Goal: Information Seeking & Learning: Learn about a topic

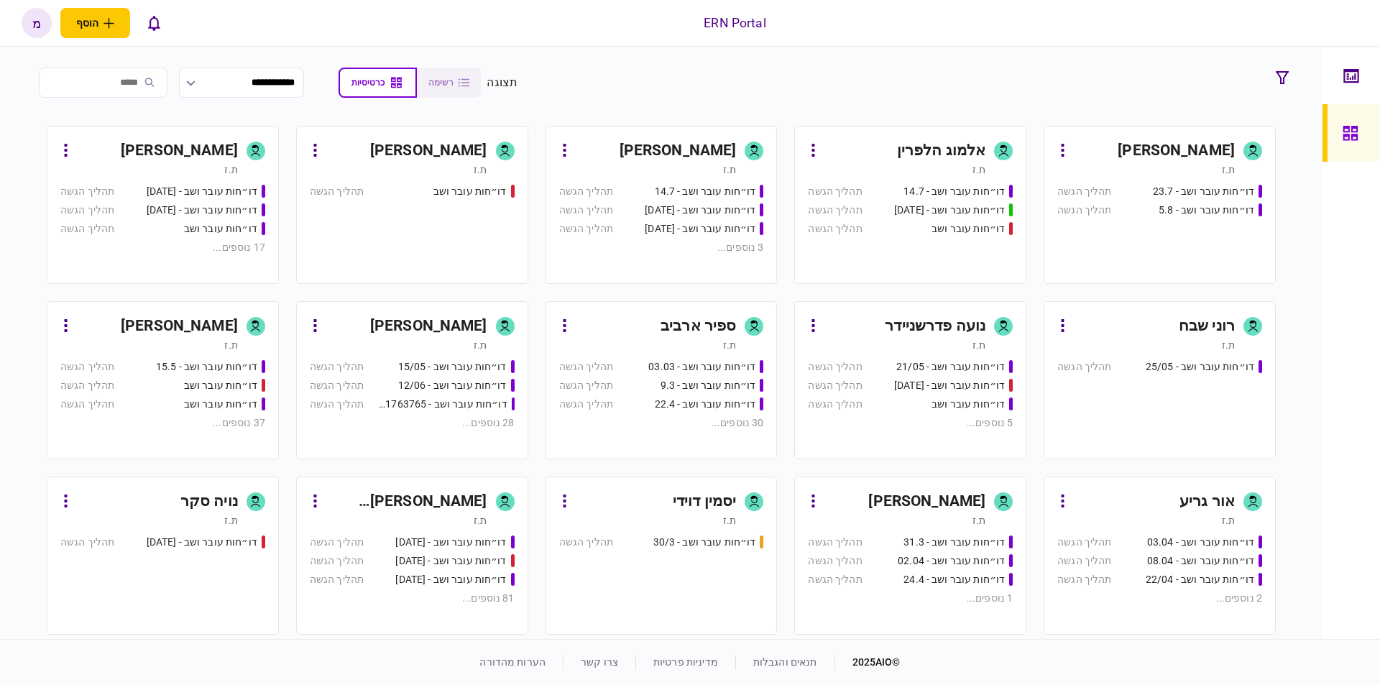
click at [698, 583] on div "דו״חות עובר ושב - 30/3 תהליך הגשה" at bounding box center [661, 578] width 205 height 87
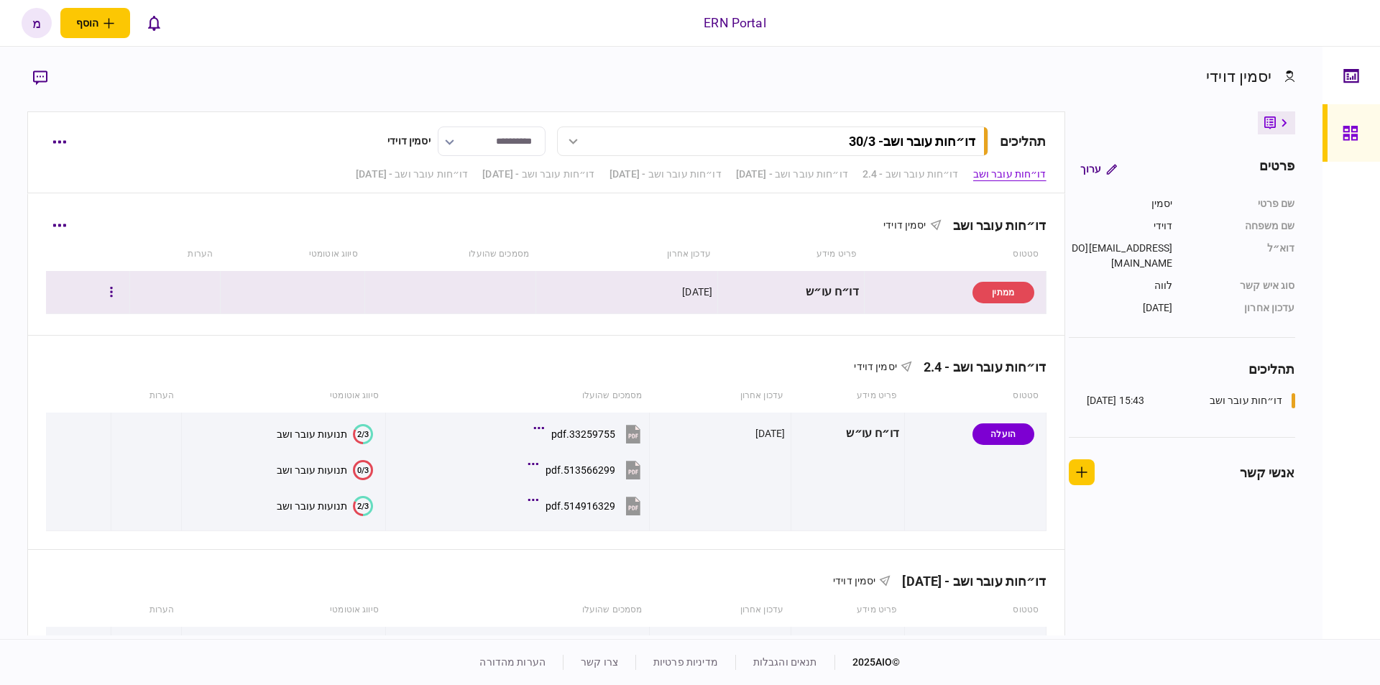
click at [616, 284] on div "[DATE]" at bounding box center [626, 292] width 171 height 32
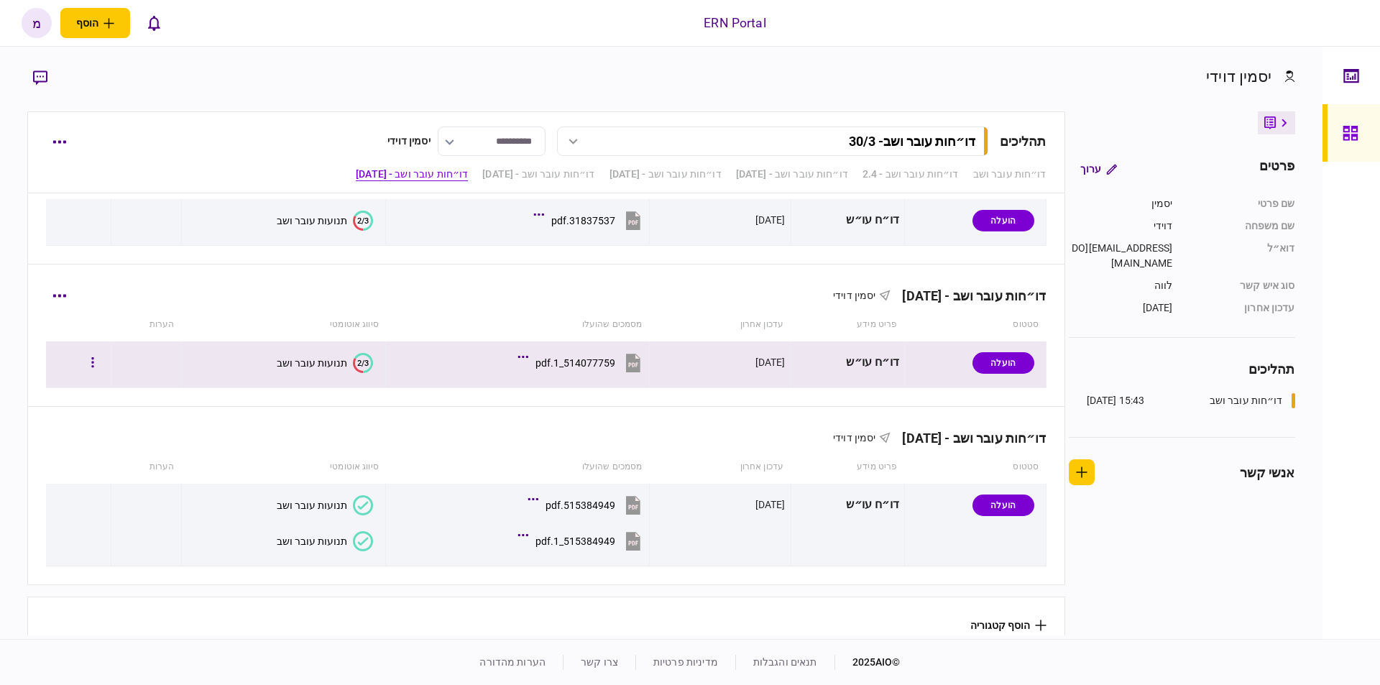
scroll to position [593, 0]
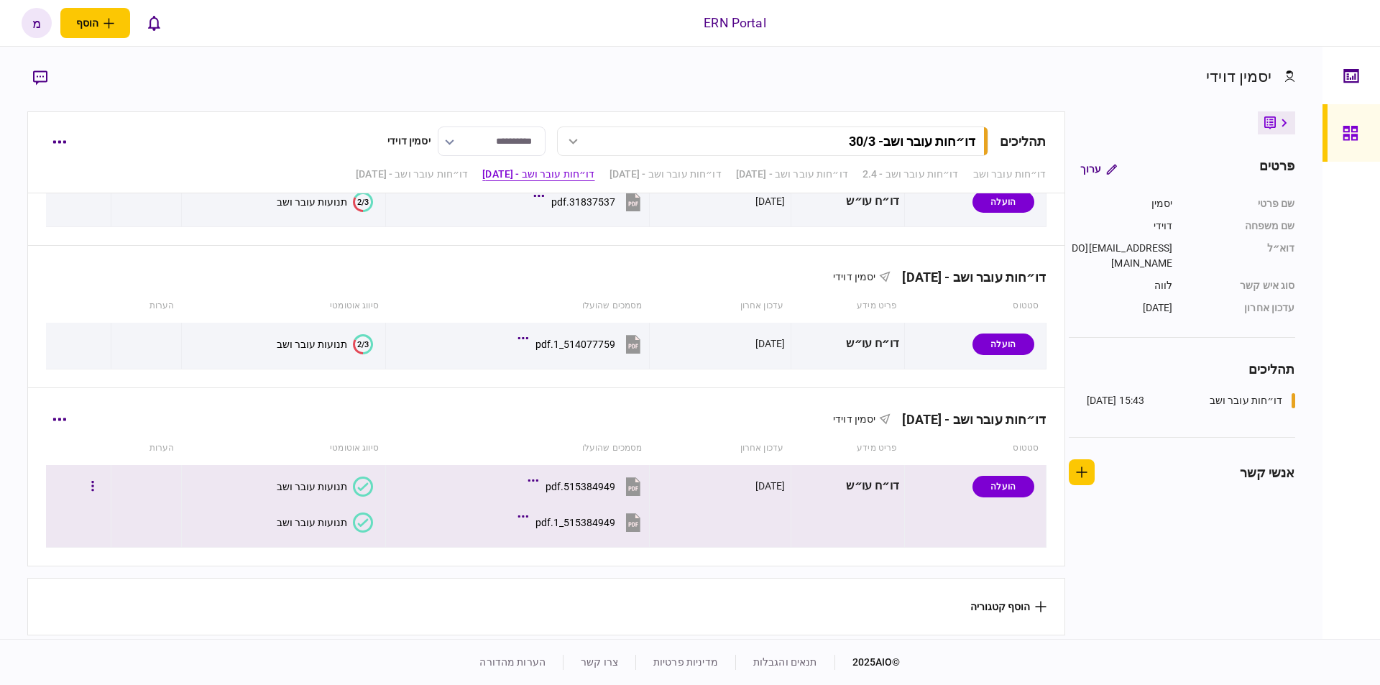
click at [712, 514] on td "[DATE]" at bounding box center [720, 506] width 142 height 83
click at [593, 483] on div "515384949.pdf" at bounding box center [580, 486] width 70 height 11
click at [322, 488] on div "תנועות עובר ושב" at bounding box center [311, 502] width 70 height 29
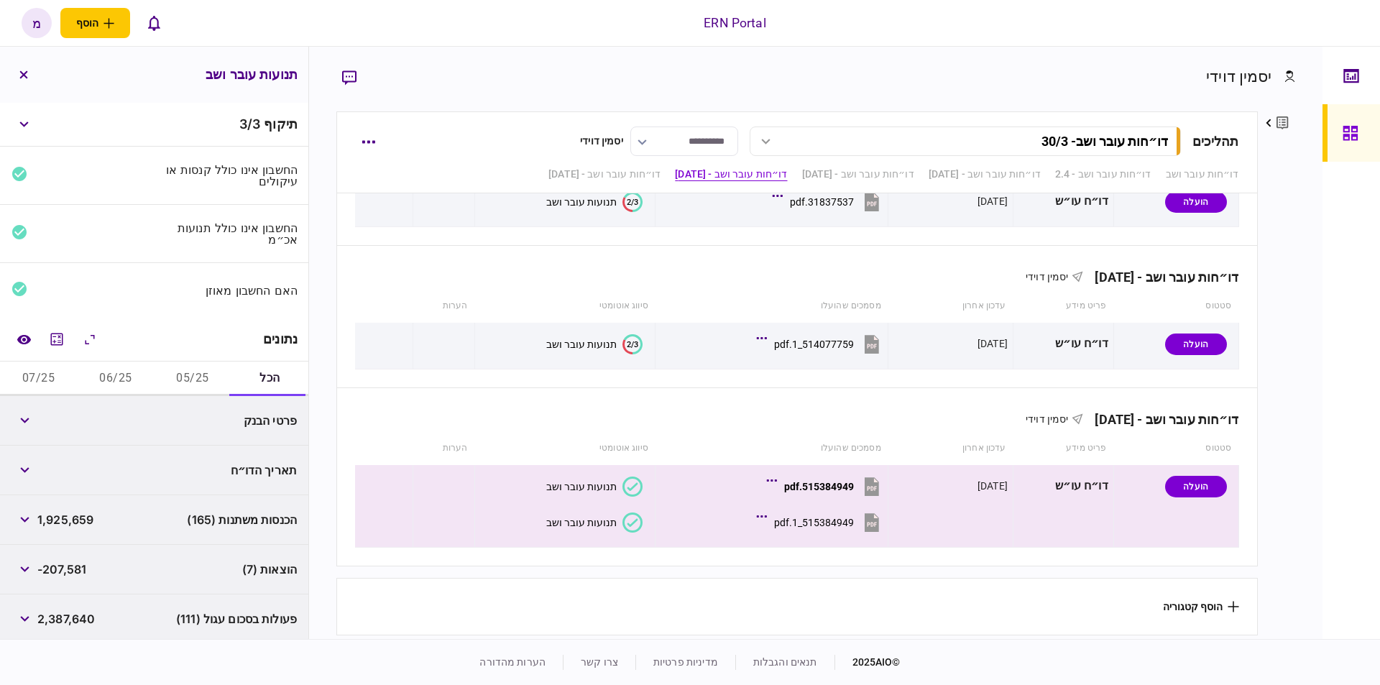
scroll to position [81, 0]
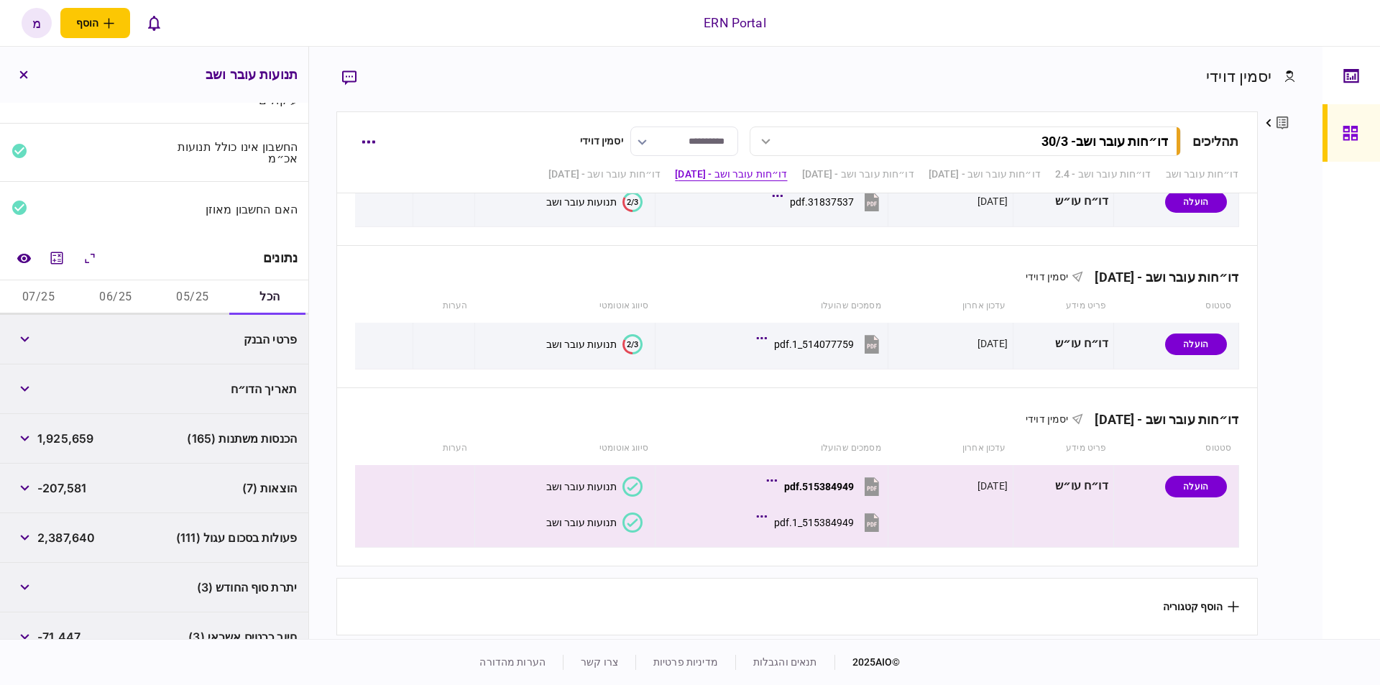
click at [133, 394] on div "תאריך הדו״ח" at bounding box center [154, 389] width 308 height 50
click at [34, 392] on button "button" at bounding box center [24, 389] width 26 height 26
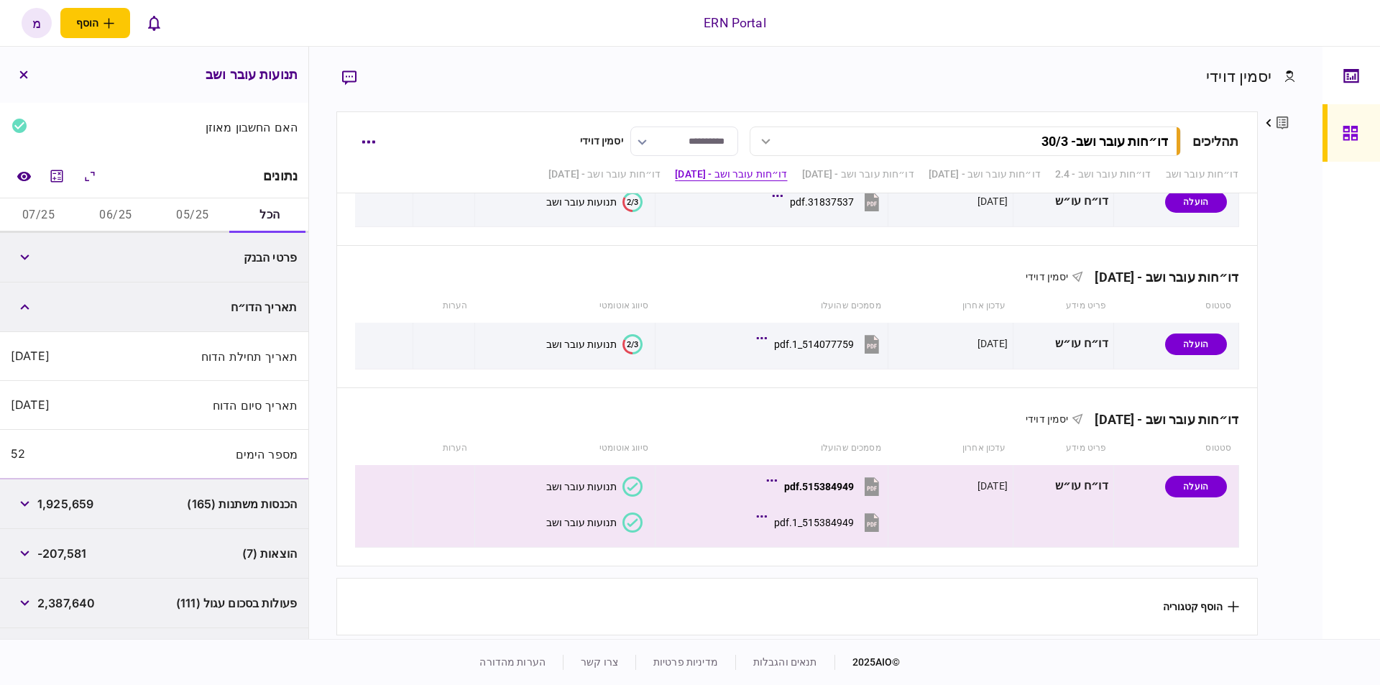
scroll to position [244, 0]
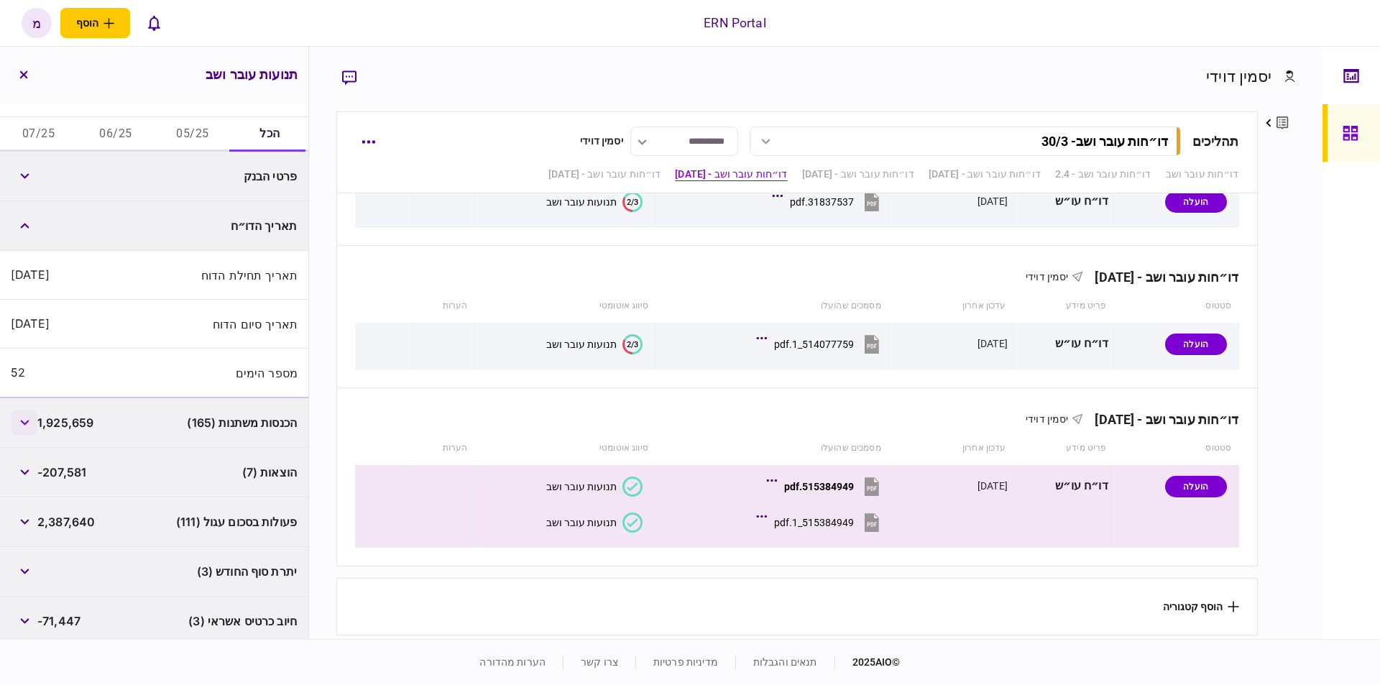
click at [29, 420] on icon "button" at bounding box center [24, 423] width 9 height 6
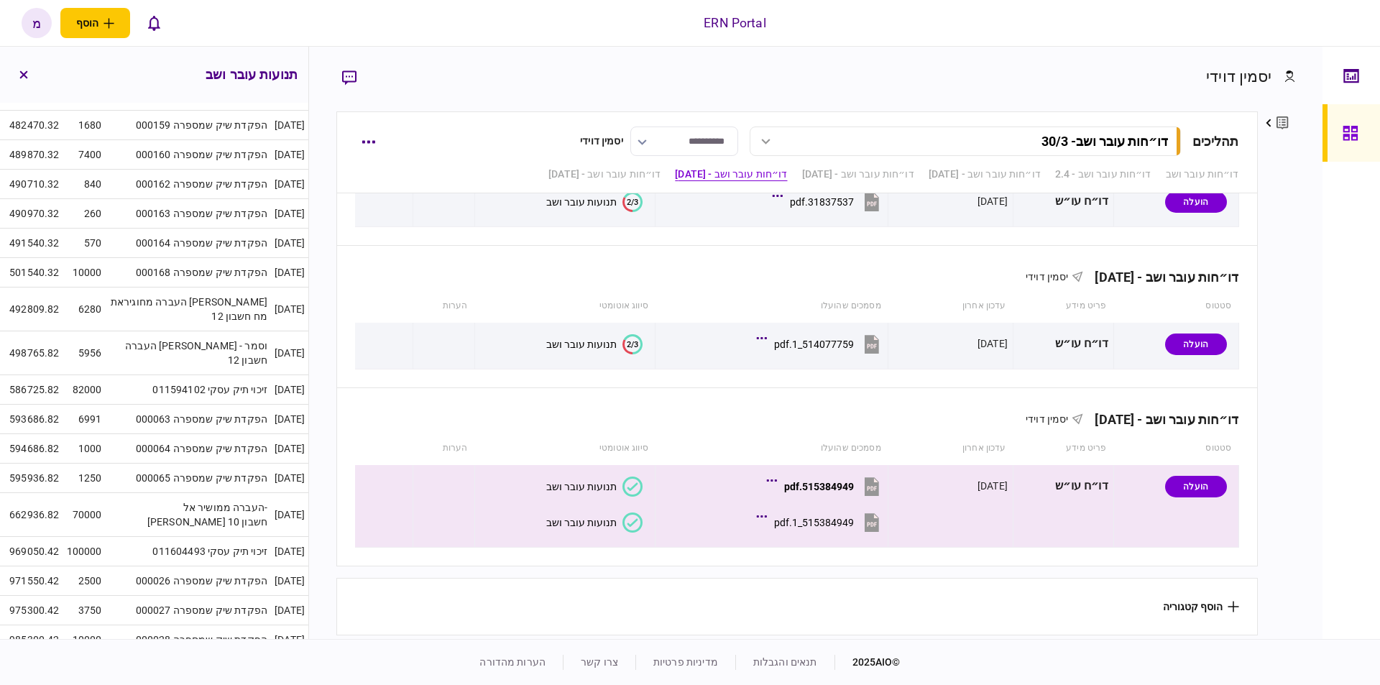
scroll to position [1571, 0]
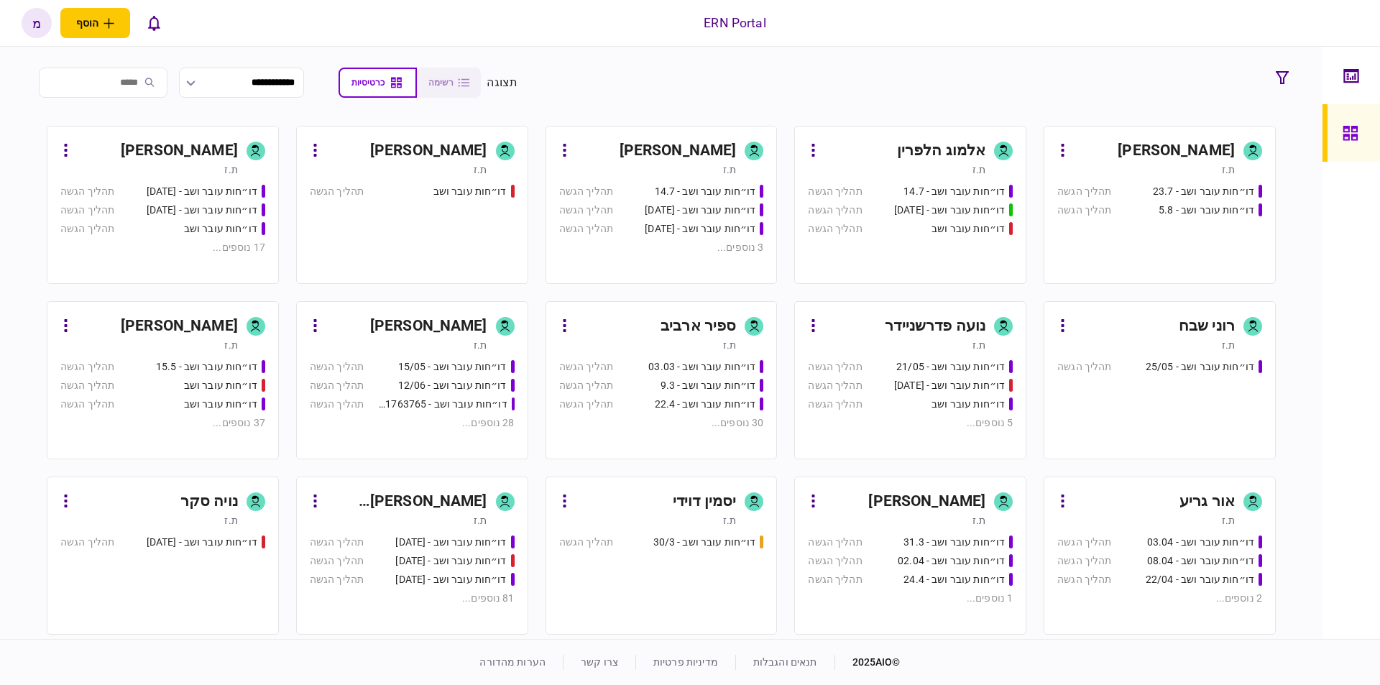
scroll to position [81, 0]
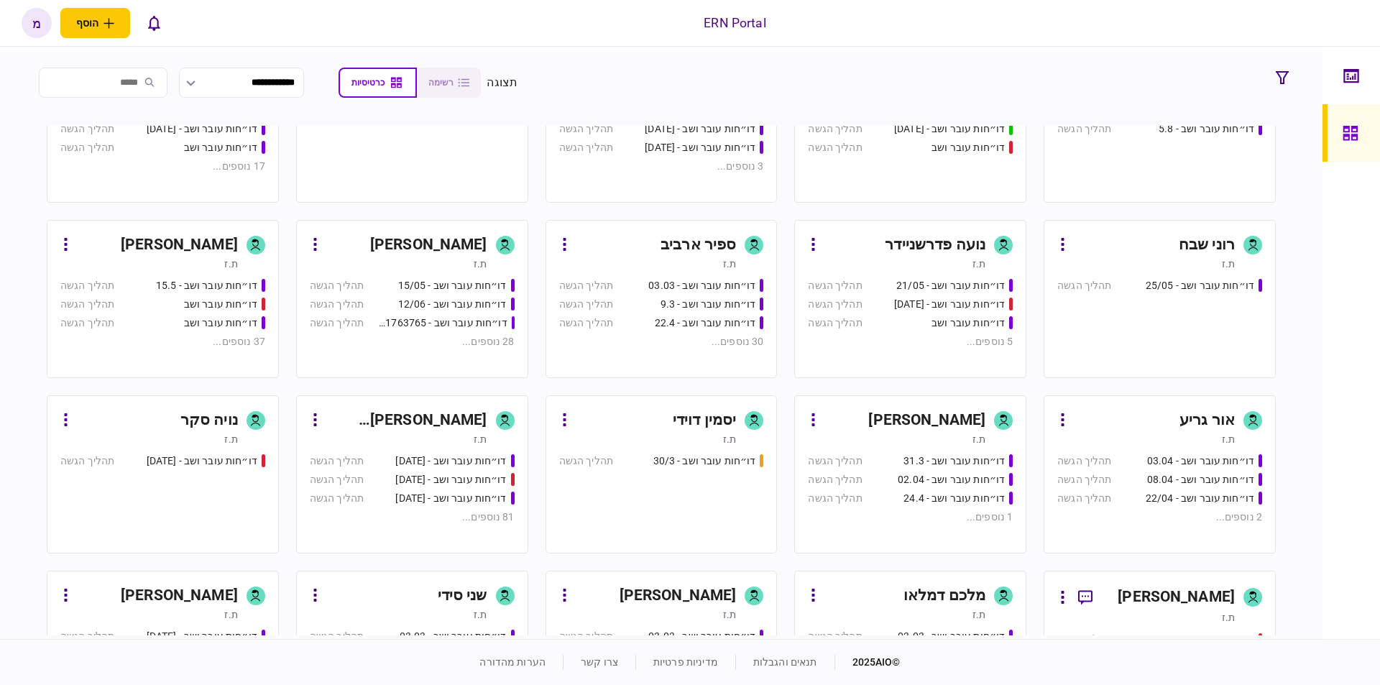
click at [650, 438] on div "ת.ז" at bounding box center [647, 439] width 177 height 14
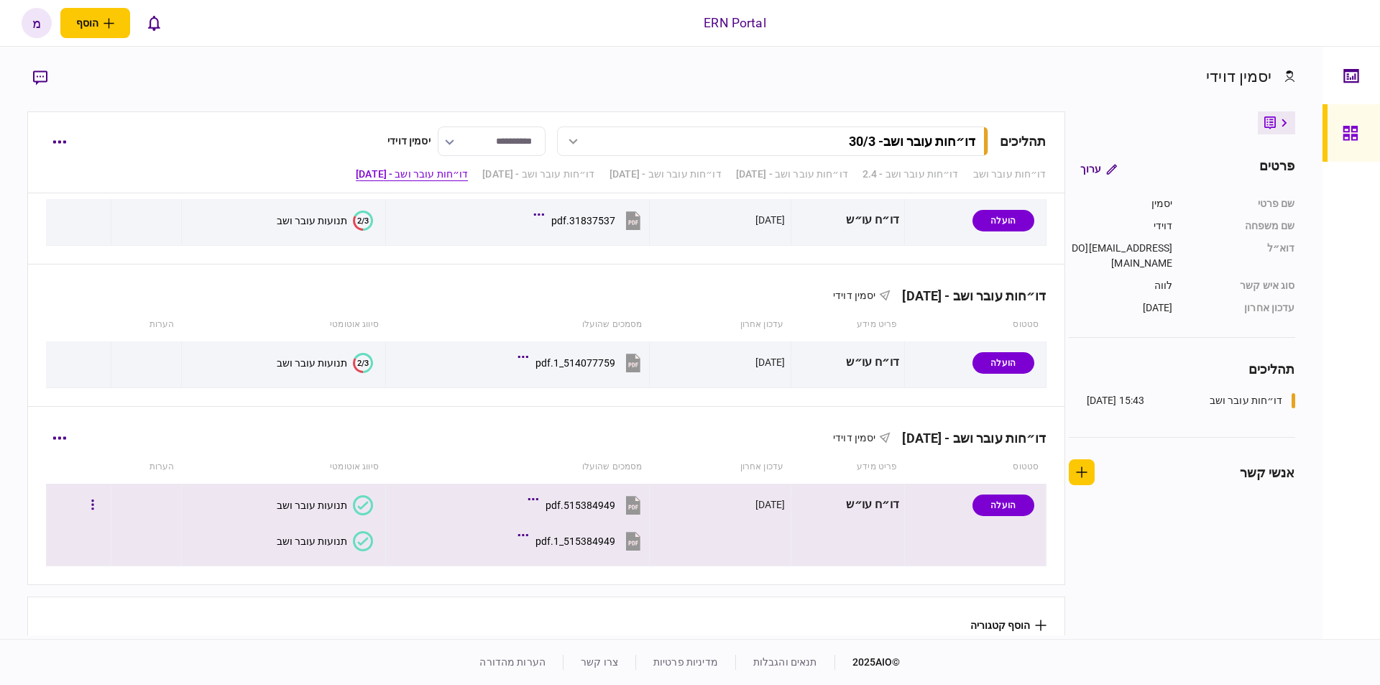
scroll to position [593, 0]
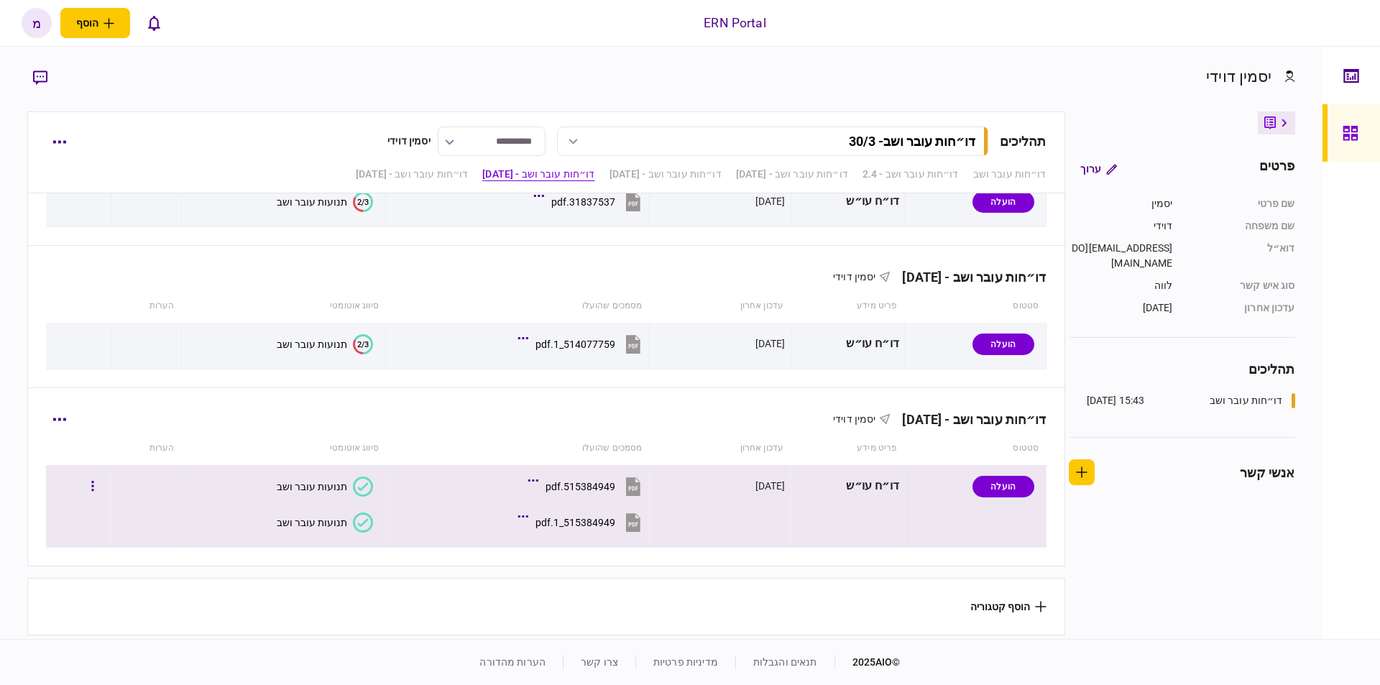
click at [346, 495] on section "תנועות עובר ושב" at bounding box center [280, 486] width 186 height 32
click at [362, 482] on icon at bounding box center [363, 486] width 11 height 8
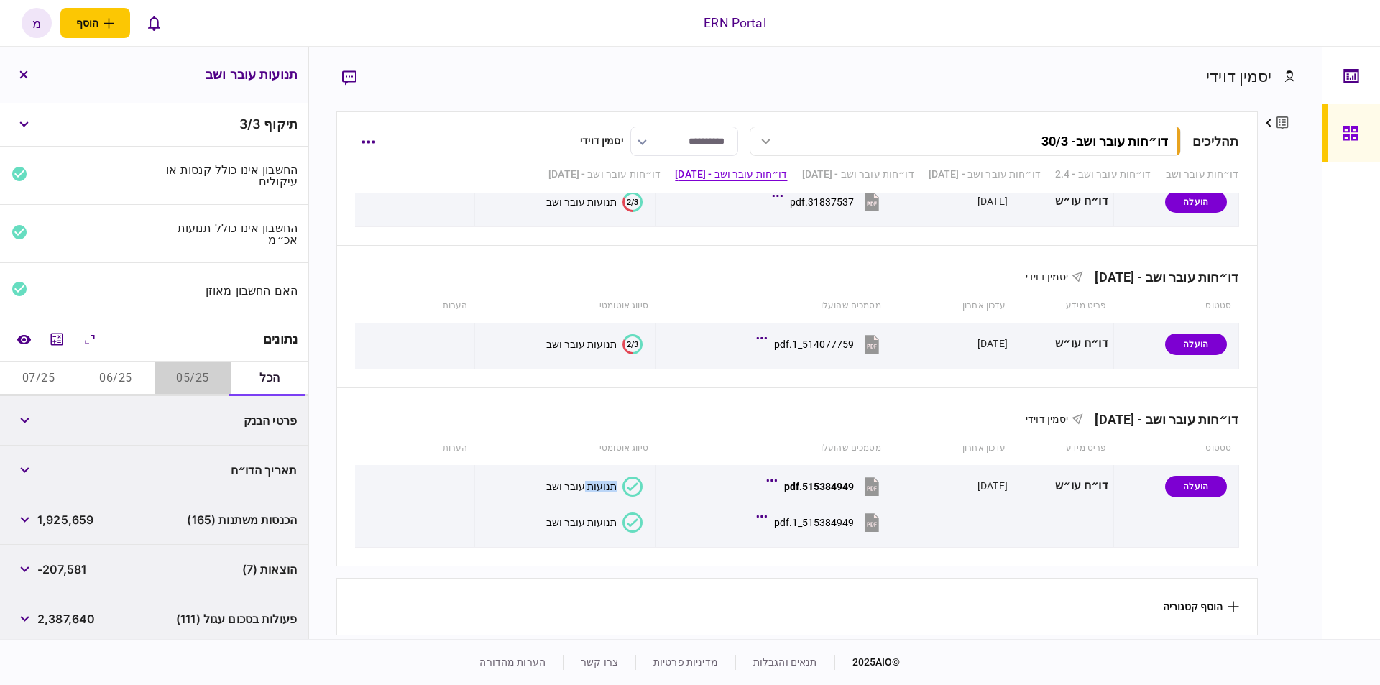
click at [200, 371] on button "05/25" at bounding box center [192, 378] width 77 height 34
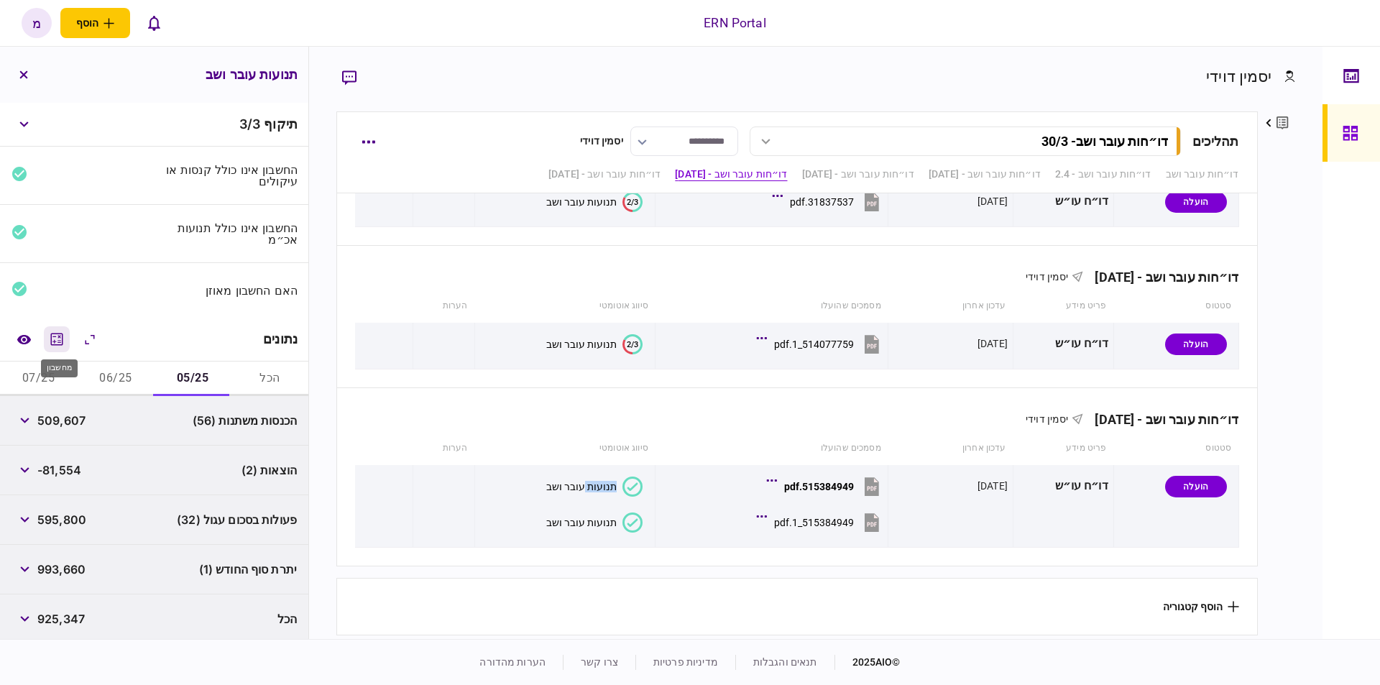
click at [60, 338] on icon "מחשבון" at bounding box center [56, 339] width 17 height 17
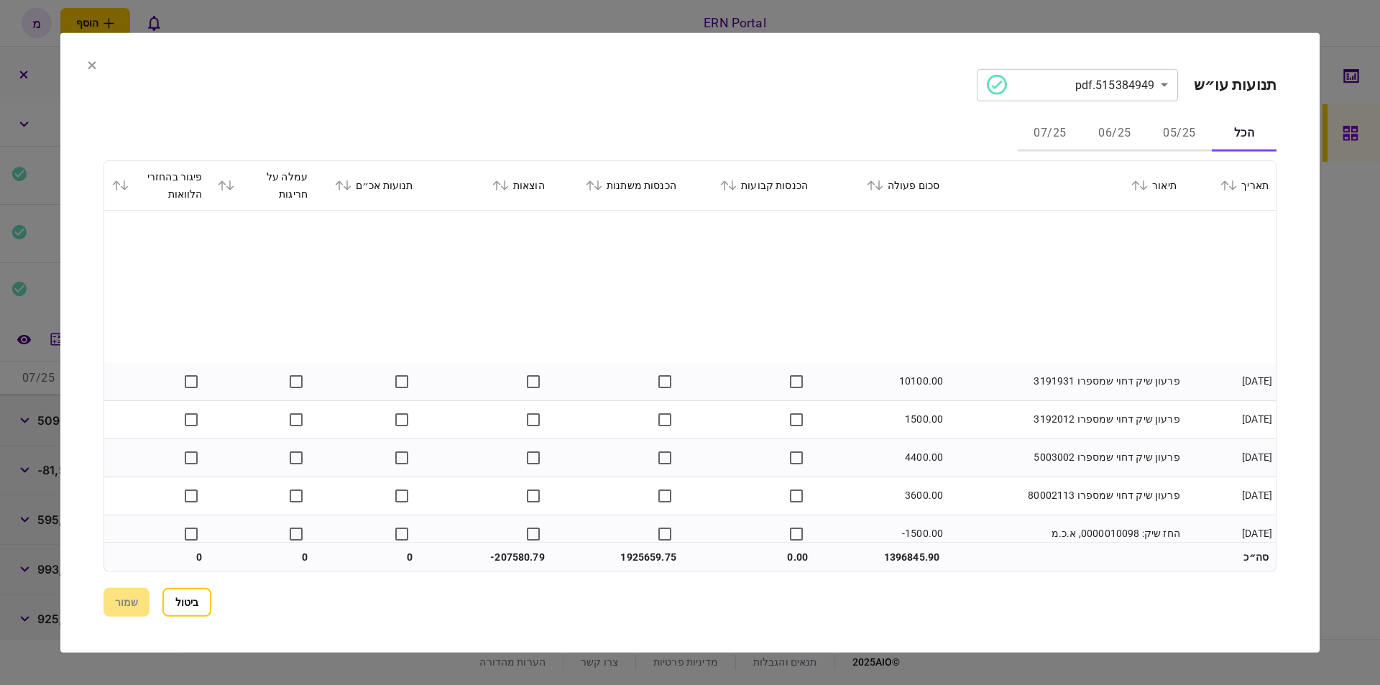
scroll to position [163, 0]
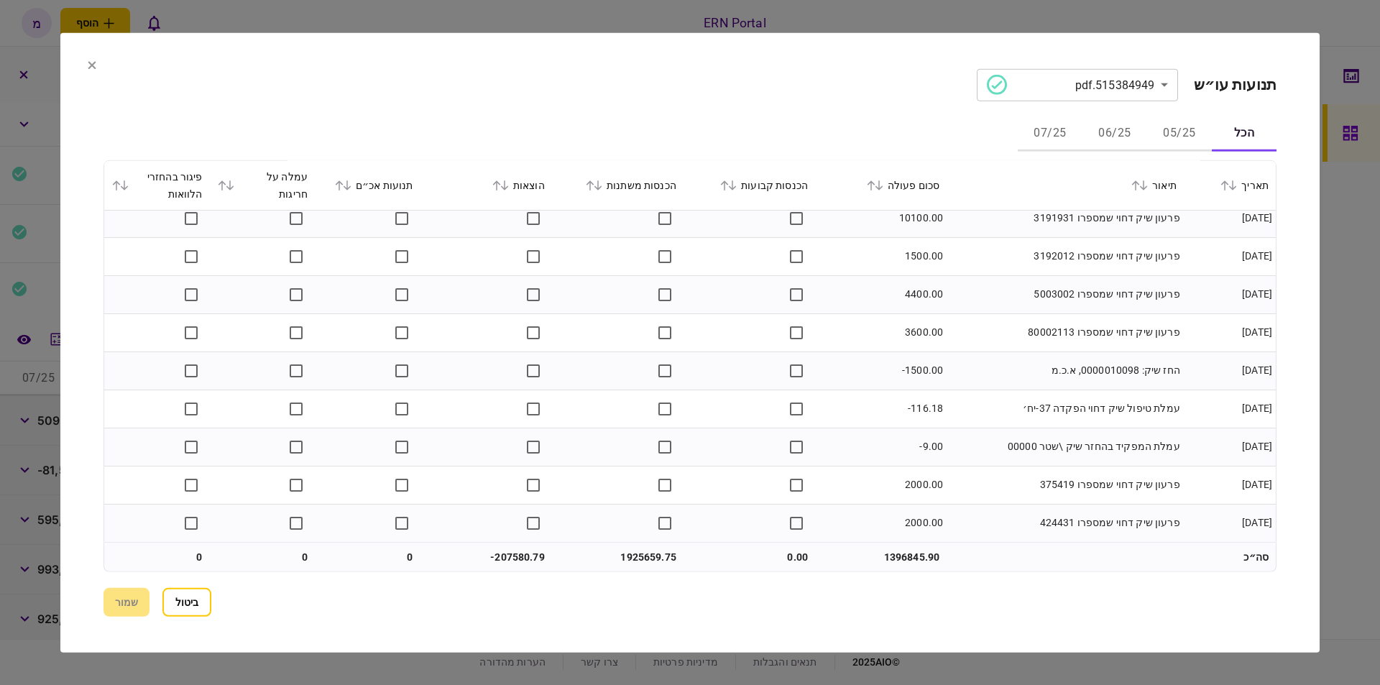
click at [1173, 128] on button "05/25" at bounding box center [1179, 133] width 65 height 34
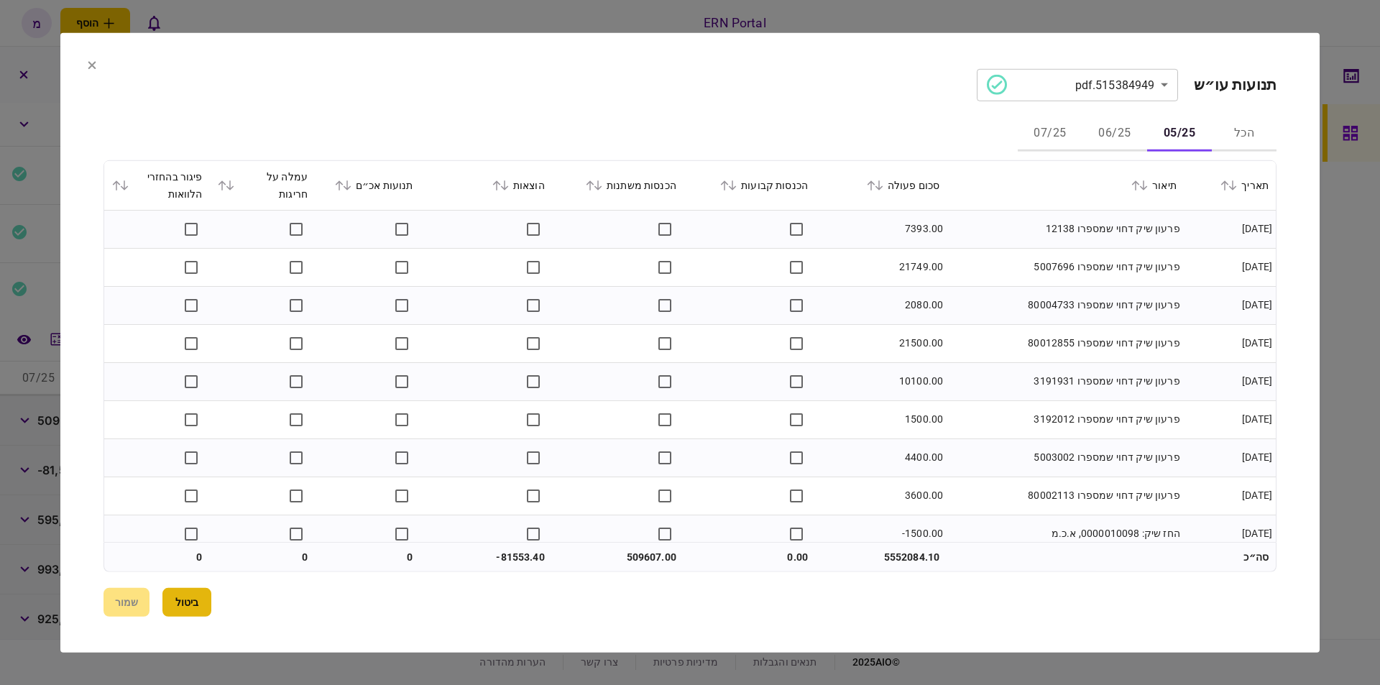
click at [177, 607] on button "ביטול" at bounding box center [186, 602] width 49 height 29
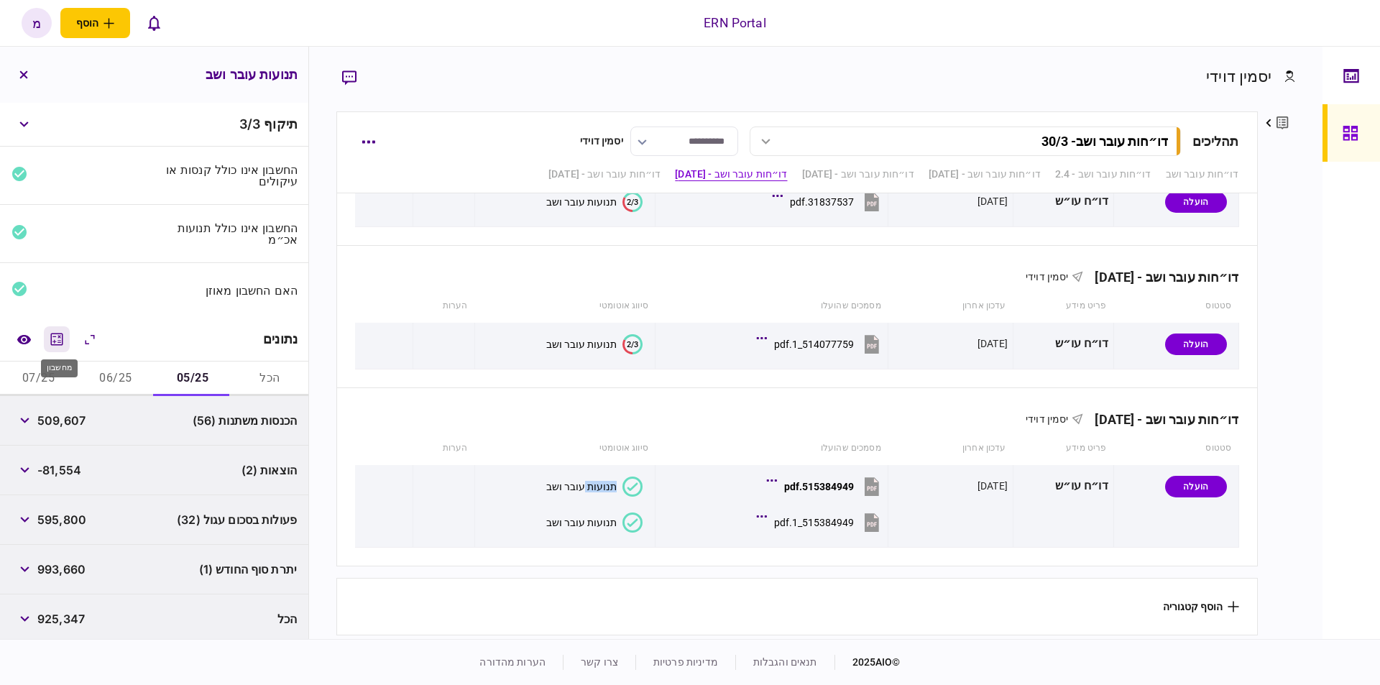
click at [58, 333] on icon "מחשבון" at bounding box center [57, 339] width 12 height 12
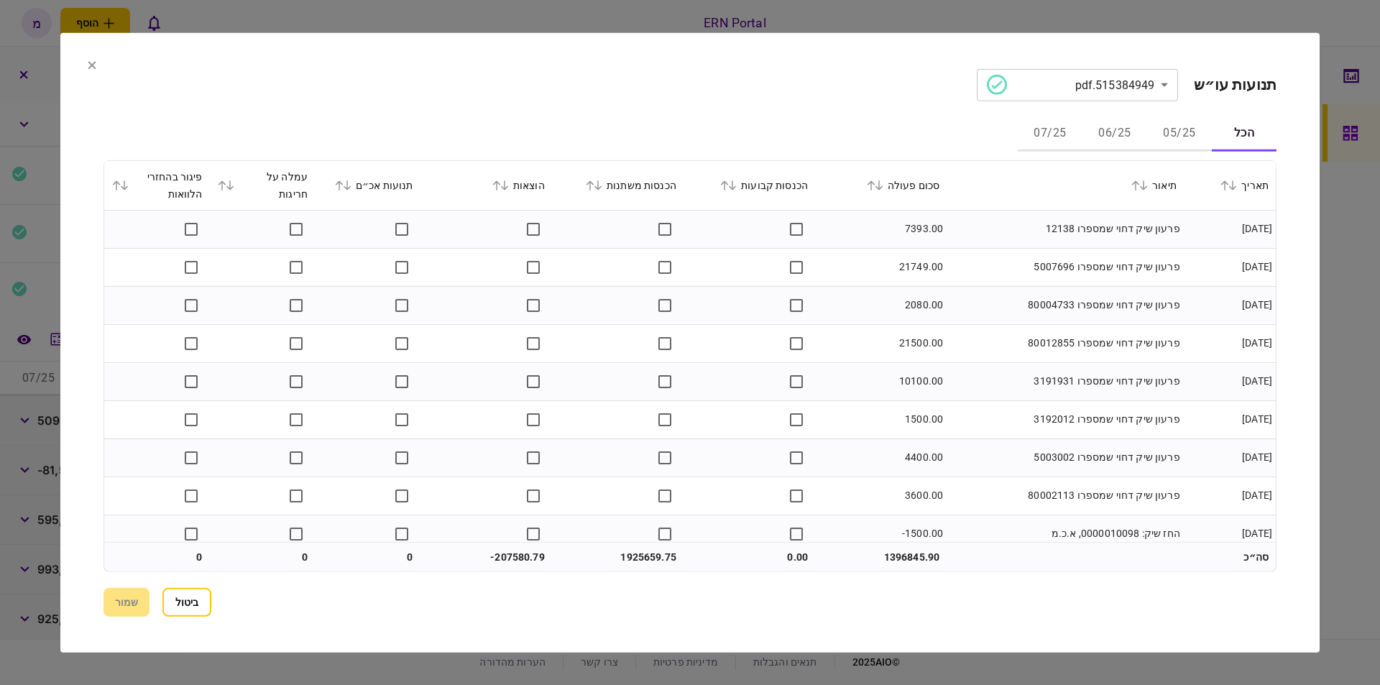
click at [91, 66] on icon at bounding box center [92, 65] width 8 height 8
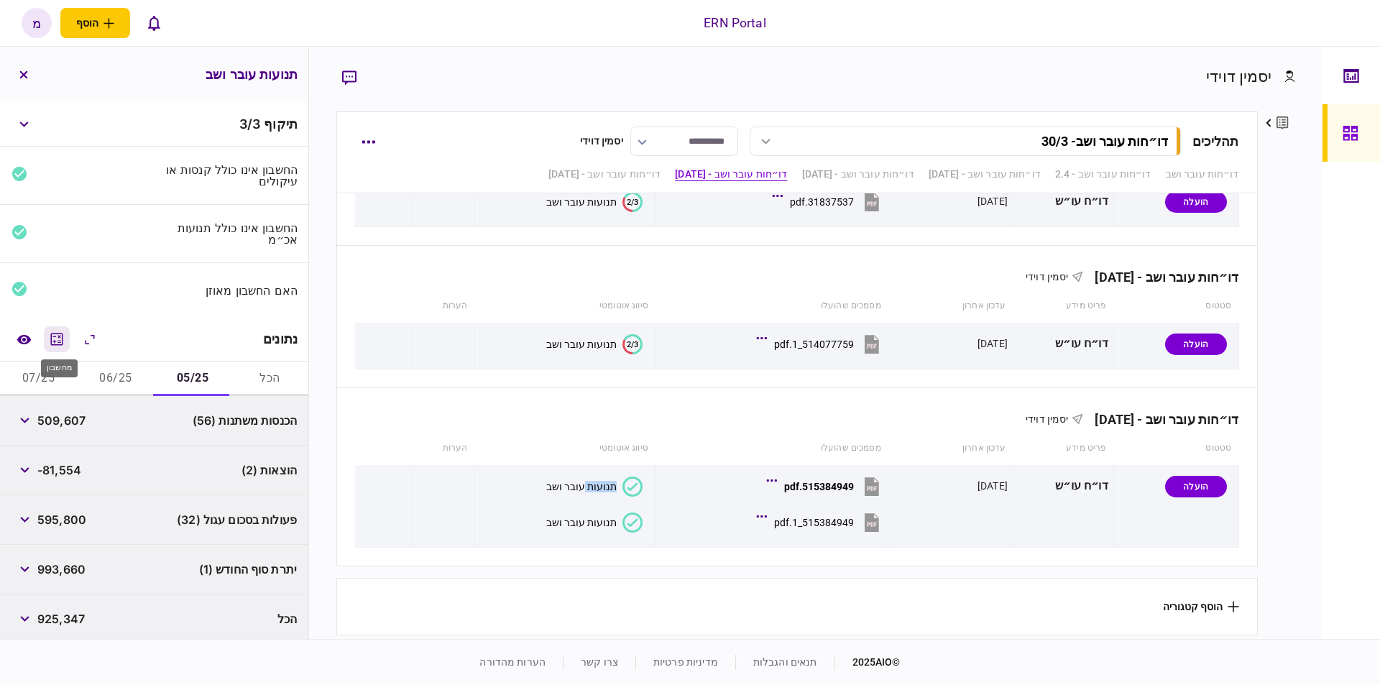
click at [54, 333] on icon "מחשבון" at bounding box center [57, 339] width 12 height 12
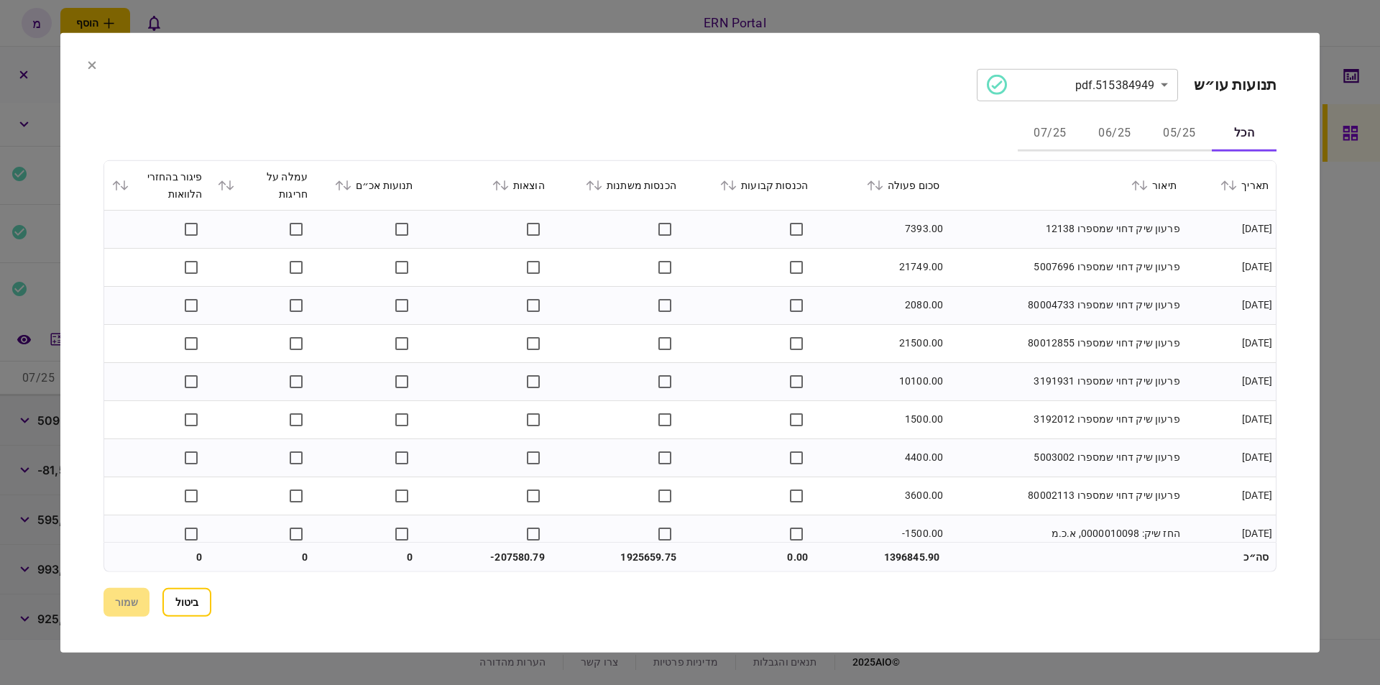
click at [1164, 127] on button "05/25" at bounding box center [1179, 133] width 65 height 34
click at [602, 184] on icon at bounding box center [597, 185] width 9 height 10
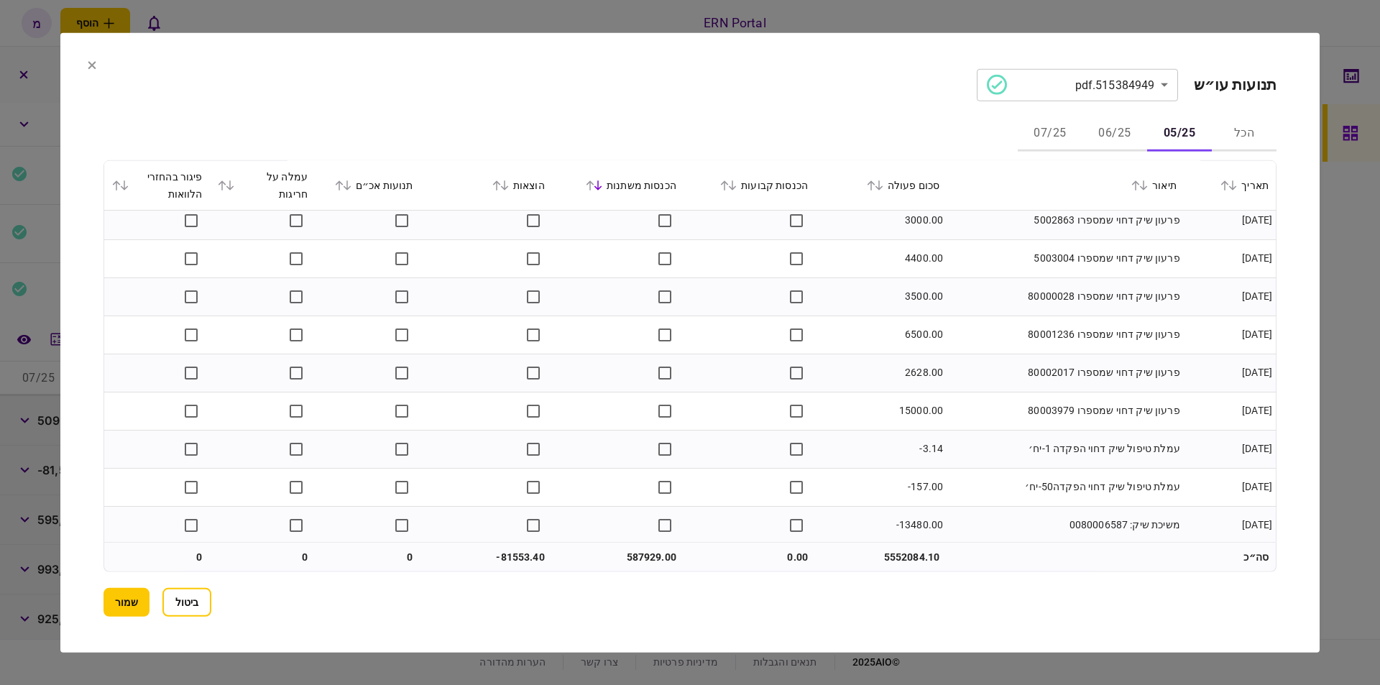
scroll to position [10585, 0]
click at [133, 595] on button "שמור" at bounding box center [126, 602] width 46 height 29
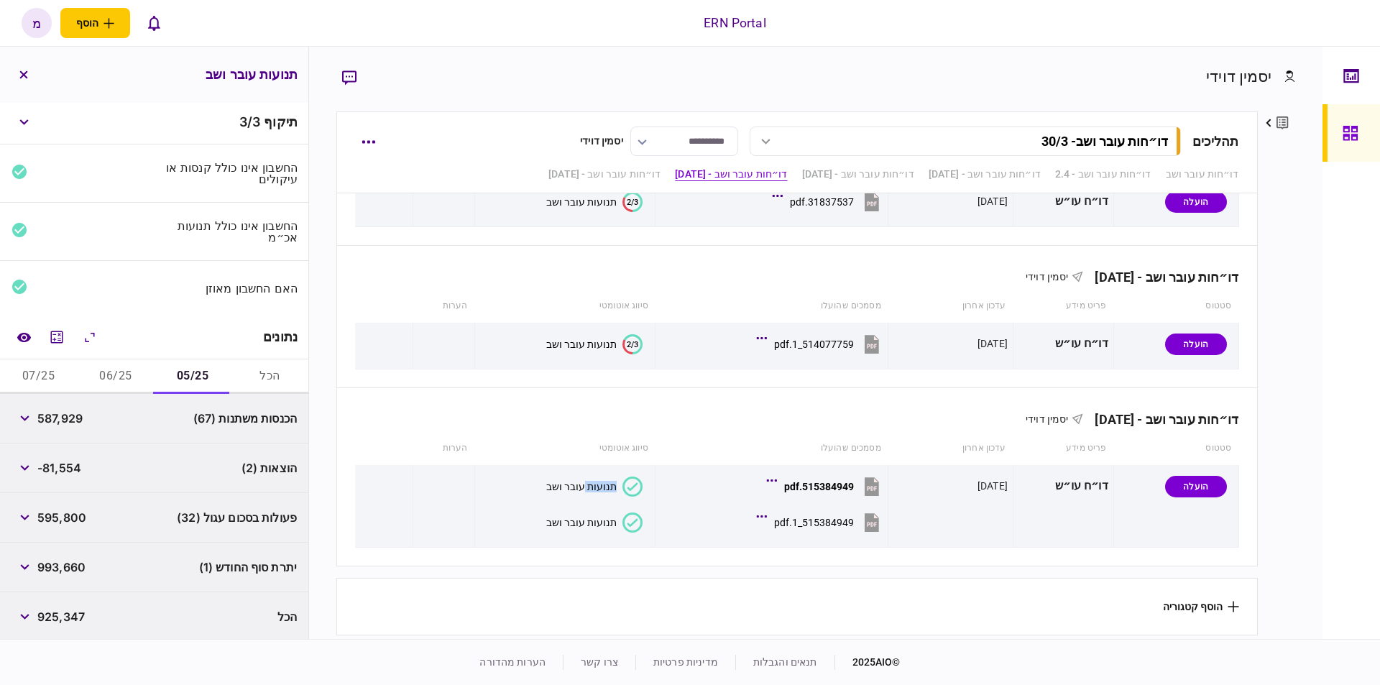
scroll to position [0, 0]
click at [56, 336] on icon "מחשבון" at bounding box center [56, 339] width 17 height 17
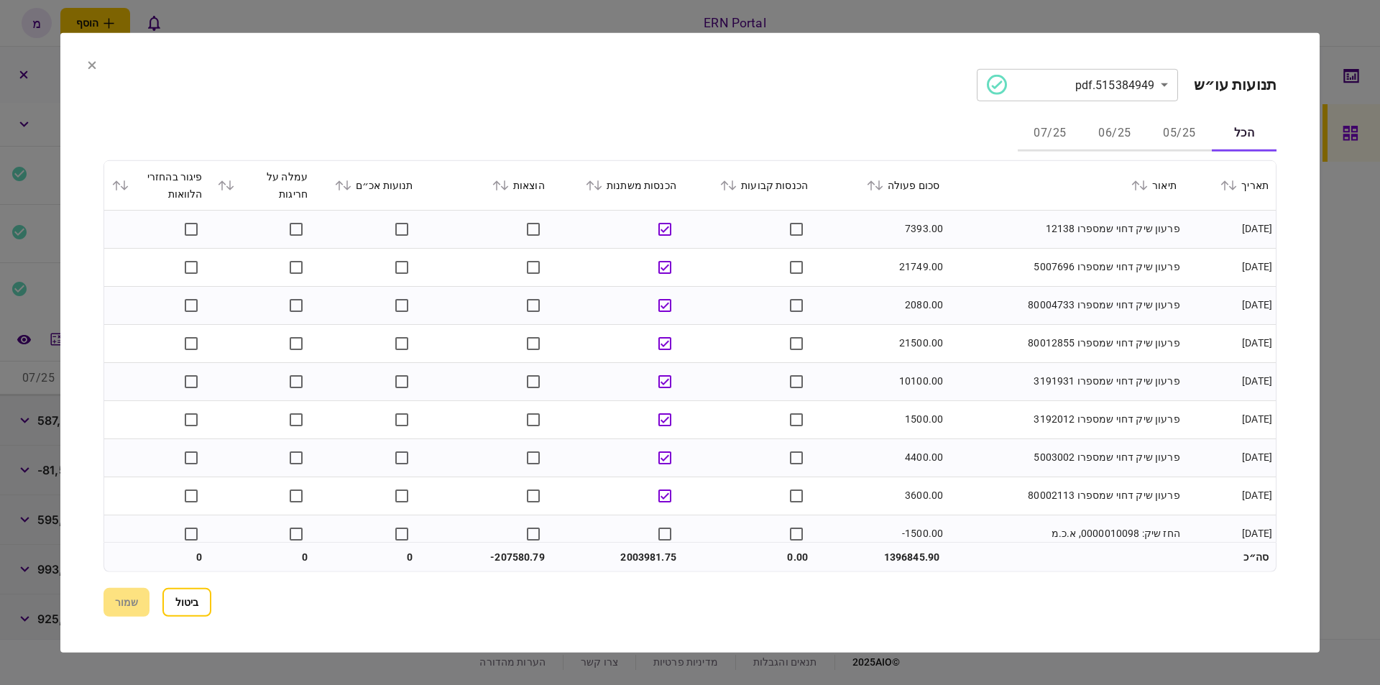
click at [1181, 132] on button "05/25" at bounding box center [1179, 133] width 65 height 34
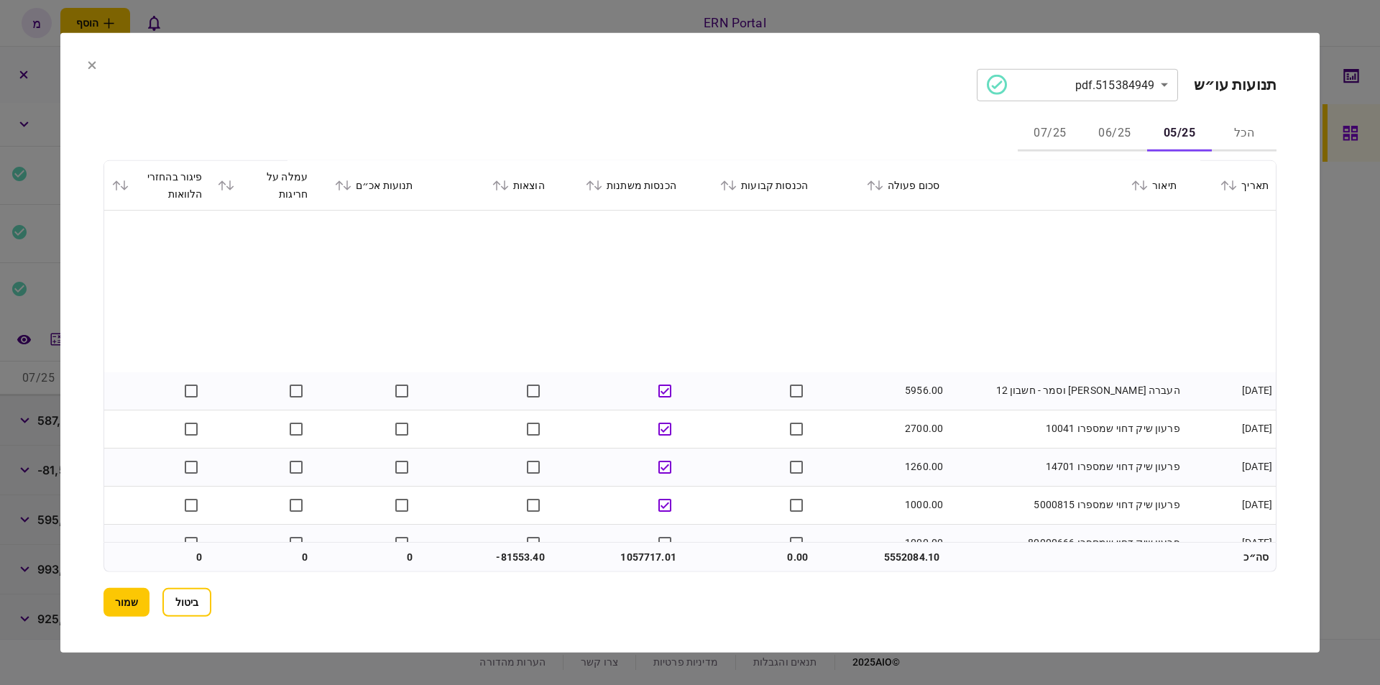
scroll to position [7085, 0]
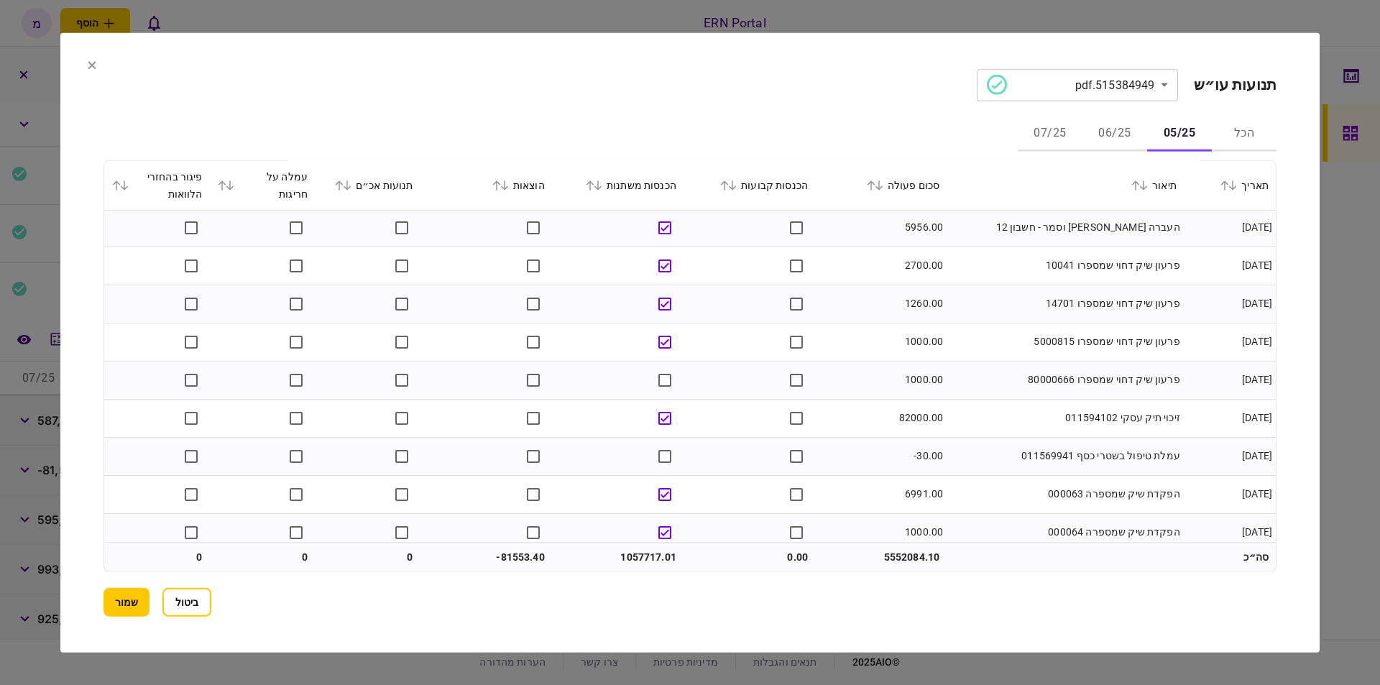
click at [671, 364] on td at bounding box center [617, 380] width 131 height 38
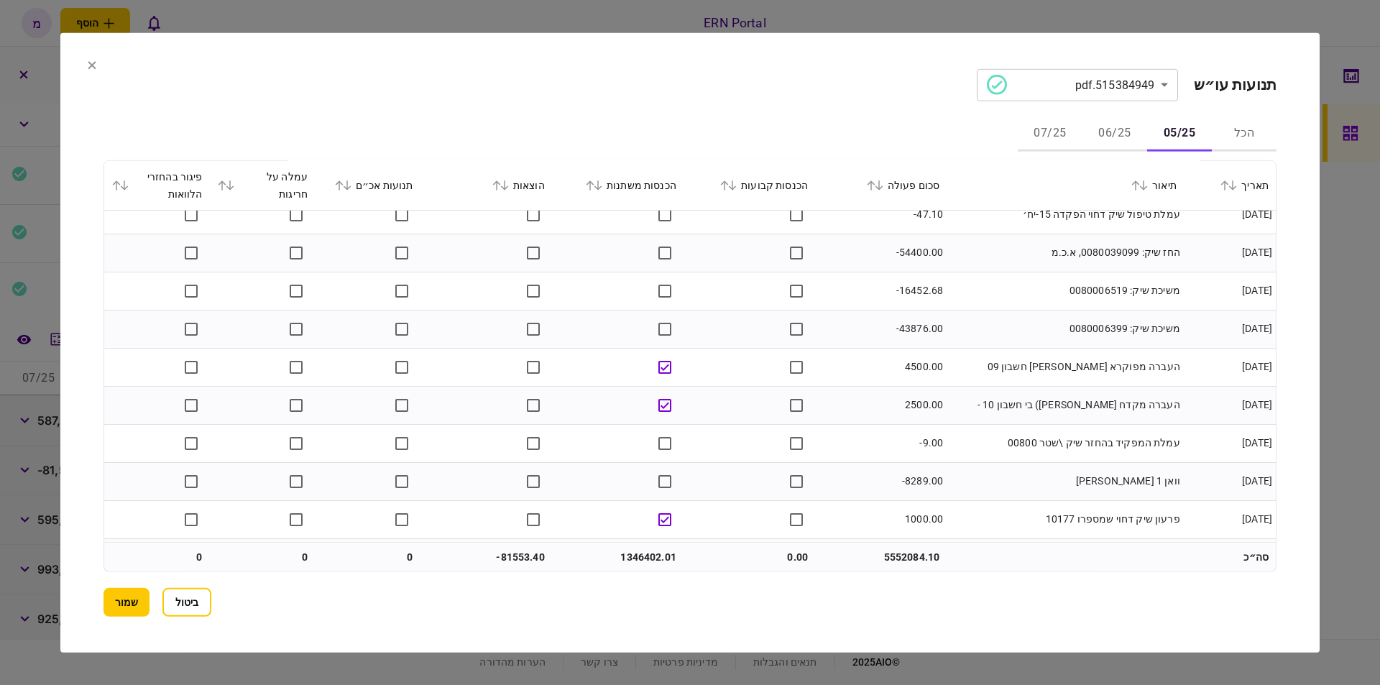
scroll to position [2572, 0]
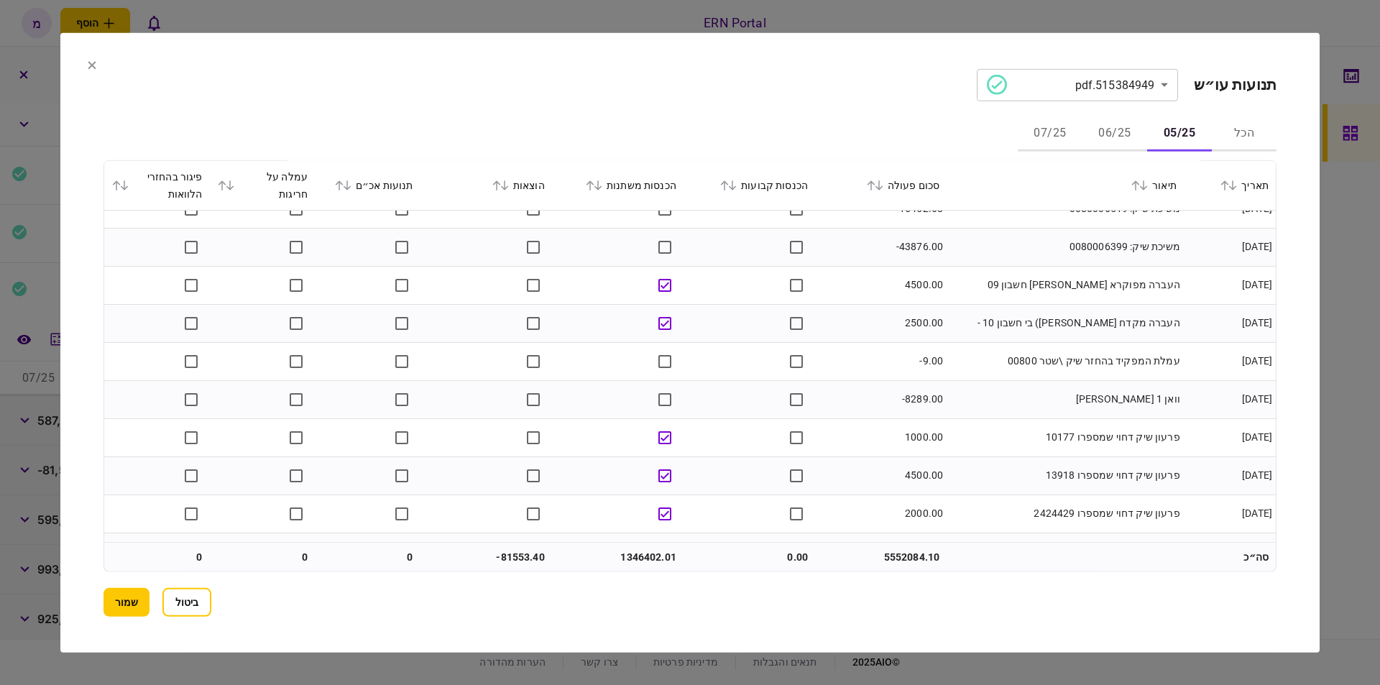
click at [730, 384] on td at bounding box center [748, 399] width 131 height 38
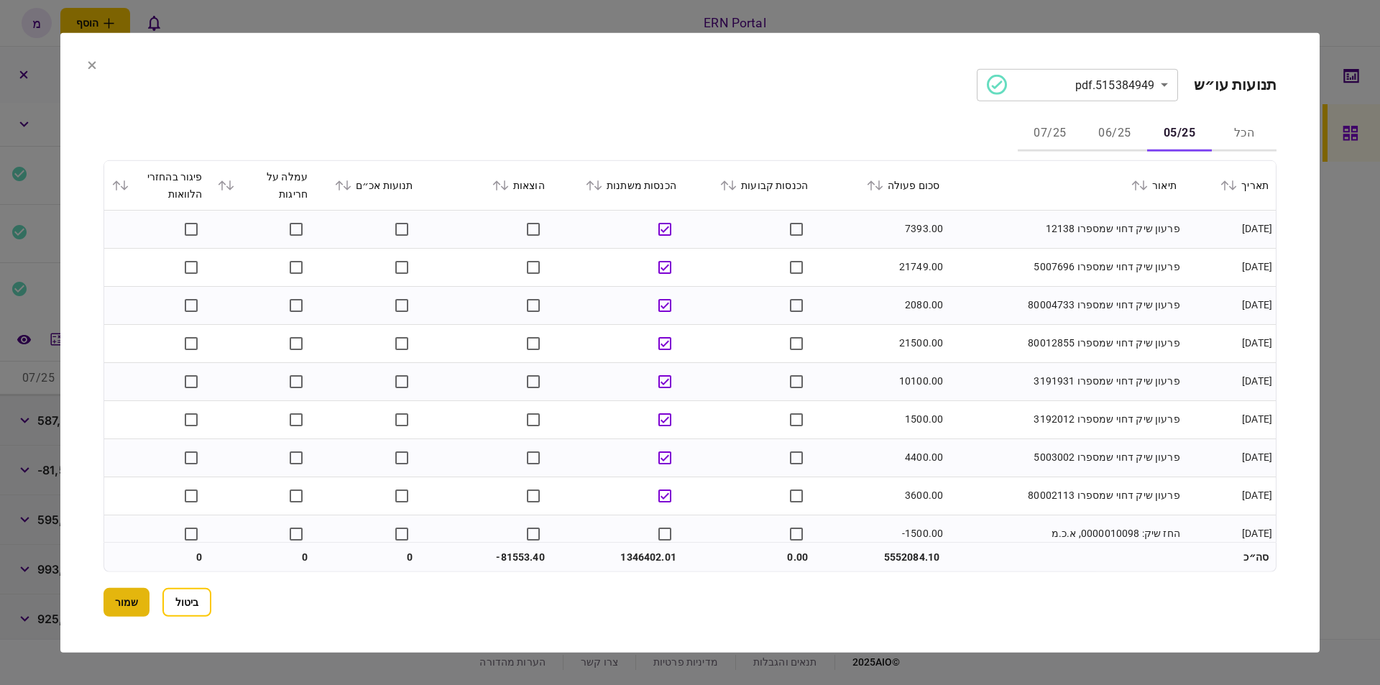
click at [131, 592] on button "שמור" at bounding box center [126, 602] width 46 height 29
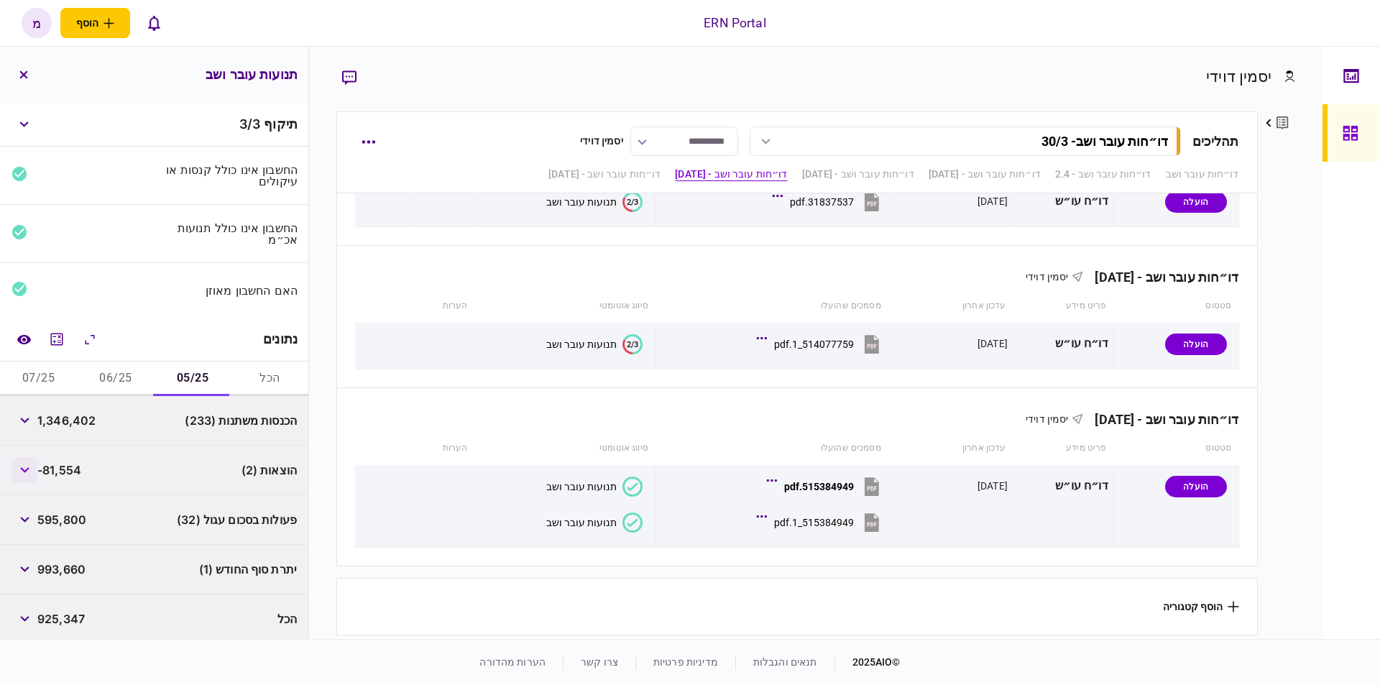
click at [28, 467] on icon "button" at bounding box center [24, 470] width 9 height 6
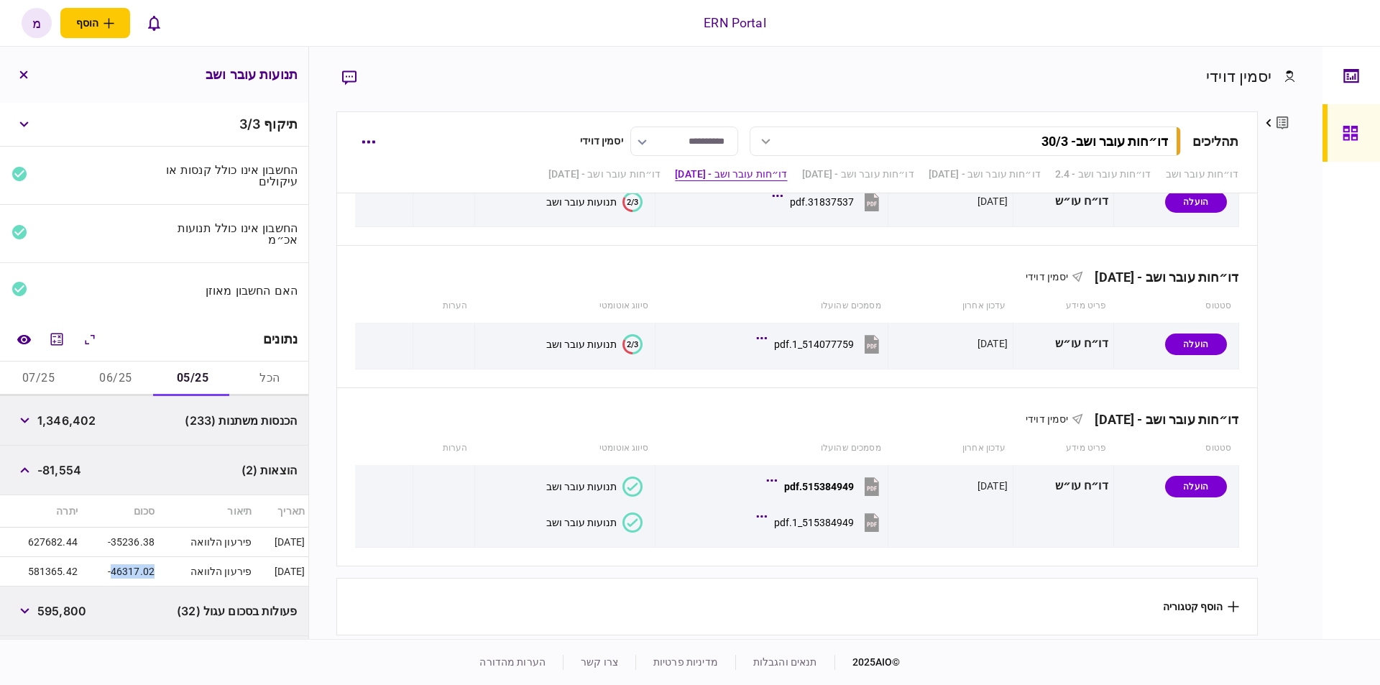
drag, startPoint x: 111, startPoint y: 571, endPoint x: 154, endPoint y: 568, distance: 43.9
click at [154, 568] on td "-46317.02" at bounding box center [119, 571] width 77 height 29
click at [34, 422] on button "button" at bounding box center [24, 420] width 26 height 26
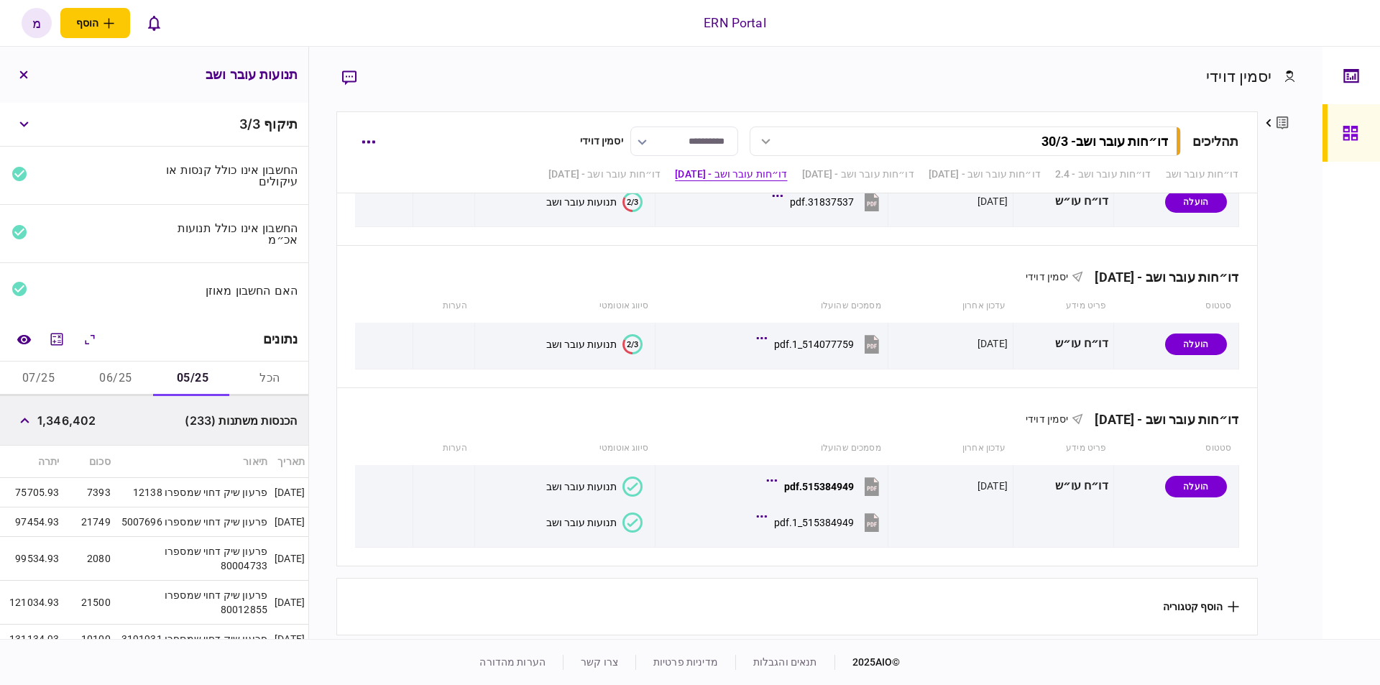
click at [117, 379] on button "06/25" at bounding box center [115, 378] width 77 height 34
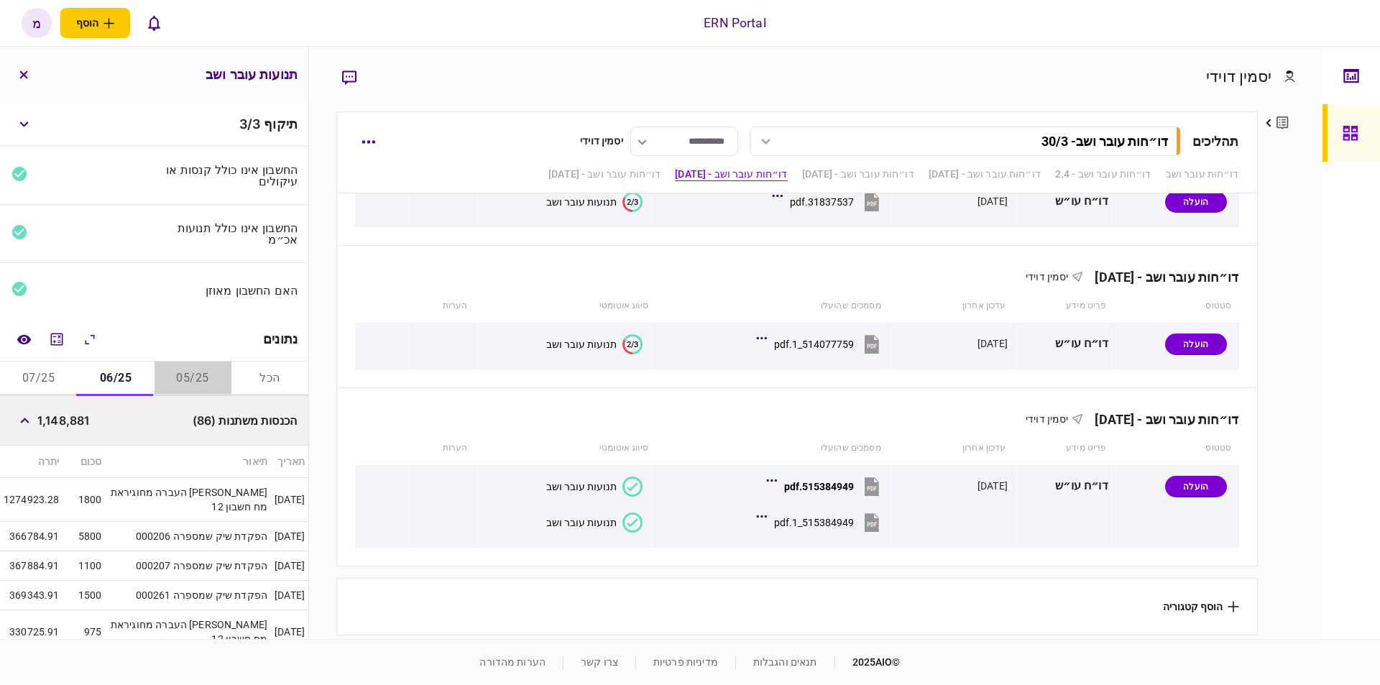
click at [178, 366] on button "05/25" at bounding box center [192, 378] width 77 height 34
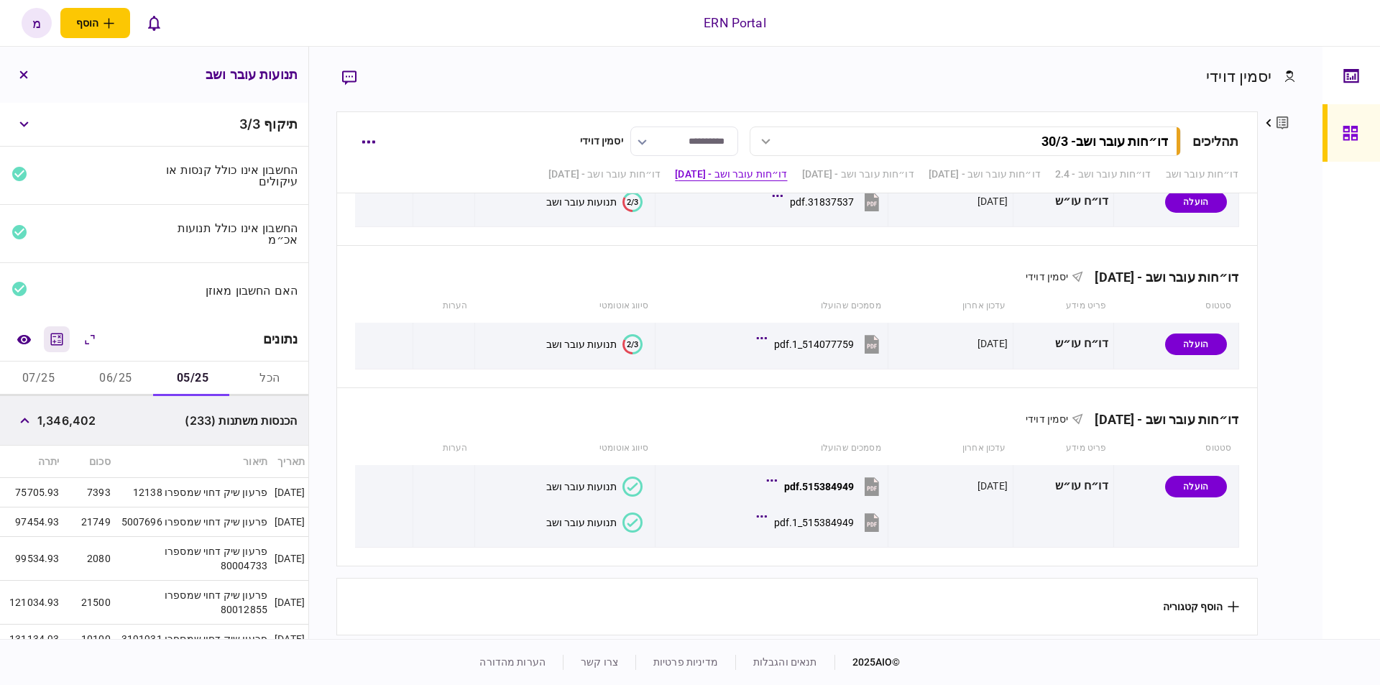
click at [55, 337] on icon "מחשבון" at bounding box center [56, 339] width 17 height 17
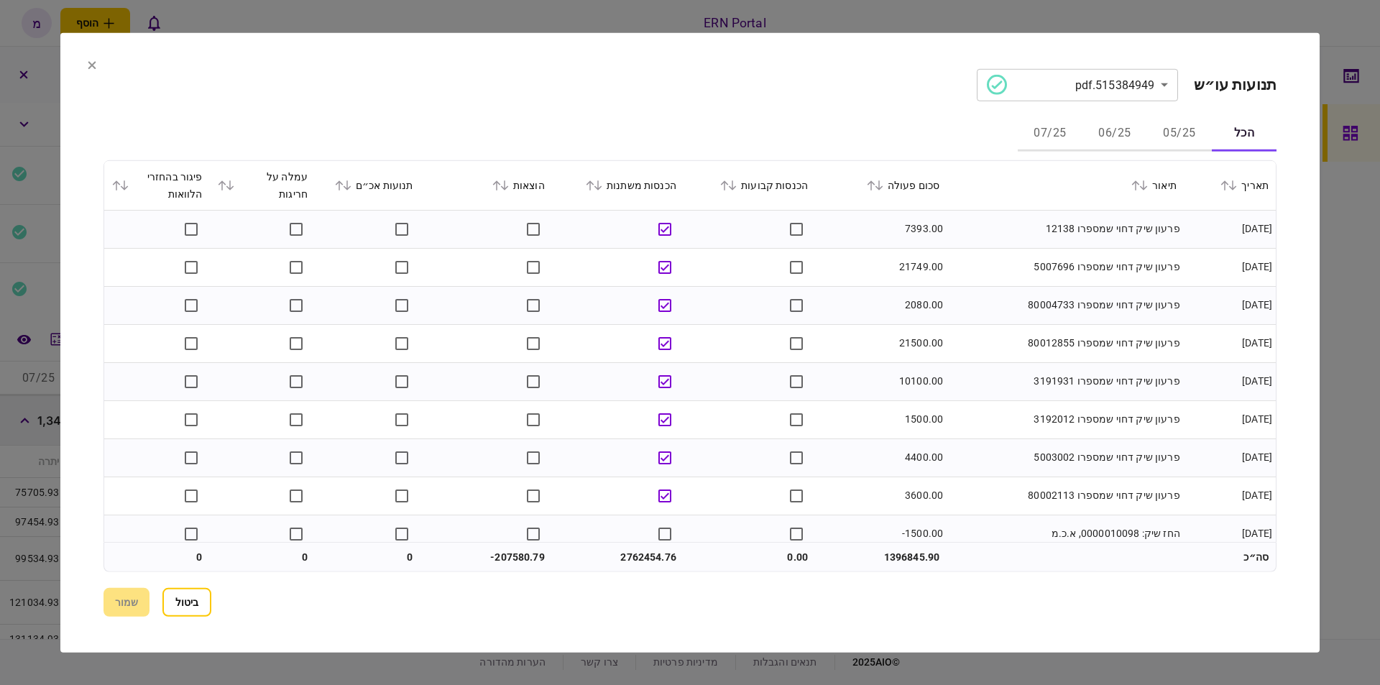
click at [1292, 183] on section "**********" at bounding box center [689, 341] width 1259 height 619
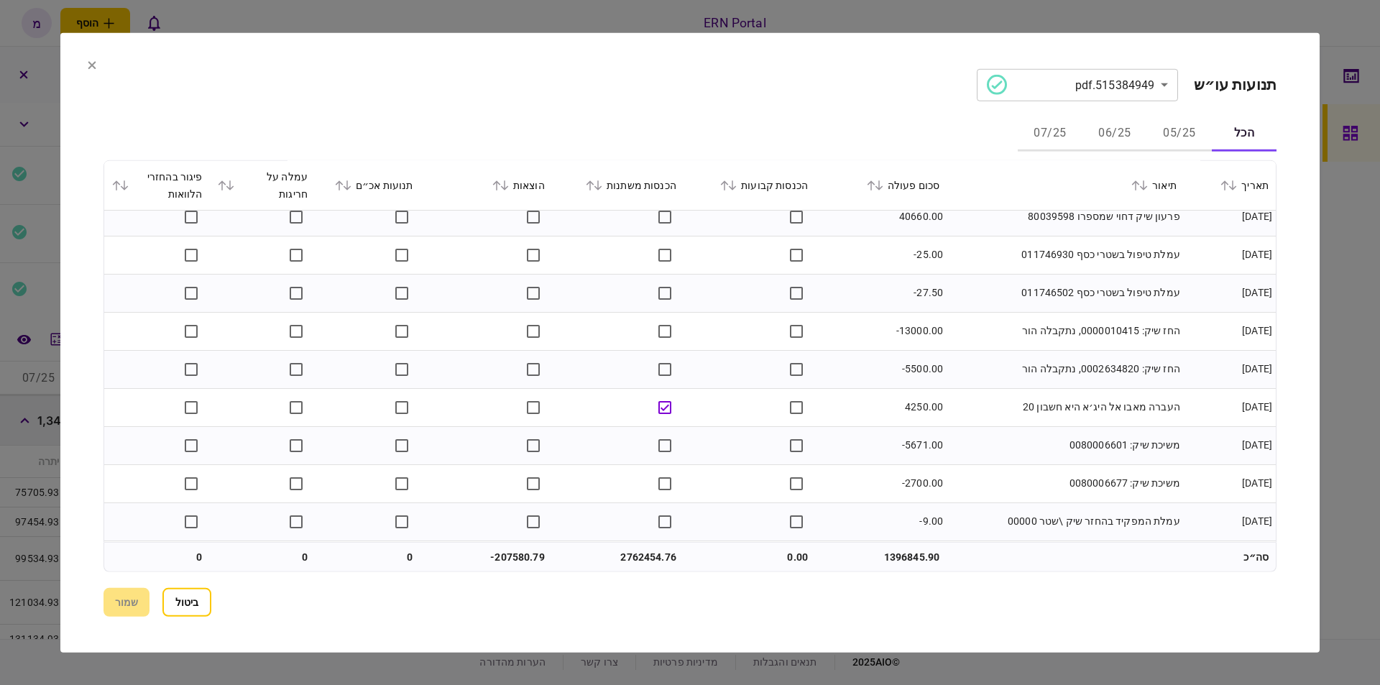
scroll to position [36111, 0]
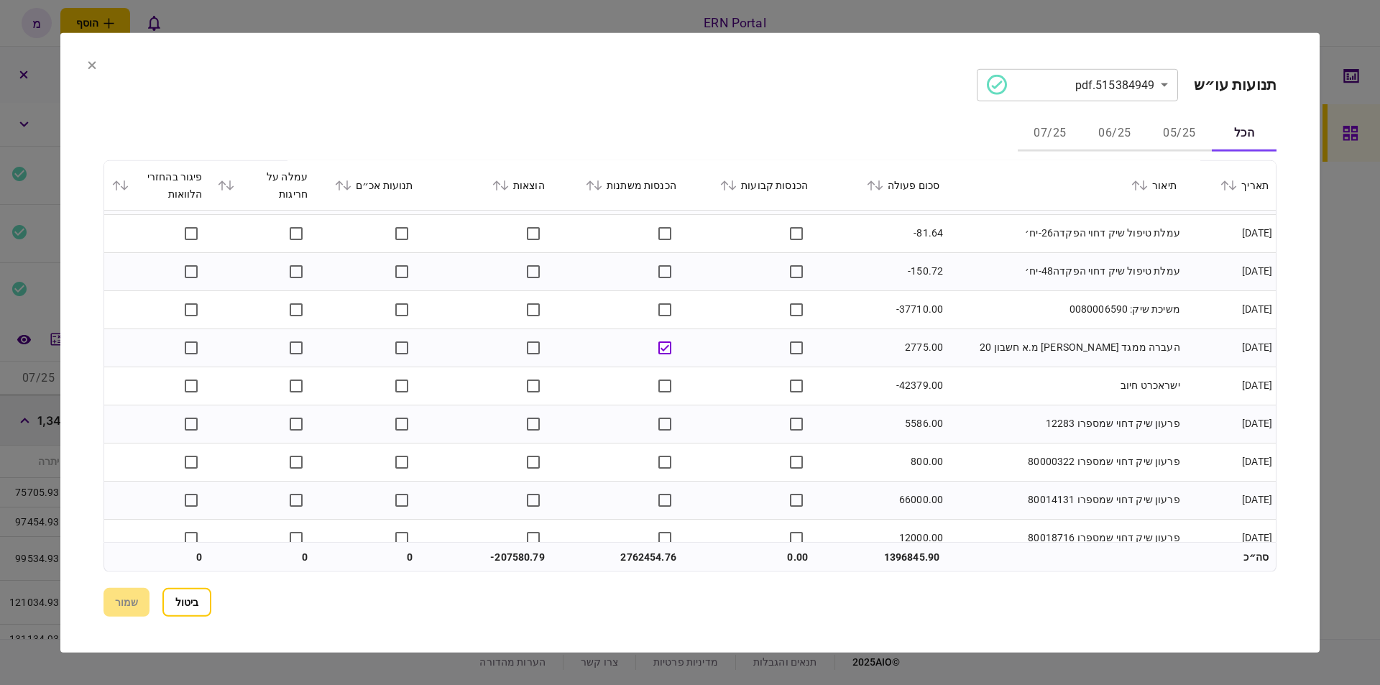
click at [1183, 133] on button "05/25" at bounding box center [1179, 133] width 65 height 34
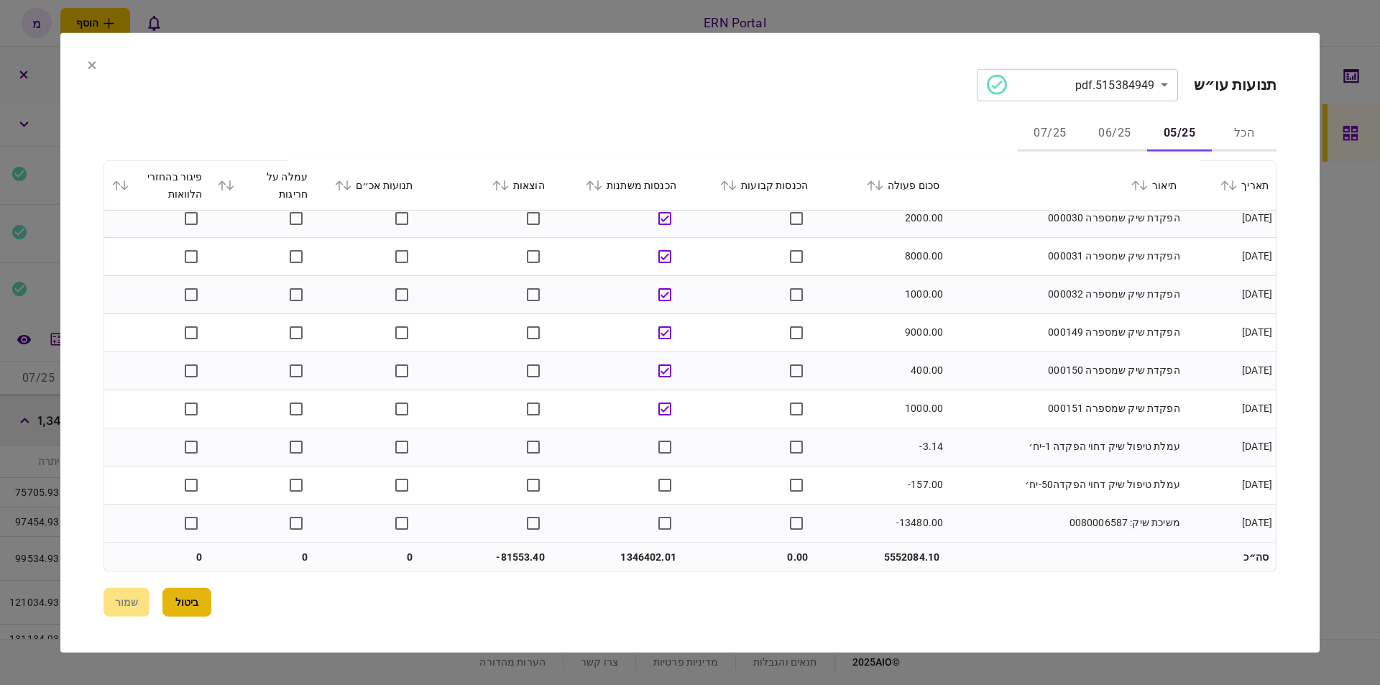
click at [166, 593] on button "ביטול" at bounding box center [186, 602] width 49 height 29
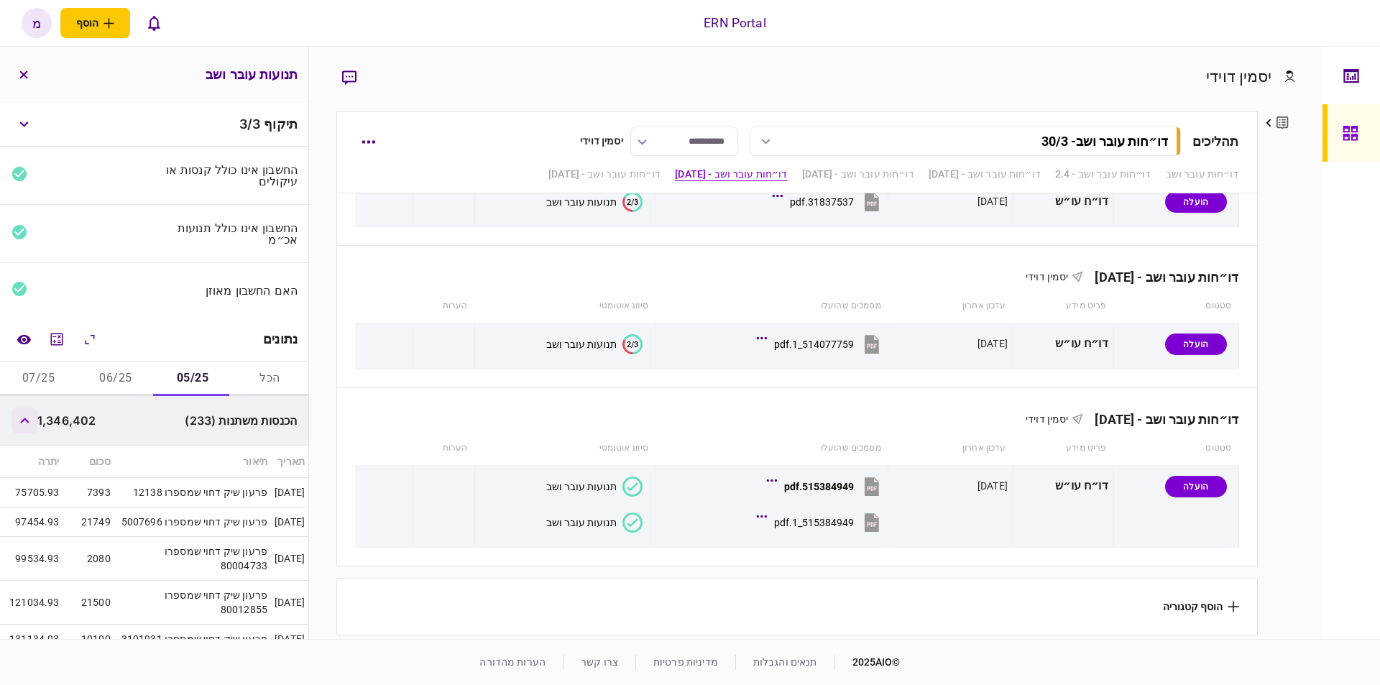
click at [27, 417] on icon "button" at bounding box center [24, 420] width 9 height 6
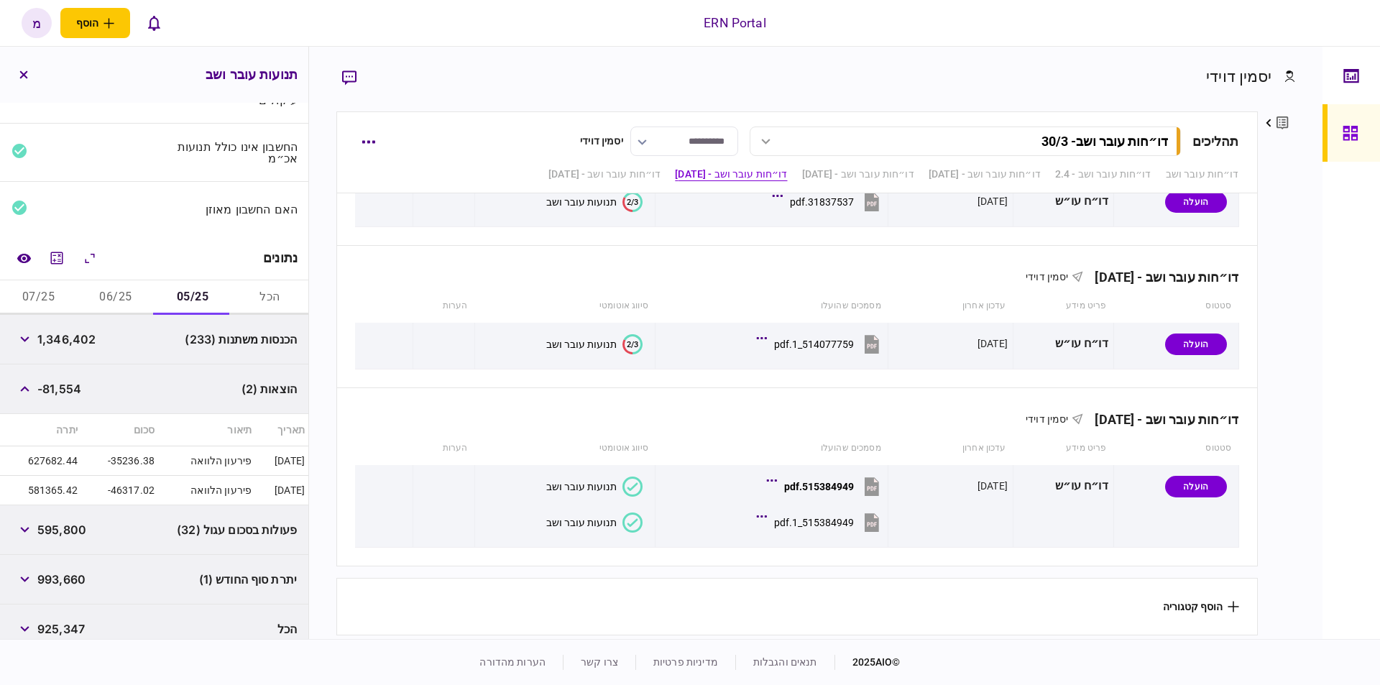
scroll to position [93, 0]
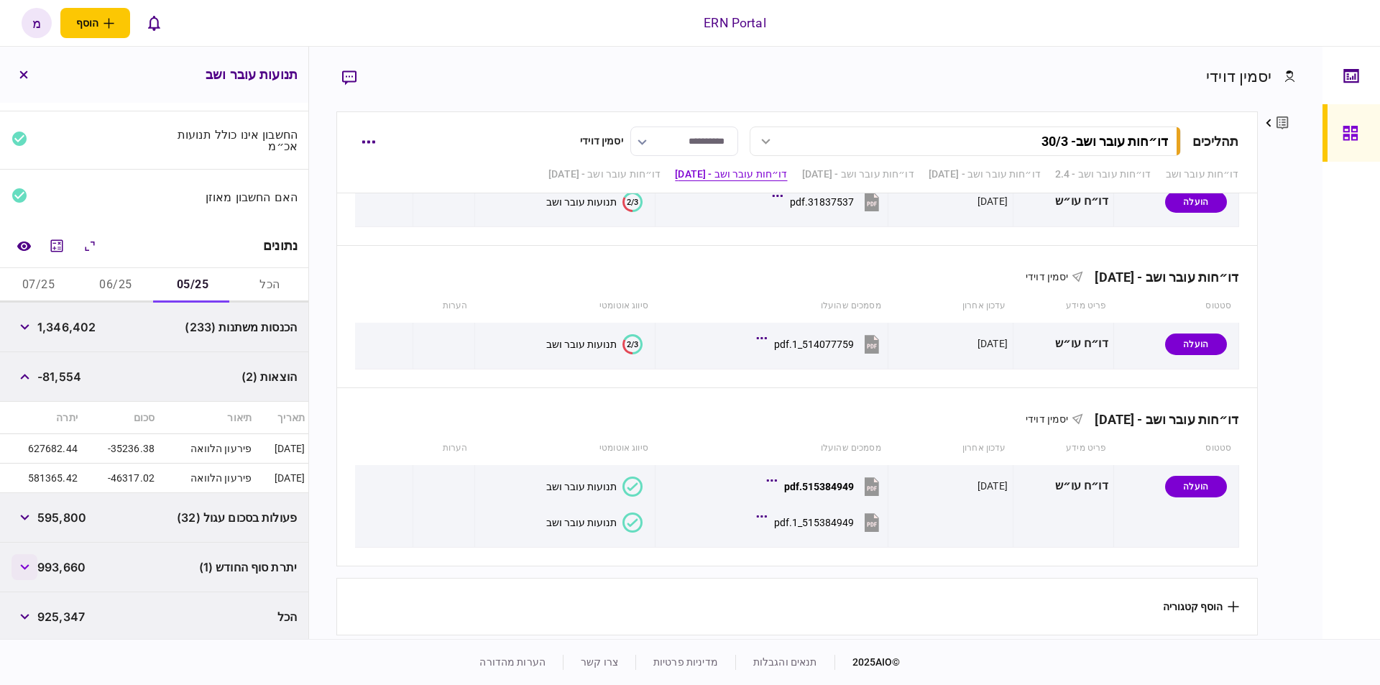
click at [27, 560] on button "button" at bounding box center [24, 567] width 26 height 26
click at [327, 359] on div "**********" at bounding box center [815, 343] width 1013 height 592
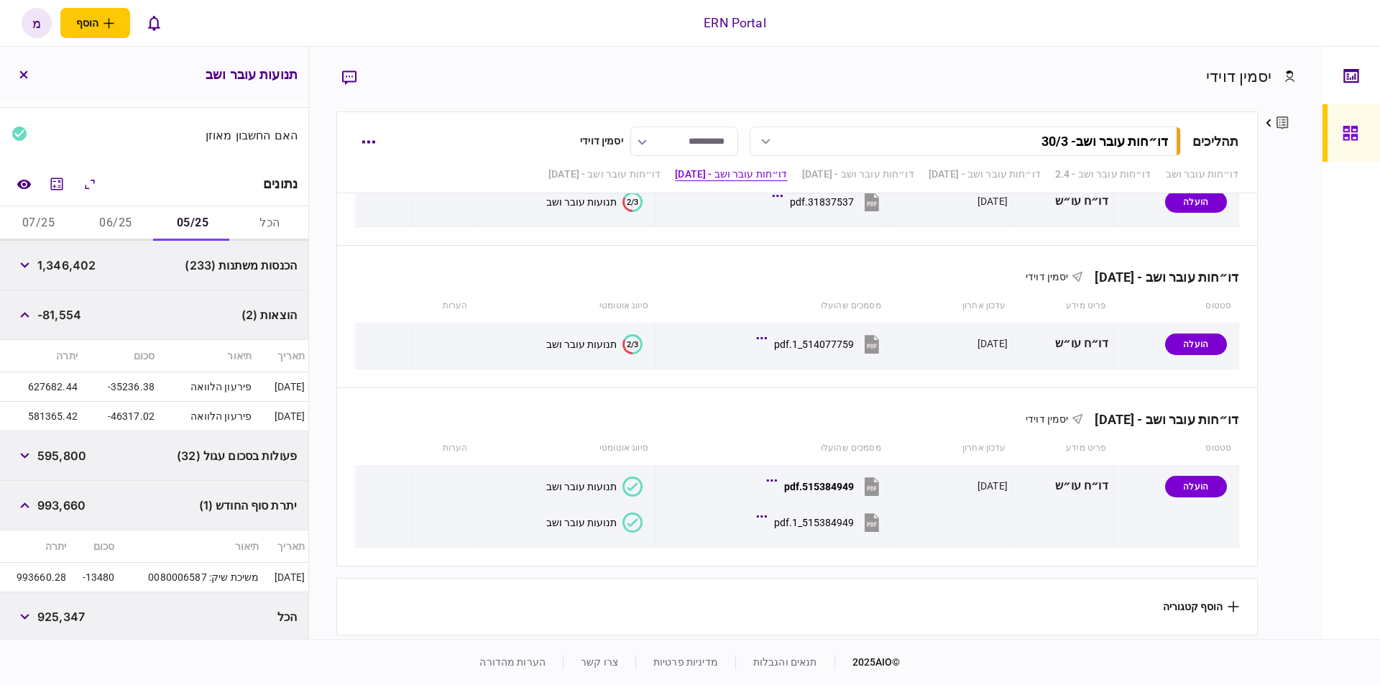
click at [119, 224] on button "06/25" at bounding box center [115, 223] width 77 height 34
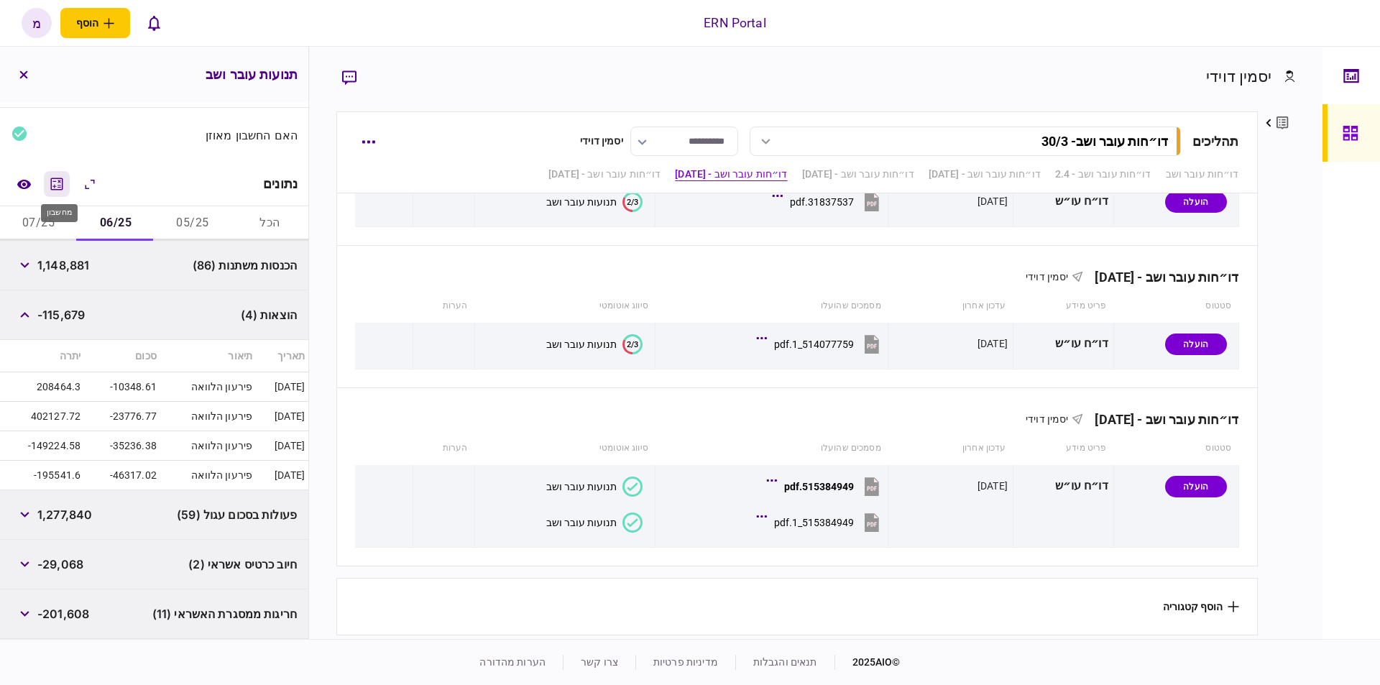
click at [63, 186] on icon "מחשבון" at bounding box center [57, 183] width 12 height 12
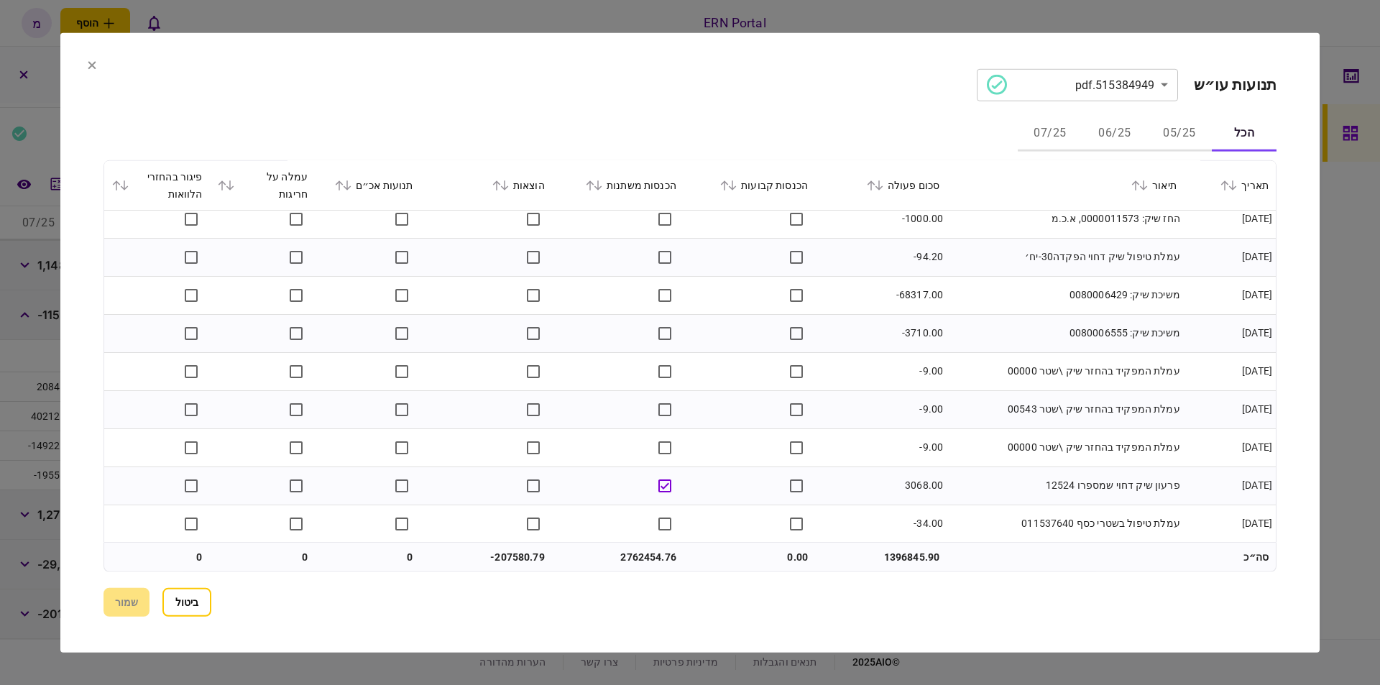
scroll to position [3664, 0]
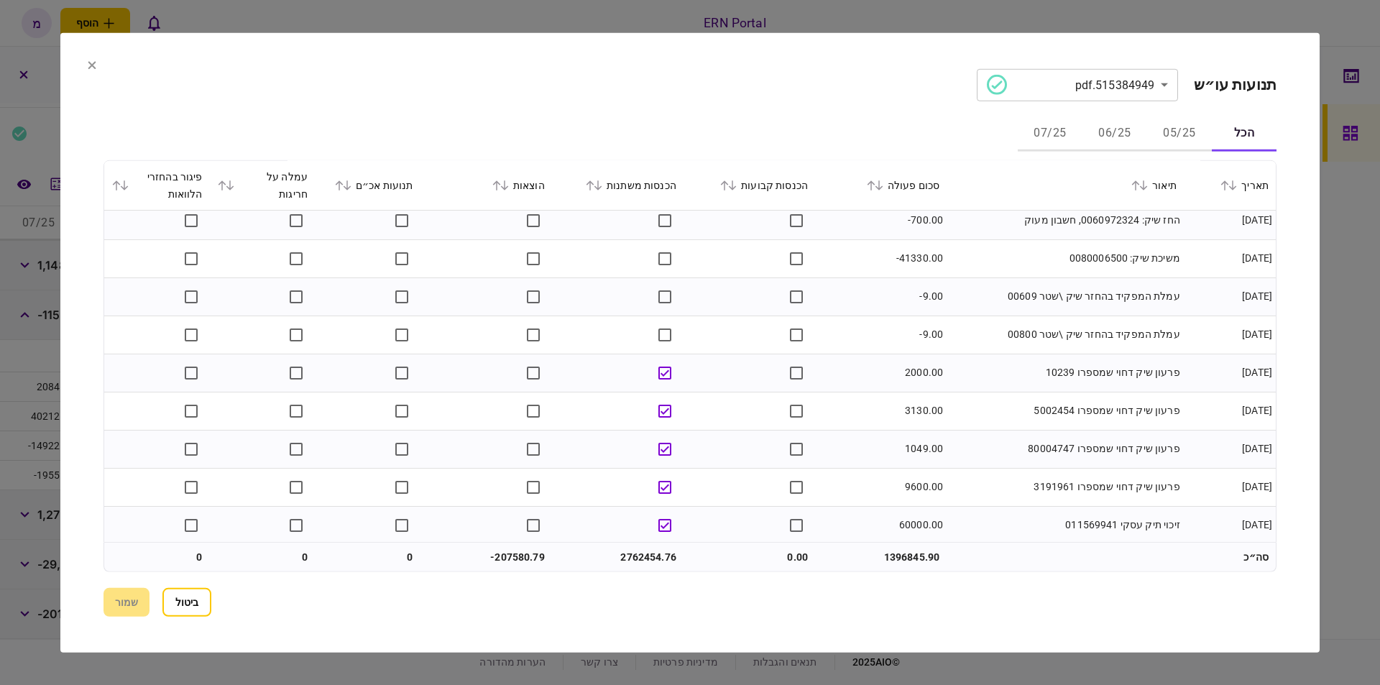
click at [1132, 134] on button "06/25" at bounding box center [1114, 133] width 65 height 34
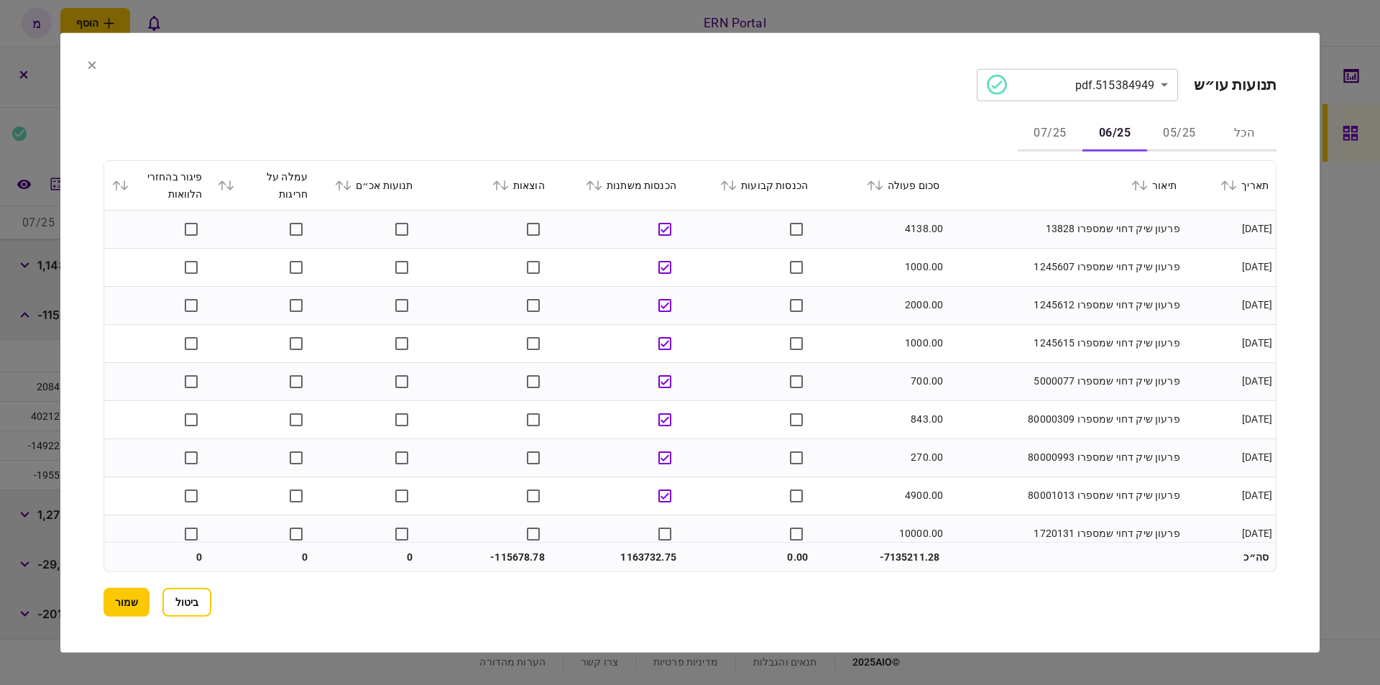
scroll to position [163, 0]
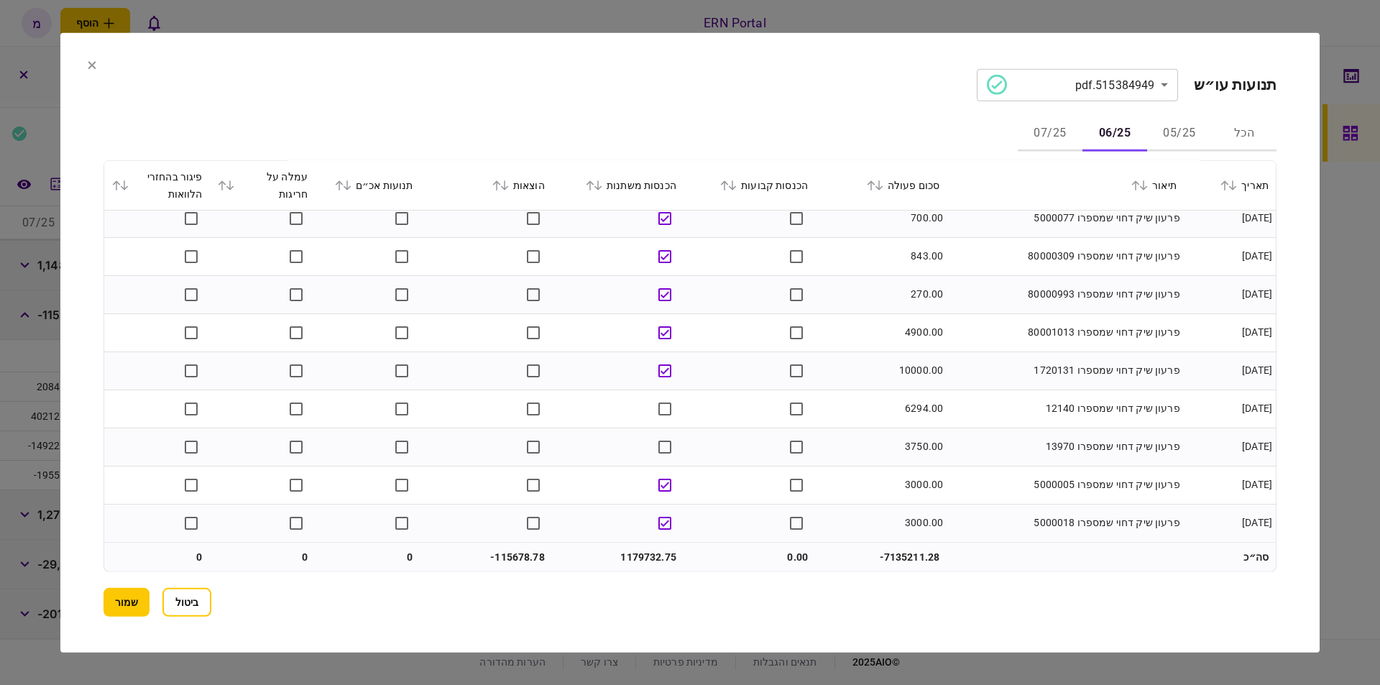
click at [650, 457] on td at bounding box center [617, 447] width 131 height 38
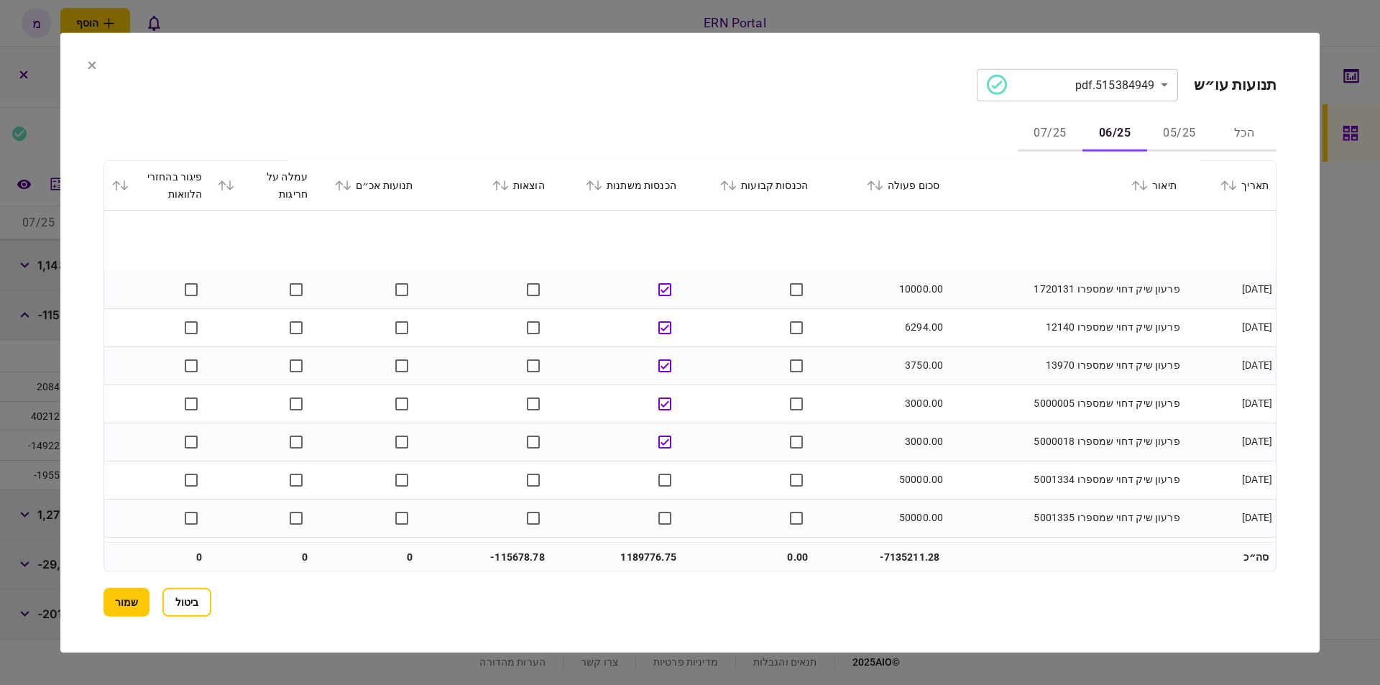
scroll to position [325, 0]
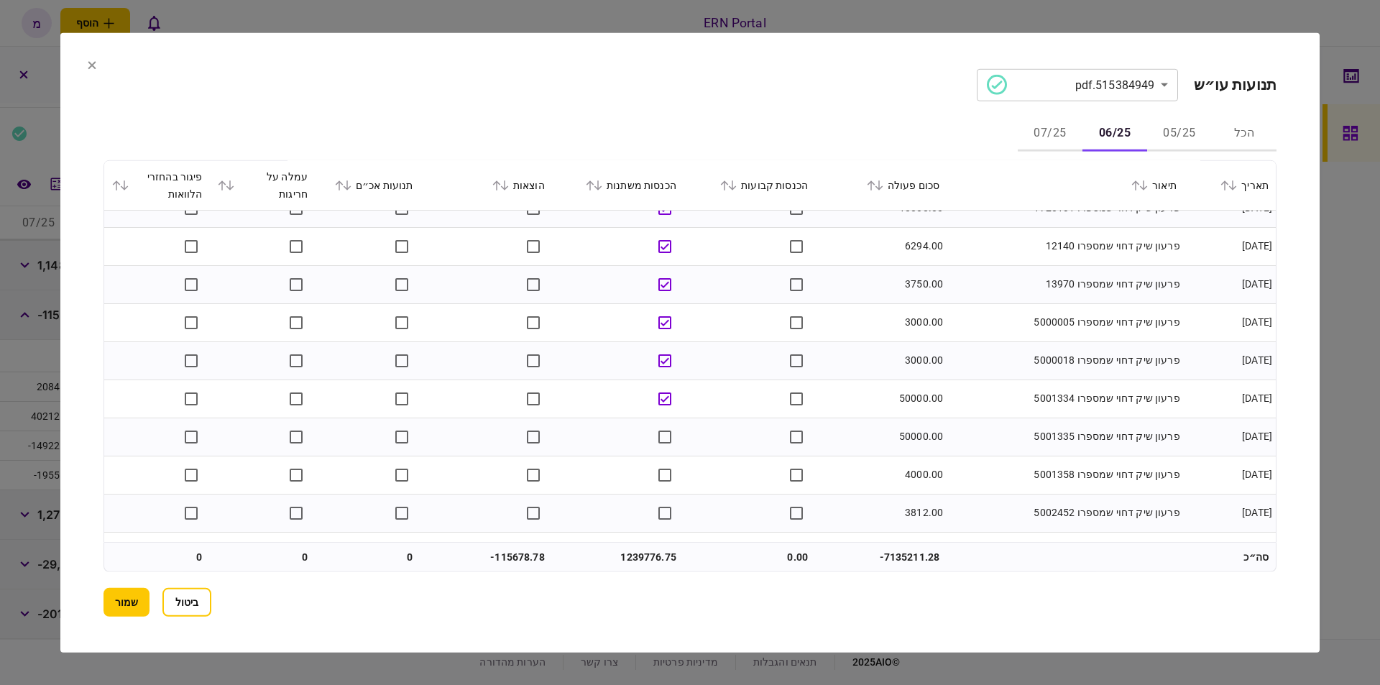
click at [655, 420] on td at bounding box center [617, 436] width 131 height 38
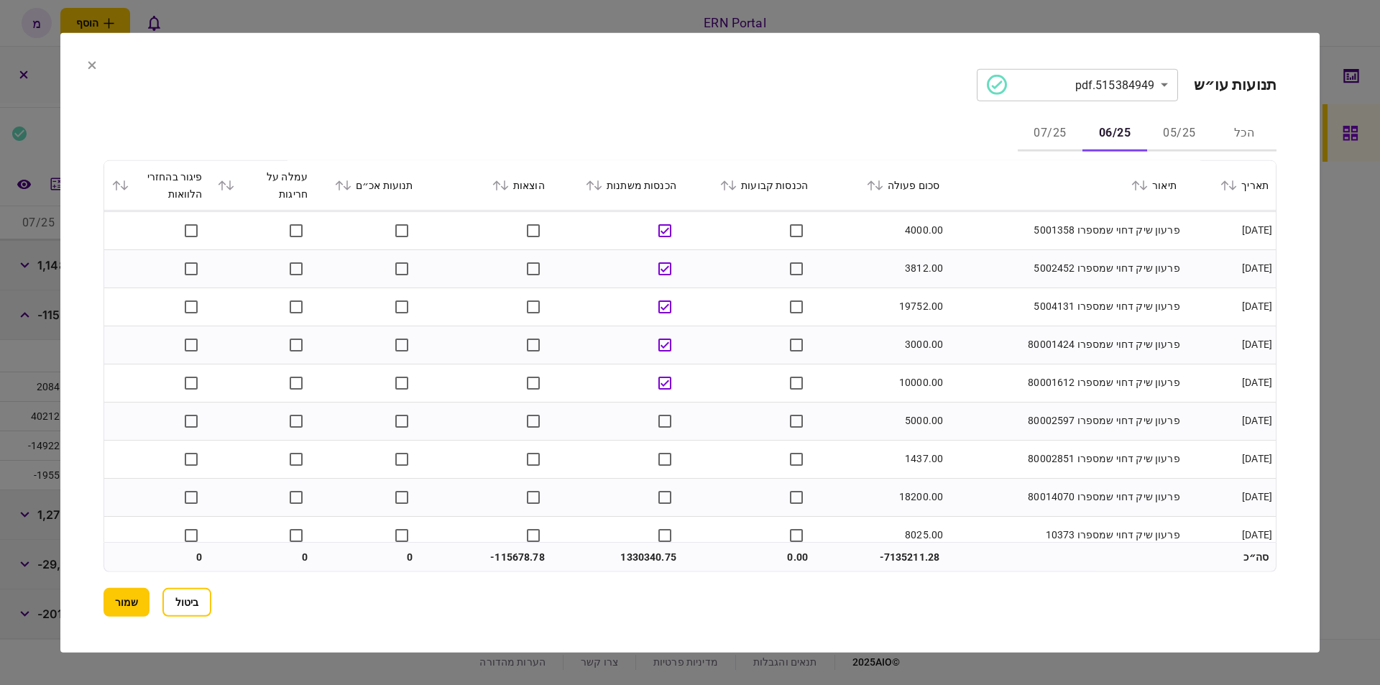
click at [667, 405] on td at bounding box center [617, 421] width 131 height 38
click at [665, 443] on td at bounding box center [617, 459] width 131 height 38
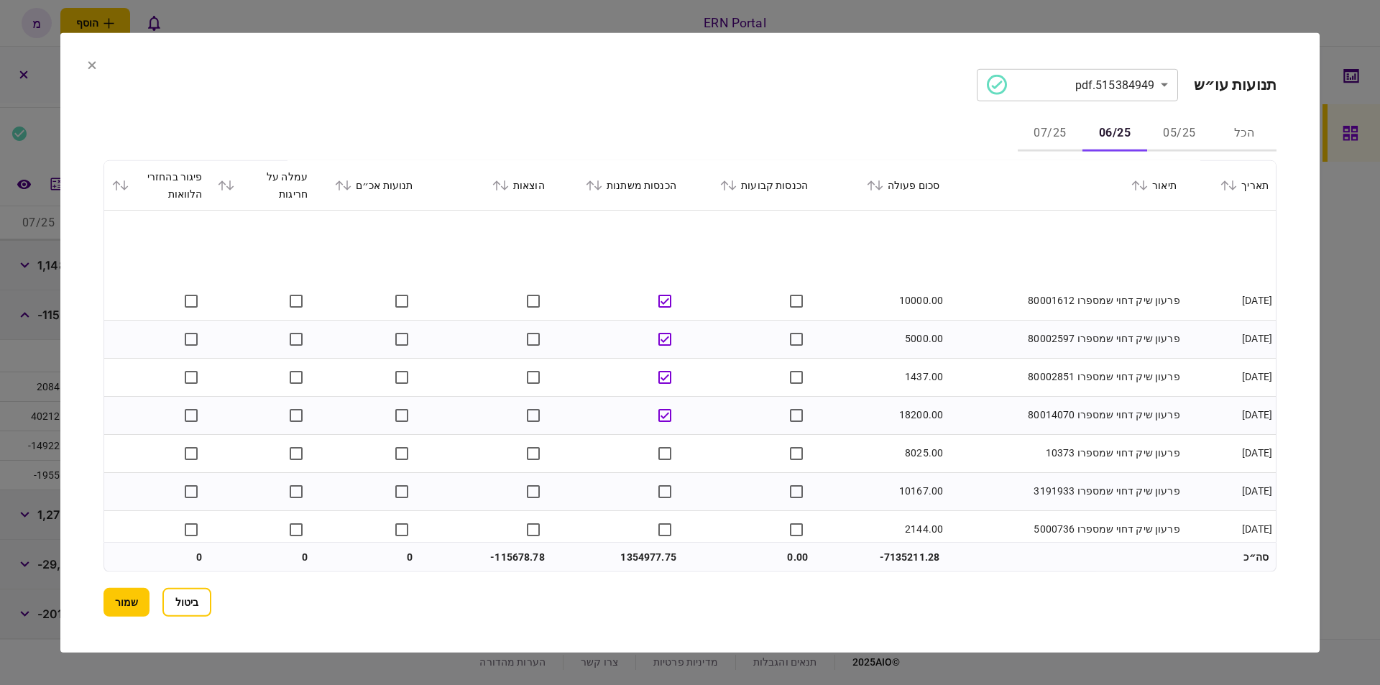
scroll to position [733, 0]
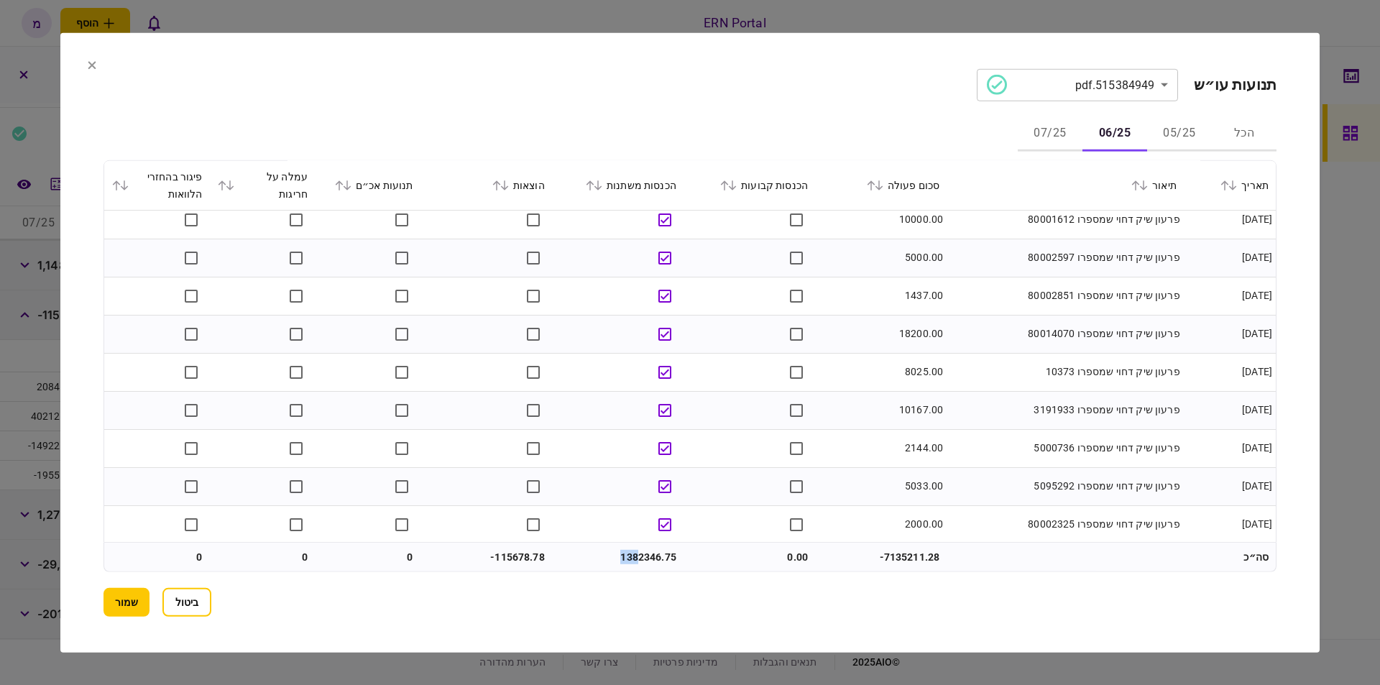
drag, startPoint x: 636, startPoint y: 558, endPoint x: 609, endPoint y: 559, distance: 27.3
click at [609, 559] on td "1382346.75" at bounding box center [617, 556] width 131 height 29
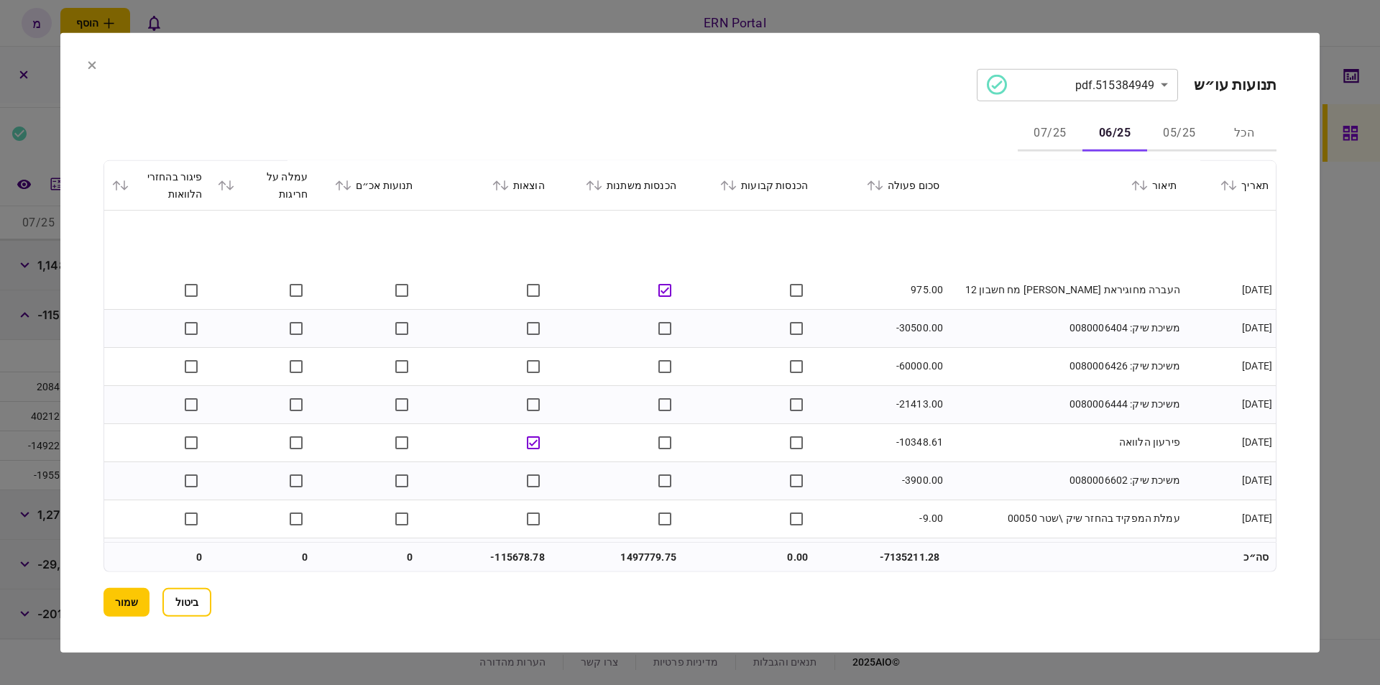
scroll to position [3257, 0]
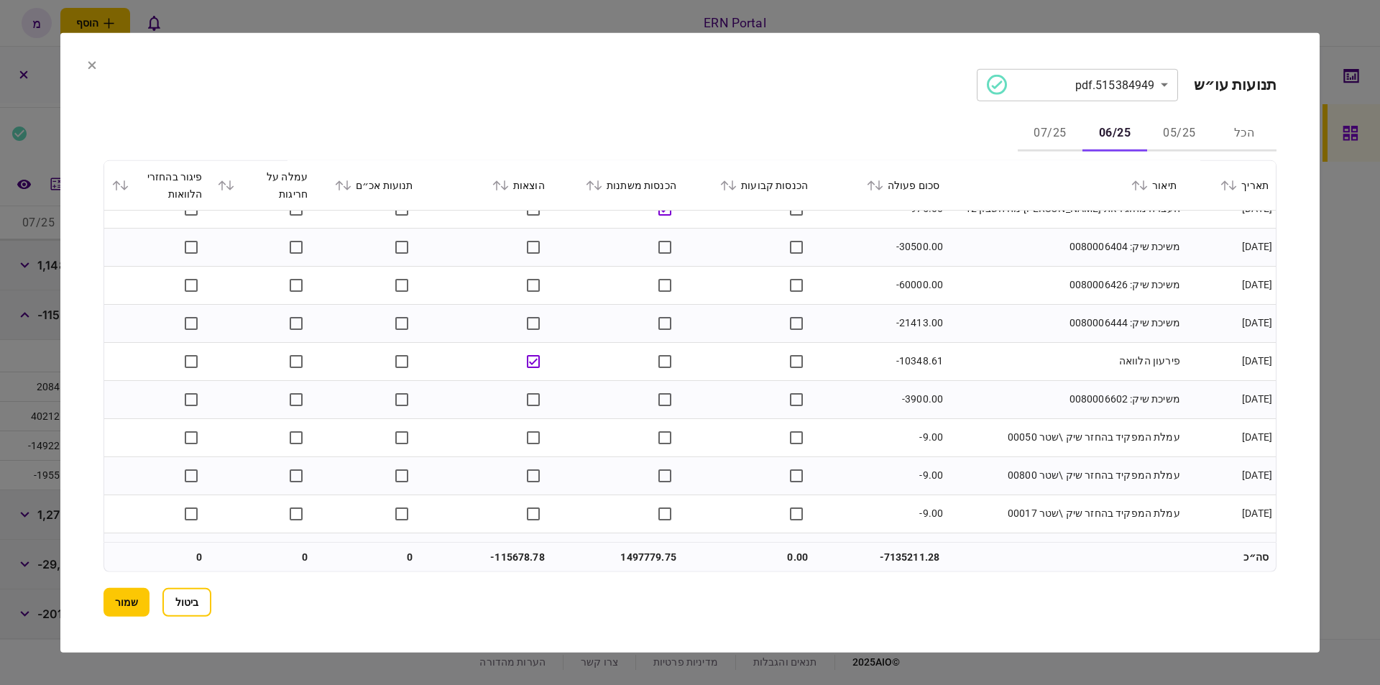
click at [708, 443] on td at bounding box center [748, 437] width 131 height 38
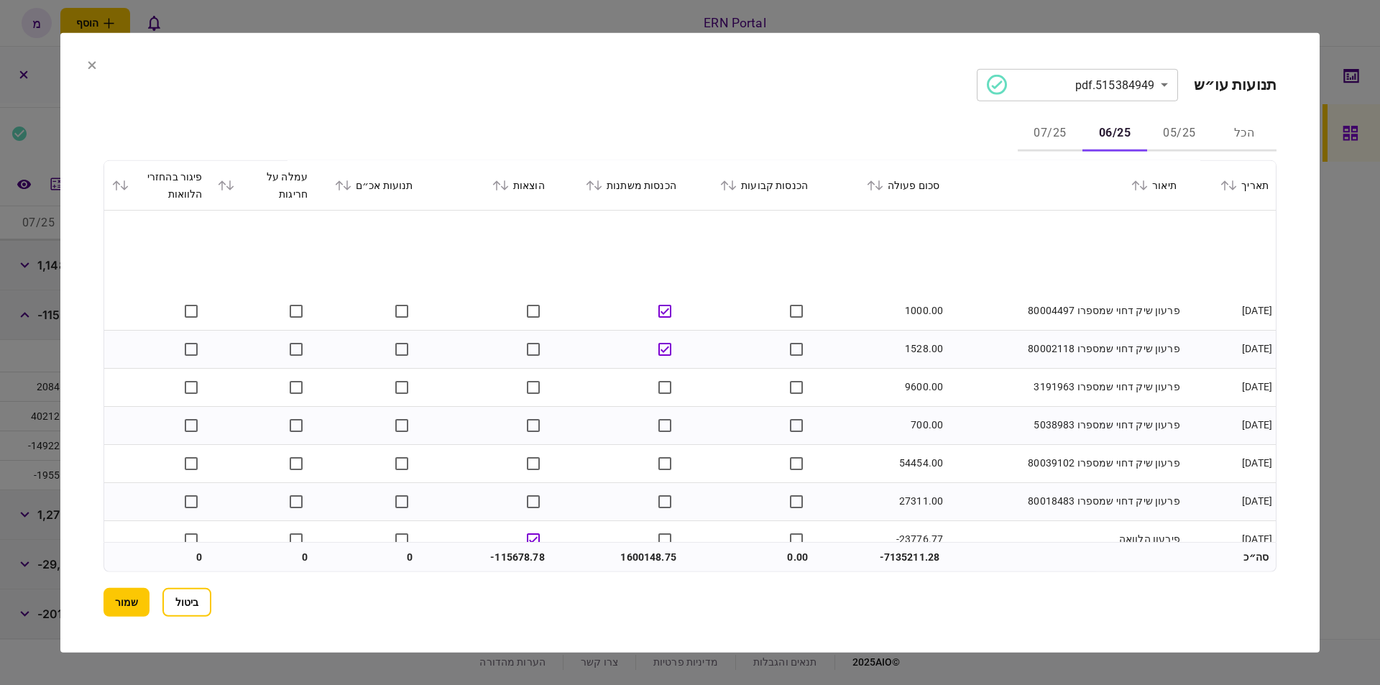
scroll to position [5293, 0]
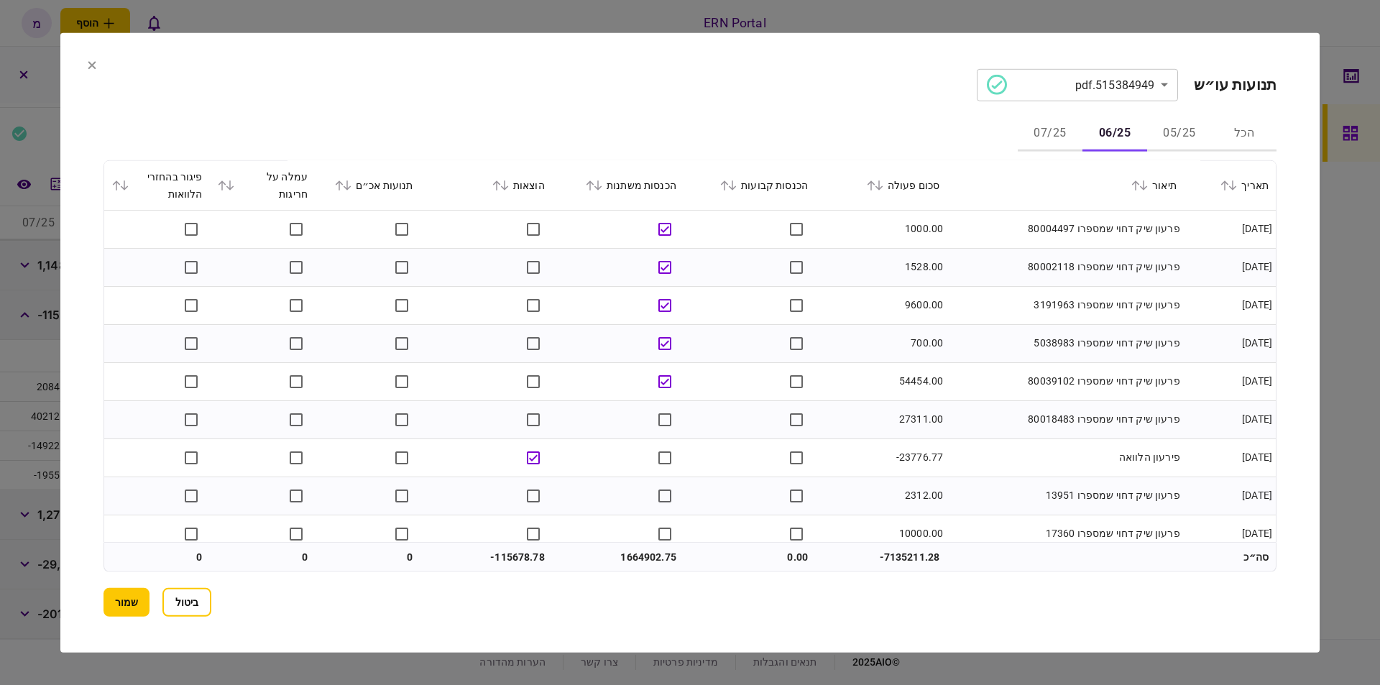
click at [709, 452] on td at bounding box center [748, 457] width 131 height 38
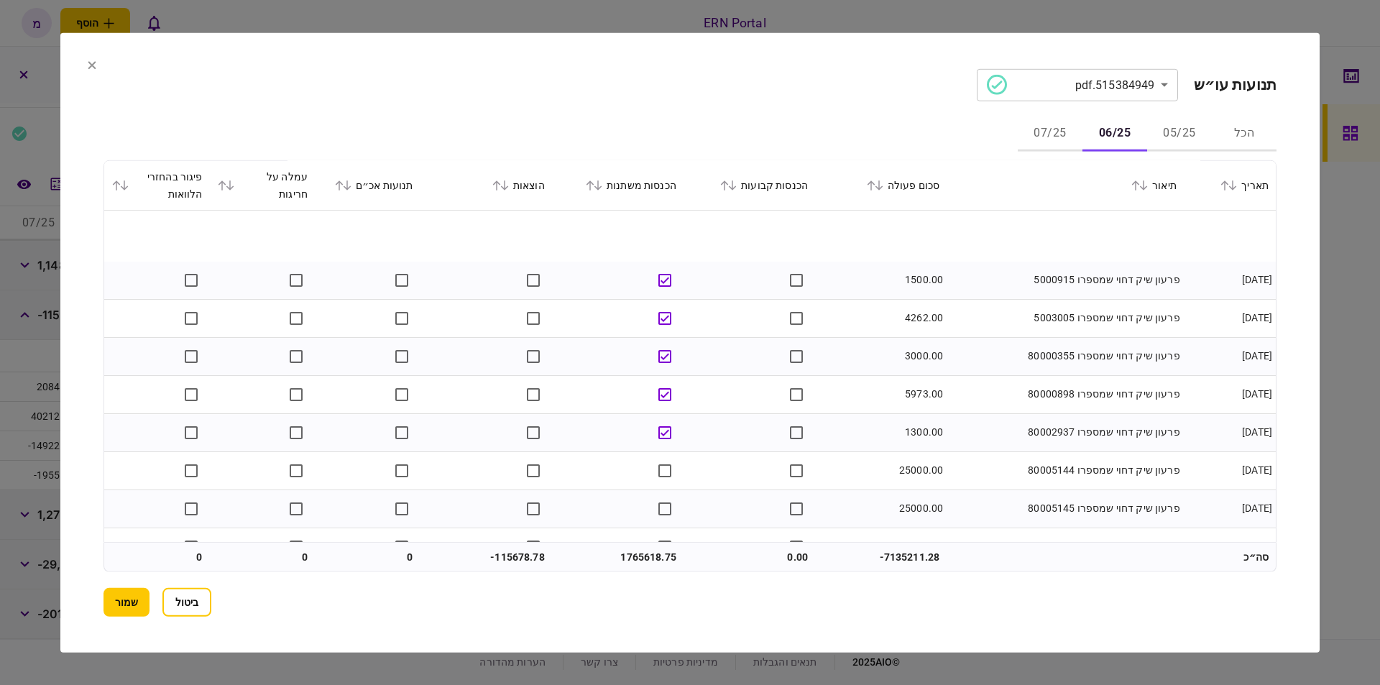
scroll to position [6352, 0]
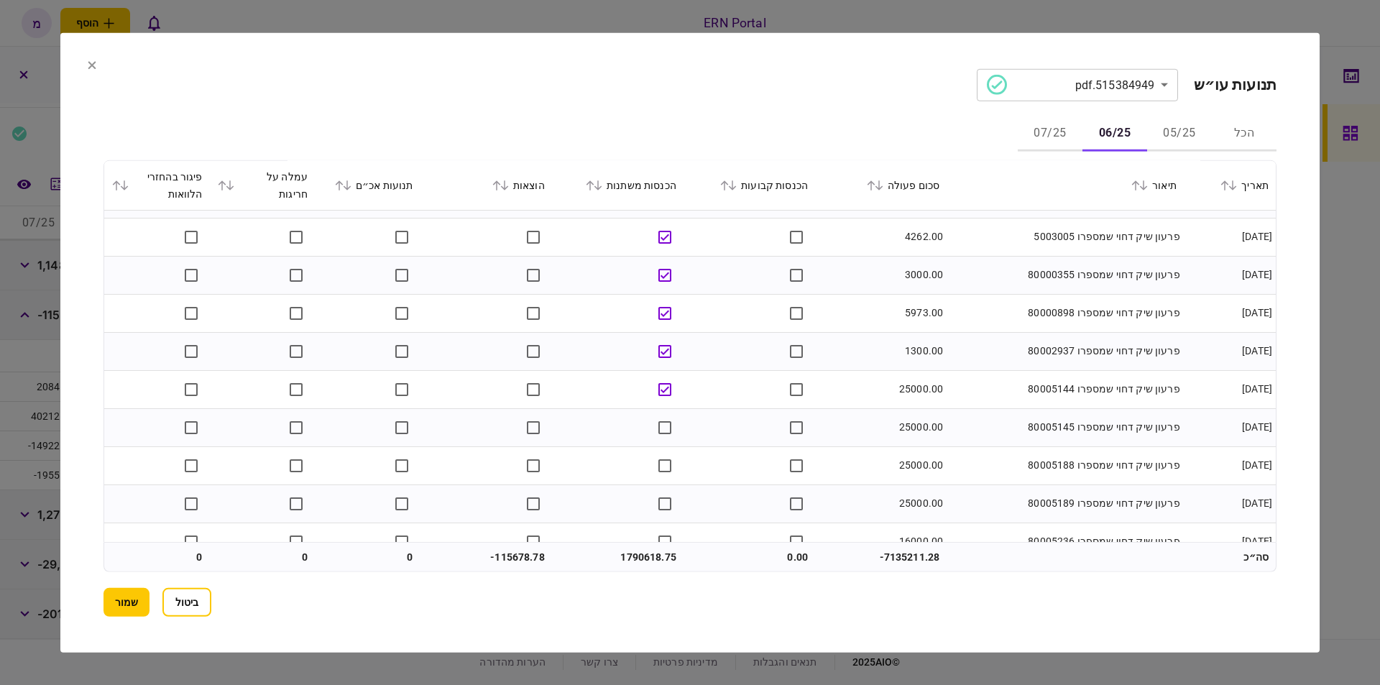
click at [673, 410] on td at bounding box center [617, 427] width 131 height 38
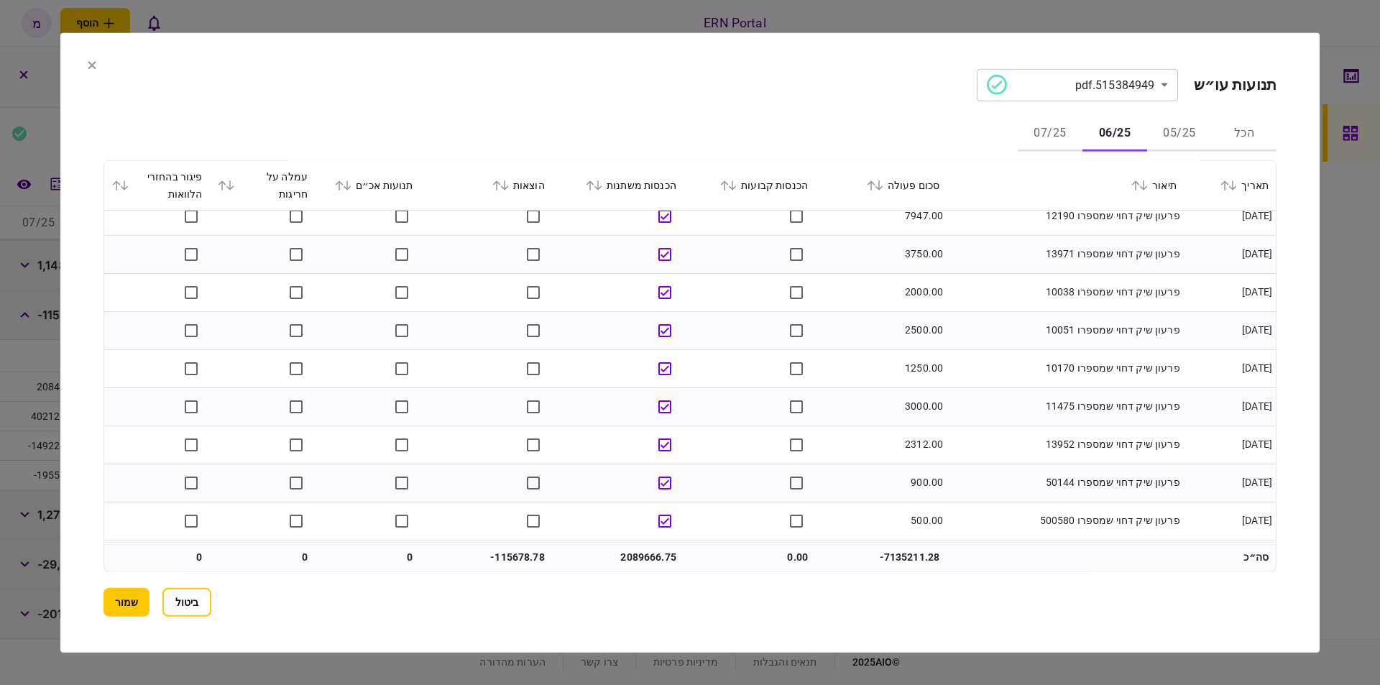
scroll to position [11410, 0]
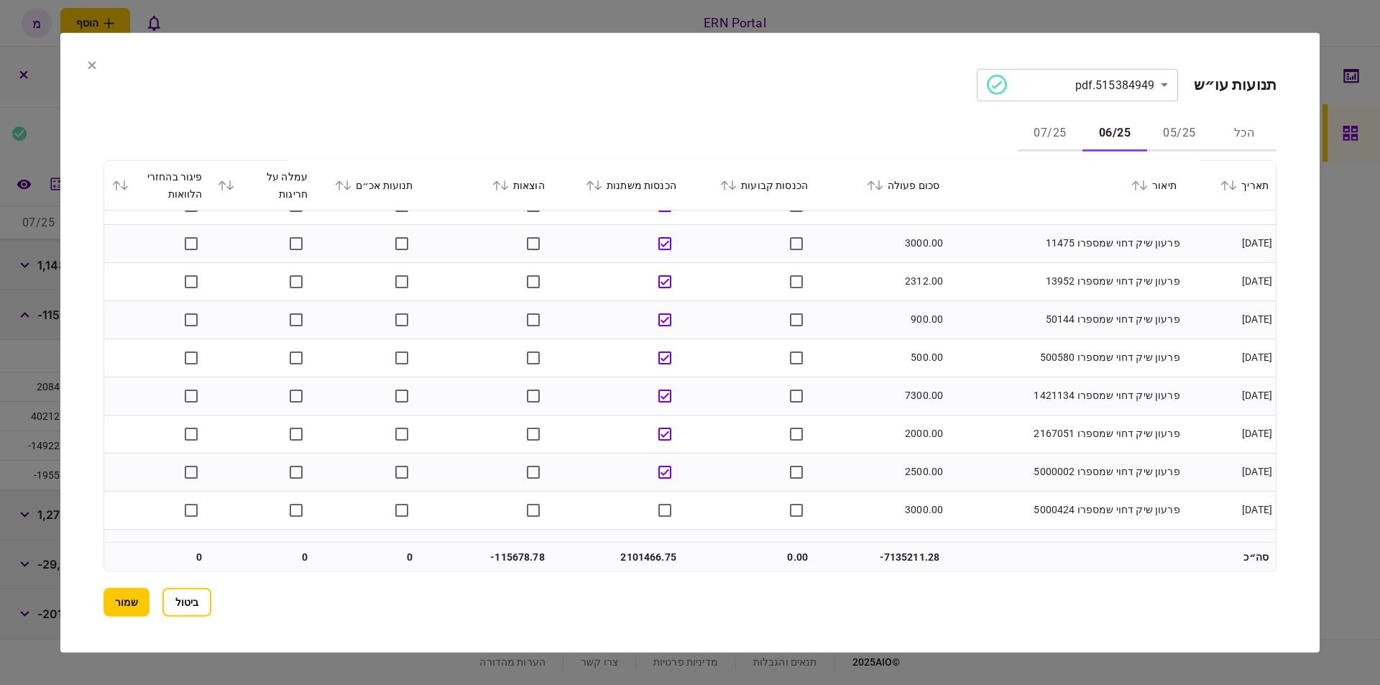
click at [664, 488] on td at bounding box center [617, 472] width 131 height 38
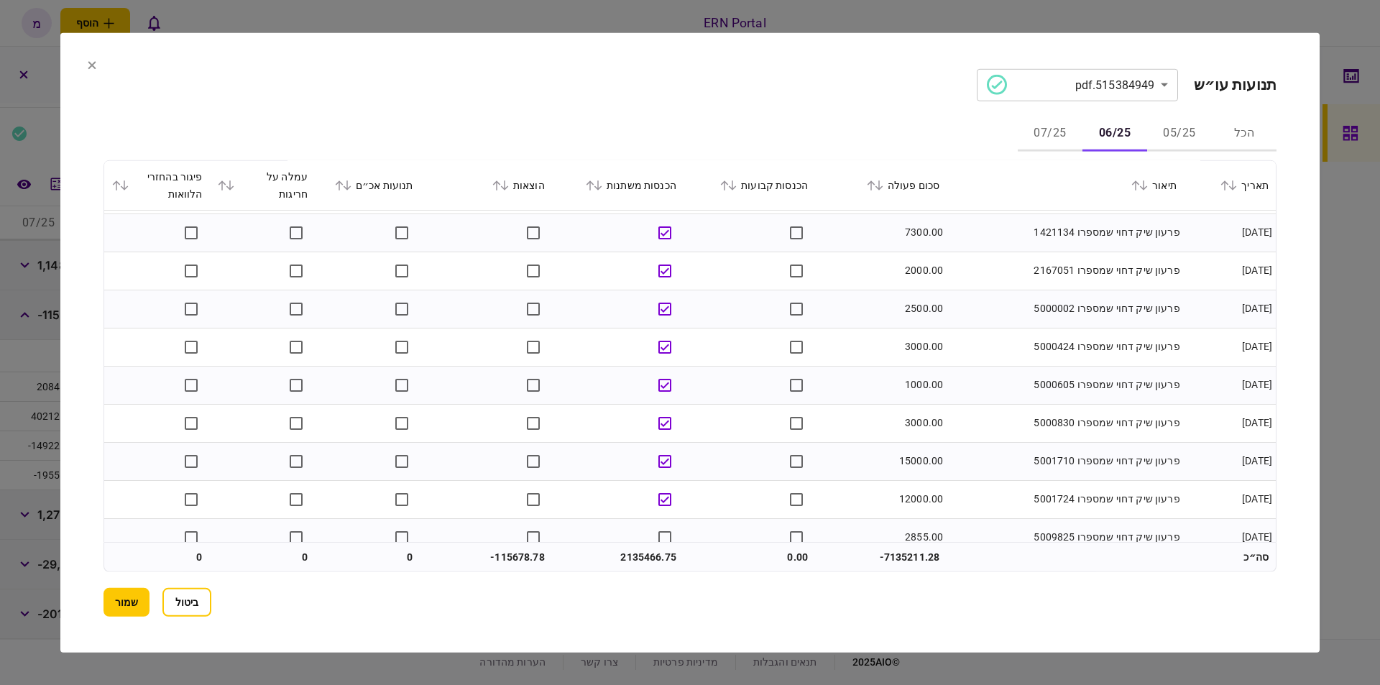
scroll to position [11818, 0]
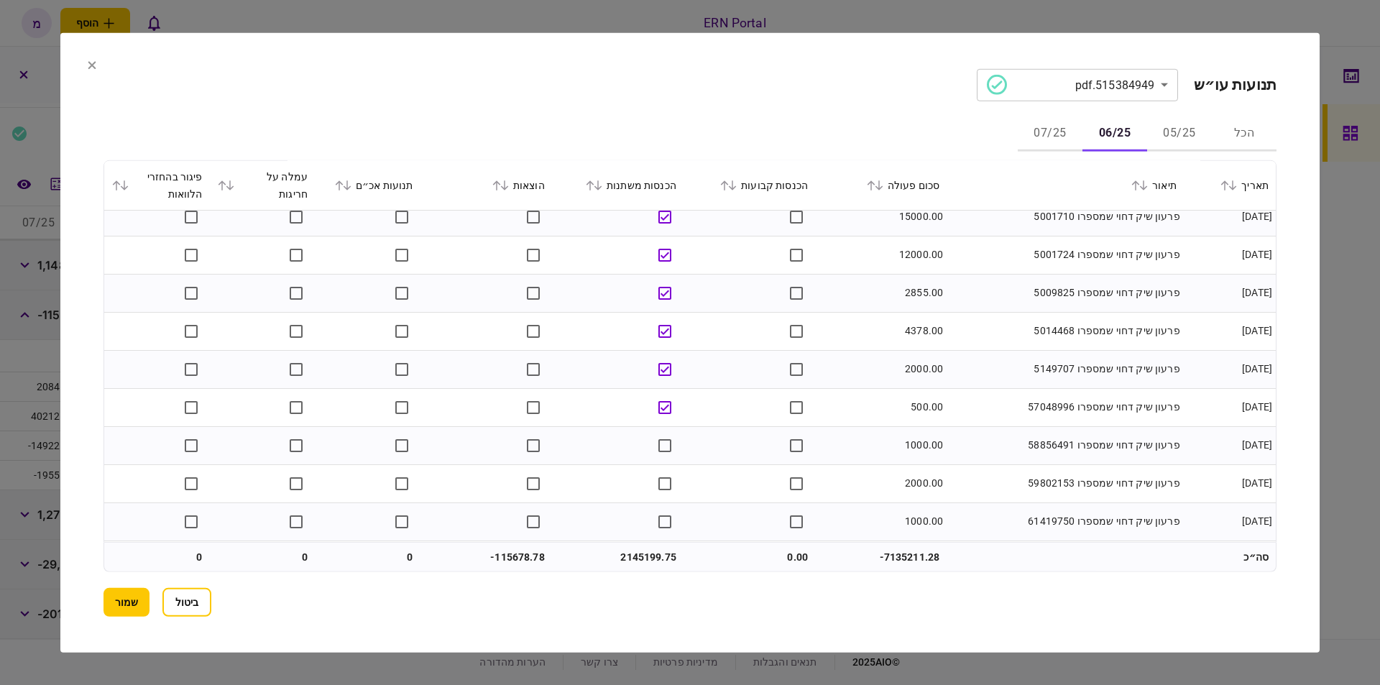
click at [683, 461] on td at bounding box center [617, 445] width 131 height 38
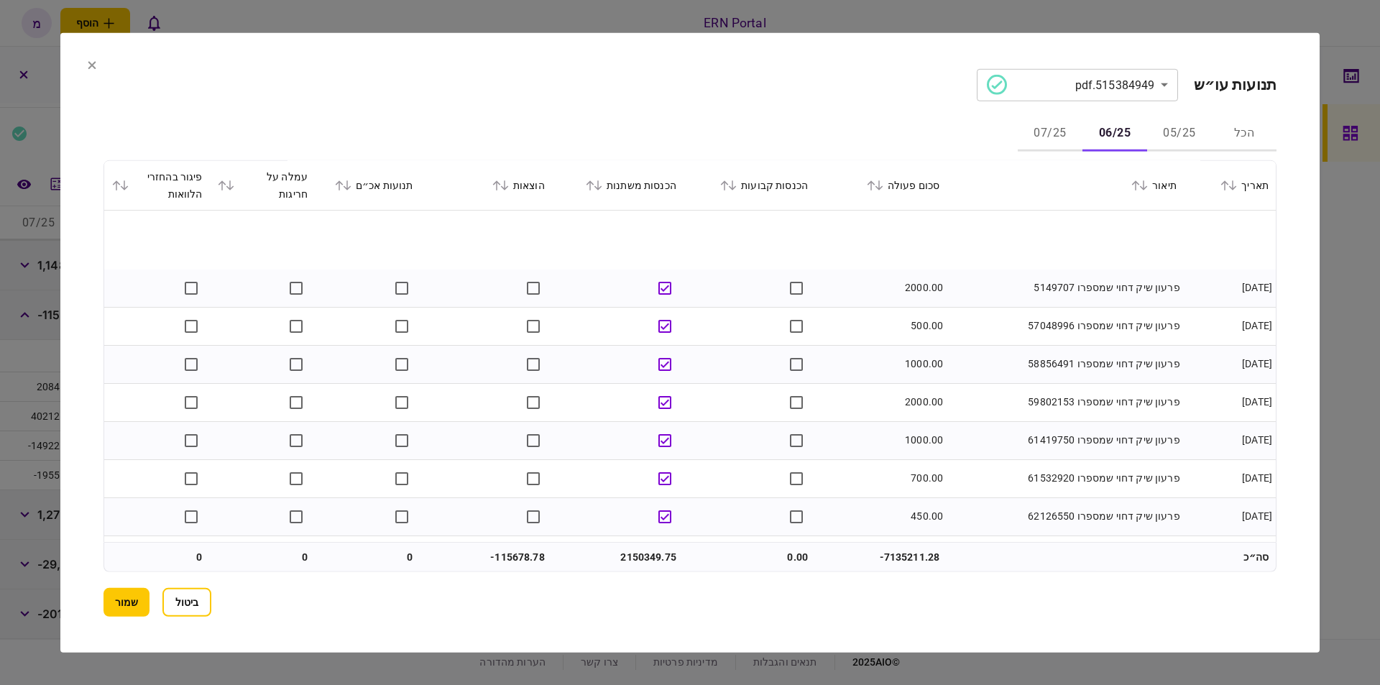
scroll to position [11980, 0]
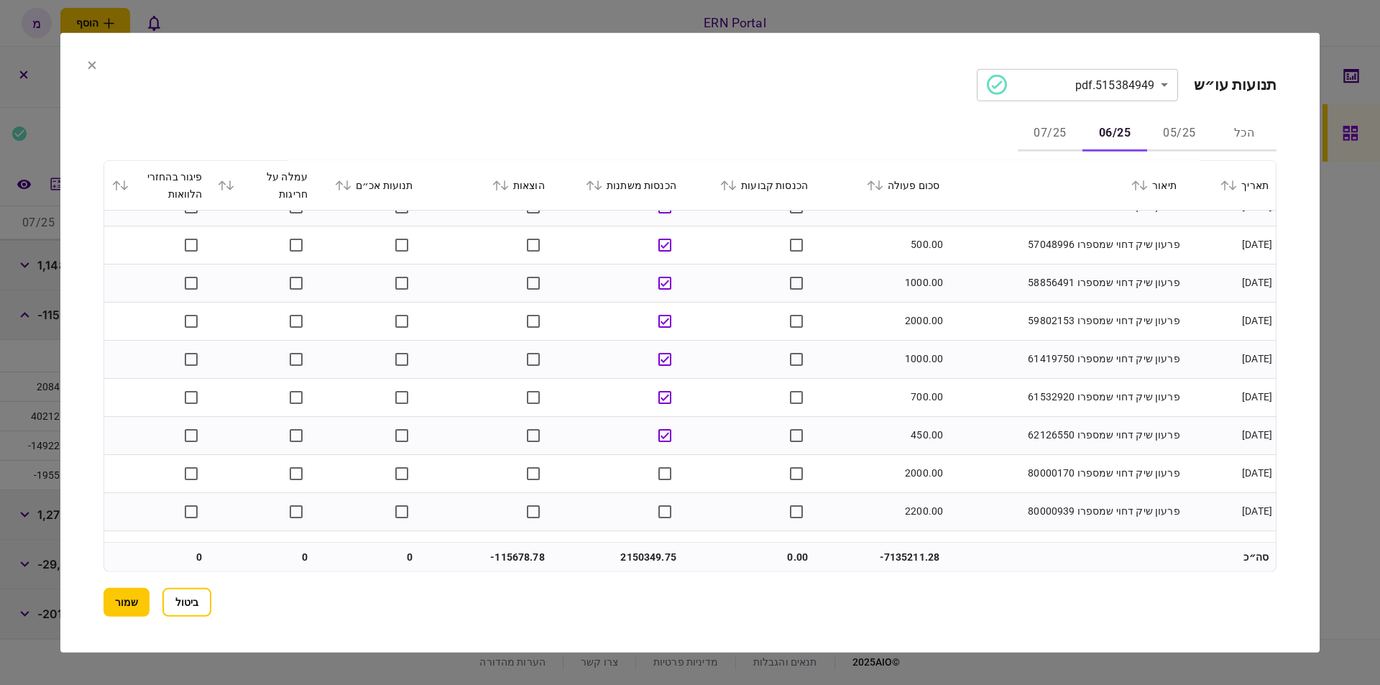
click at [683, 471] on td at bounding box center [617, 473] width 131 height 38
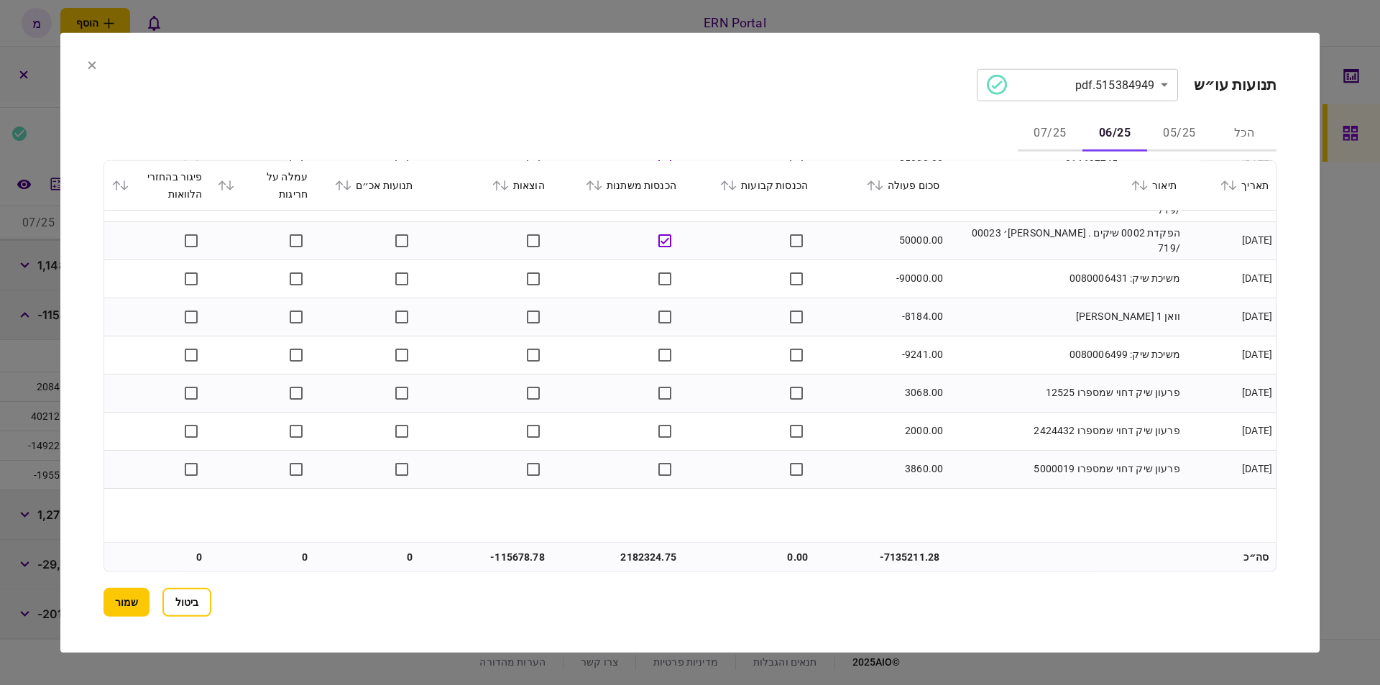
scroll to position [12560, 0]
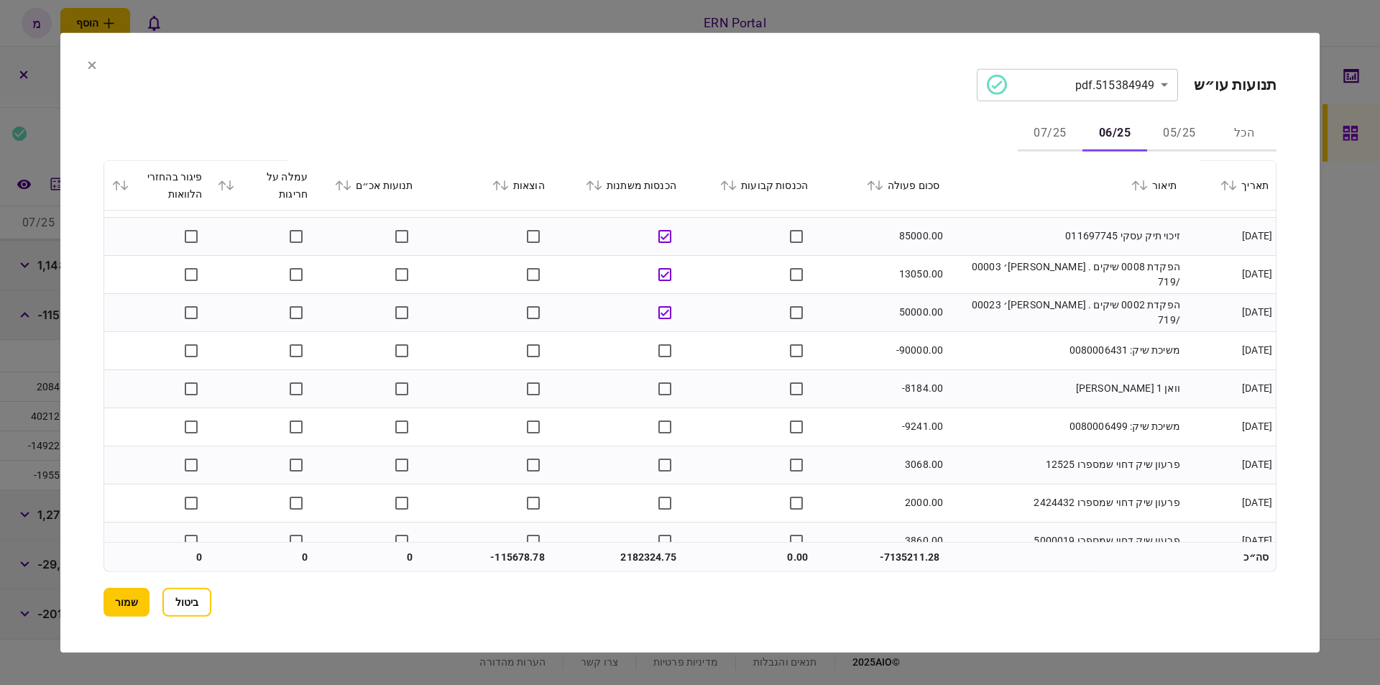
click at [1126, 387] on td "וואן 1 [PERSON_NAME]" at bounding box center [1064, 388] width 237 height 38
click at [826, 456] on td "3068.00" at bounding box center [880, 464] width 131 height 38
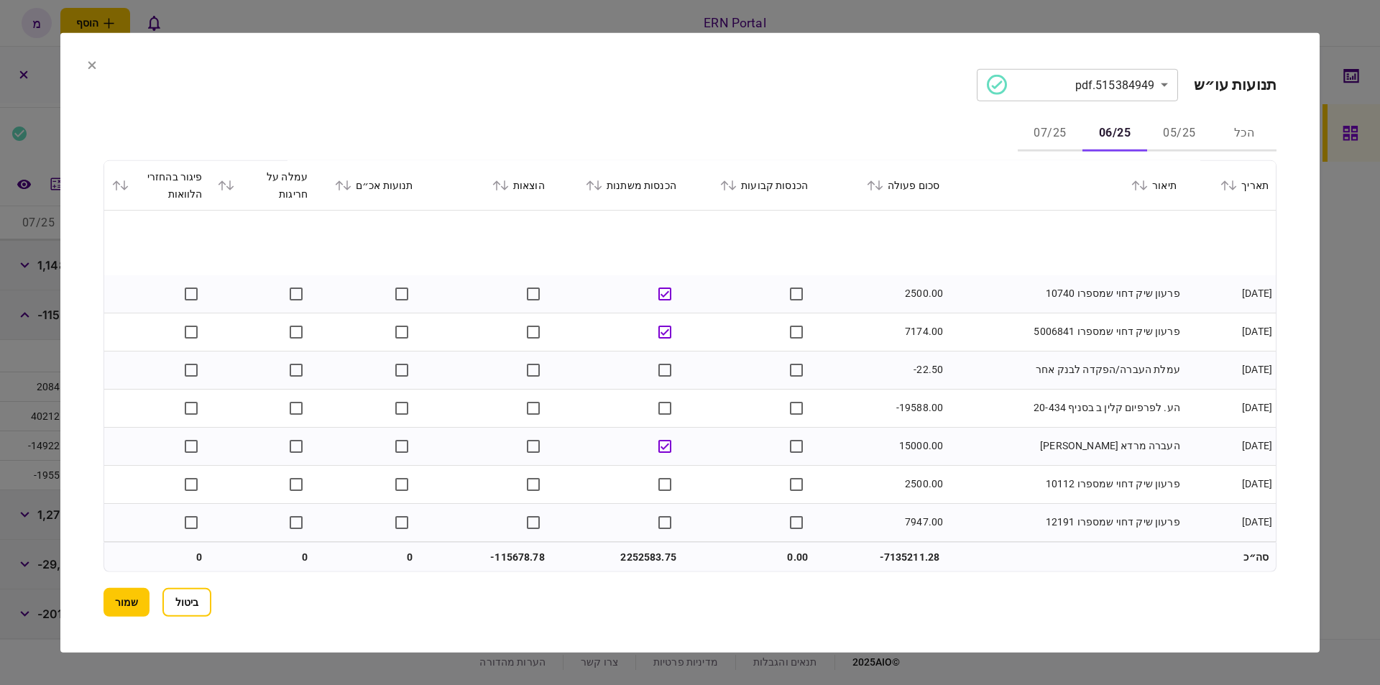
scroll to position [14107, 0]
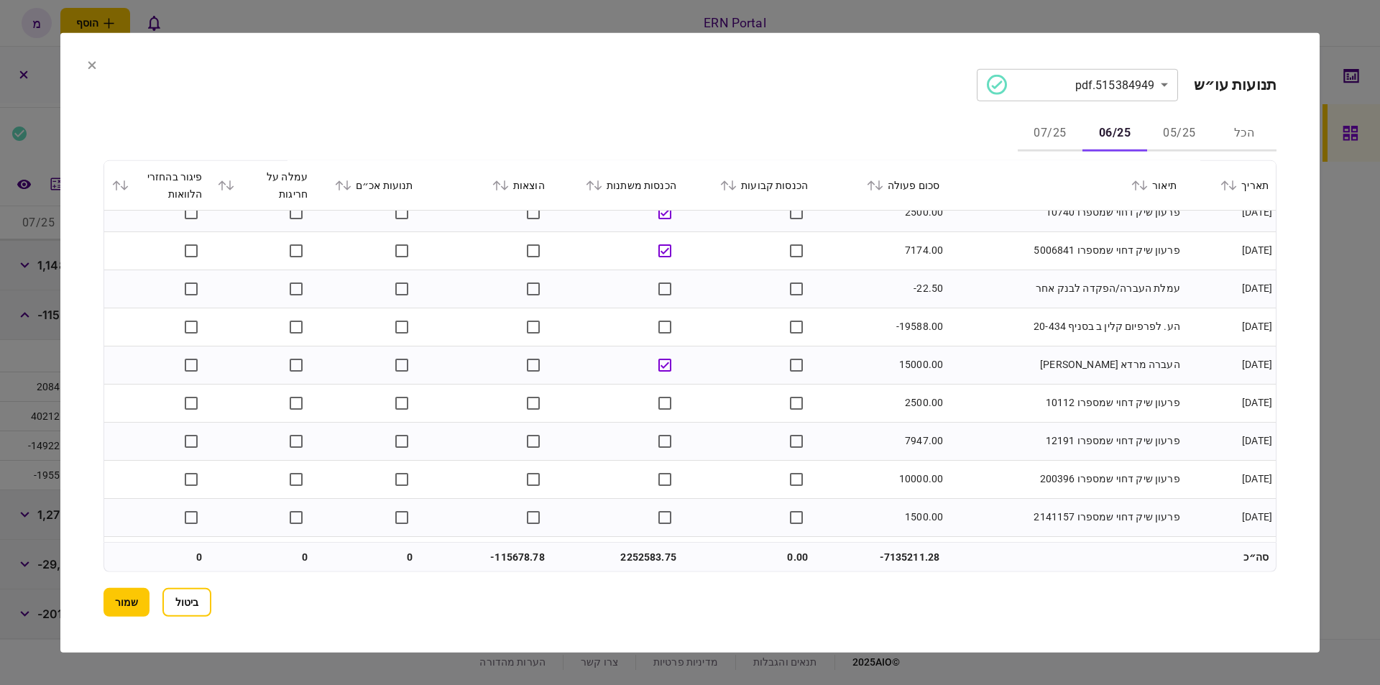
click at [662, 458] on td at bounding box center [617, 441] width 131 height 38
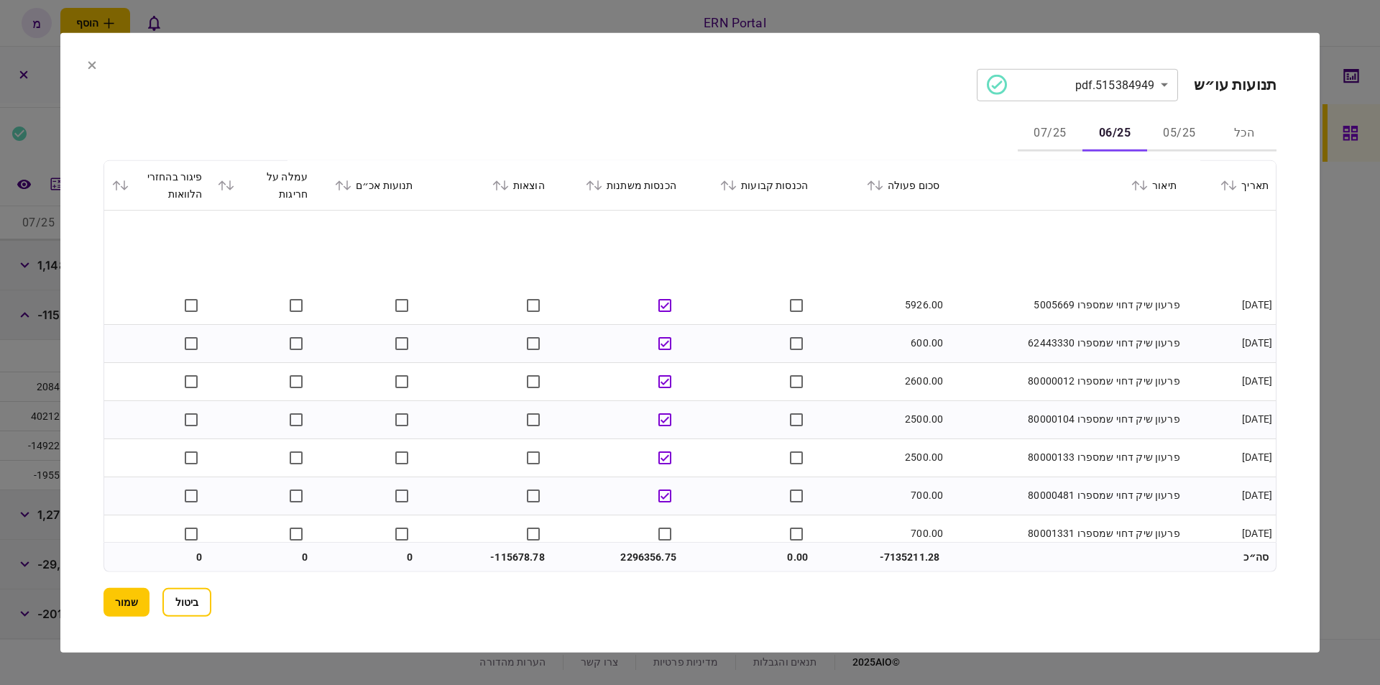
scroll to position [14595, 0]
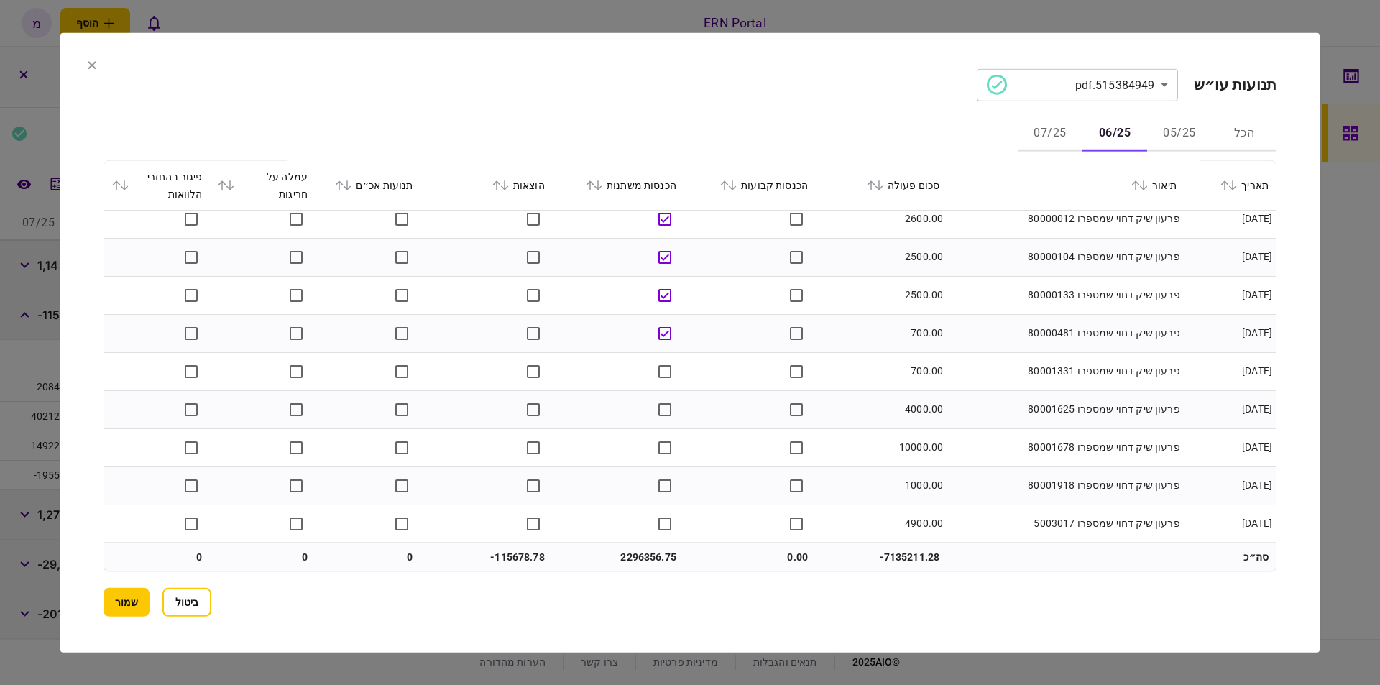
click at [672, 388] on td at bounding box center [617, 371] width 131 height 38
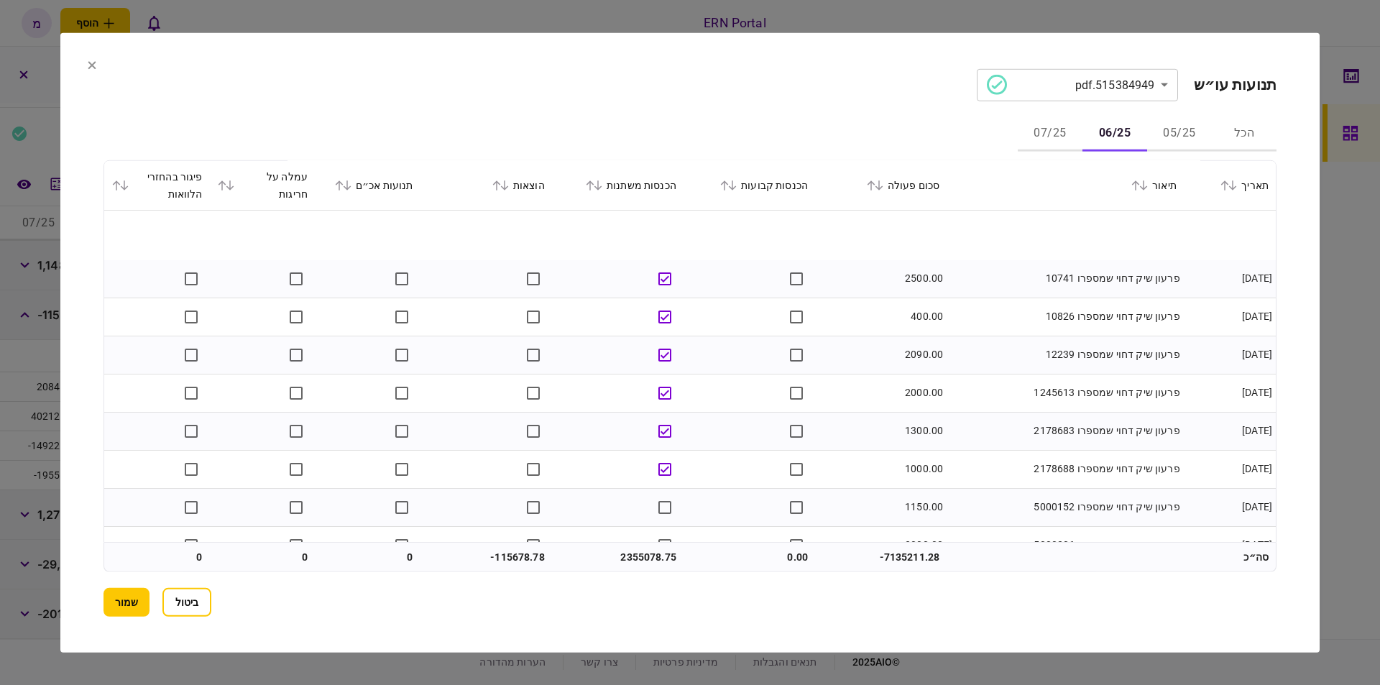
scroll to position [16560, 0]
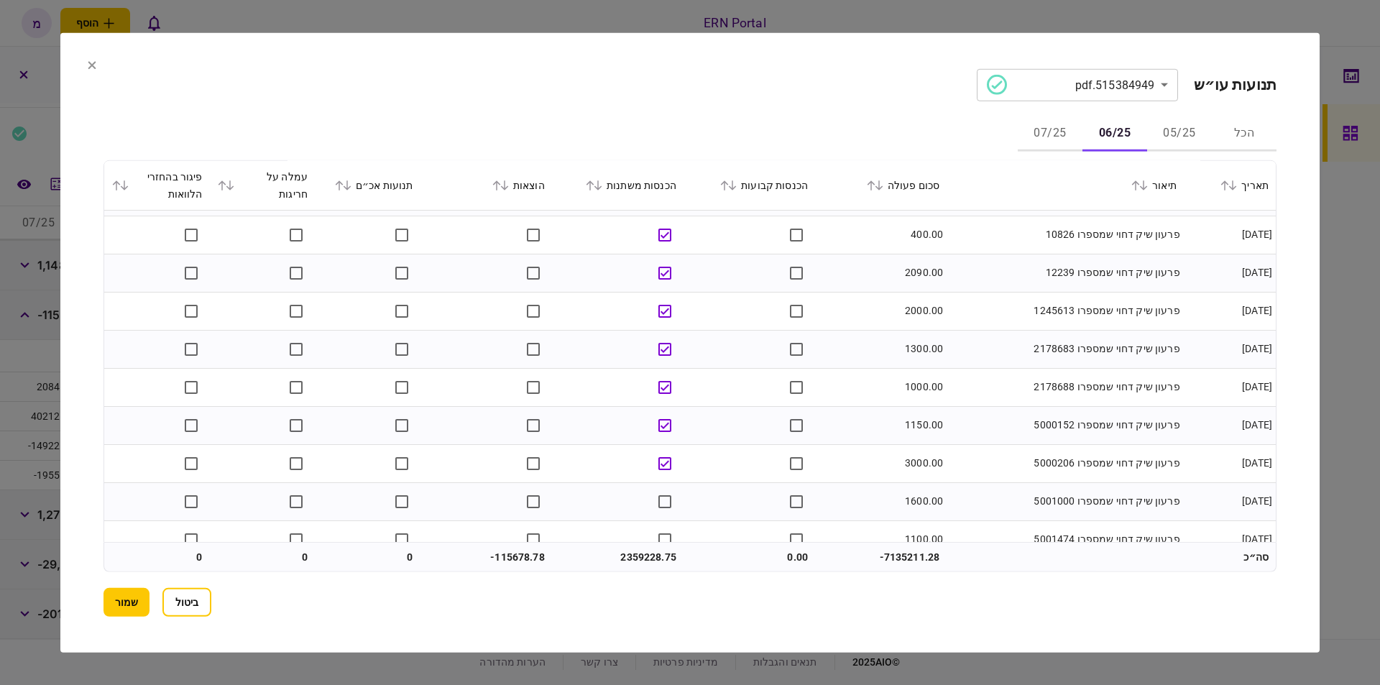
click at [666, 486] on td at bounding box center [617, 501] width 131 height 38
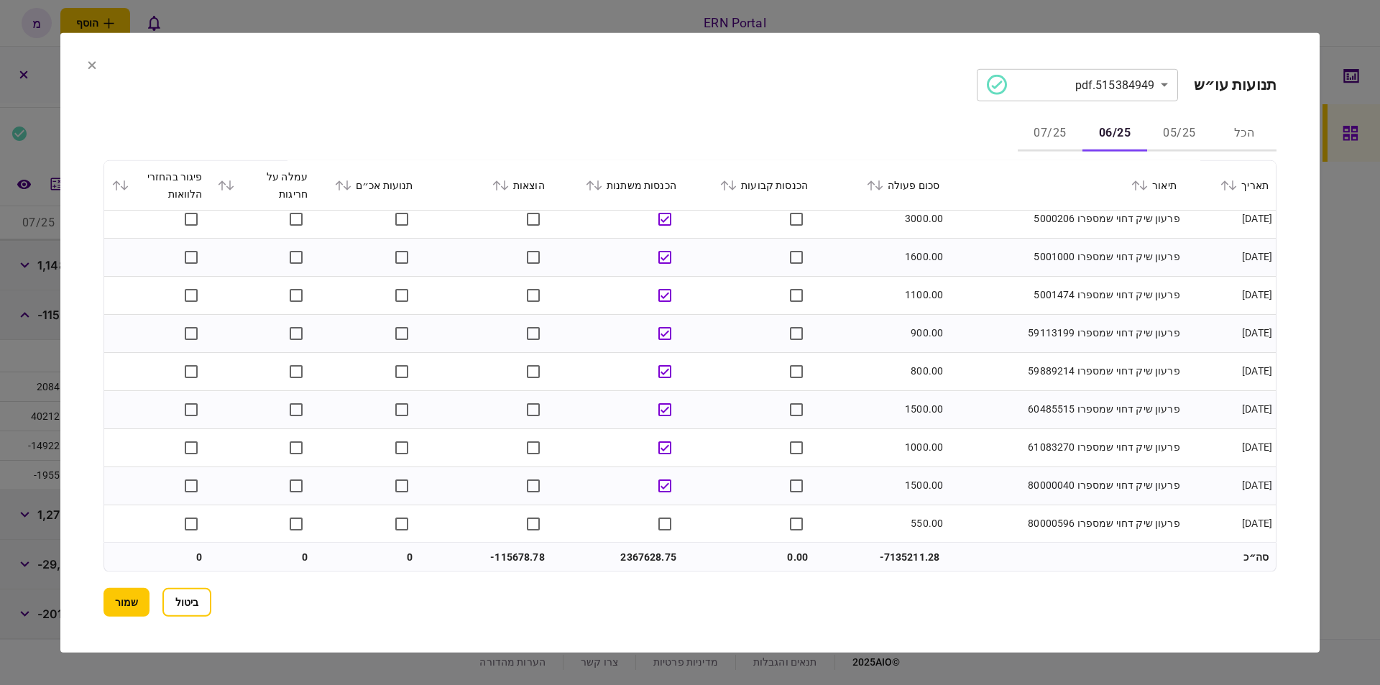
scroll to position [16885, 0]
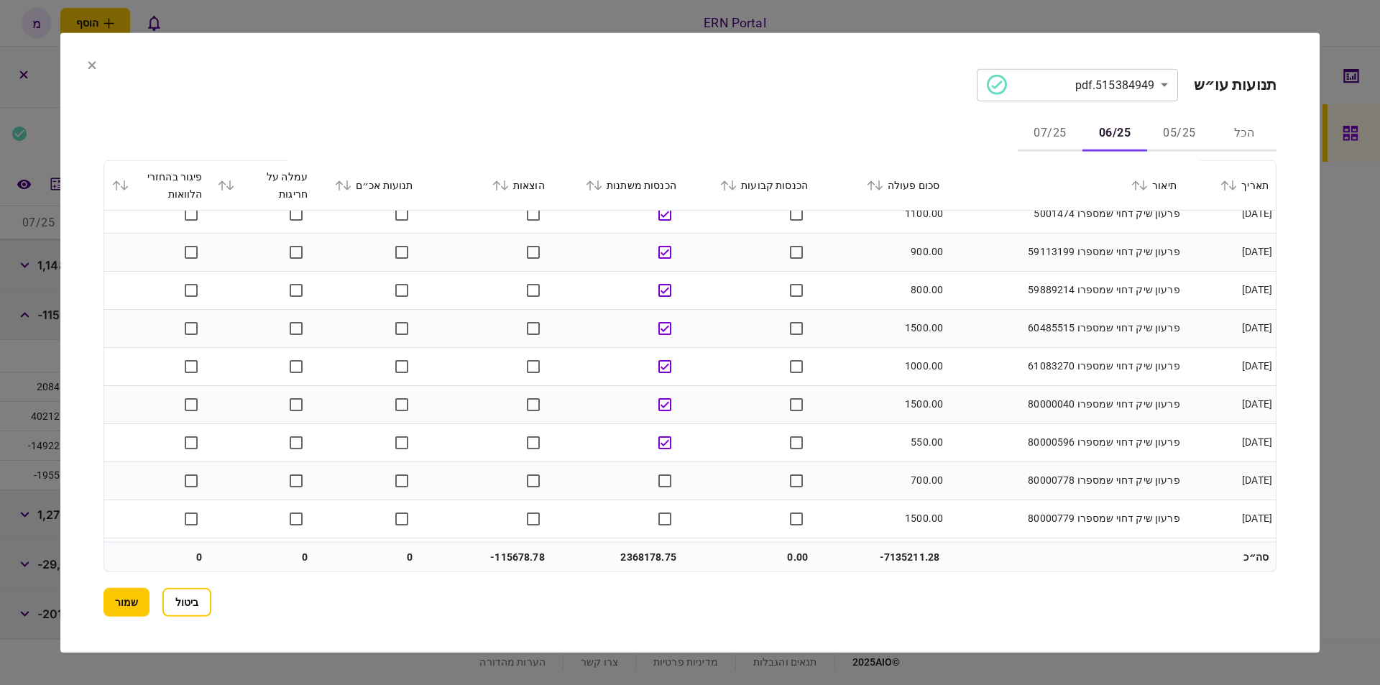
click at [681, 498] on td at bounding box center [617, 480] width 131 height 38
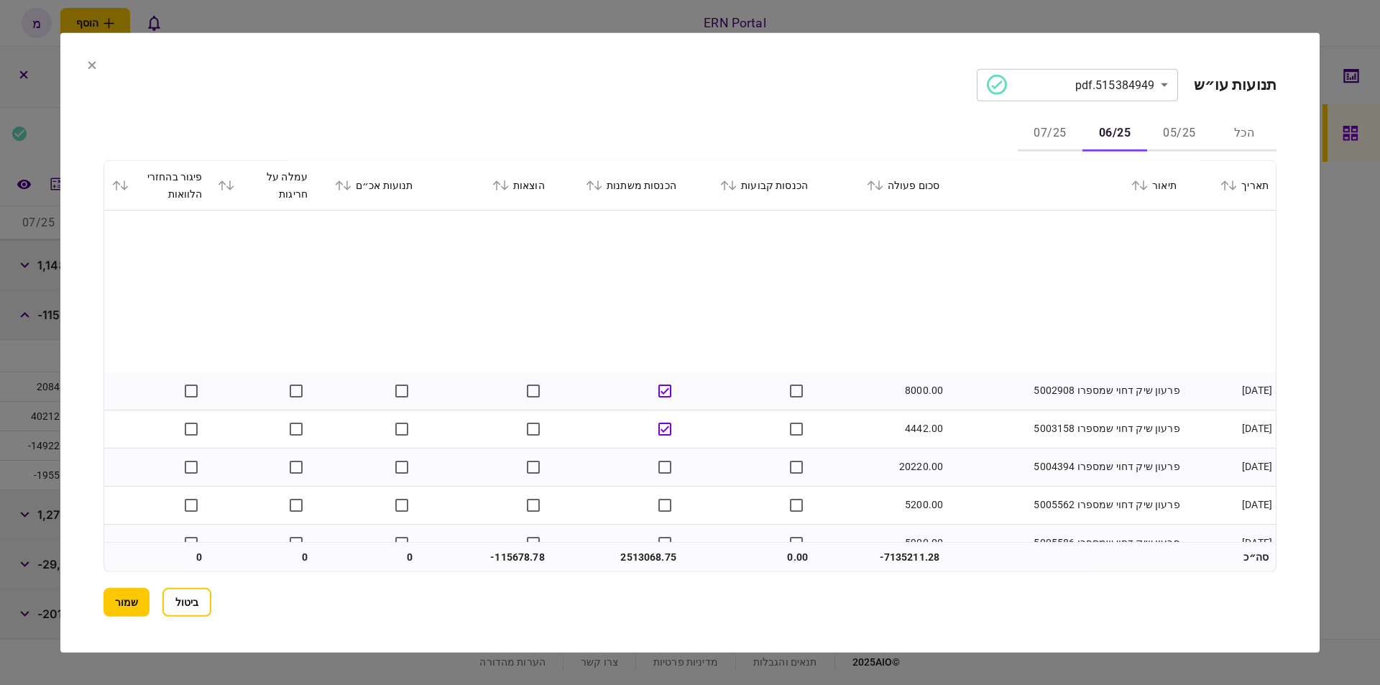
scroll to position [18432, 0]
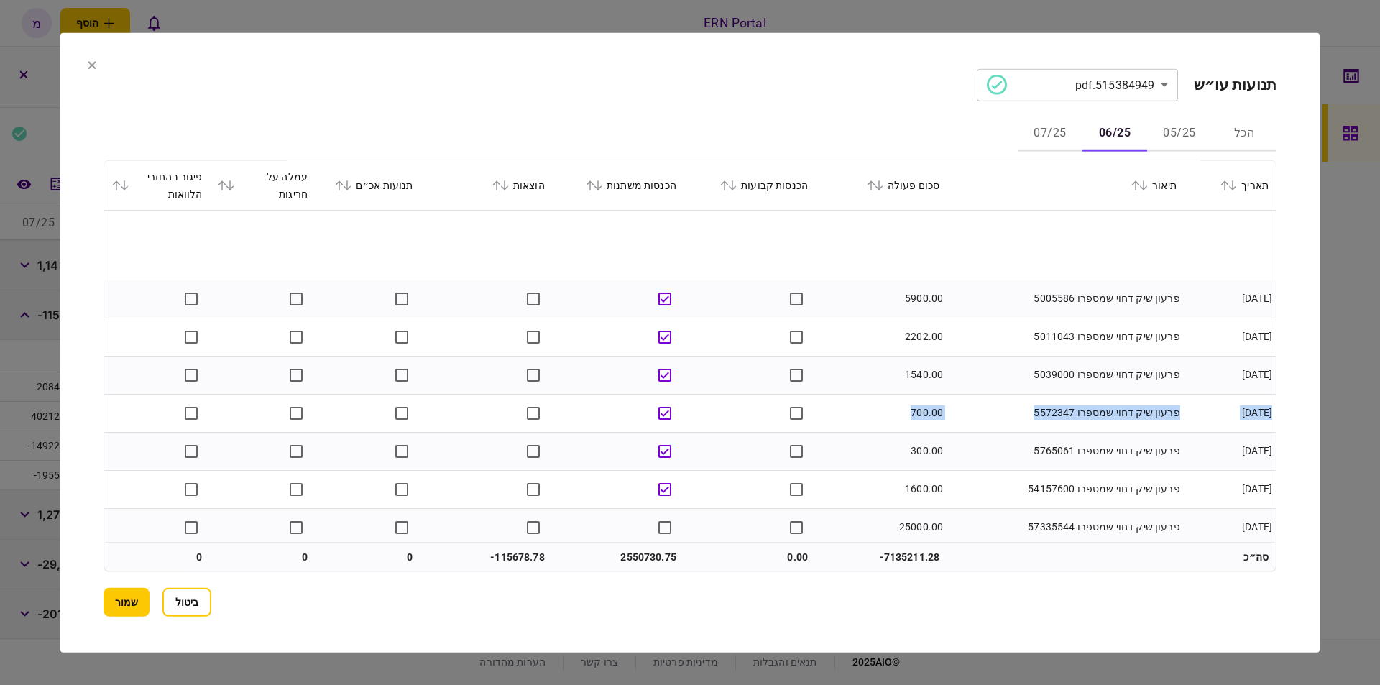
scroll to position [18595, 0]
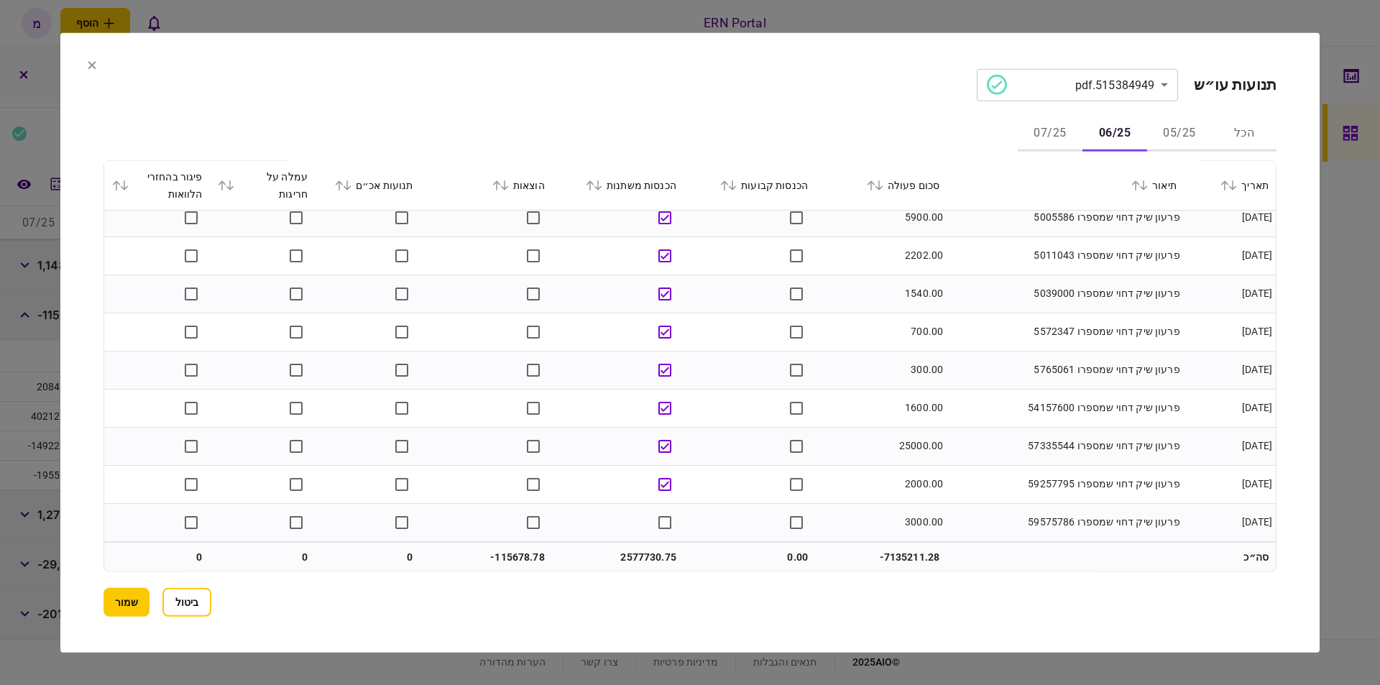
click at [664, 509] on td at bounding box center [617, 522] width 131 height 38
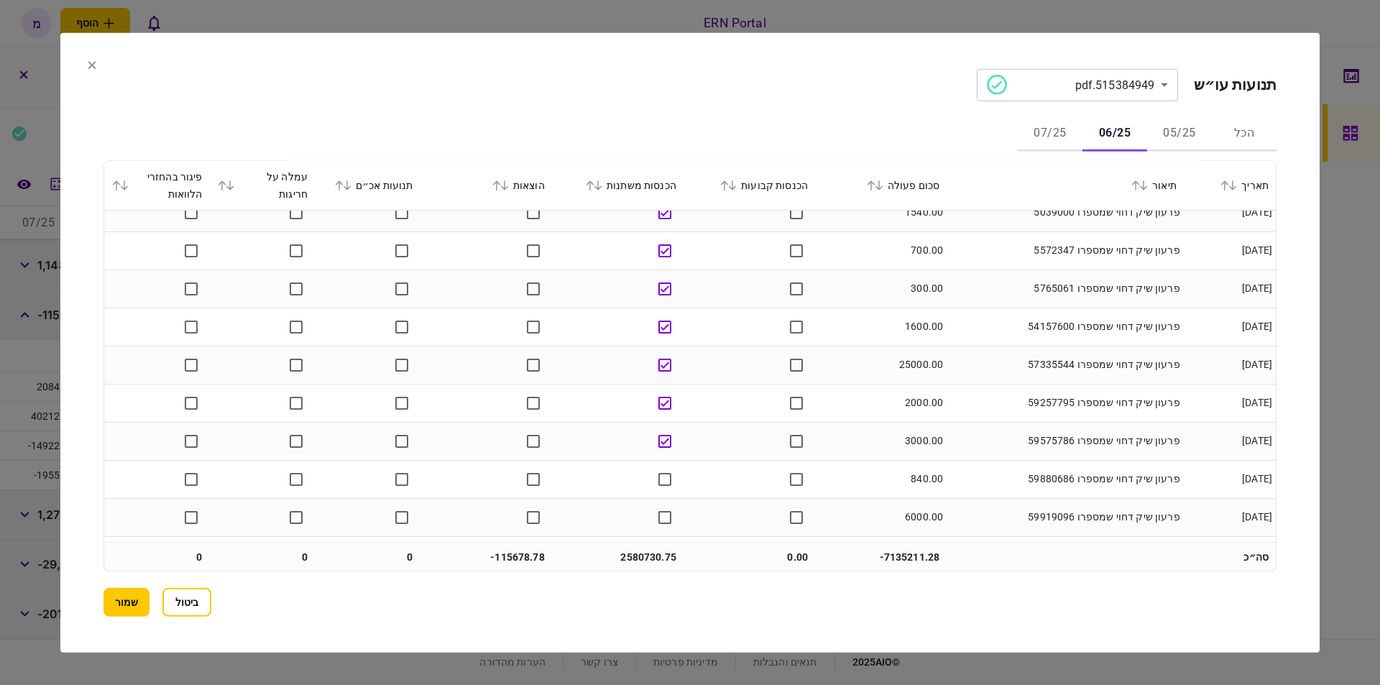
scroll to position [18758, 0]
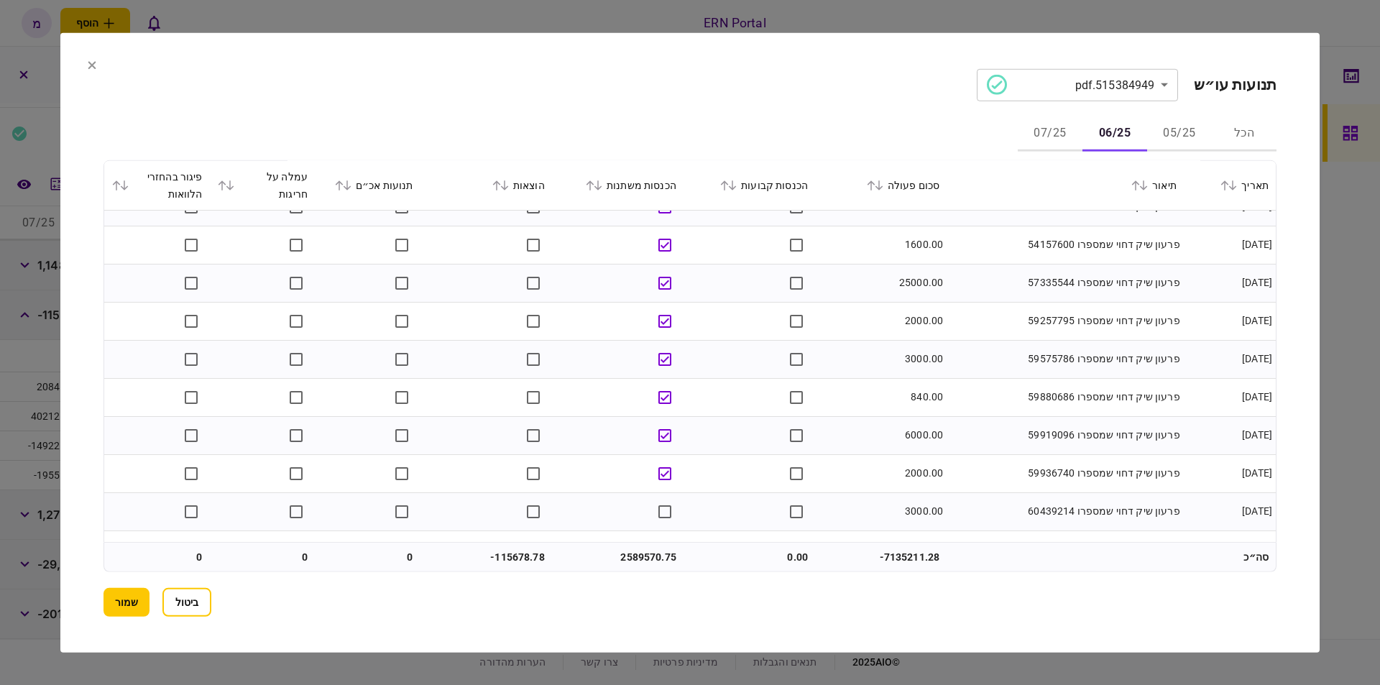
click at [662, 494] on td at bounding box center [617, 511] width 131 height 38
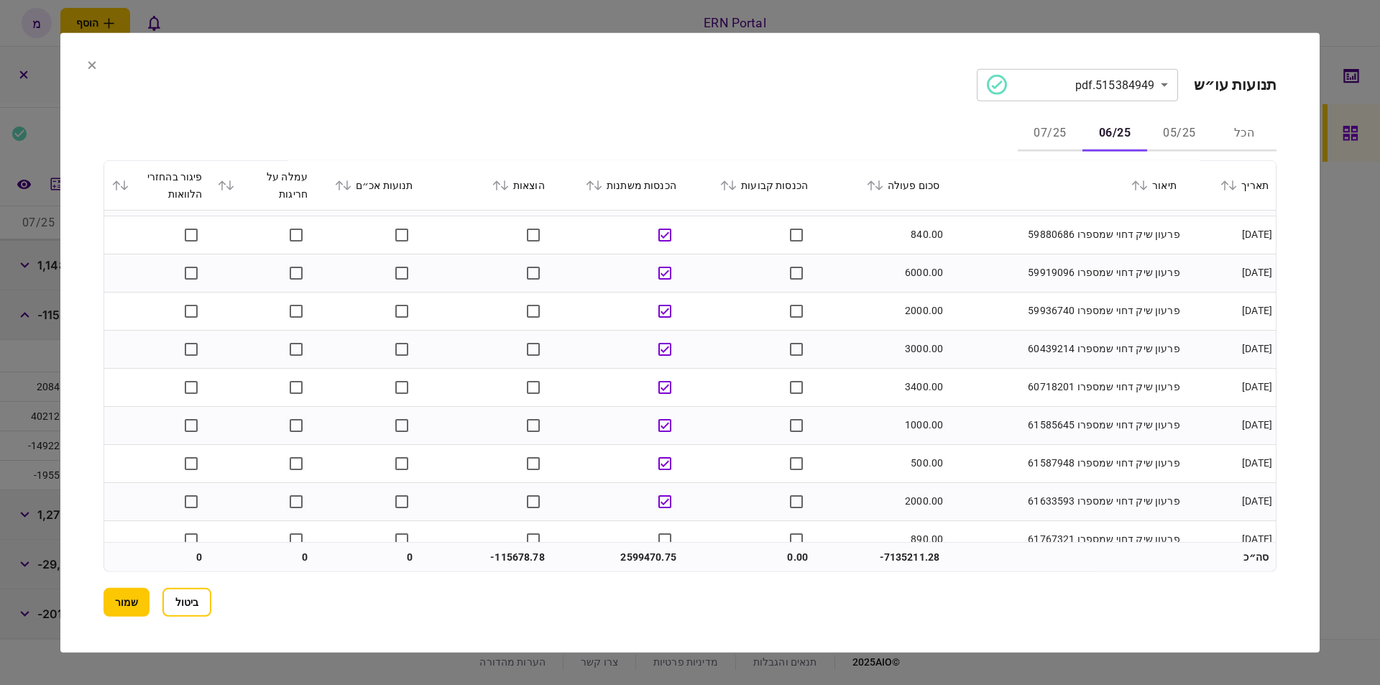
scroll to position [19003, 0]
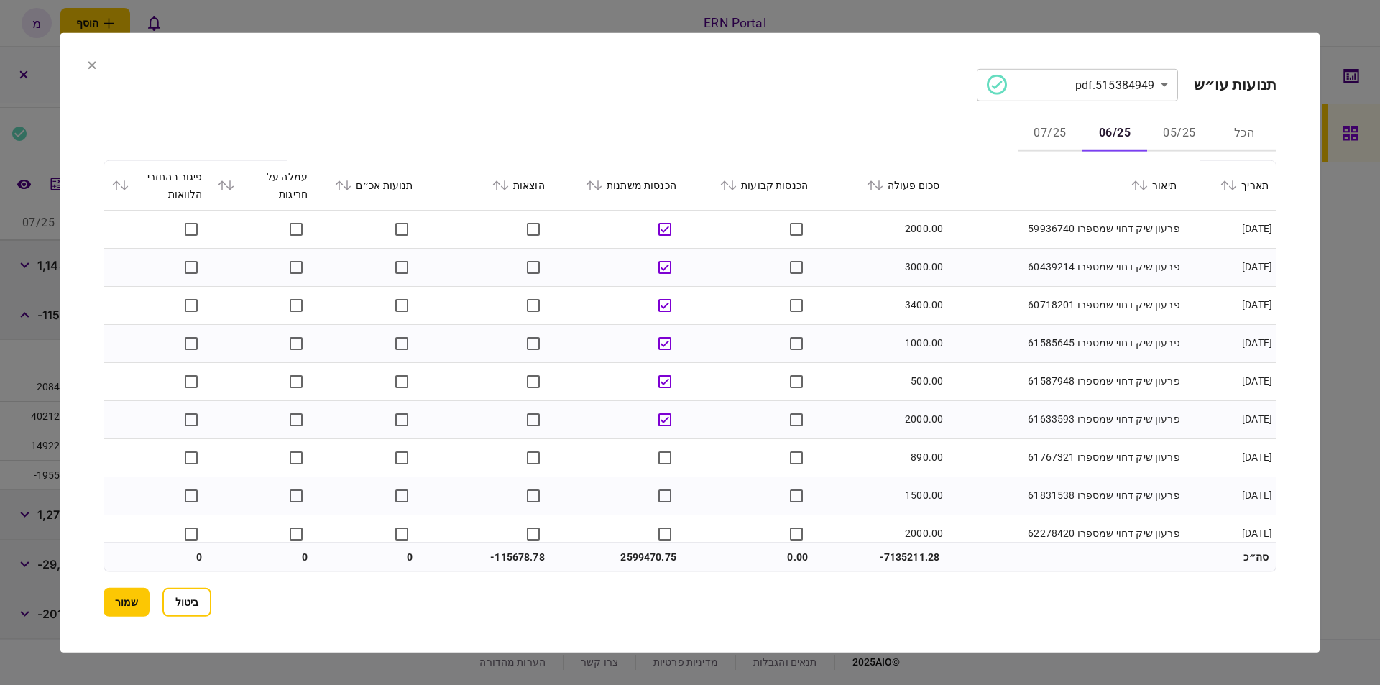
click at [661, 476] on td at bounding box center [617, 457] width 131 height 38
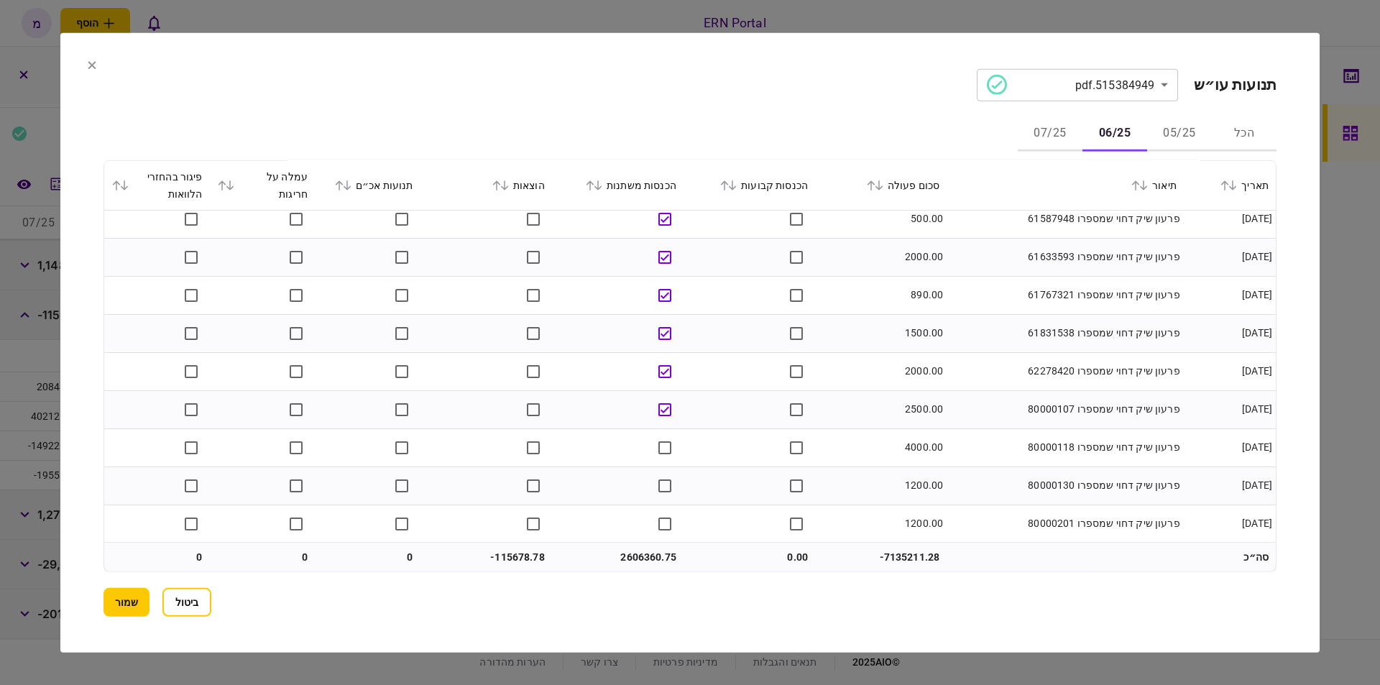
scroll to position [19247, 0]
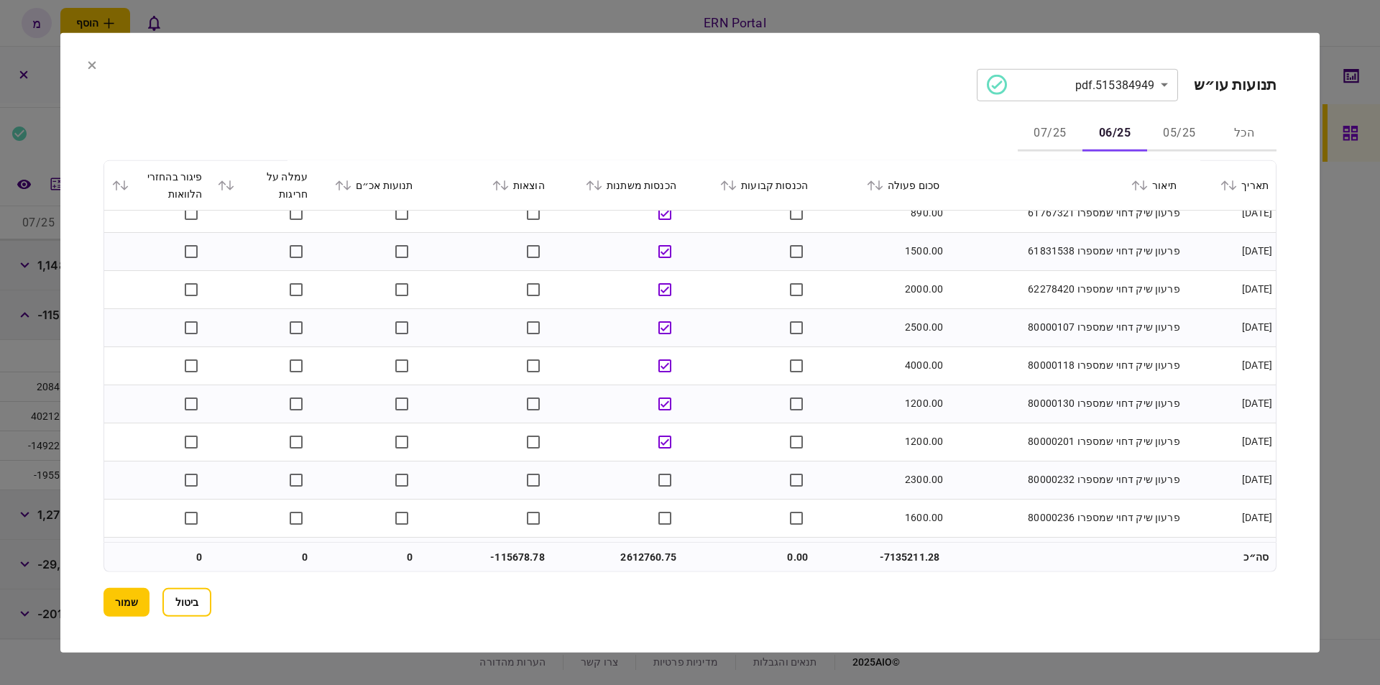
click at [665, 465] on td at bounding box center [617, 480] width 131 height 38
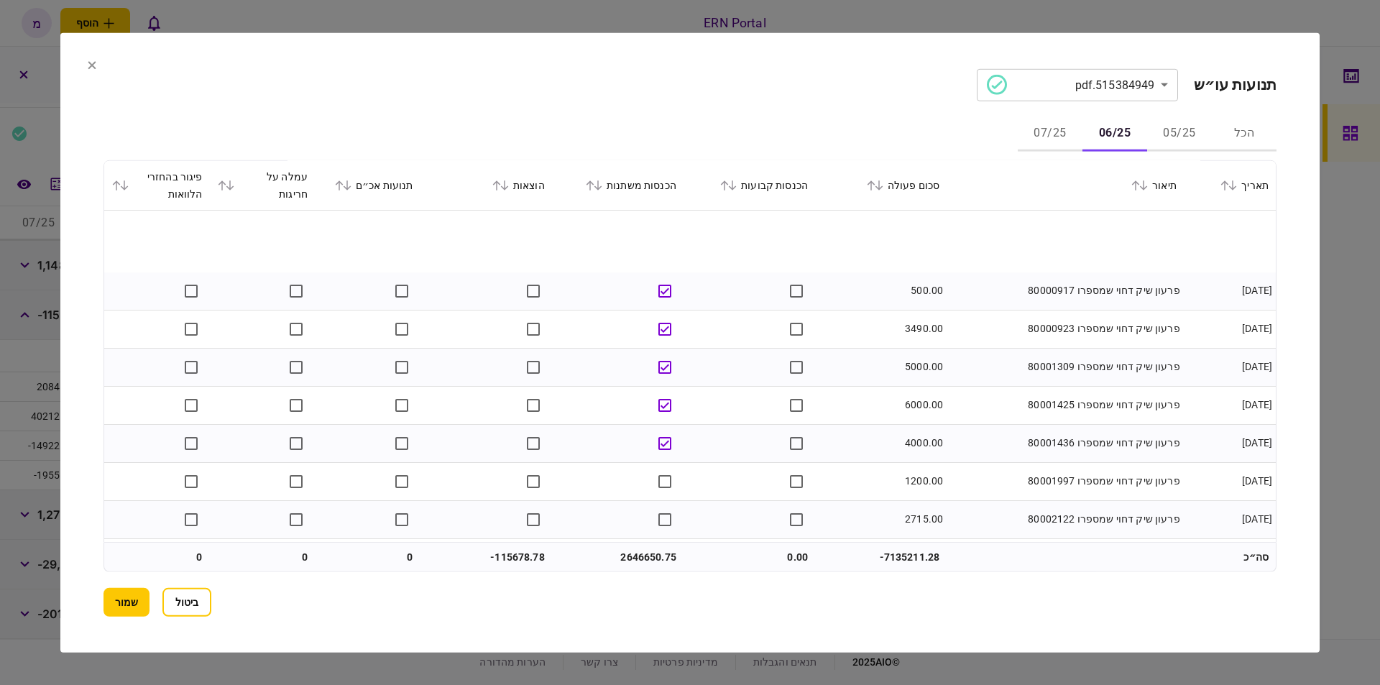
scroll to position [19980, 0]
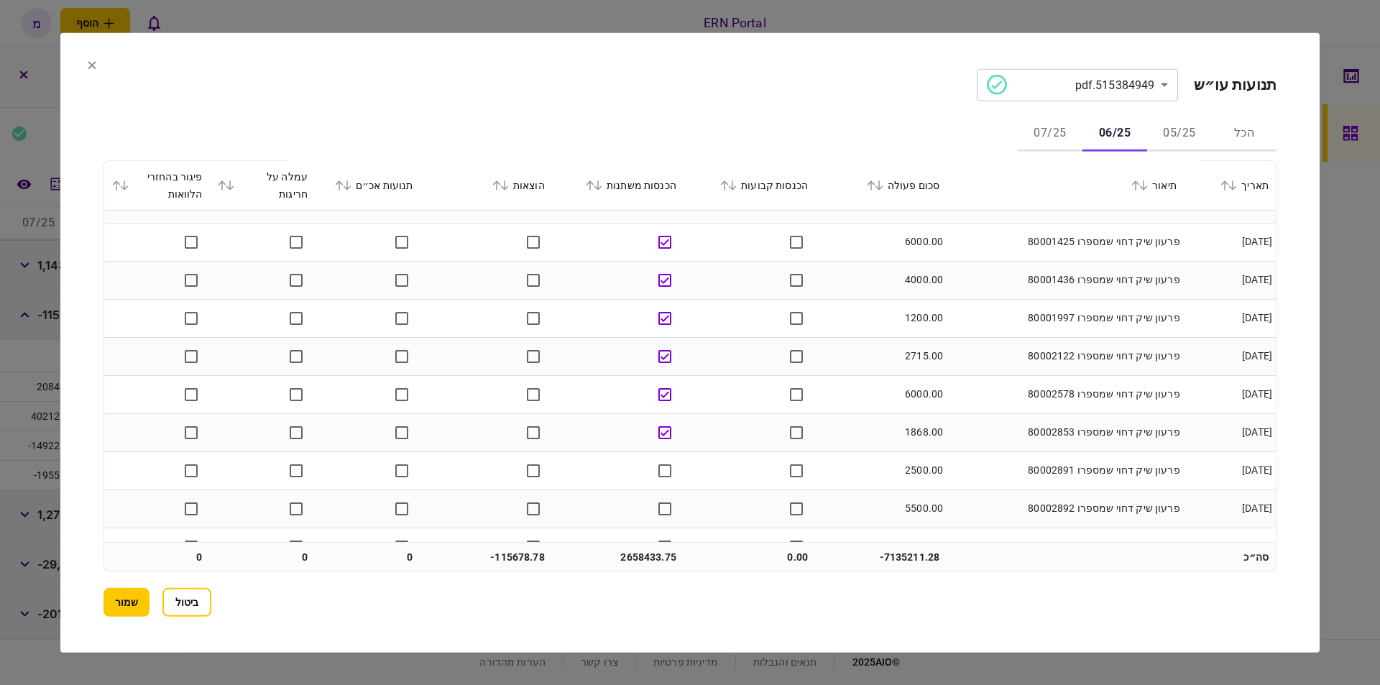
click at [665, 453] on td at bounding box center [617, 470] width 131 height 38
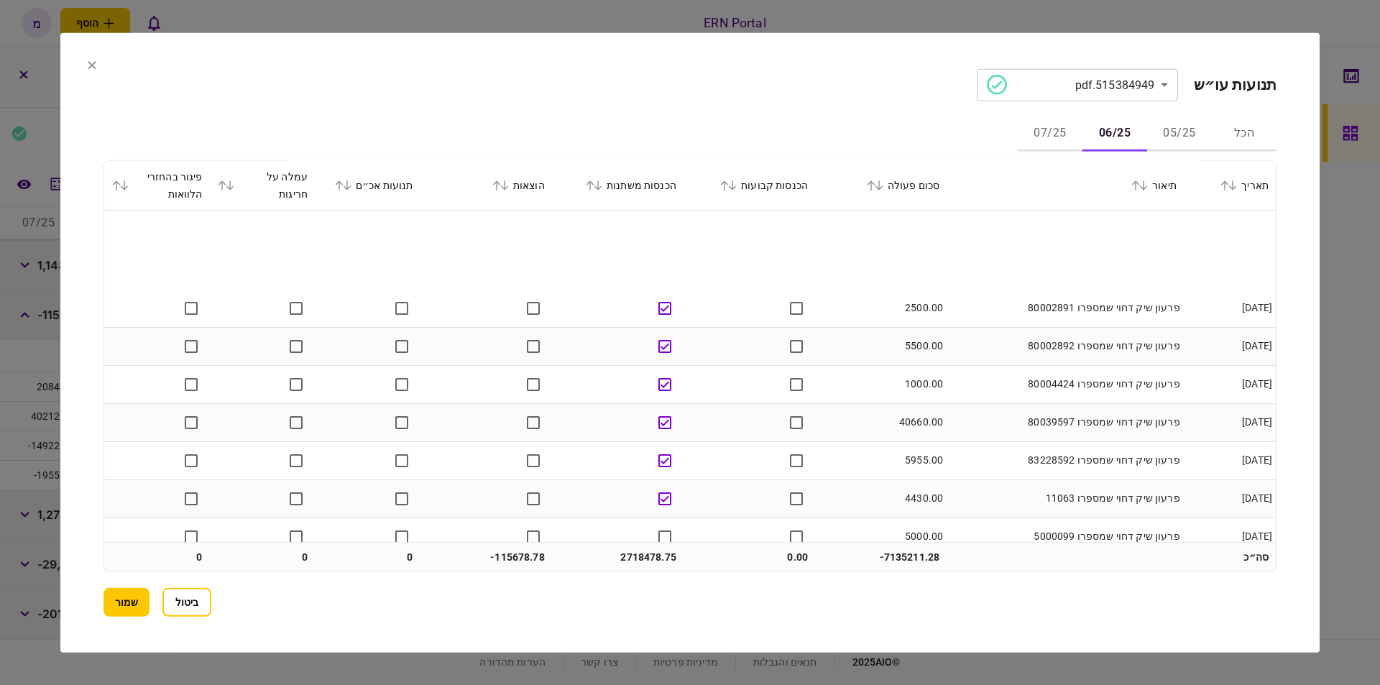
scroll to position [20305, 0]
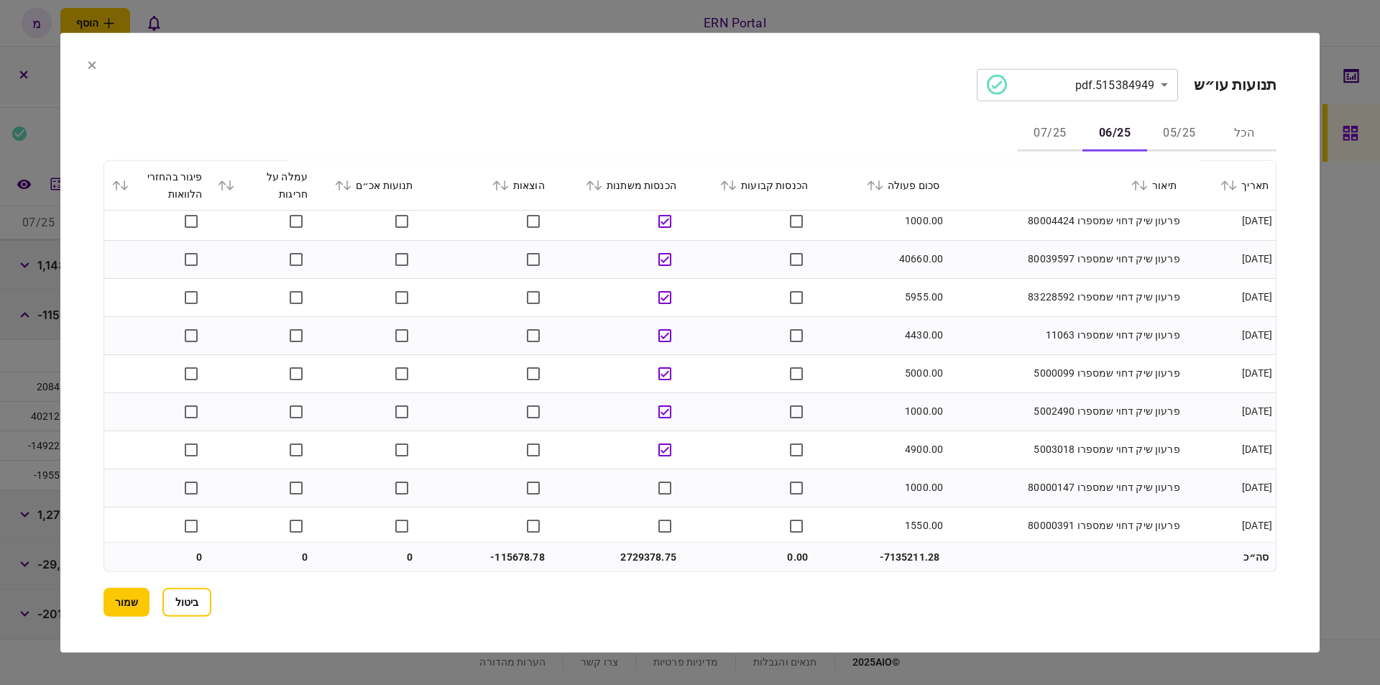
click at [668, 471] on td at bounding box center [617, 487] width 131 height 38
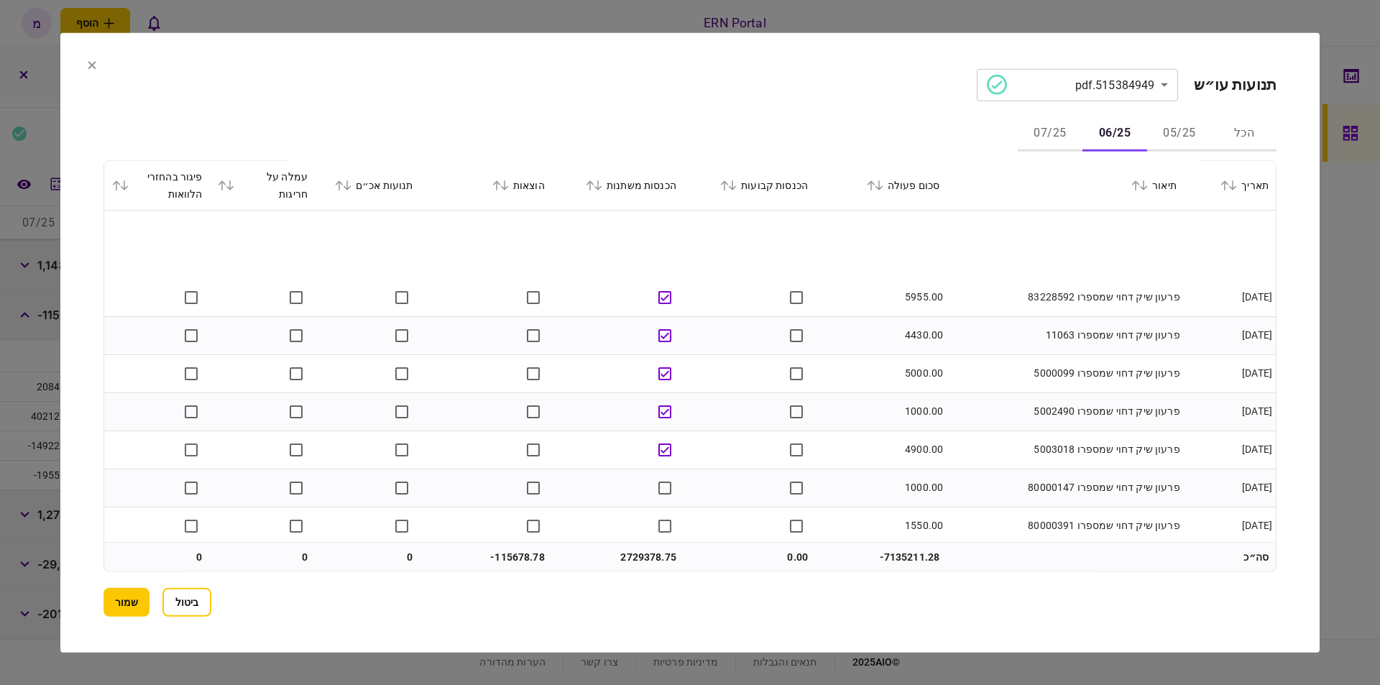
scroll to position [20387, 0]
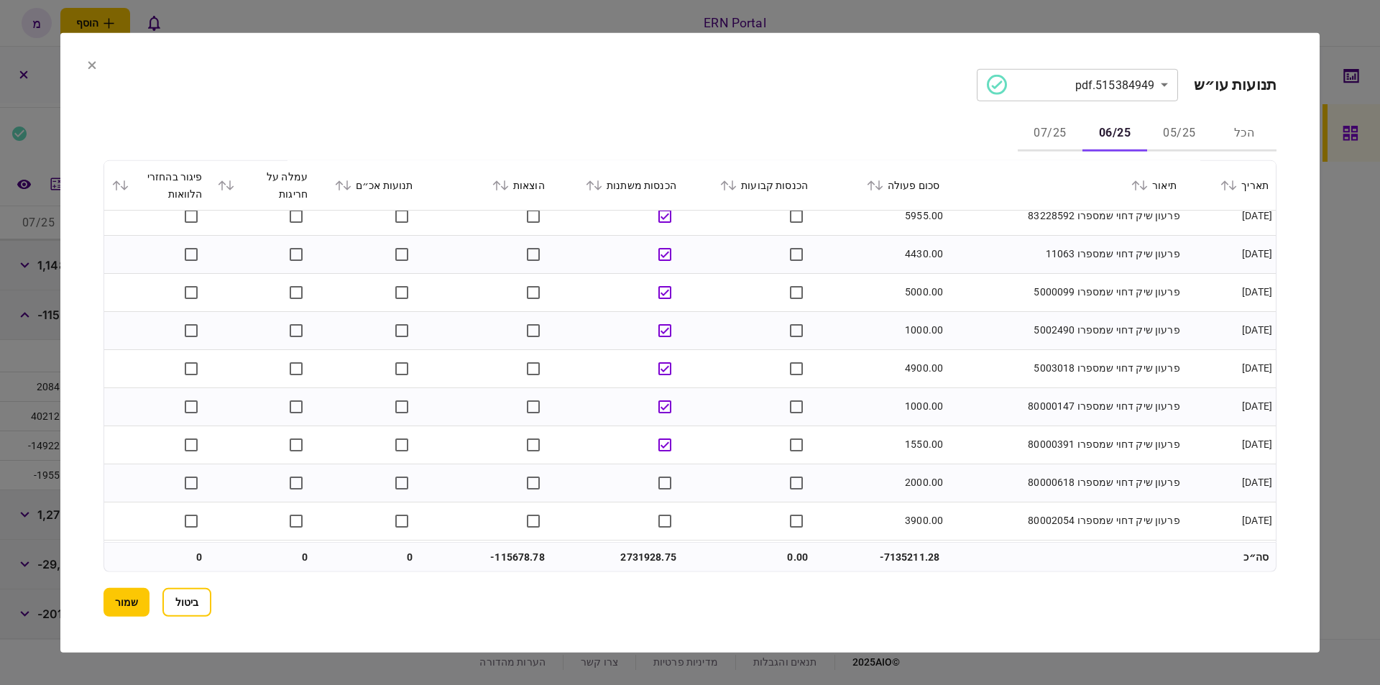
click at [660, 466] on td at bounding box center [617, 482] width 131 height 38
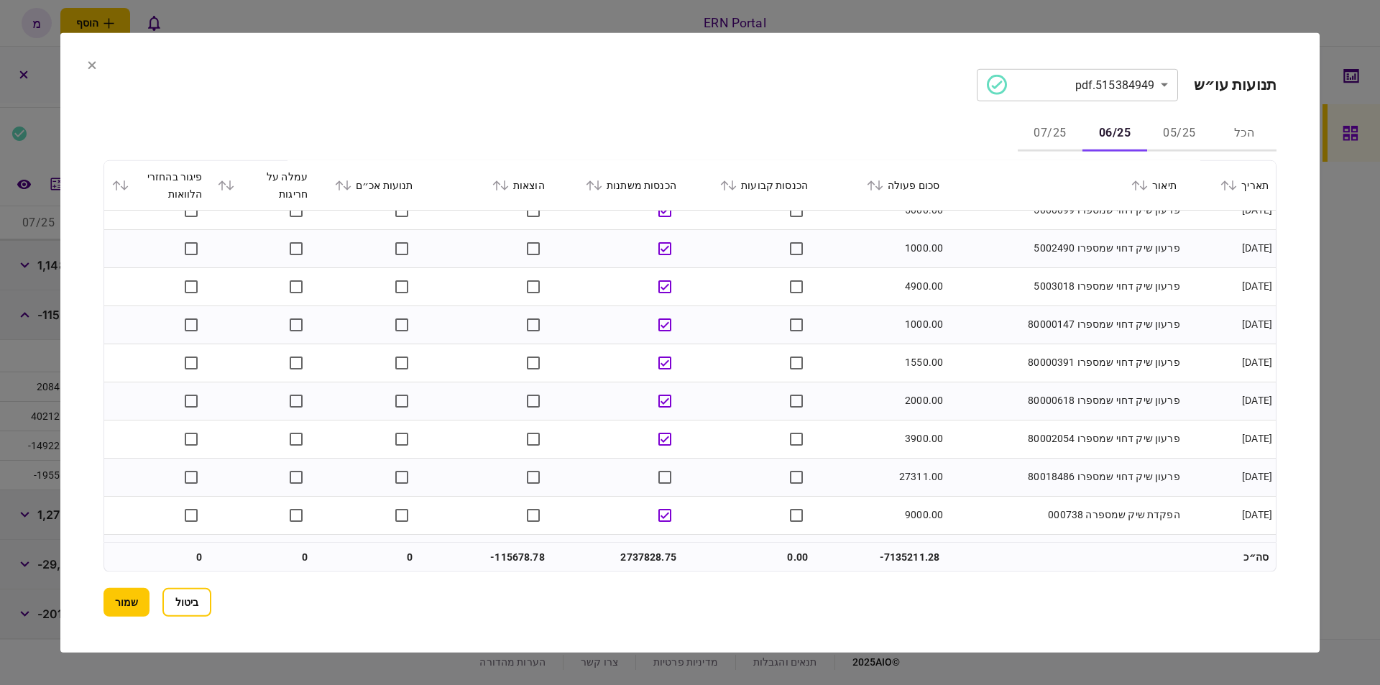
click at [668, 462] on td at bounding box center [617, 477] width 131 height 38
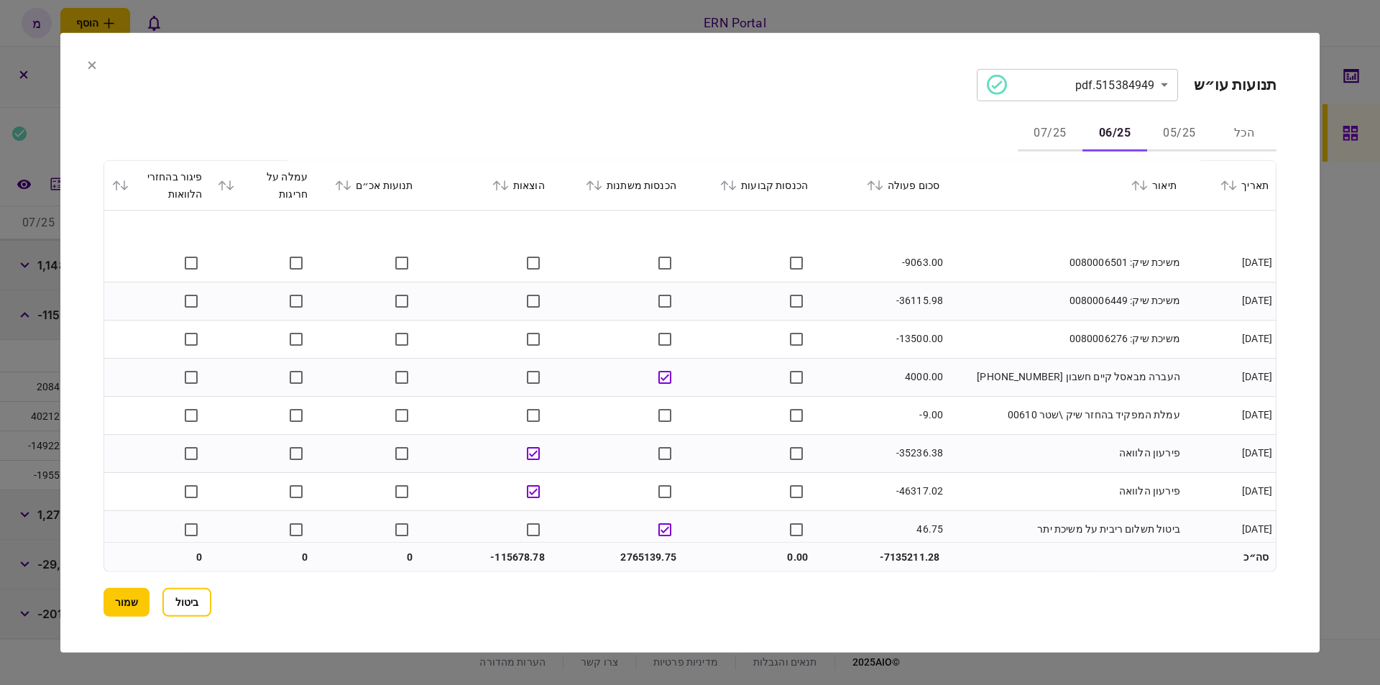
scroll to position [22062, 0]
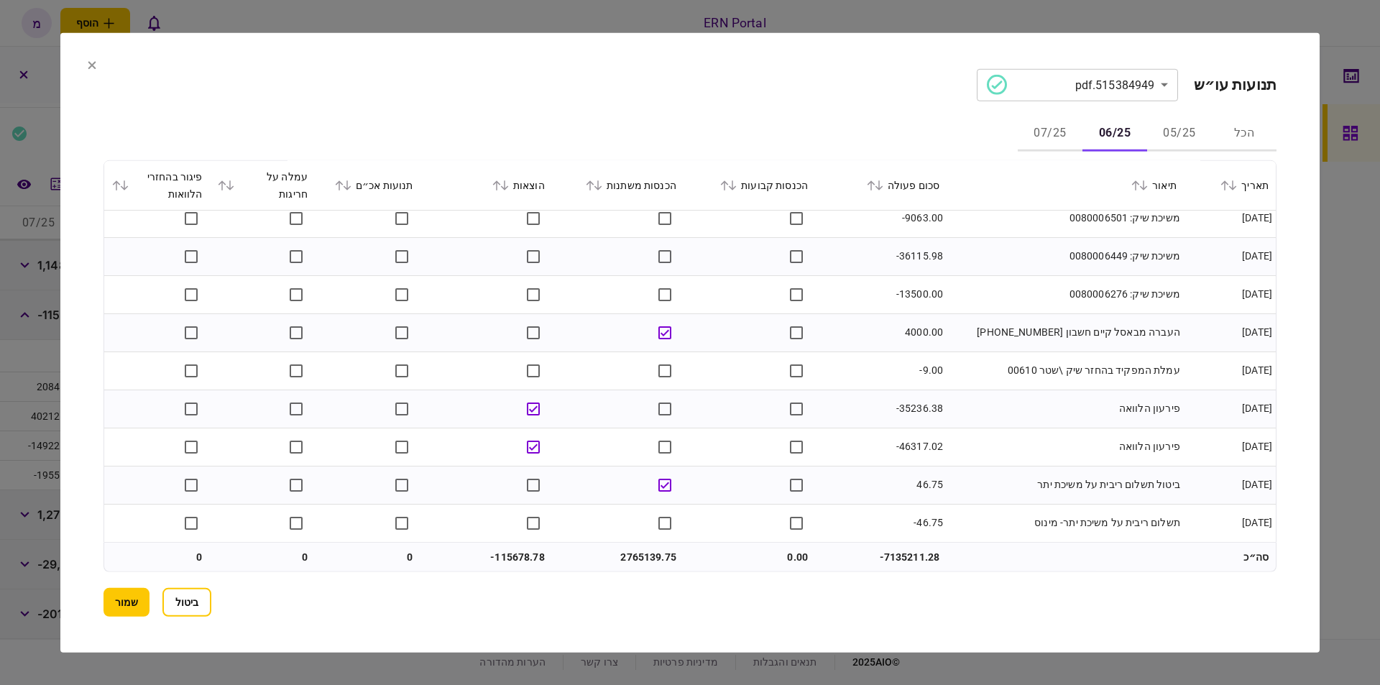
click at [642, 551] on td "2765139.75" at bounding box center [617, 556] width 131 height 29
copy td "2765139.75"
click at [106, 599] on button "שמור" at bounding box center [126, 602] width 46 height 29
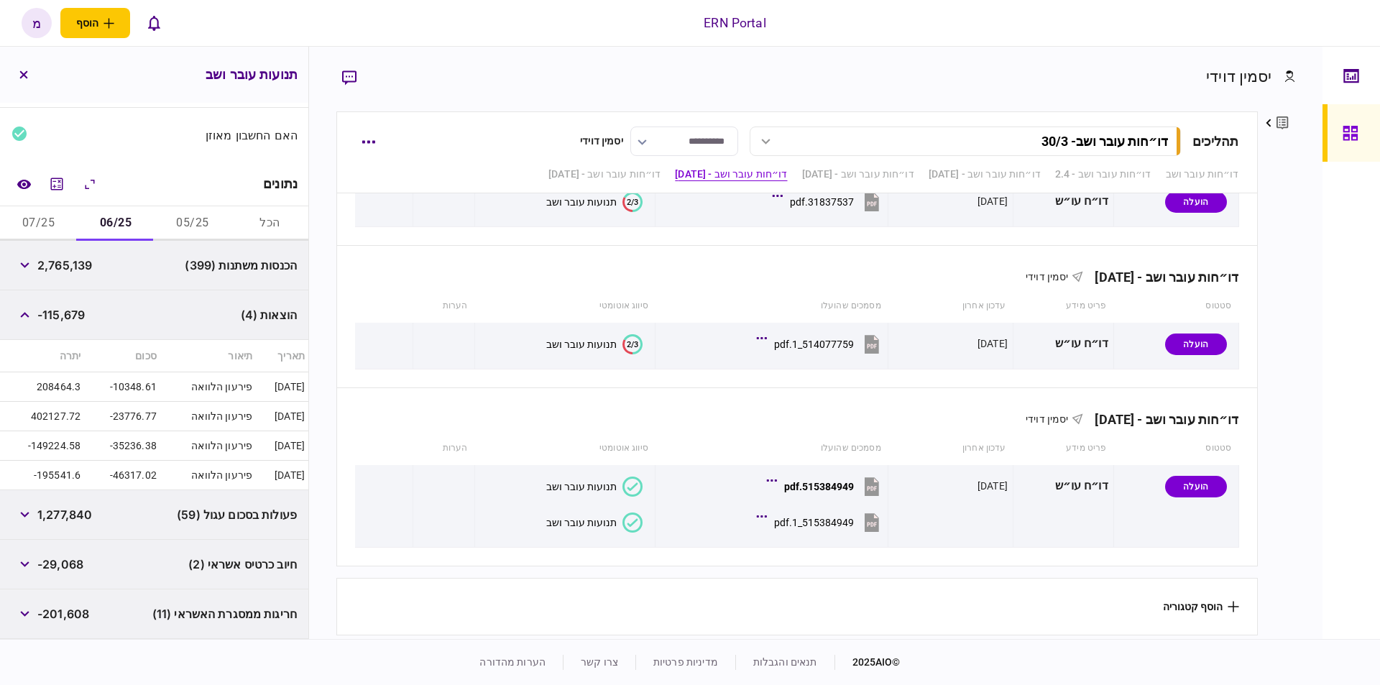
click at [131, 553] on div "חיוב כרטיס אשראי (2) -29,068" at bounding box center [154, 565] width 308 height 50
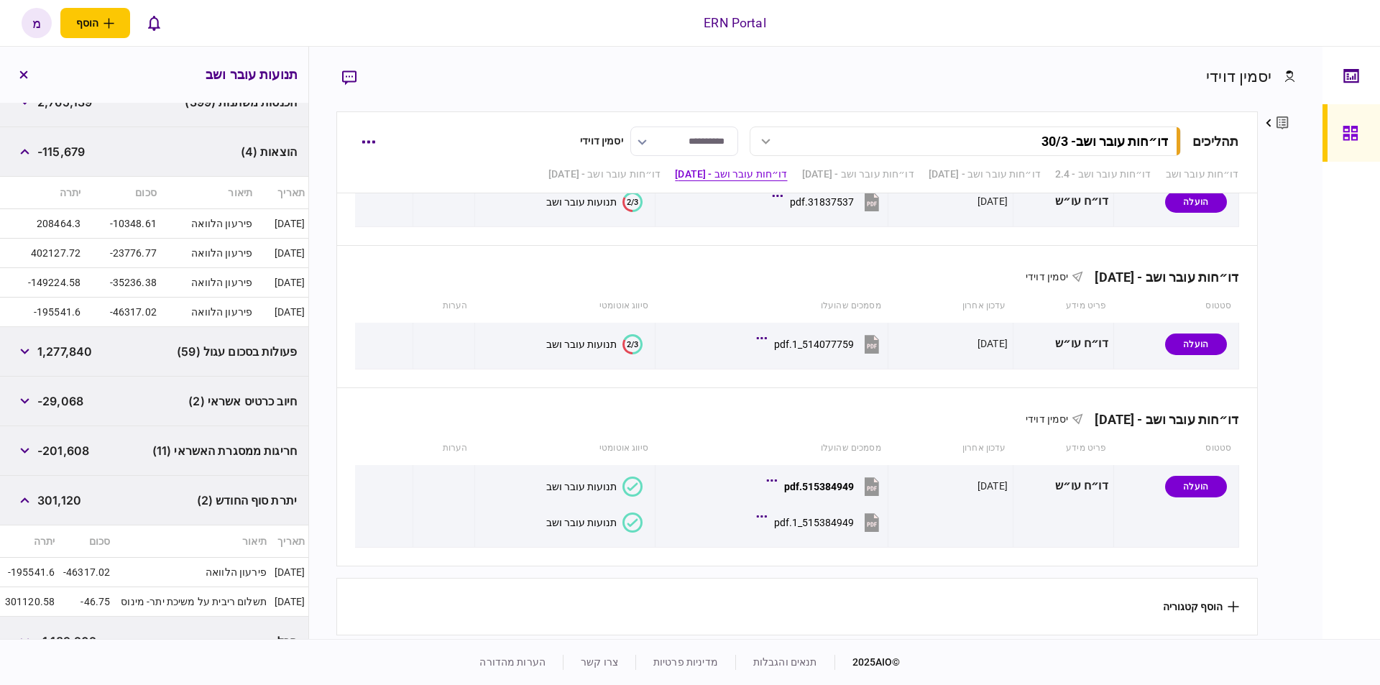
scroll to position [343, 0]
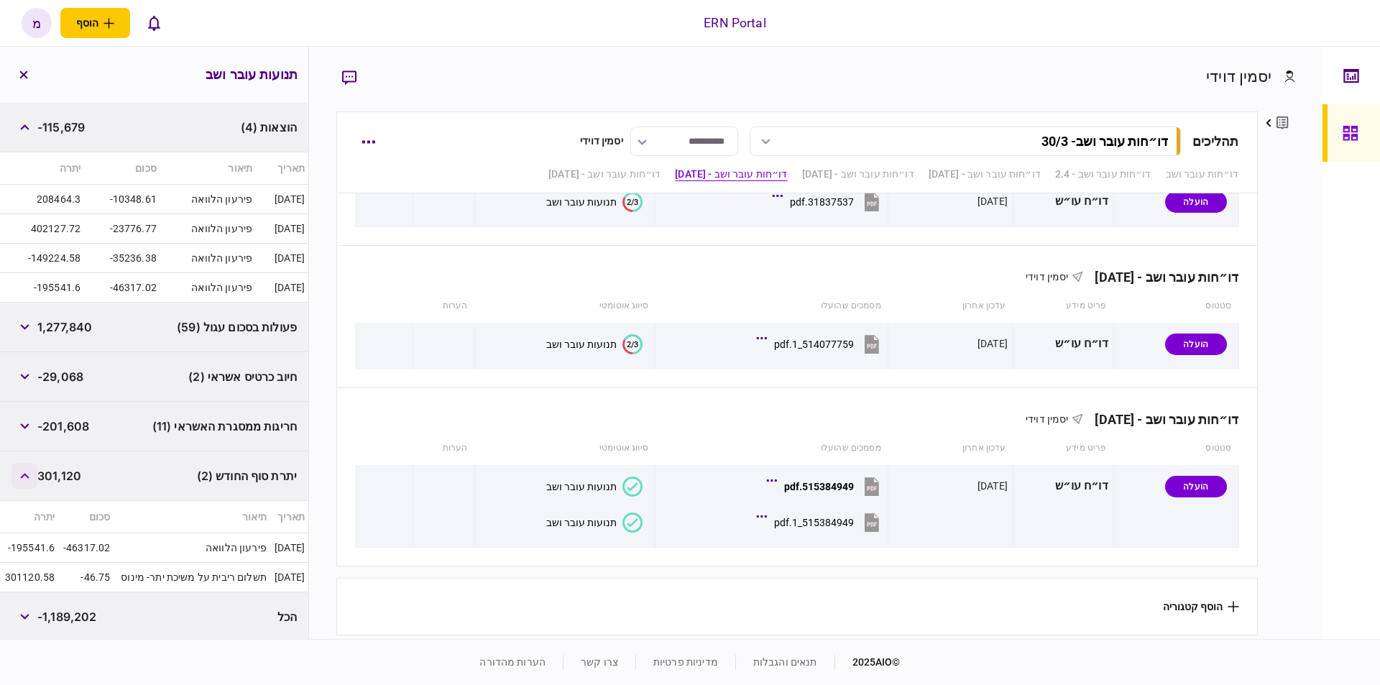
drag, startPoint x: 81, startPoint y: 468, endPoint x: 28, endPoint y: 471, distance: 53.2
click at [27, 471] on div "301,120" at bounding box center [46, 476] width 70 height 26
click at [116, 127] on div "הוצאות (4) -115,679" at bounding box center [154, 128] width 308 height 50
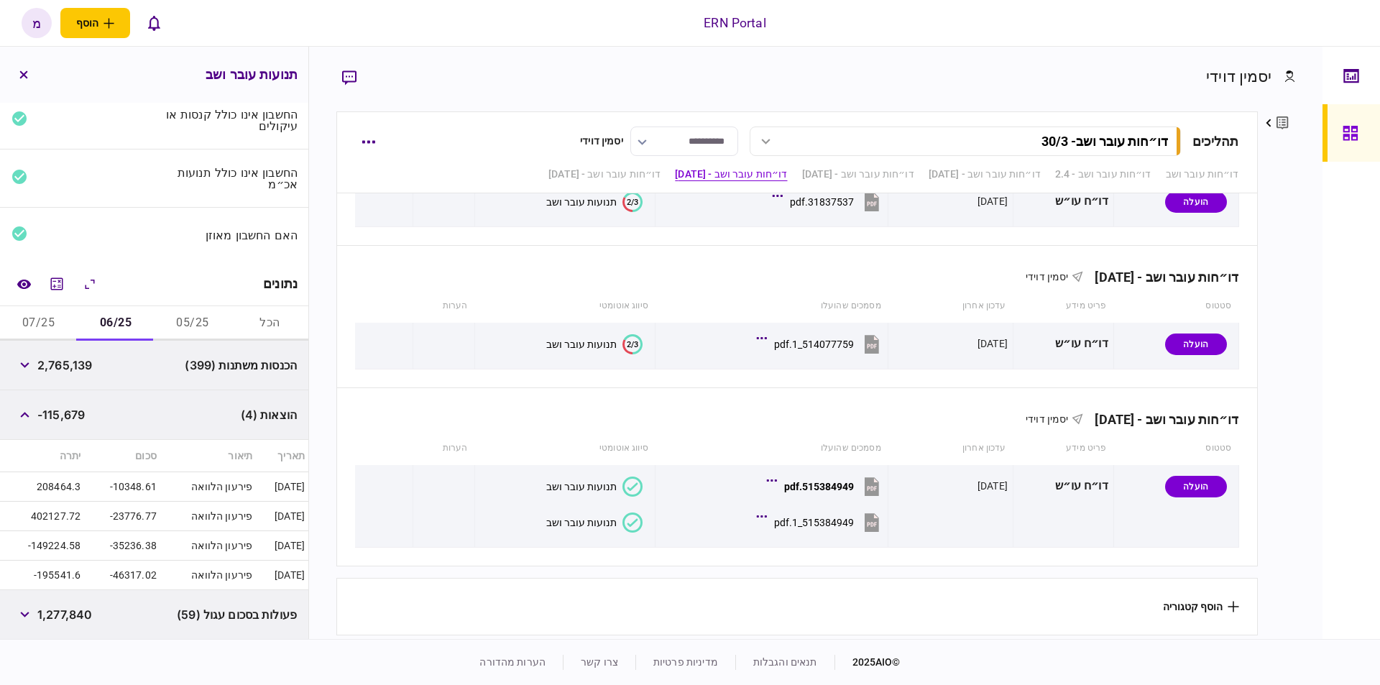
scroll to position [0, 0]
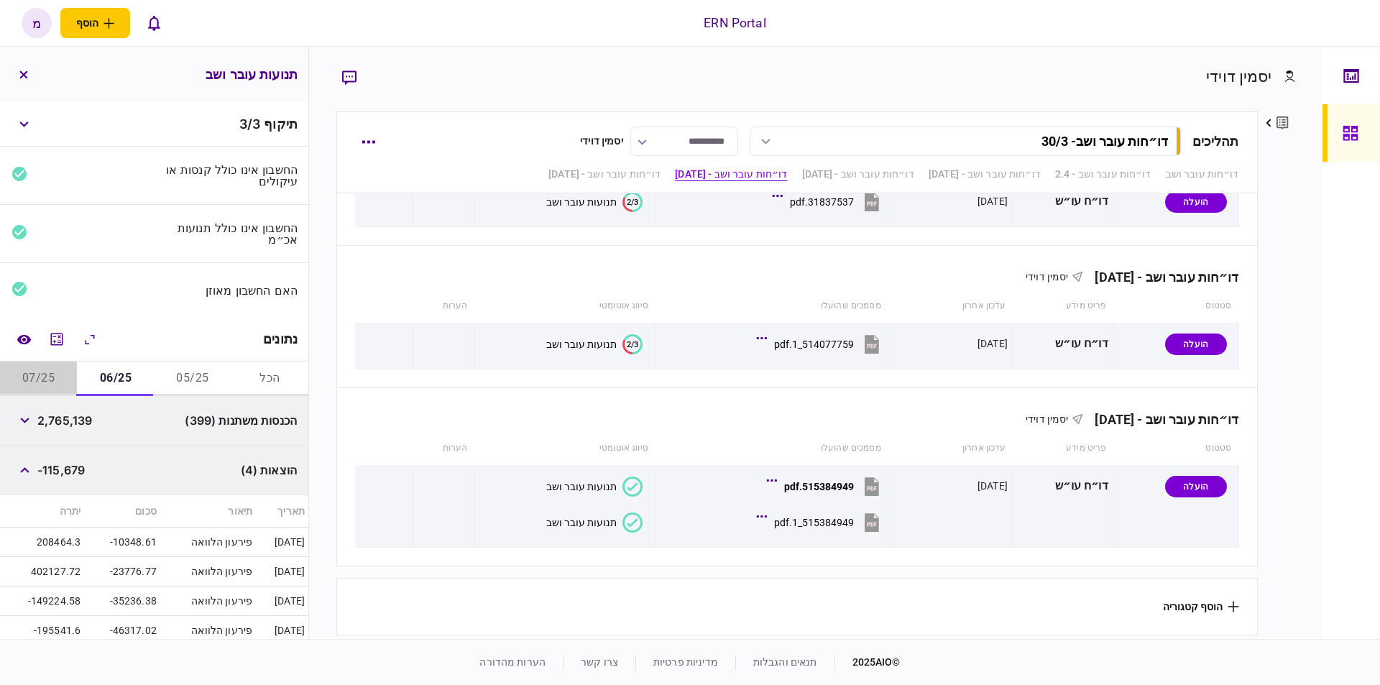
click at [58, 372] on button "07/25" at bounding box center [38, 378] width 77 height 34
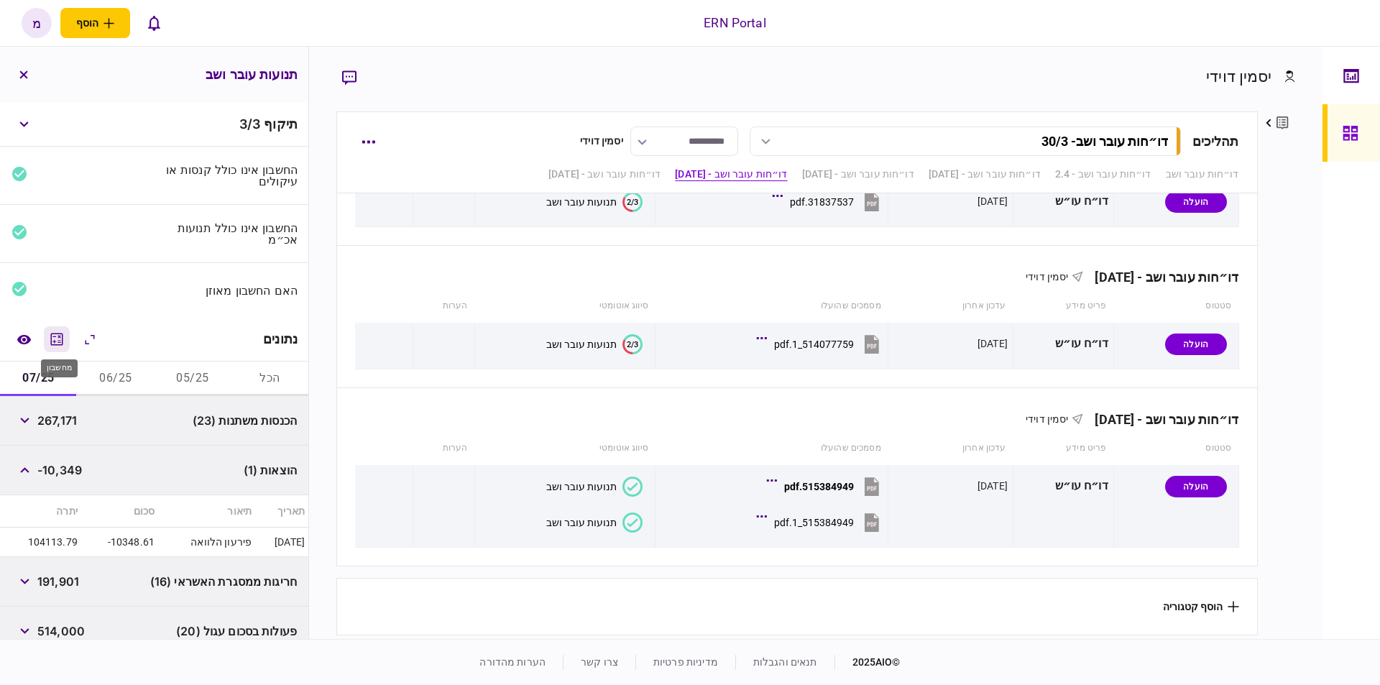
click at [55, 333] on icon "מחשבון" at bounding box center [57, 339] width 12 height 12
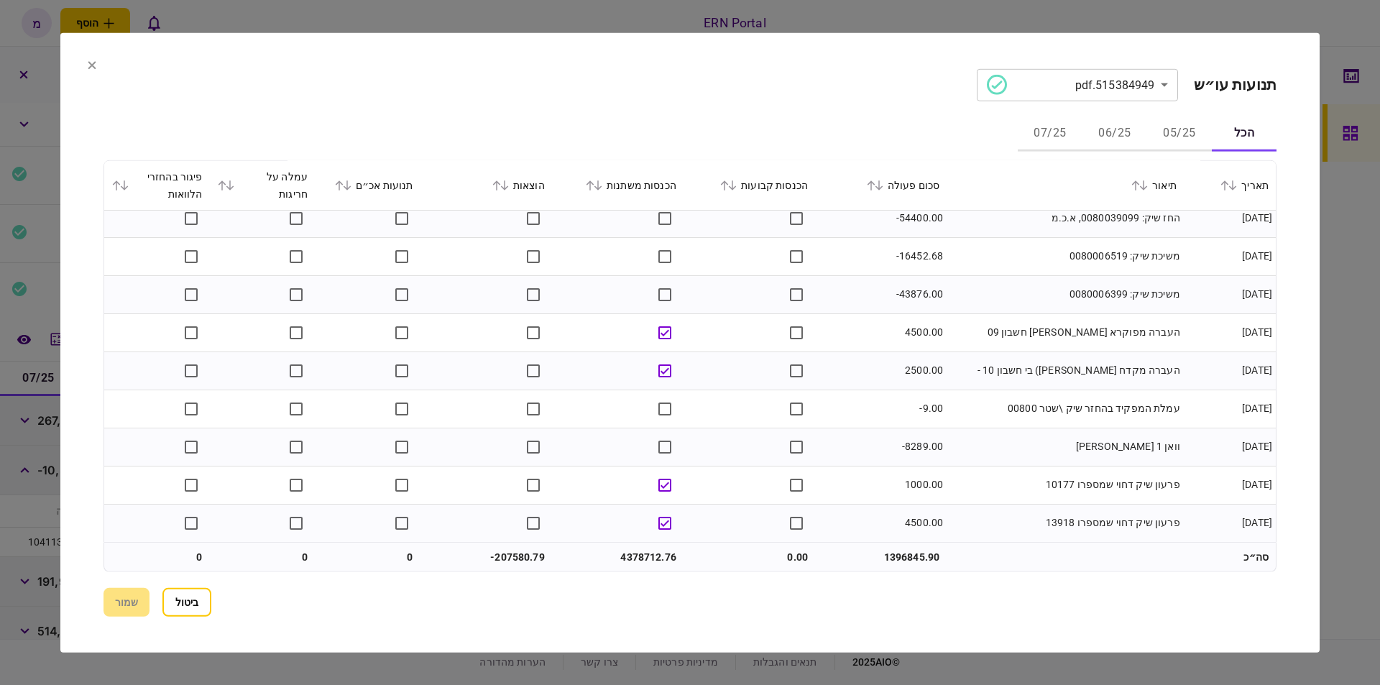
scroll to position [2606, 0]
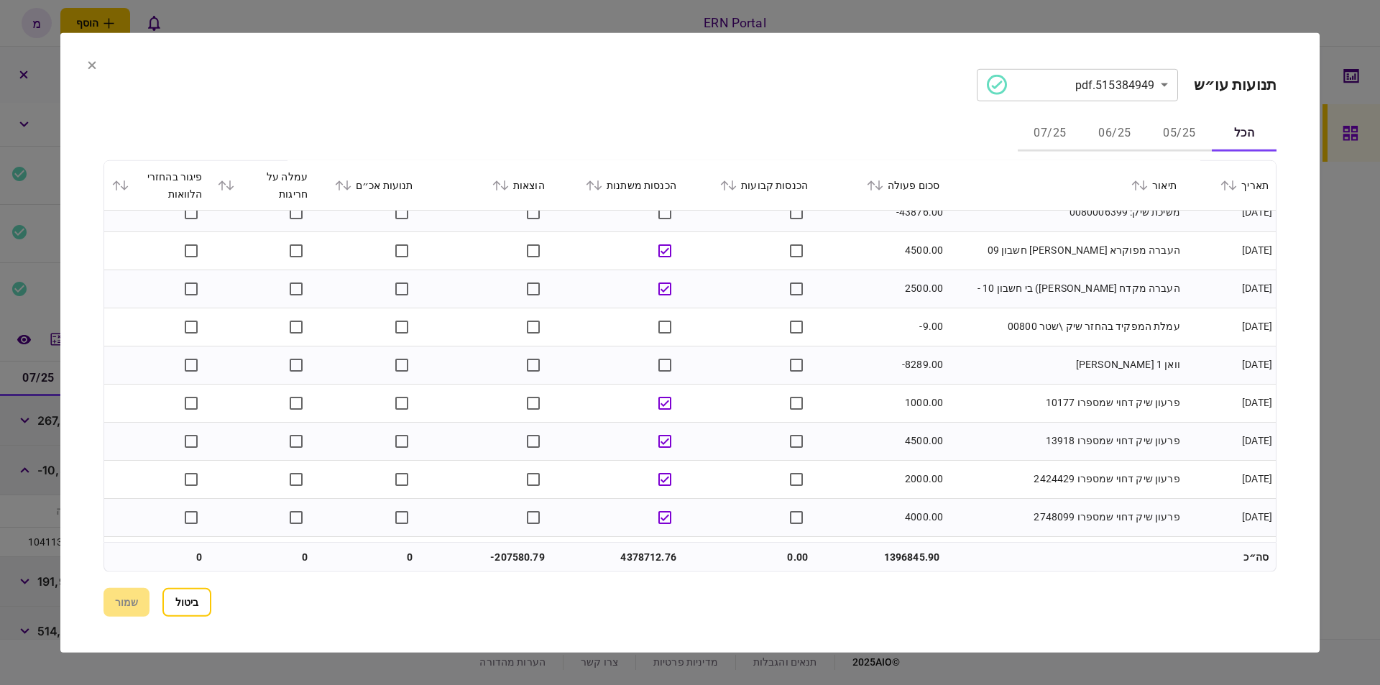
click at [743, 380] on td at bounding box center [748, 365] width 131 height 38
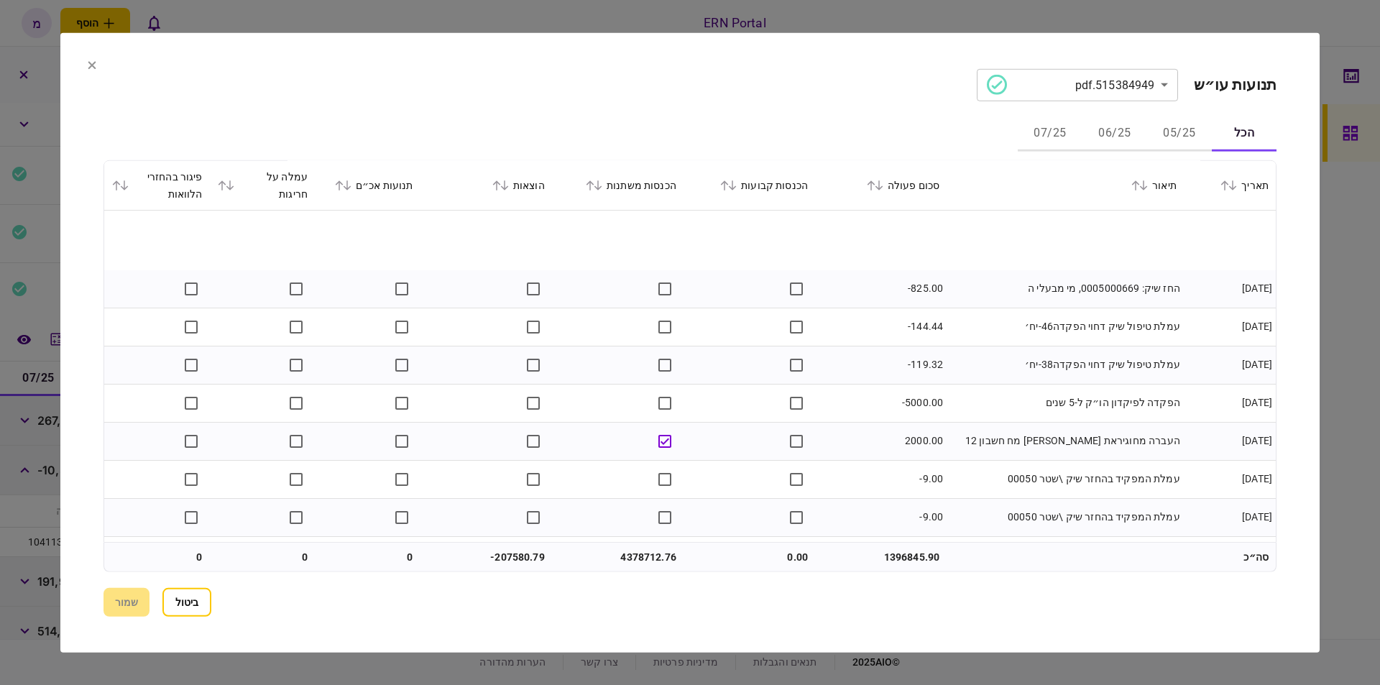
scroll to position [5049, 0]
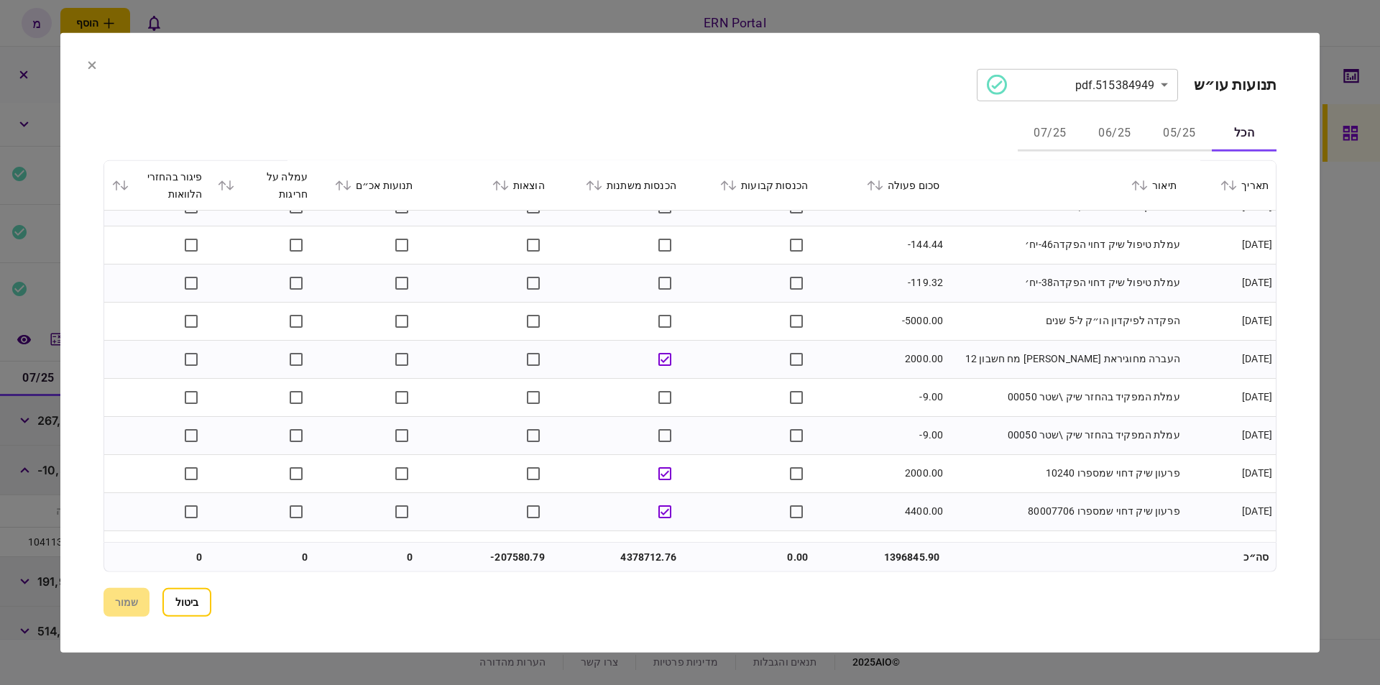
click at [823, 121] on div "הכל 05/25 06/25 07/25" at bounding box center [689, 133] width 1173 height 34
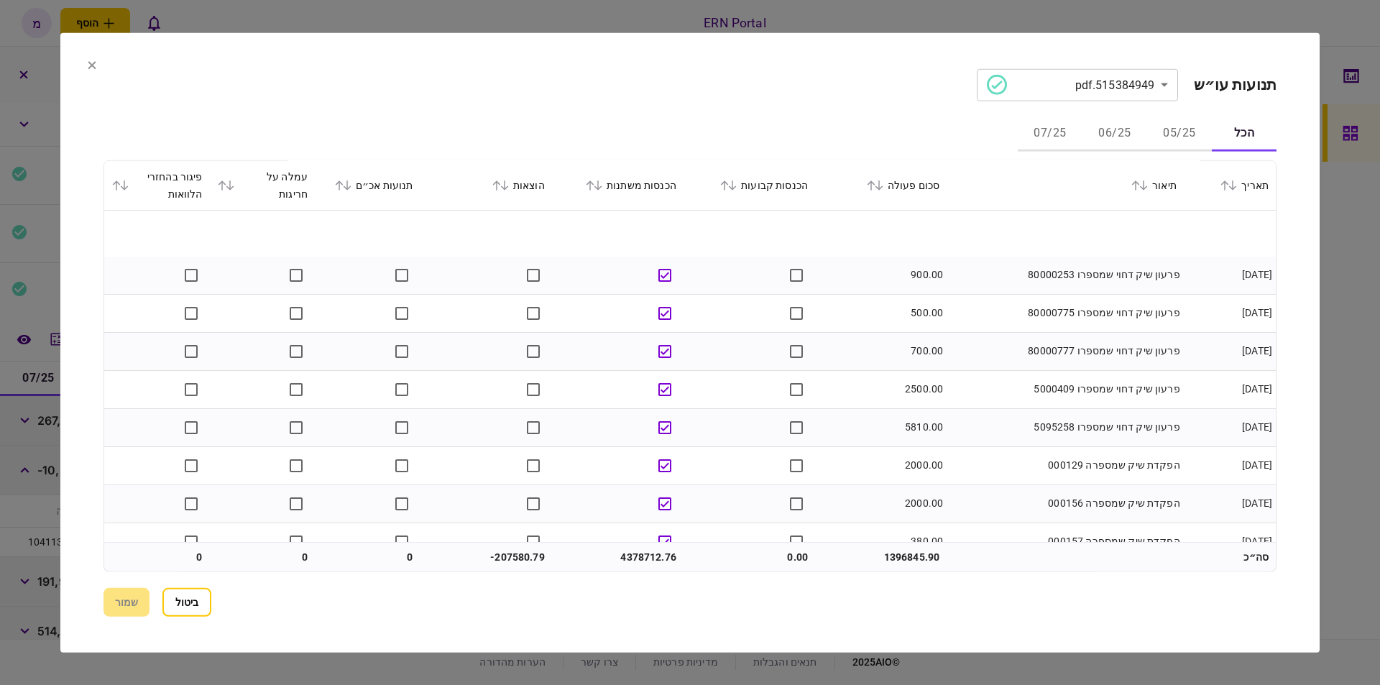
scroll to position [6515, 0]
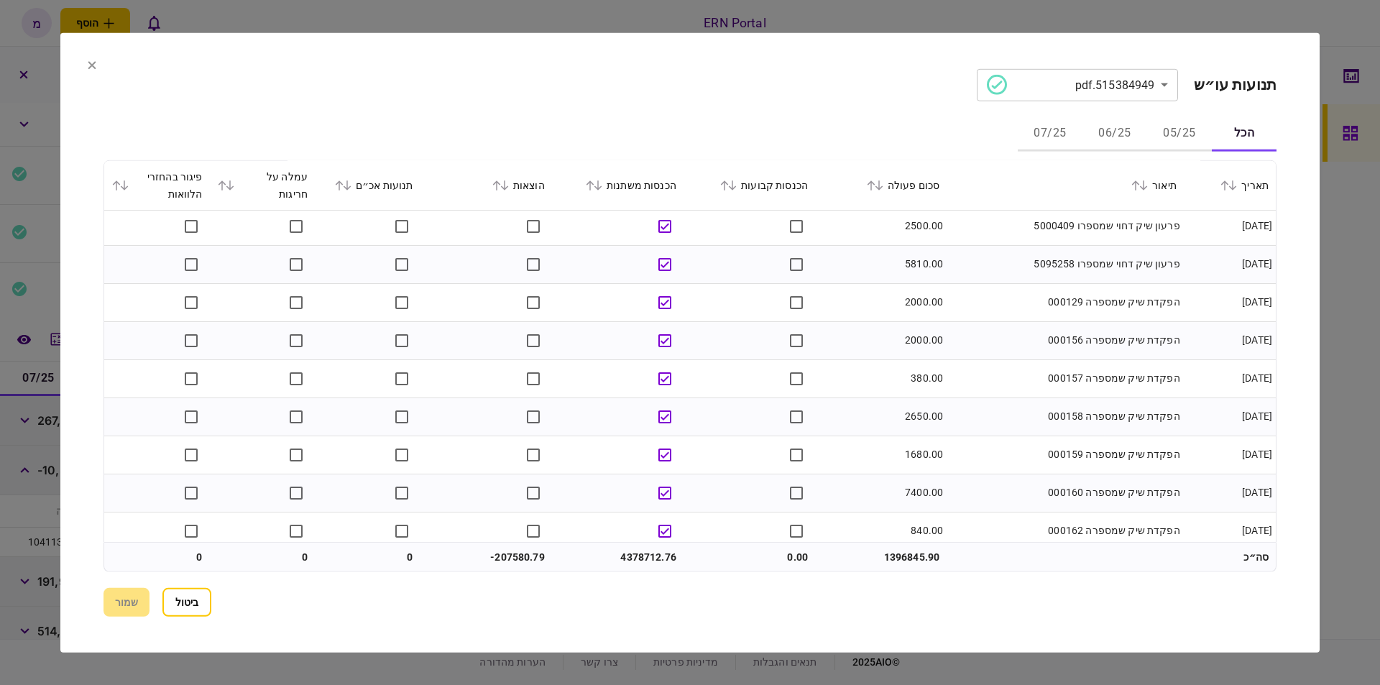
click at [1046, 130] on button "07/25" at bounding box center [1049, 133] width 65 height 34
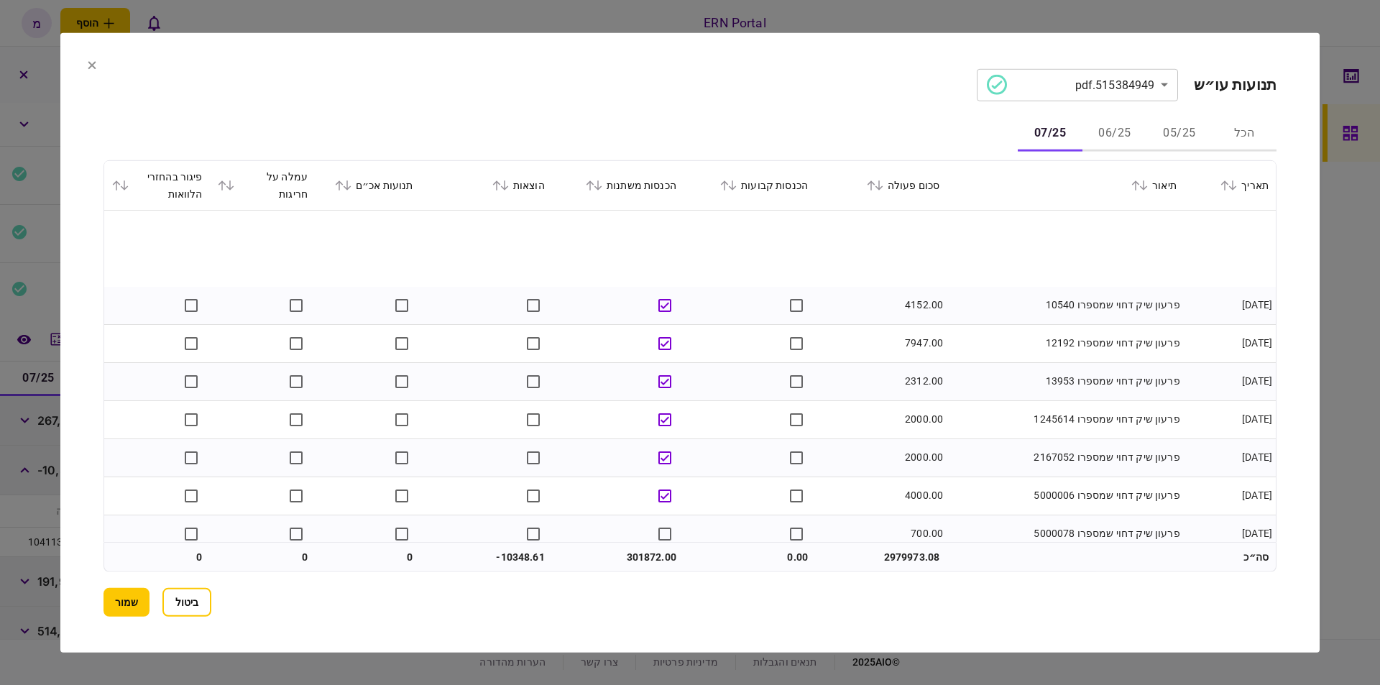
scroll to position [81, 0]
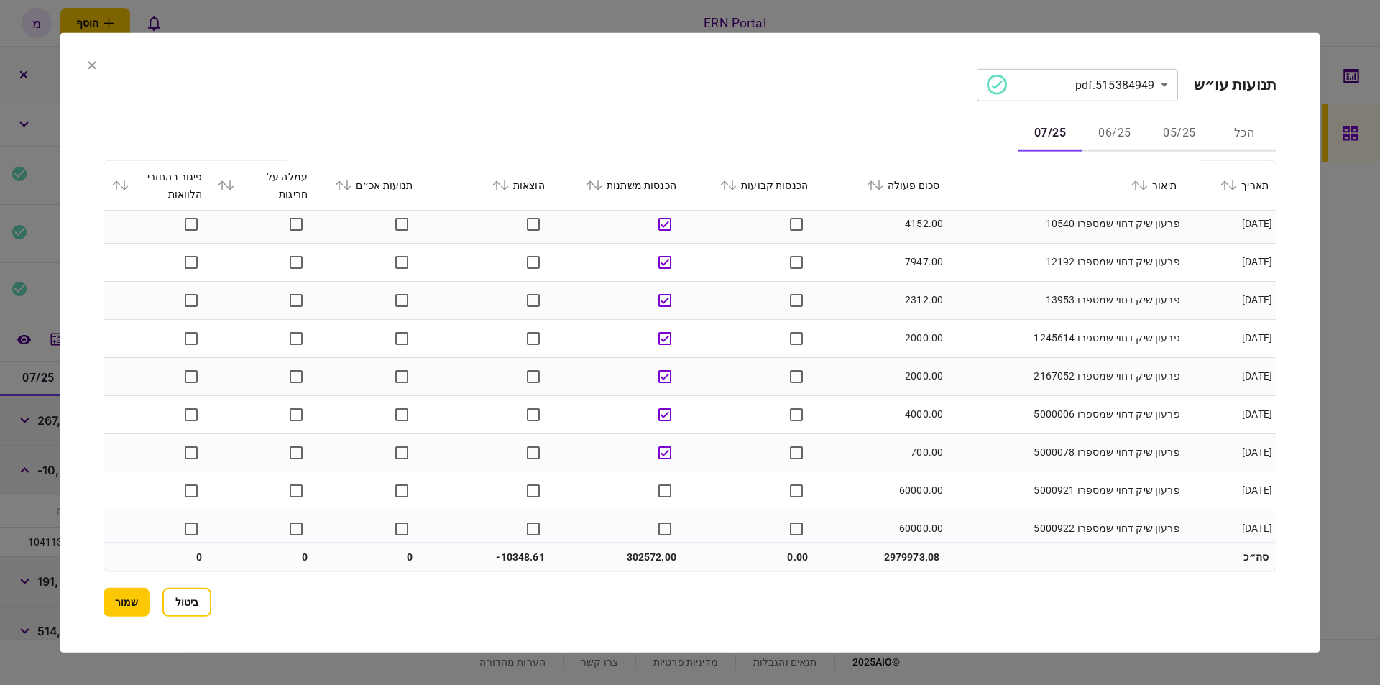
click at [671, 507] on td at bounding box center [617, 490] width 131 height 38
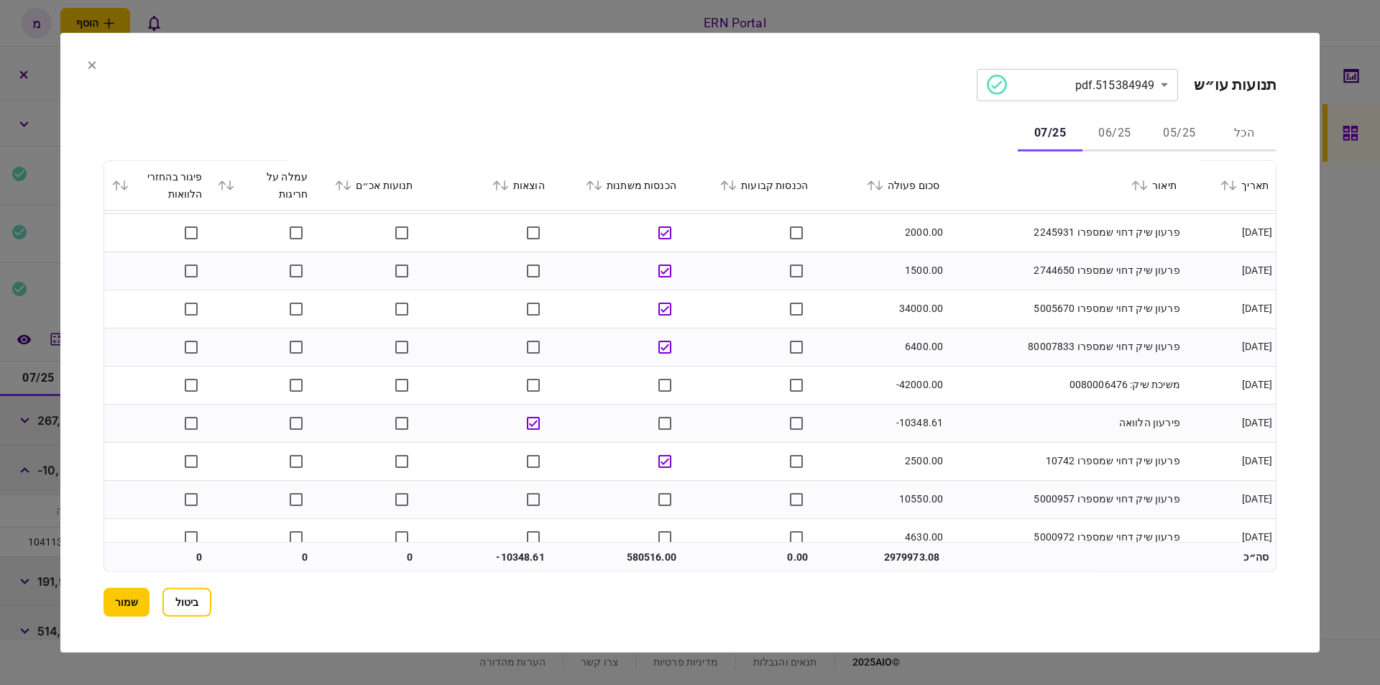
scroll to position [1791, 0]
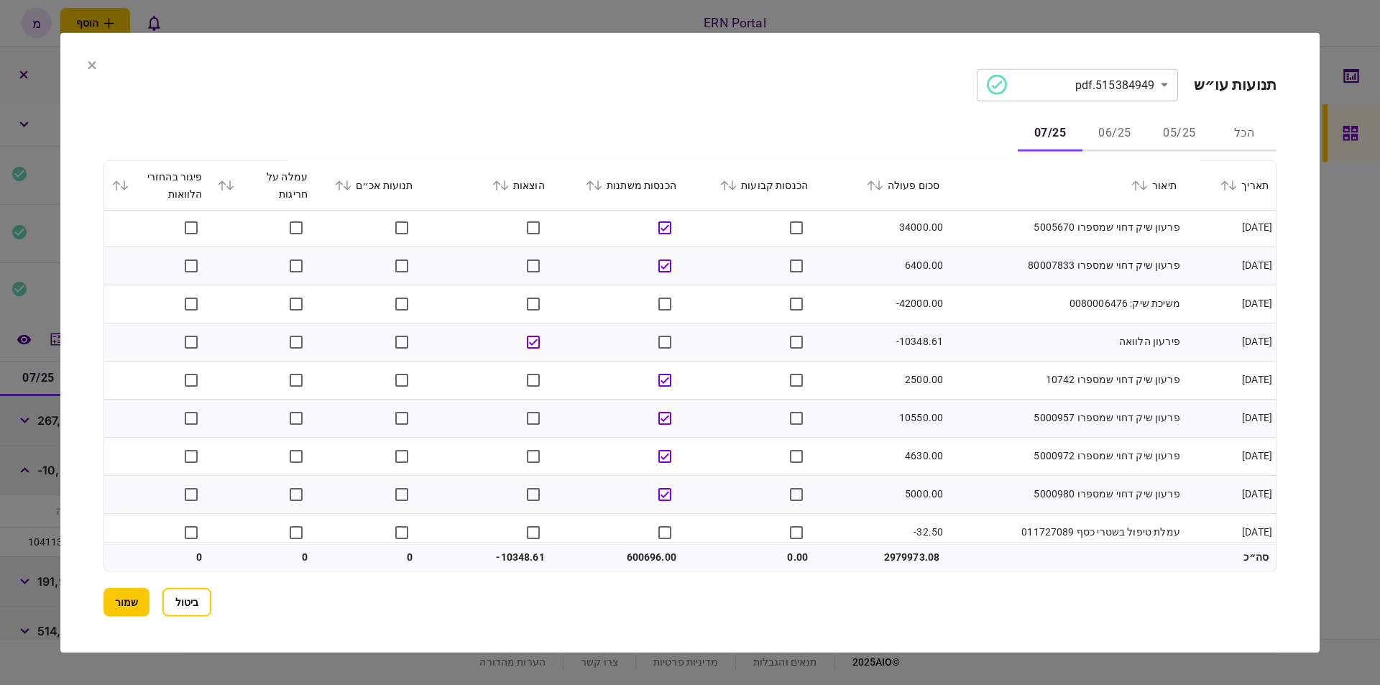
click at [723, 473] on td at bounding box center [748, 456] width 131 height 38
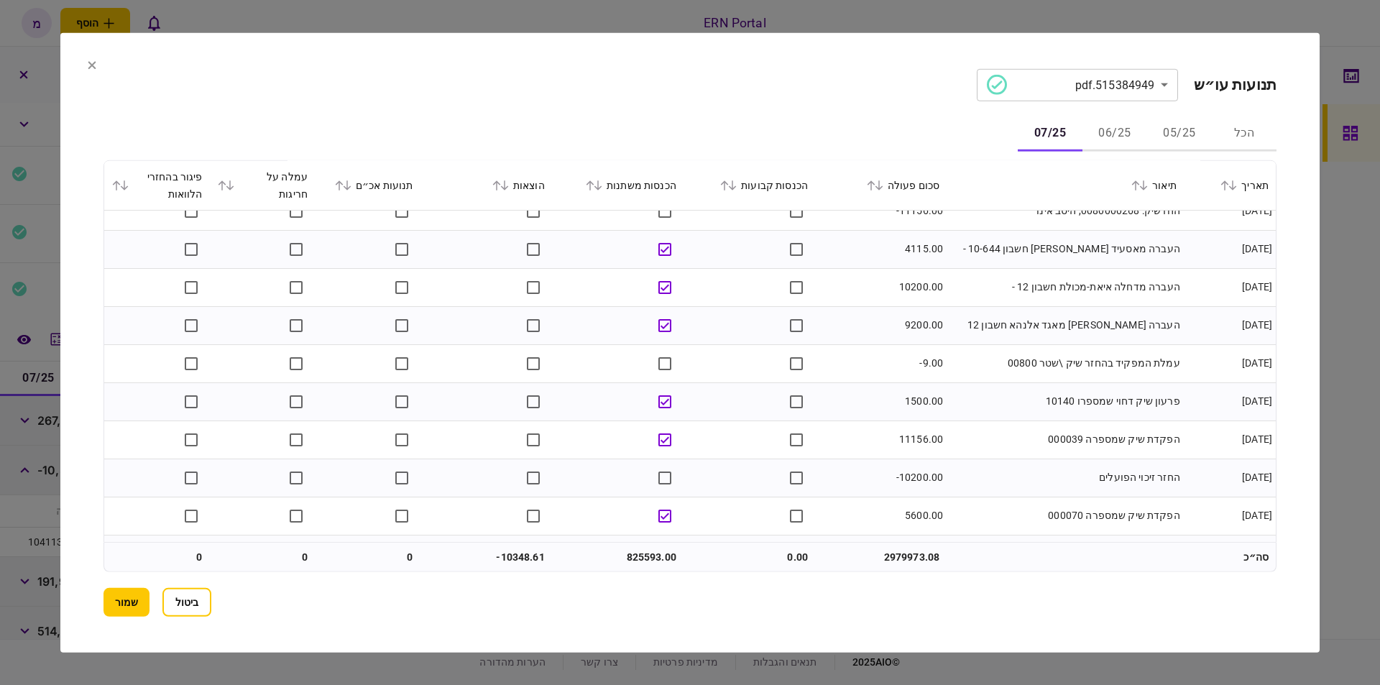
scroll to position [4430, 0]
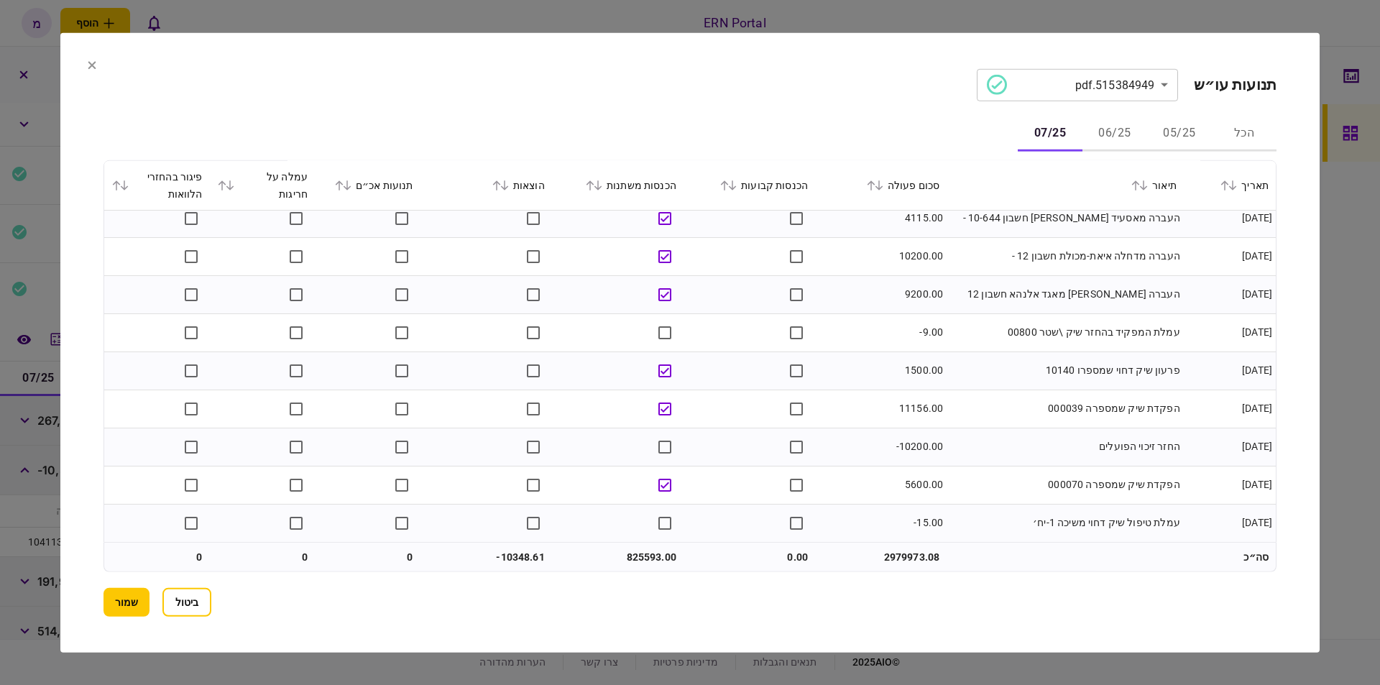
click at [1301, 290] on section "**********" at bounding box center [689, 341] width 1259 height 619
click at [121, 593] on button "שמור" at bounding box center [126, 602] width 46 height 29
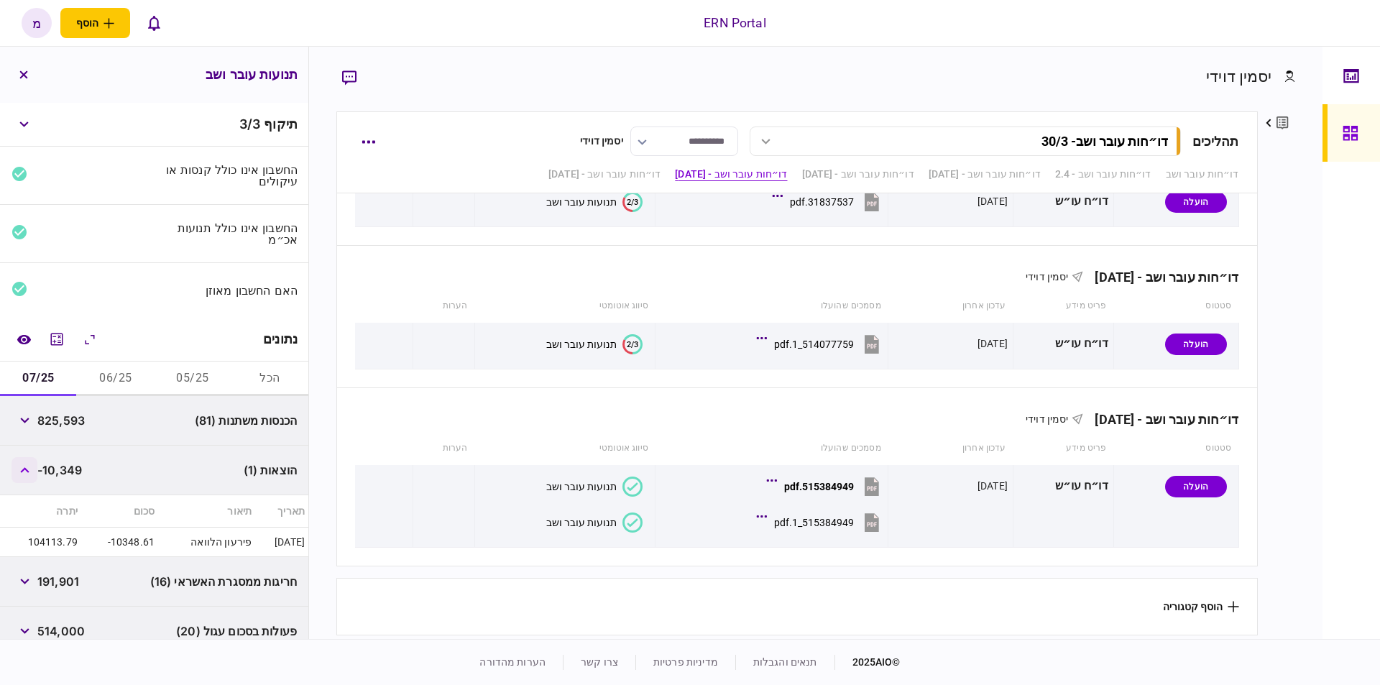
click at [29, 467] on icon "button" at bounding box center [24, 470] width 9 height 6
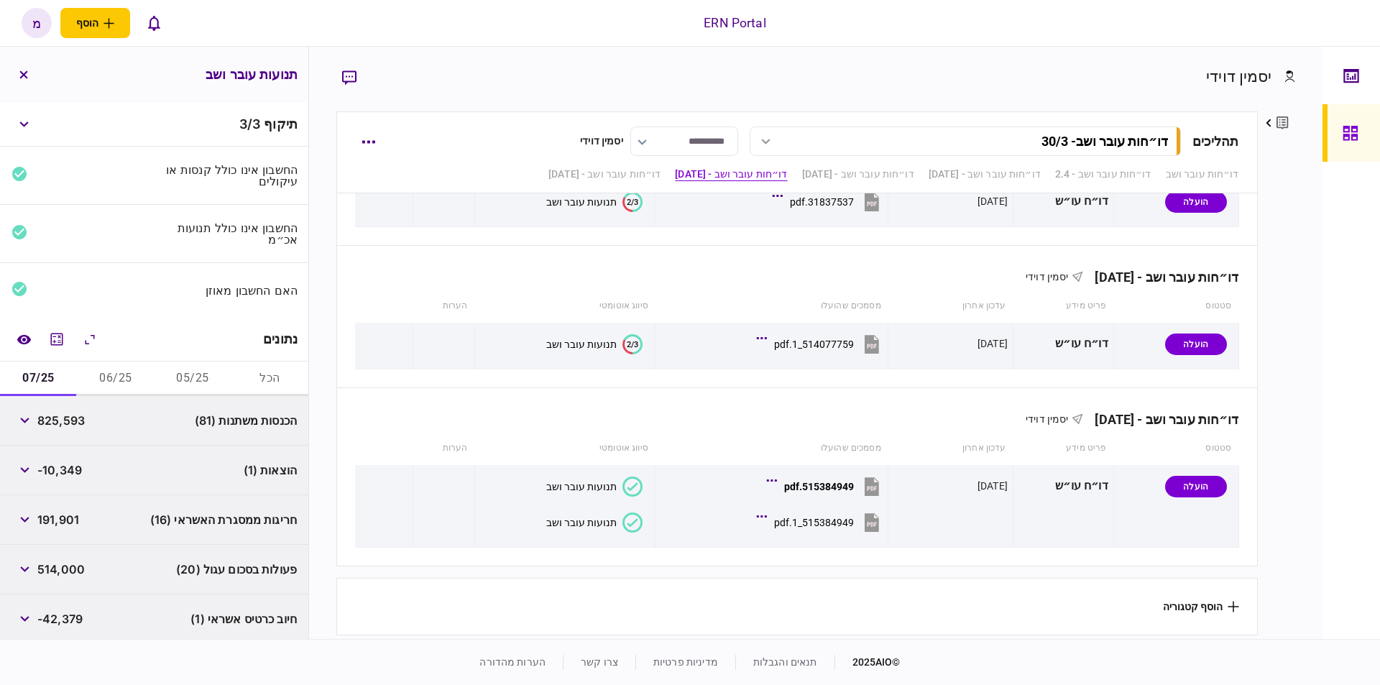
scroll to position [52, 0]
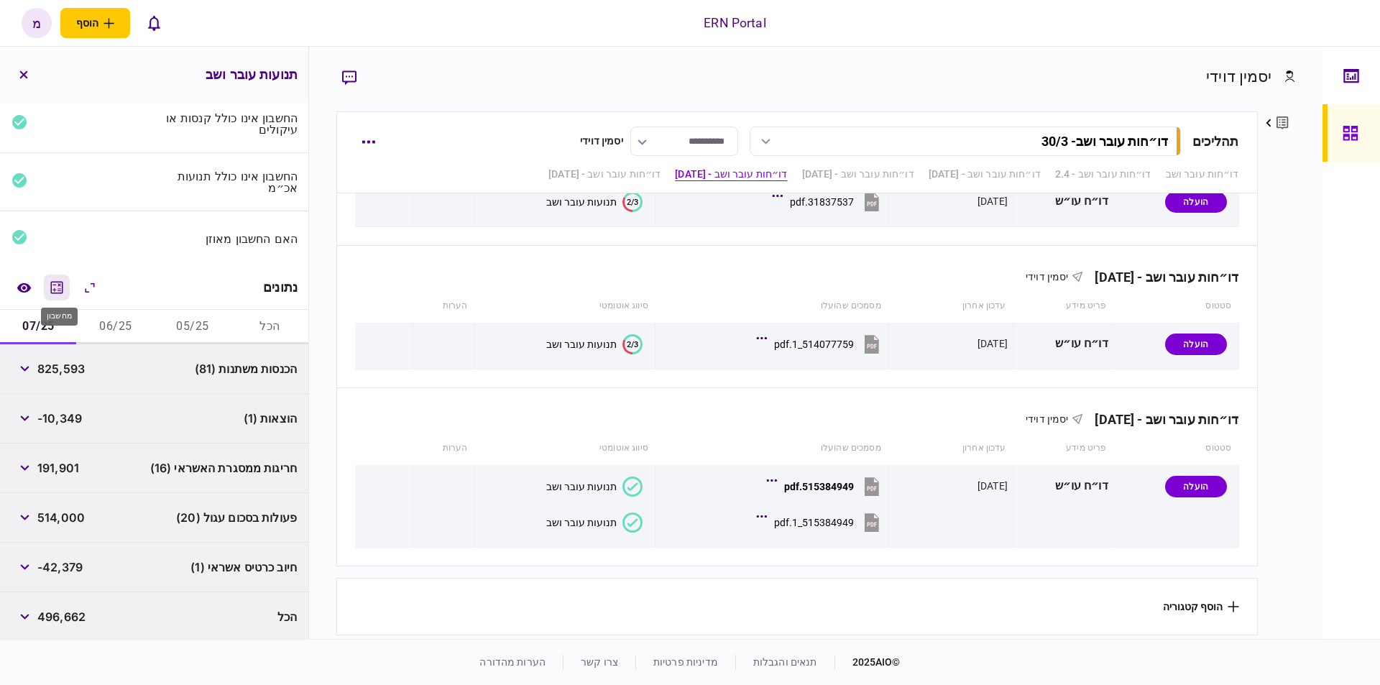
click at [61, 287] on icon "מחשבון" at bounding box center [56, 287] width 17 height 17
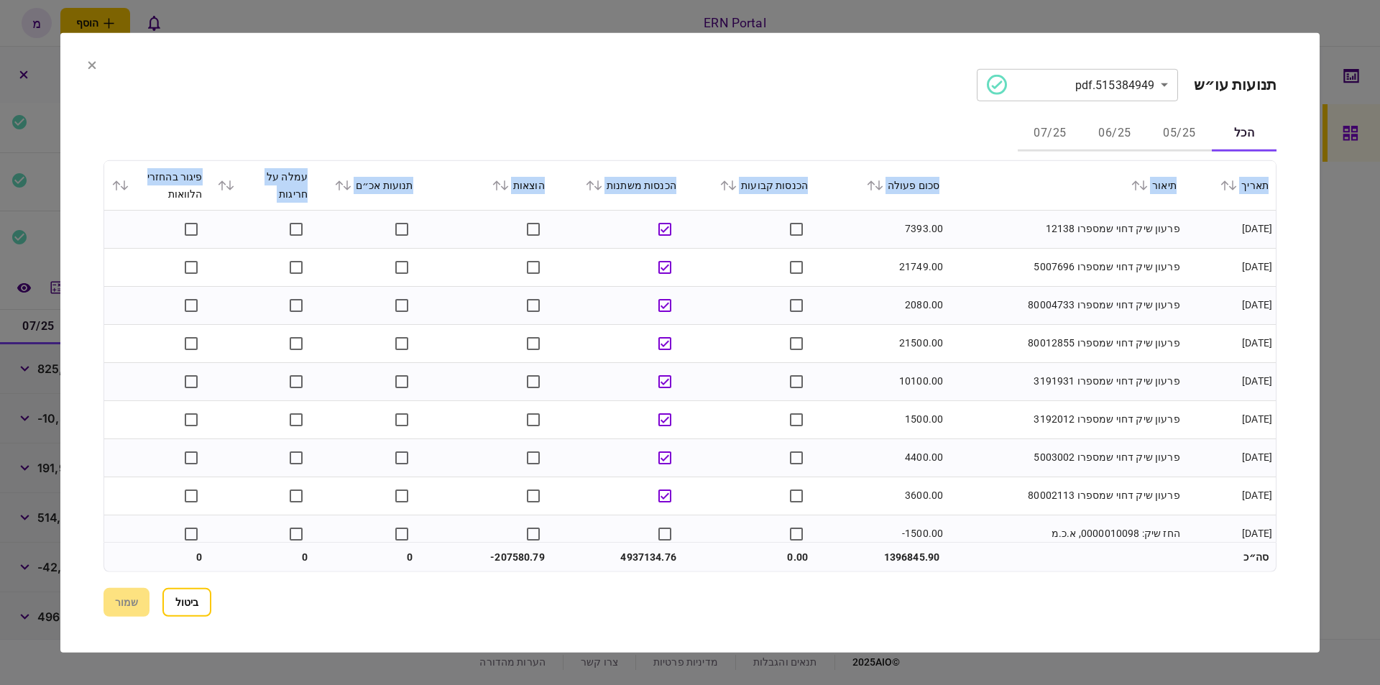
drag, startPoint x: 107, startPoint y: 166, endPoint x: 104, endPoint y: 489, distance: 323.3
click at [104, 489] on div "תאריך תיאור סכום פעולה הכנסות קבועות הכנסות משתנות הוצאות תנועות אכ״ם עמלה על ח…" at bounding box center [689, 351] width 1173 height 382
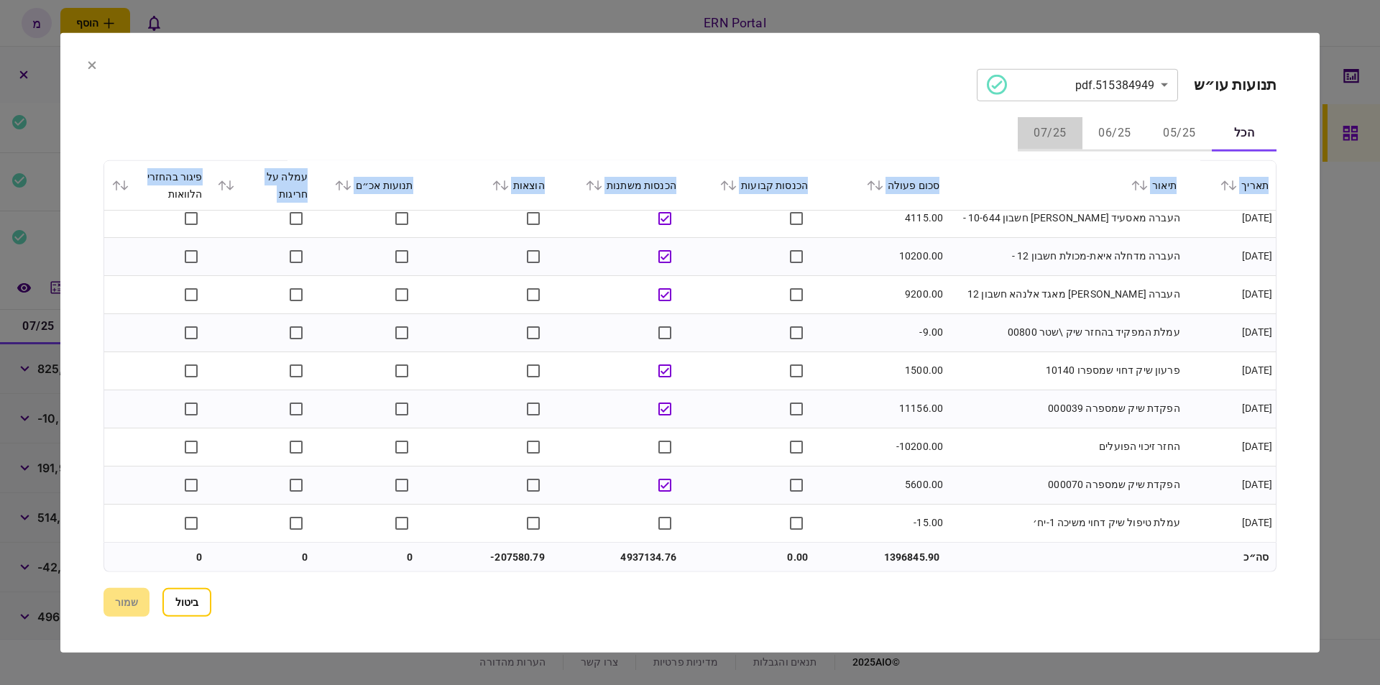
click at [1046, 133] on button "07/25" at bounding box center [1049, 133] width 65 height 34
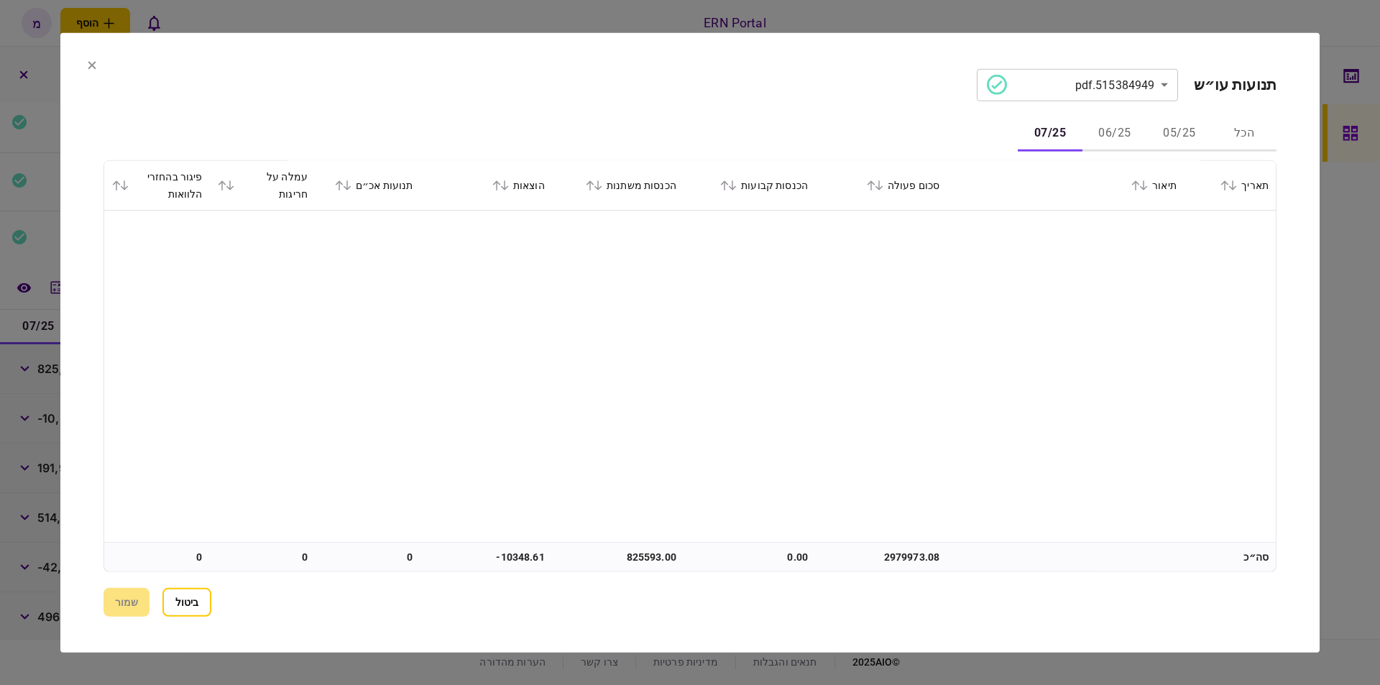
scroll to position [4382, 0]
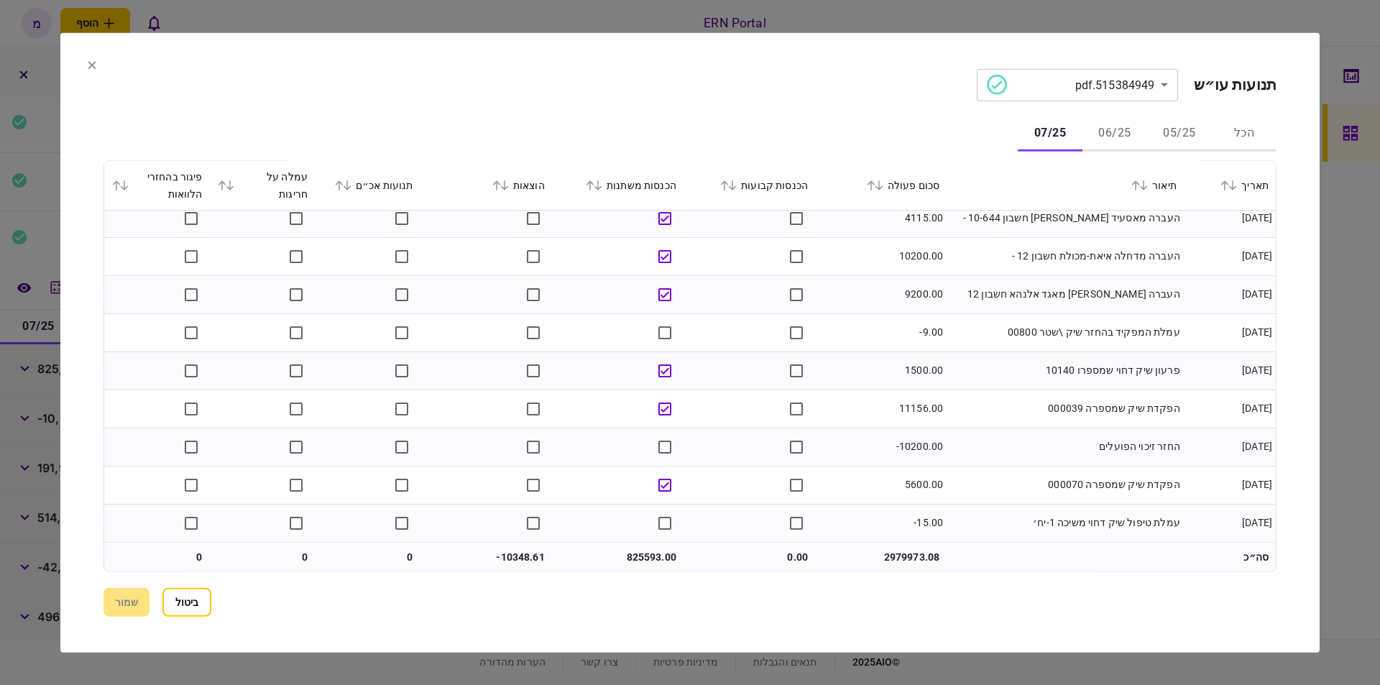
click at [91, 72] on section "**********" at bounding box center [689, 341] width 1259 height 619
click at [93, 66] on icon at bounding box center [92, 65] width 8 height 8
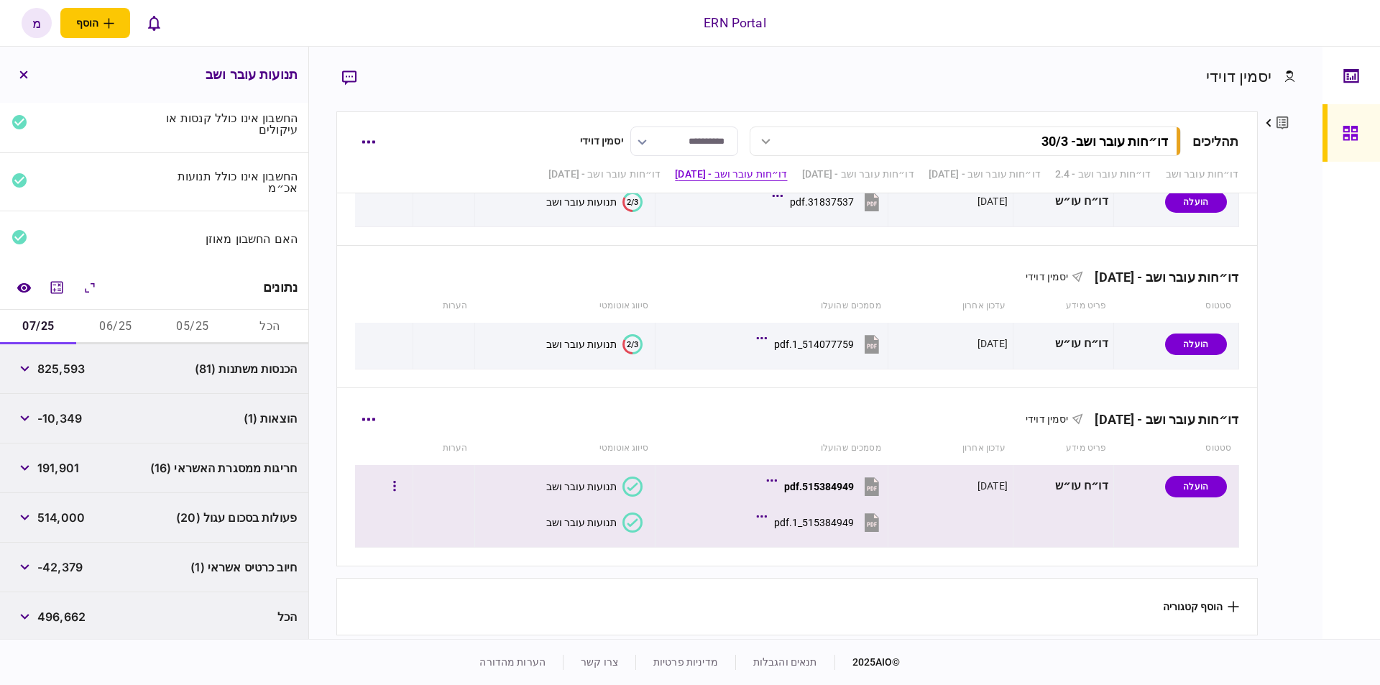
click at [632, 518] on icon at bounding box center [632, 522] width 11 height 8
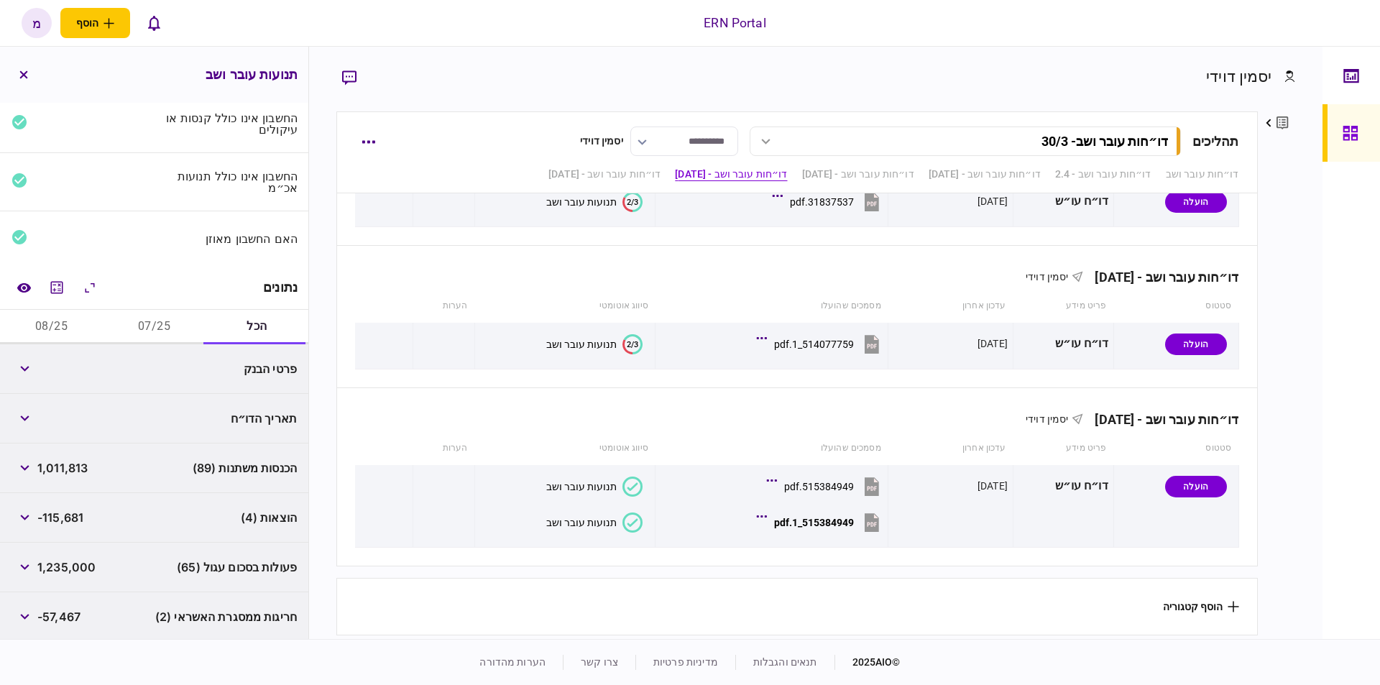
click at [163, 318] on button "07/25" at bounding box center [154, 327] width 103 height 34
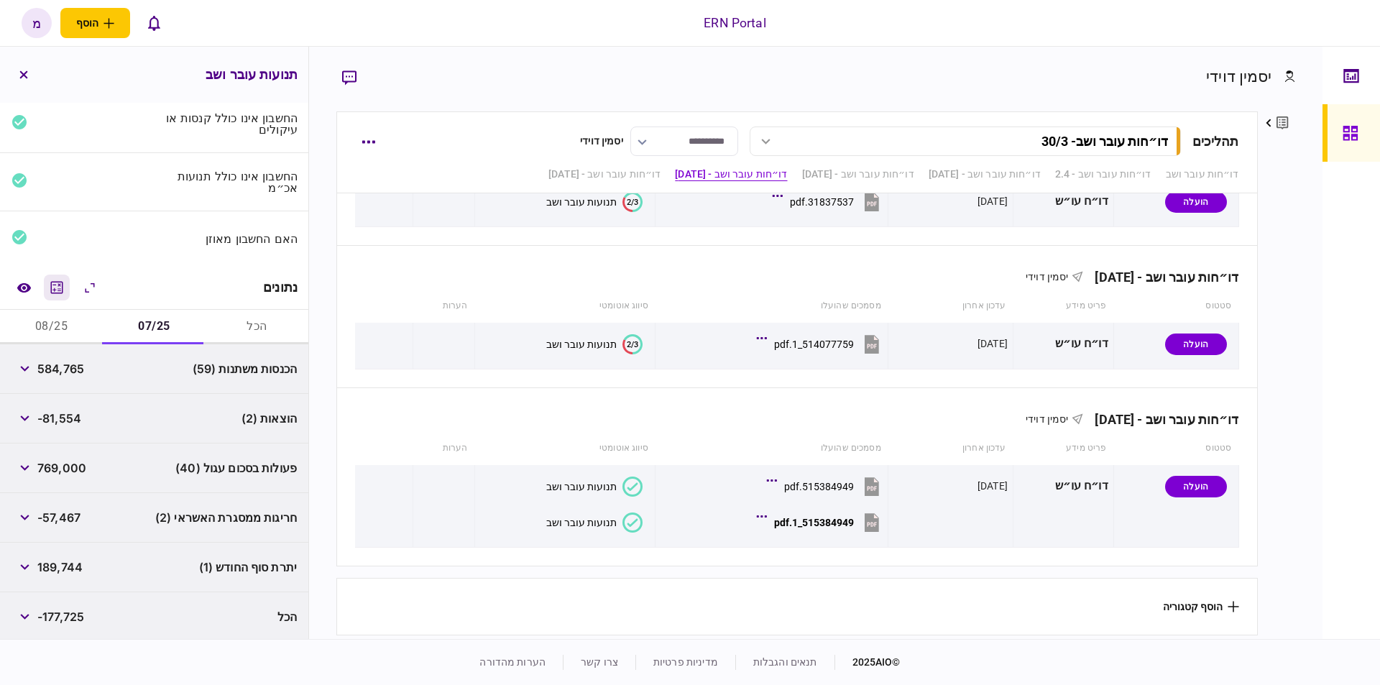
click at [49, 287] on button "מחשבון" at bounding box center [57, 287] width 26 height 26
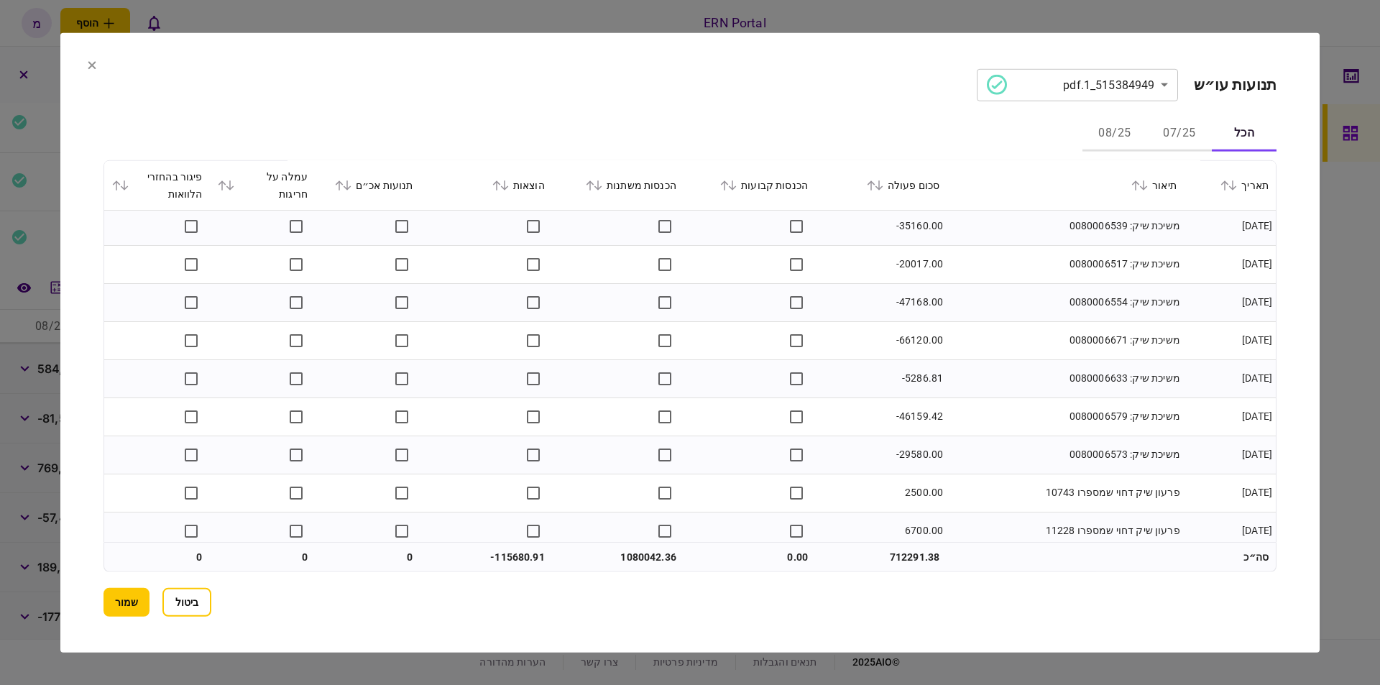
scroll to position [1303, 0]
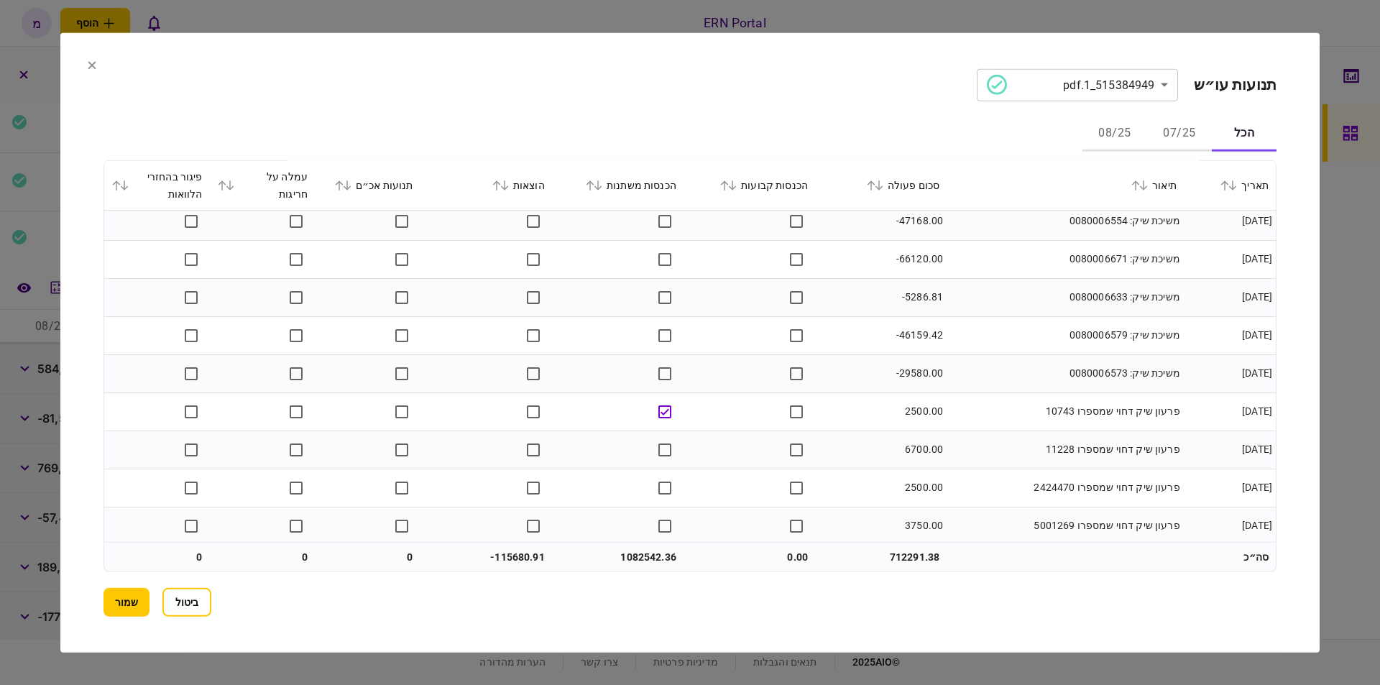
click at [647, 443] on td at bounding box center [617, 449] width 131 height 38
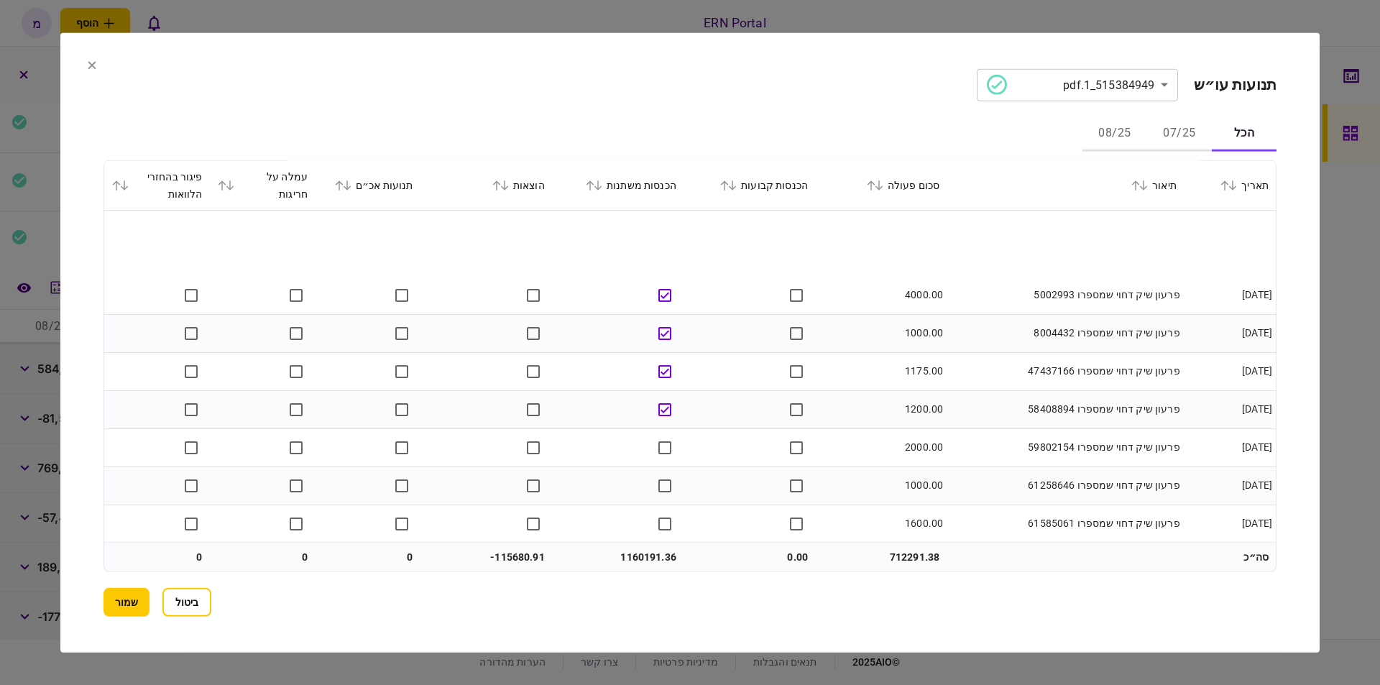
scroll to position [3176, 0]
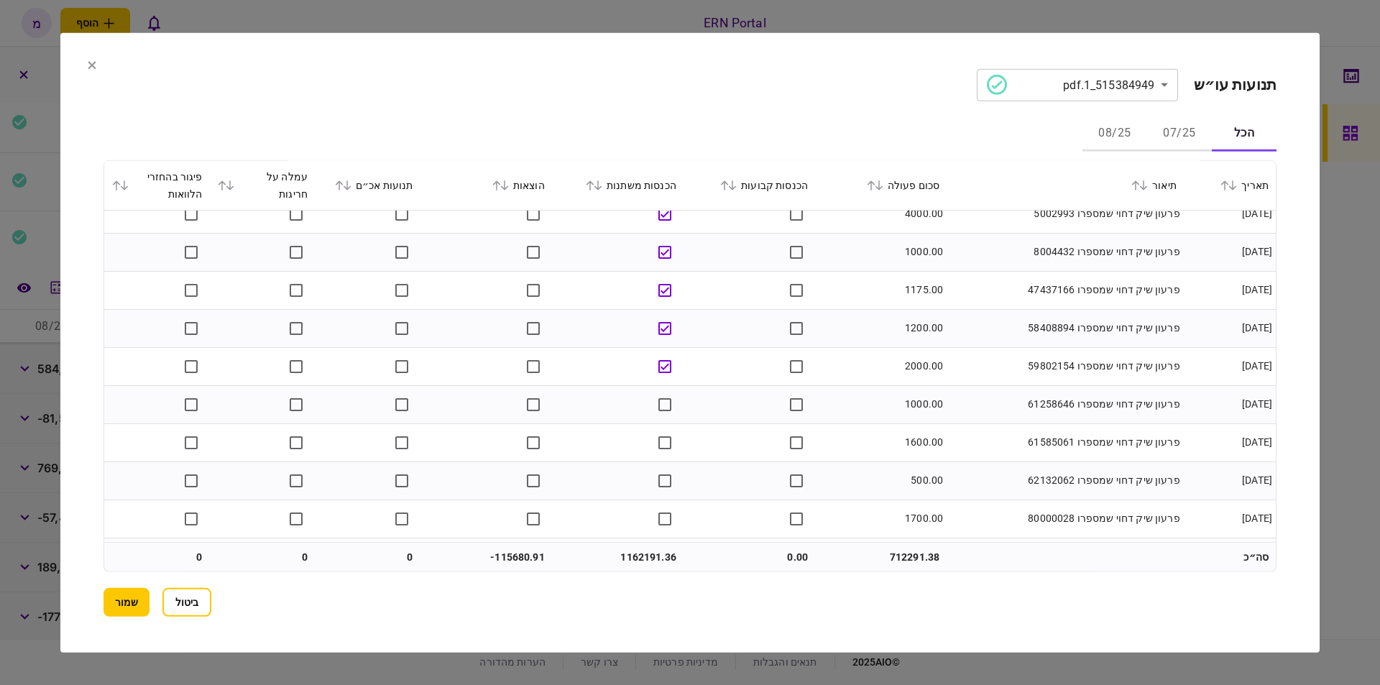
click at [665, 420] on td at bounding box center [617, 404] width 131 height 38
click at [667, 496] on td at bounding box center [617, 480] width 131 height 38
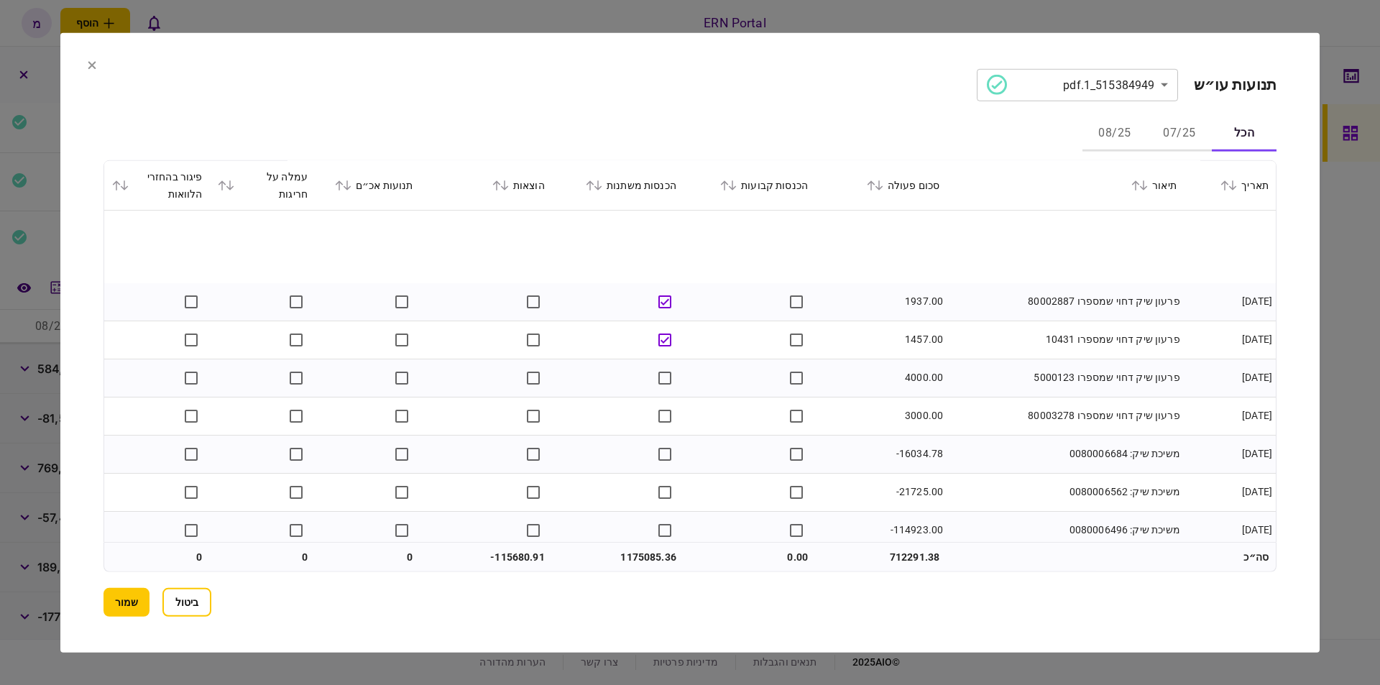
scroll to position [3664, 0]
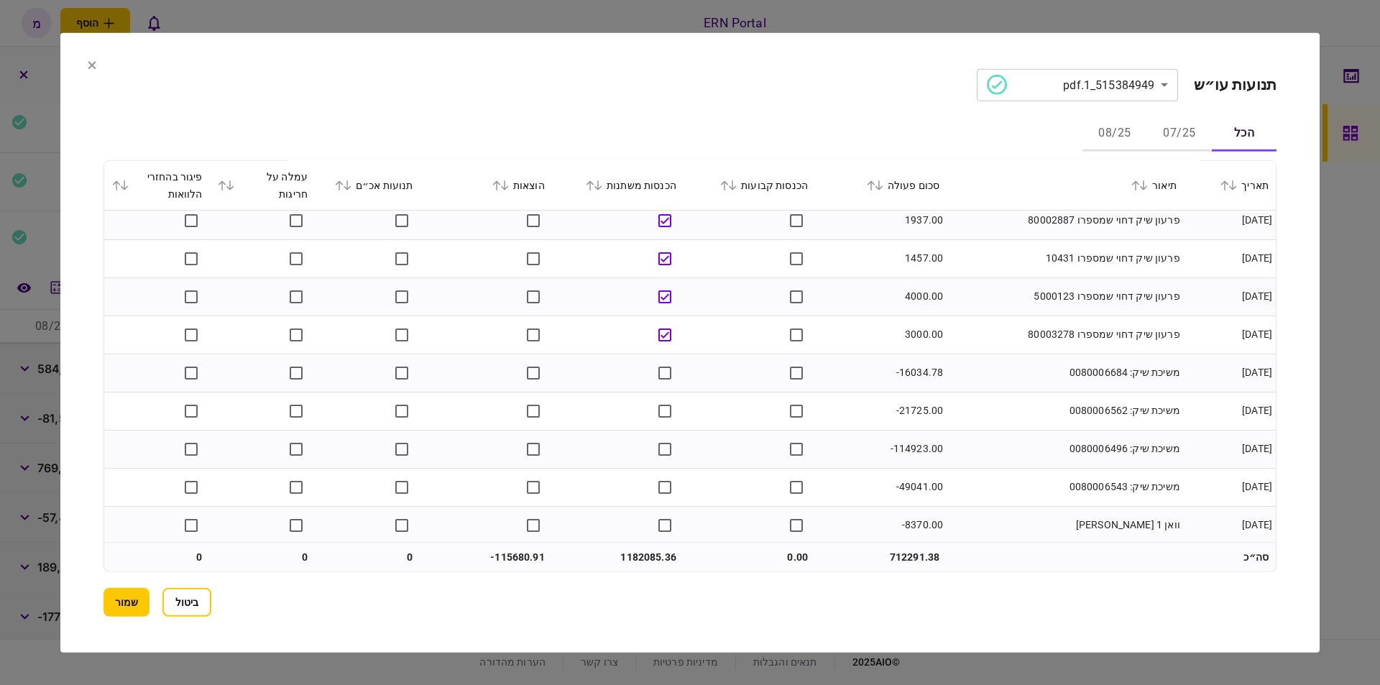
click at [730, 455] on td at bounding box center [748, 449] width 131 height 38
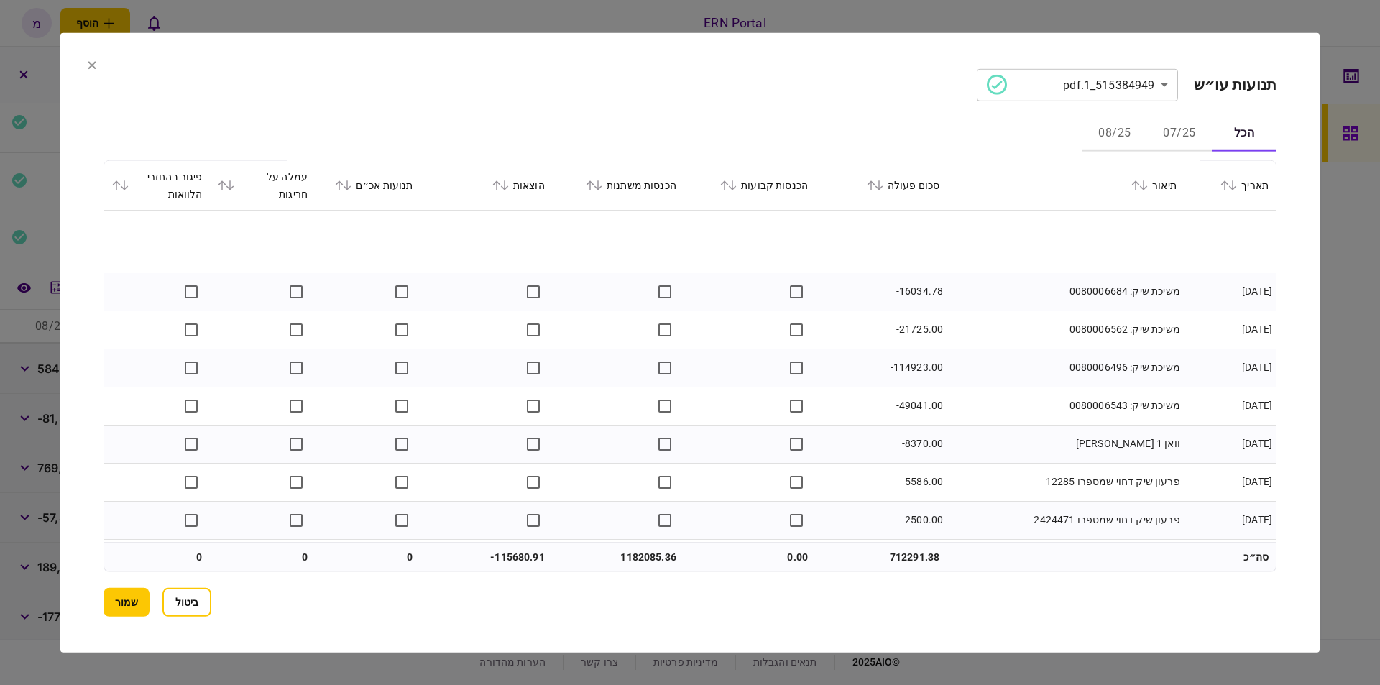
scroll to position [3828, 0]
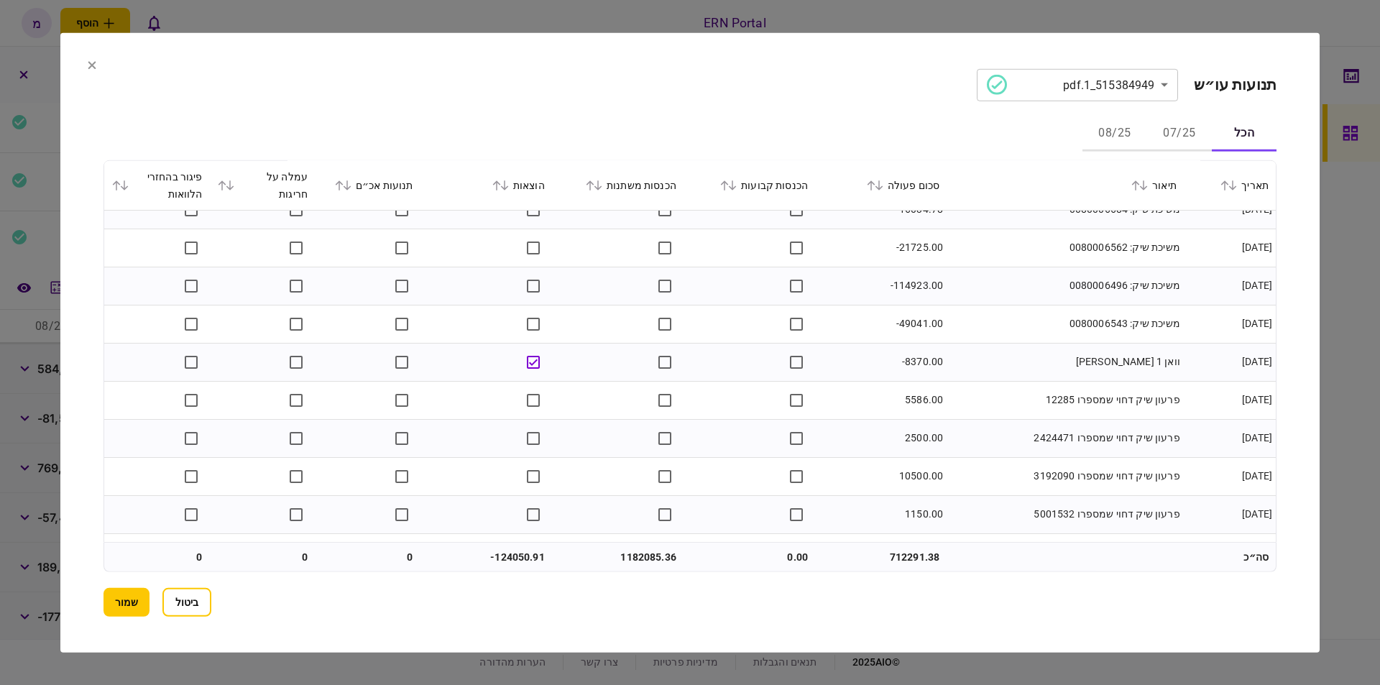
click at [695, 375] on td at bounding box center [748, 362] width 131 height 38
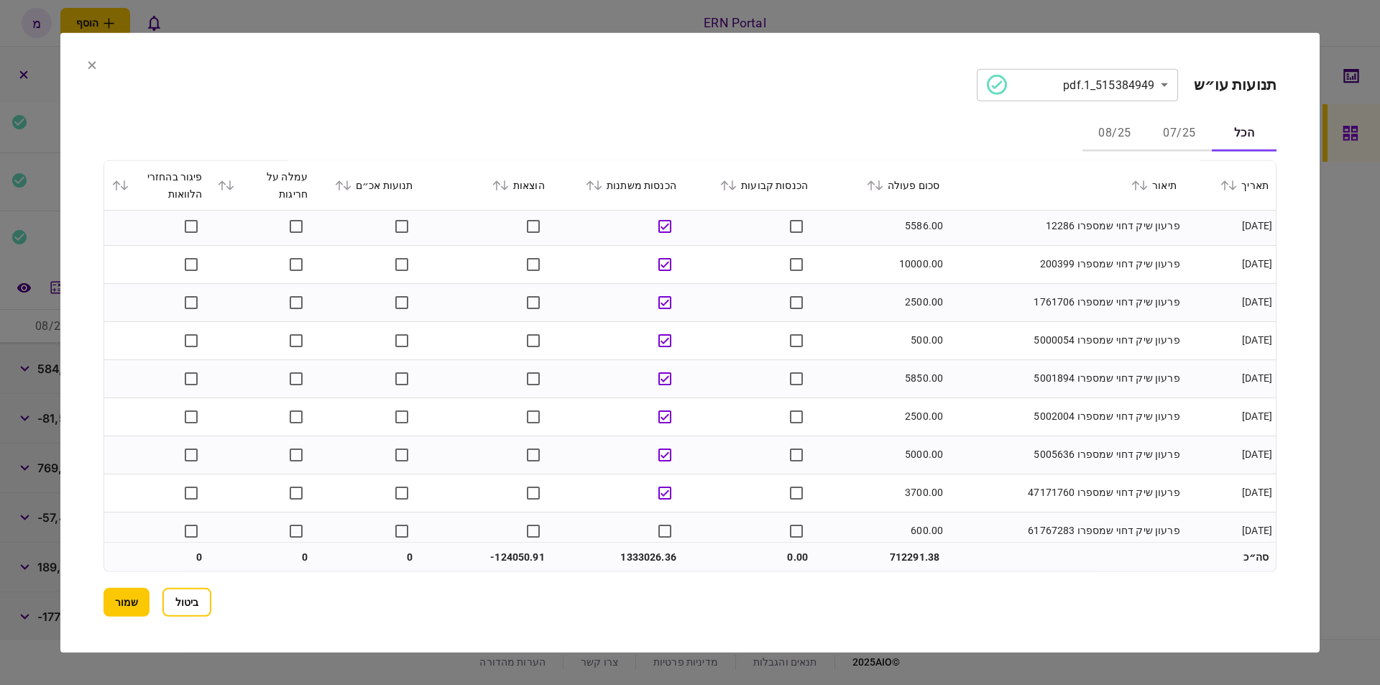
scroll to position [5872, 0]
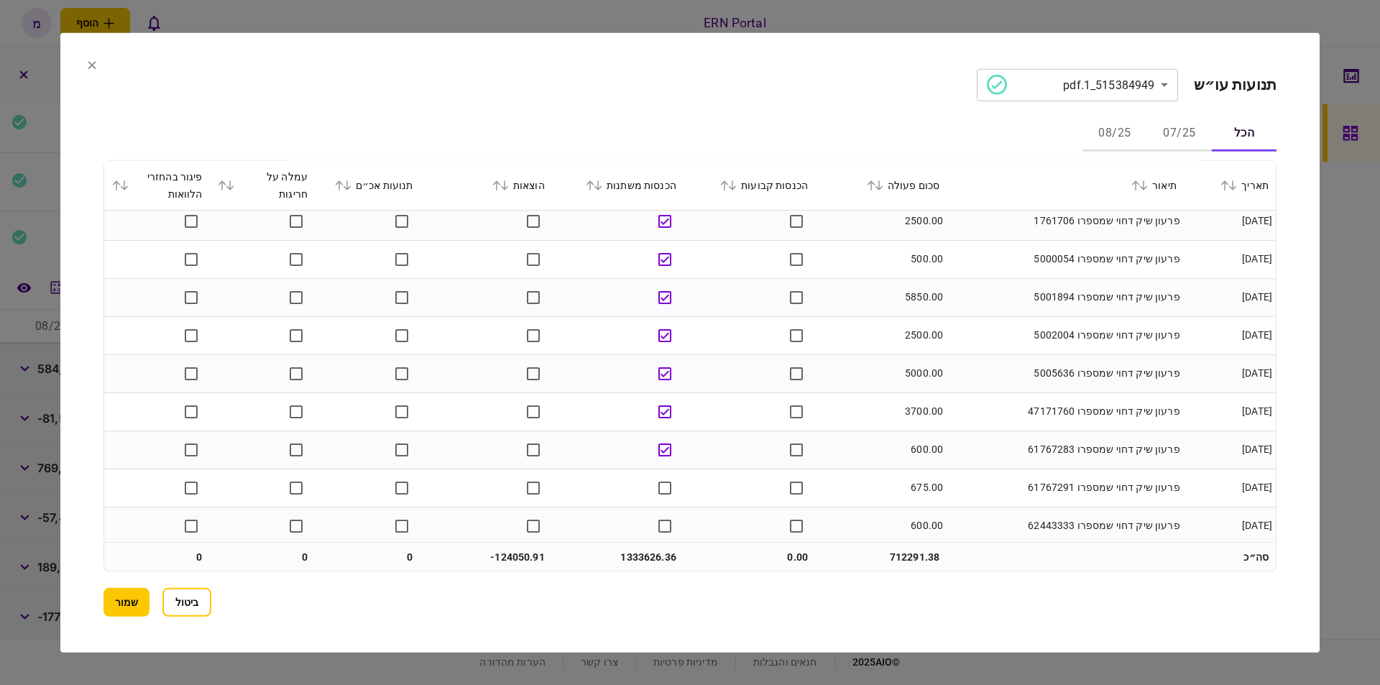
click at [670, 508] on td at bounding box center [617, 526] width 131 height 38
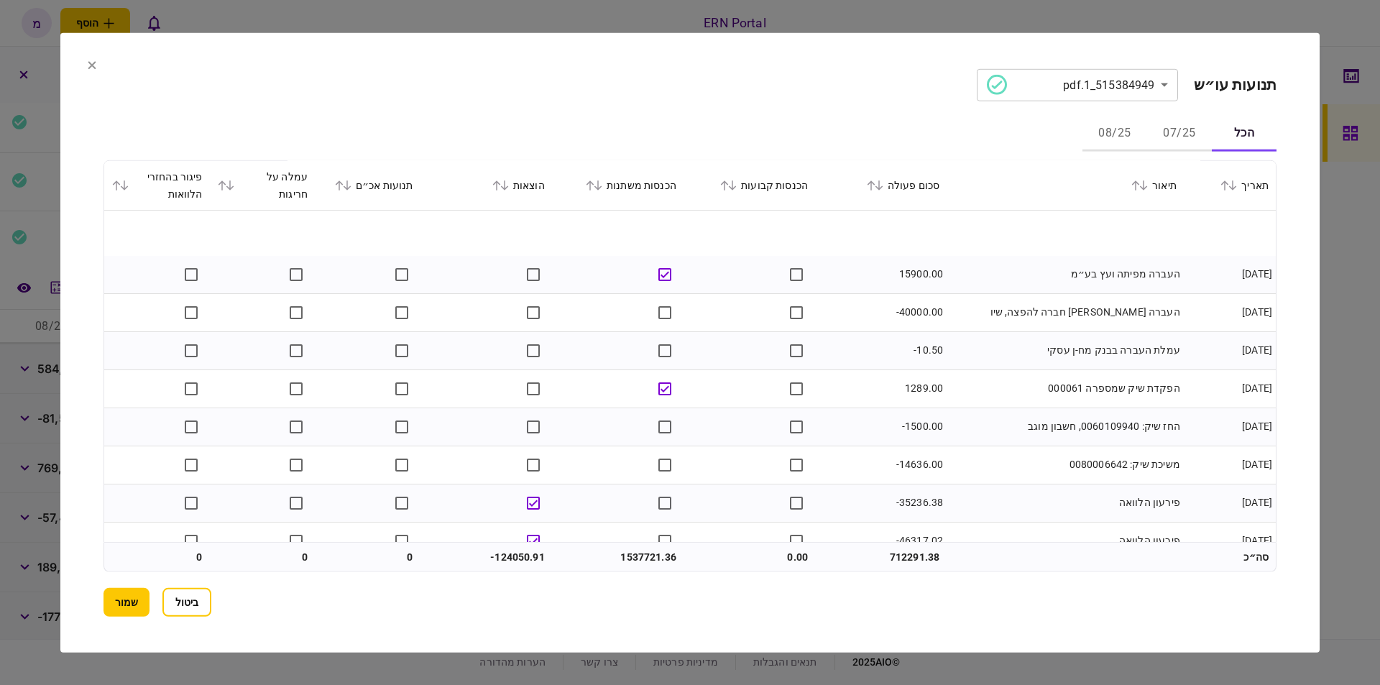
scroll to position [8490, 0]
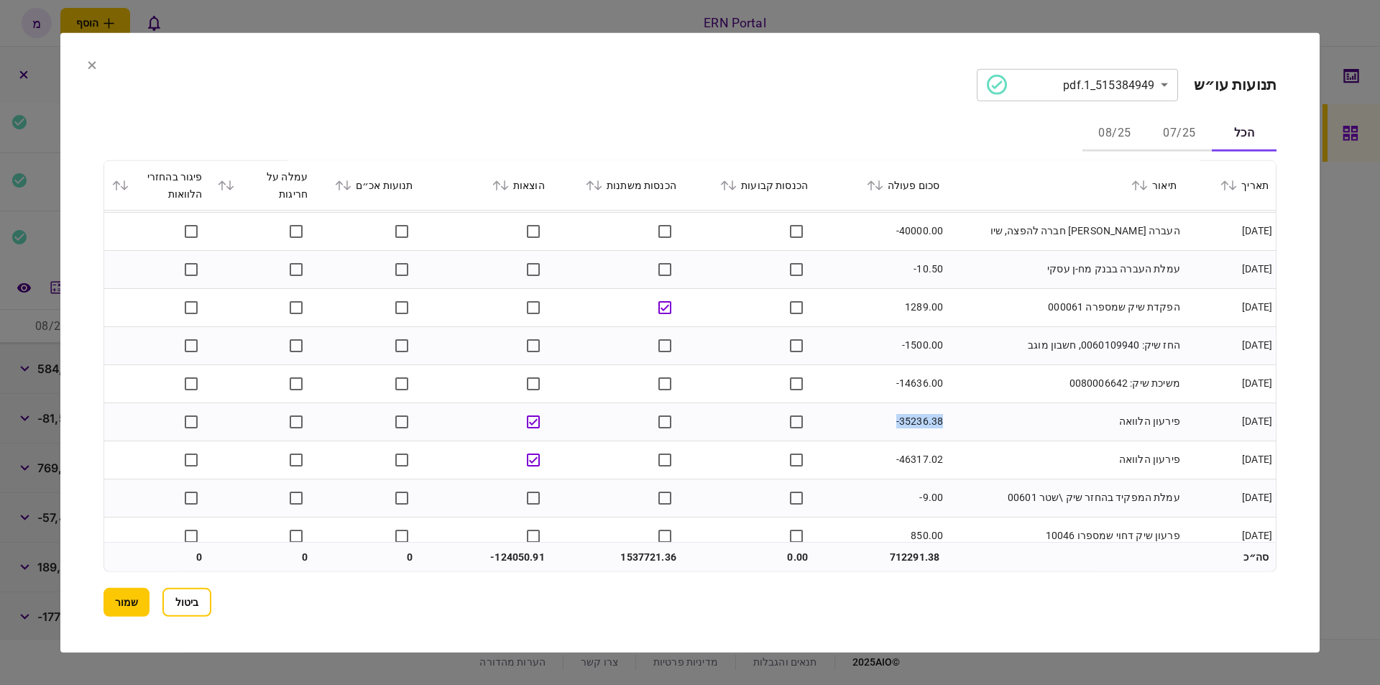
drag, startPoint x: 897, startPoint y: 420, endPoint x: 945, endPoint y: 425, distance: 48.5
click at [945, 425] on td "-35236.38" at bounding box center [880, 421] width 131 height 38
click at [1025, 431] on td "פירעון הלוואה" at bounding box center [1064, 421] width 237 height 38
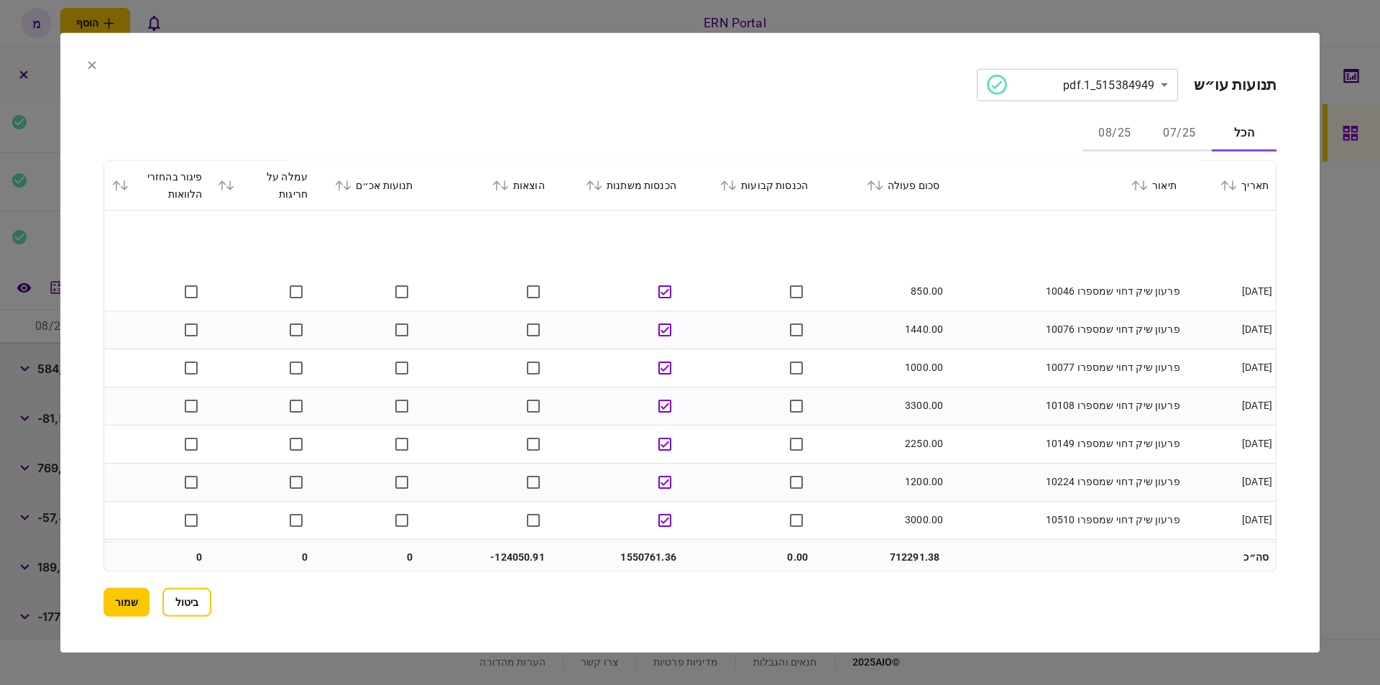
scroll to position [8816, 0]
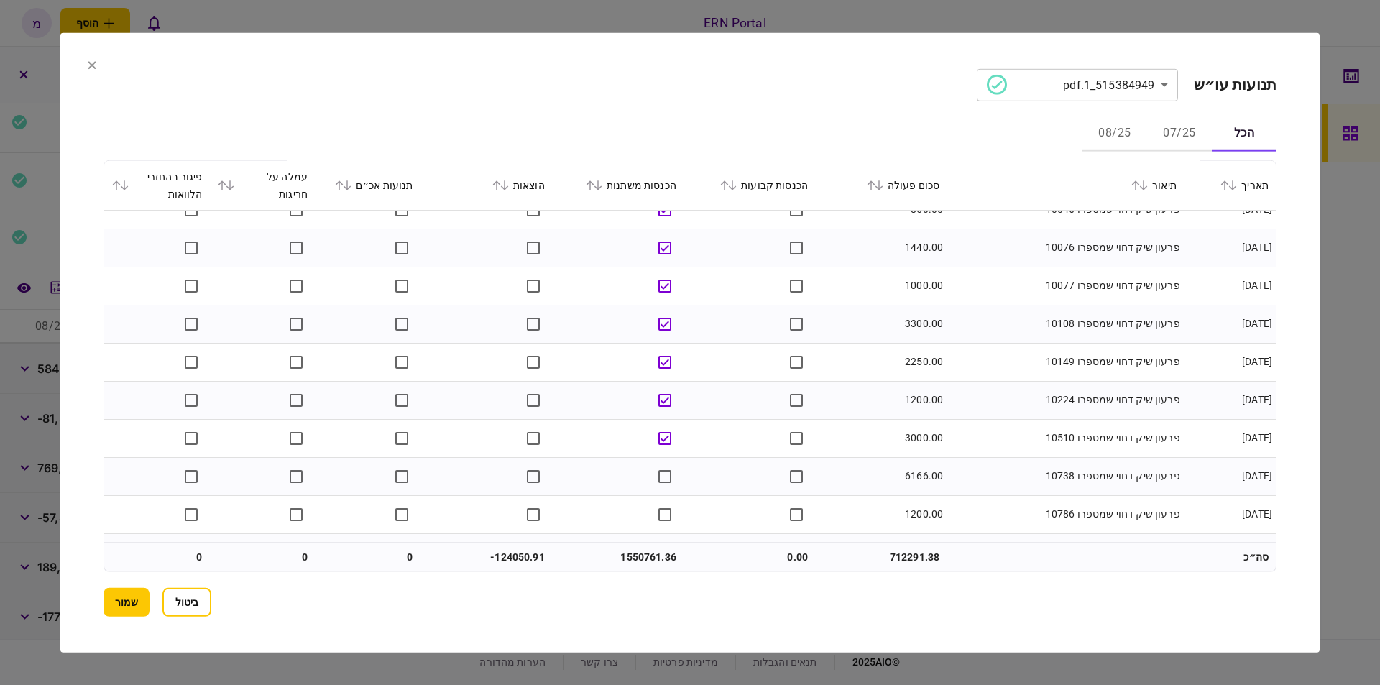
click at [666, 495] on td at bounding box center [617, 514] width 131 height 38
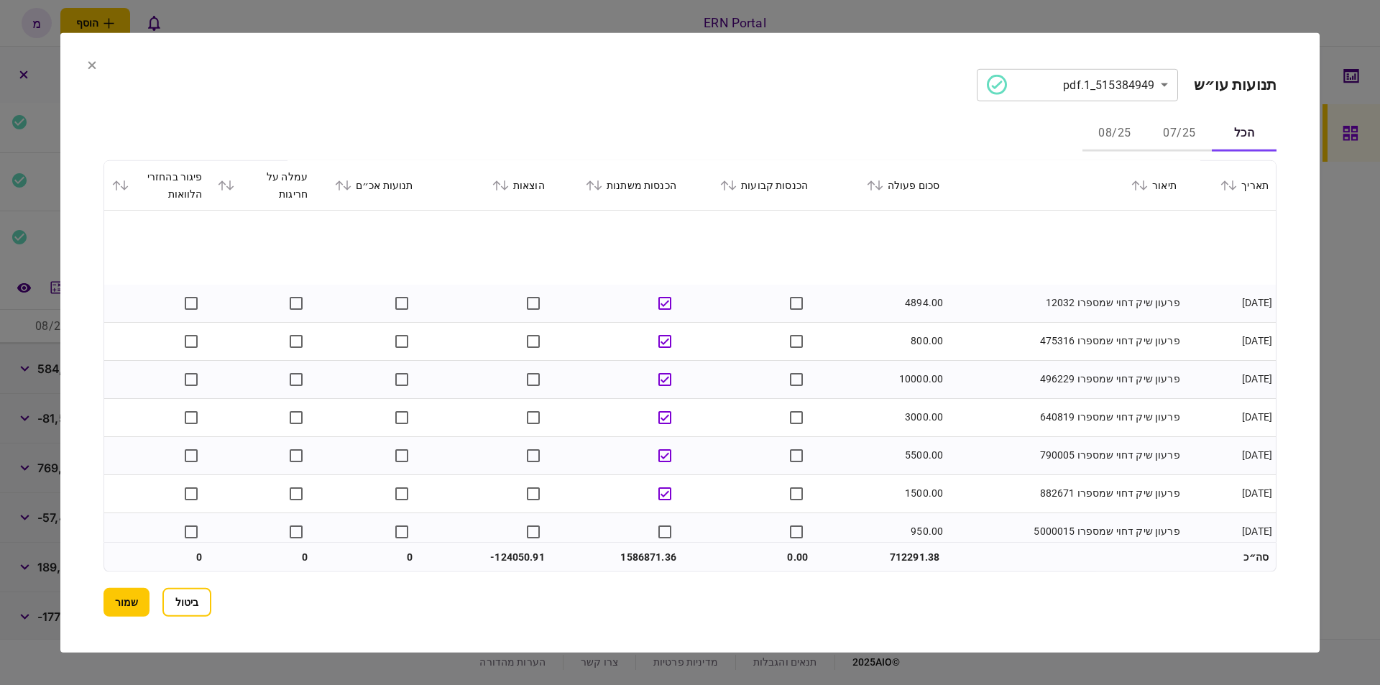
scroll to position [9223, 0]
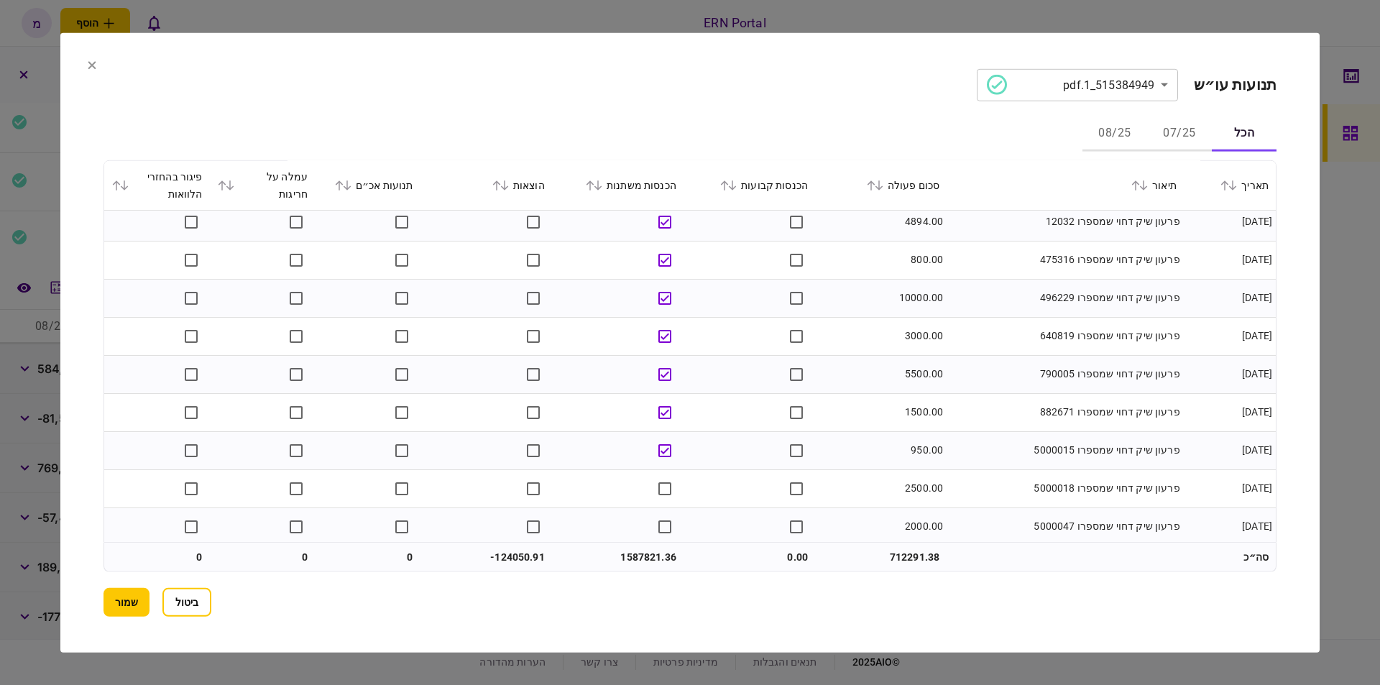
click at [665, 470] on td at bounding box center [617, 488] width 131 height 38
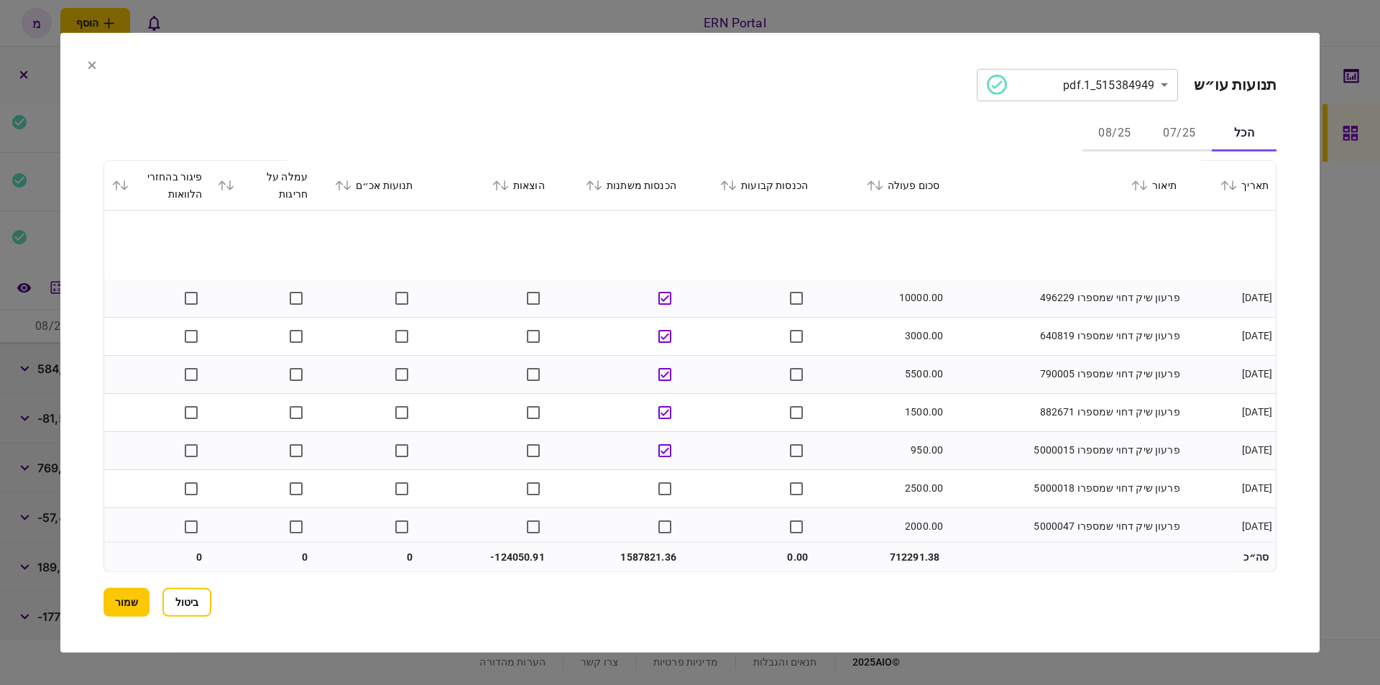
scroll to position [9305, 0]
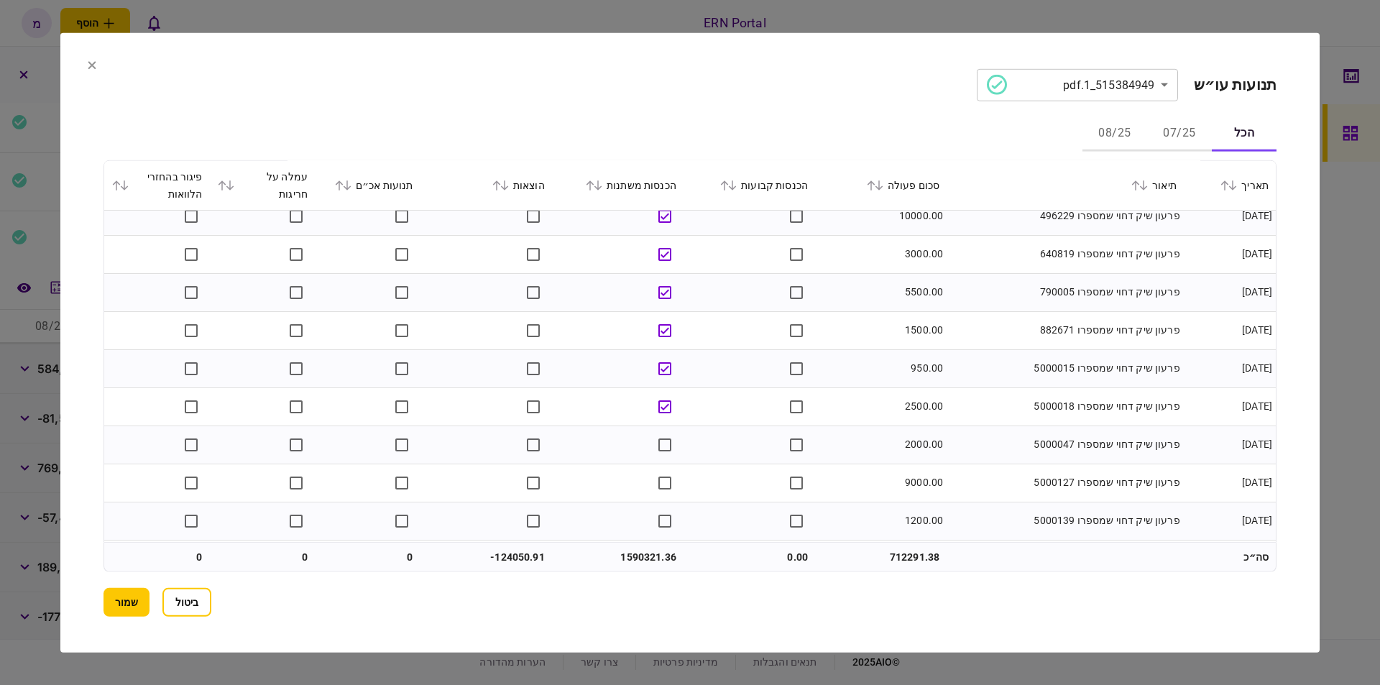
click at [663, 461] on td at bounding box center [617, 444] width 131 height 38
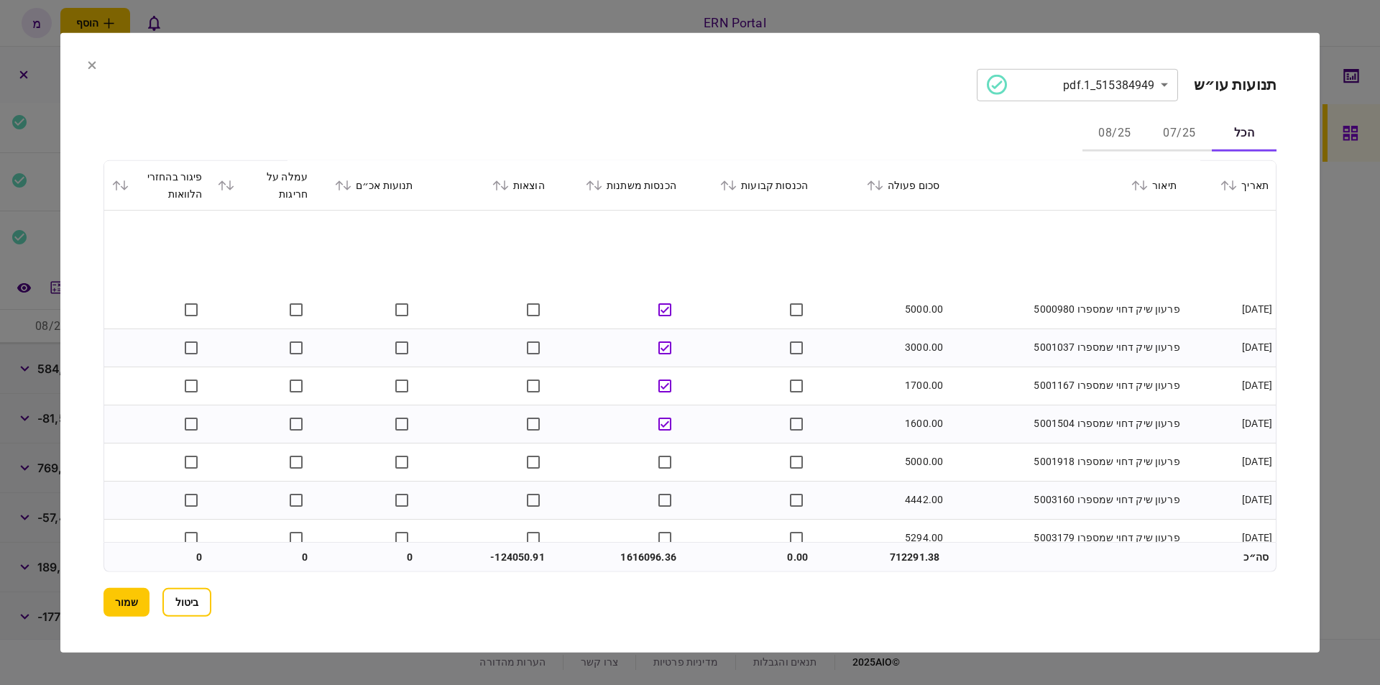
scroll to position [9793, 0]
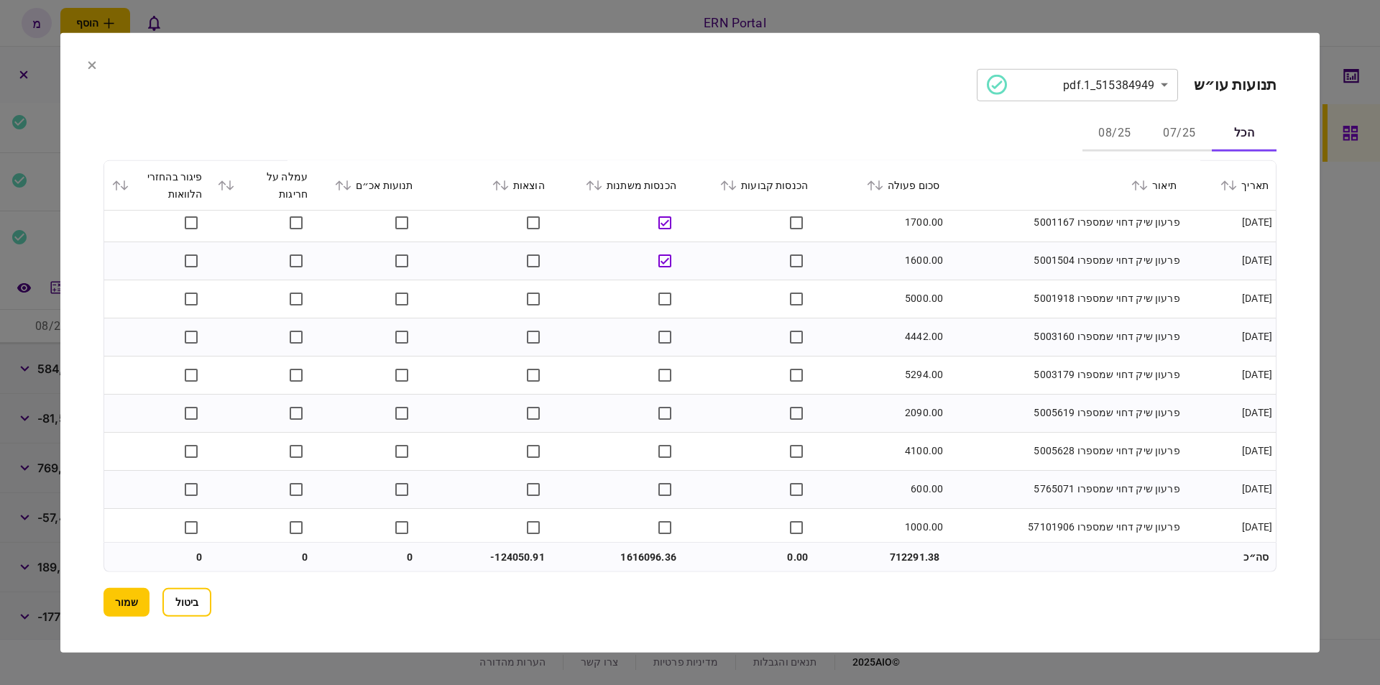
click at [663, 320] on td at bounding box center [617, 337] width 131 height 38
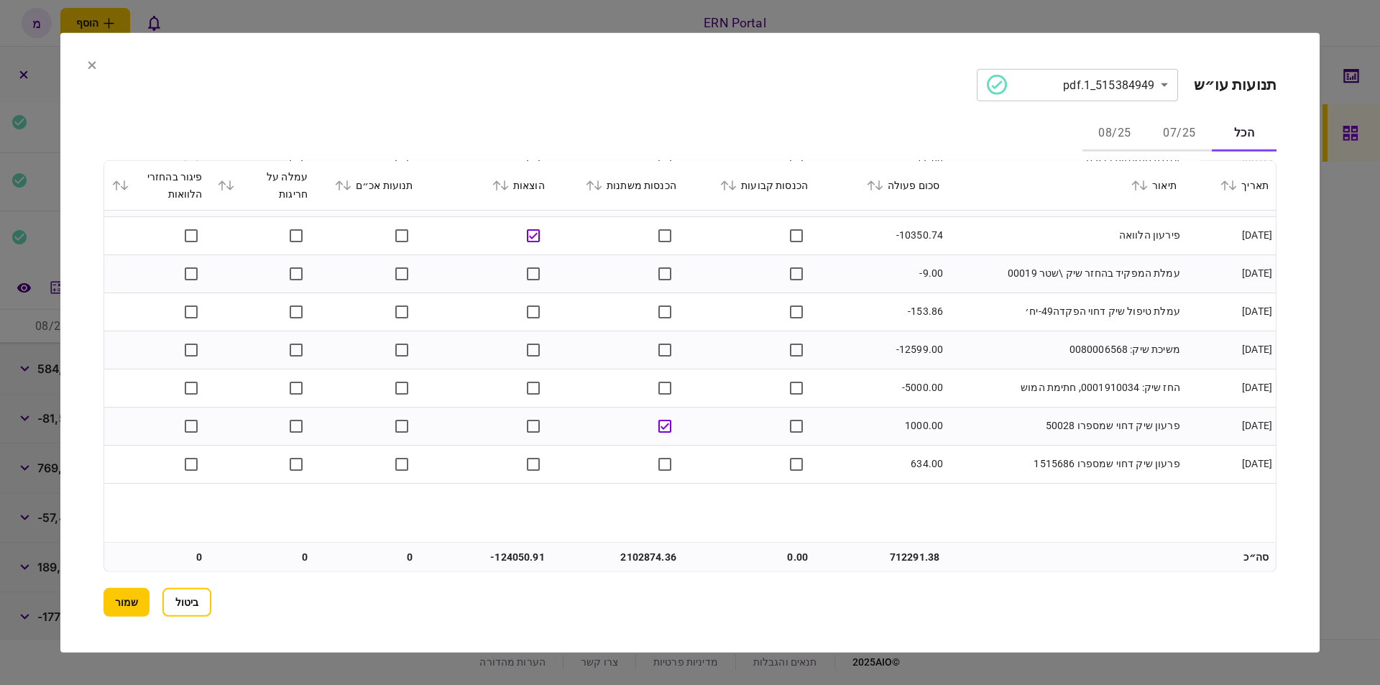
scroll to position [15269, 0]
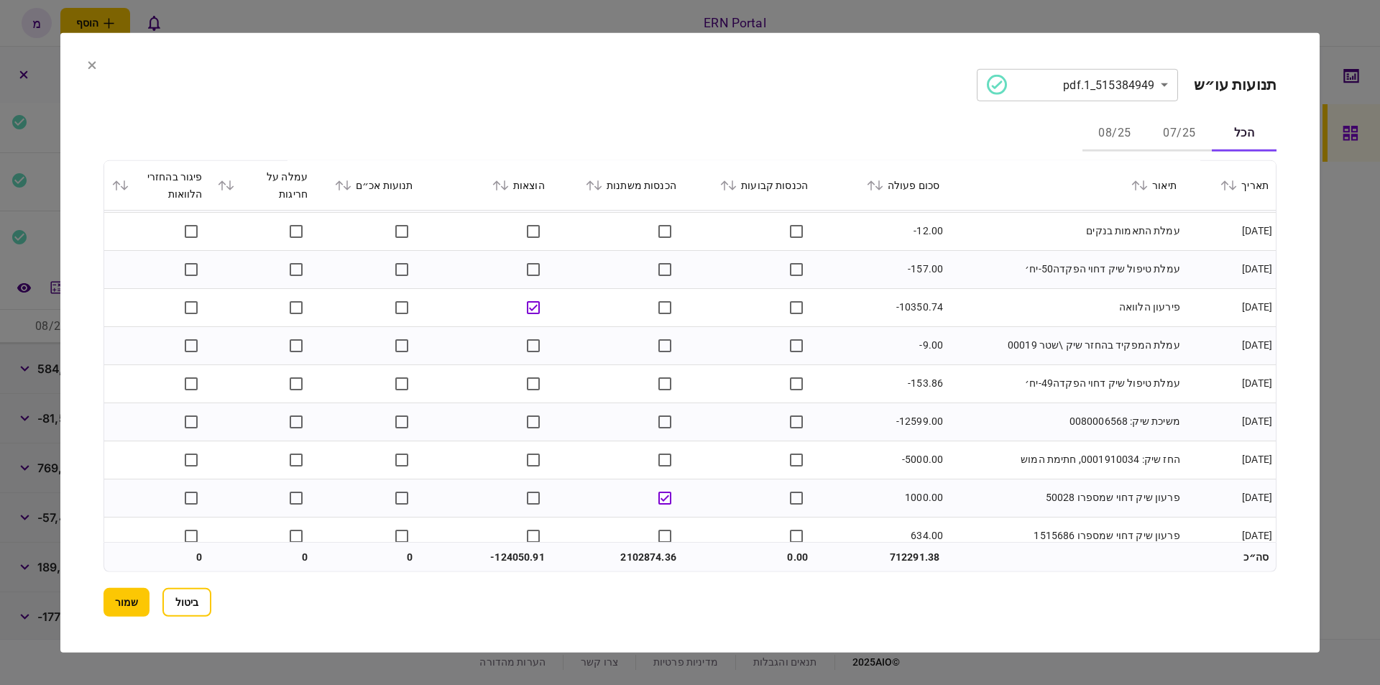
click at [606, 351] on td at bounding box center [617, 345] width 131 height 38
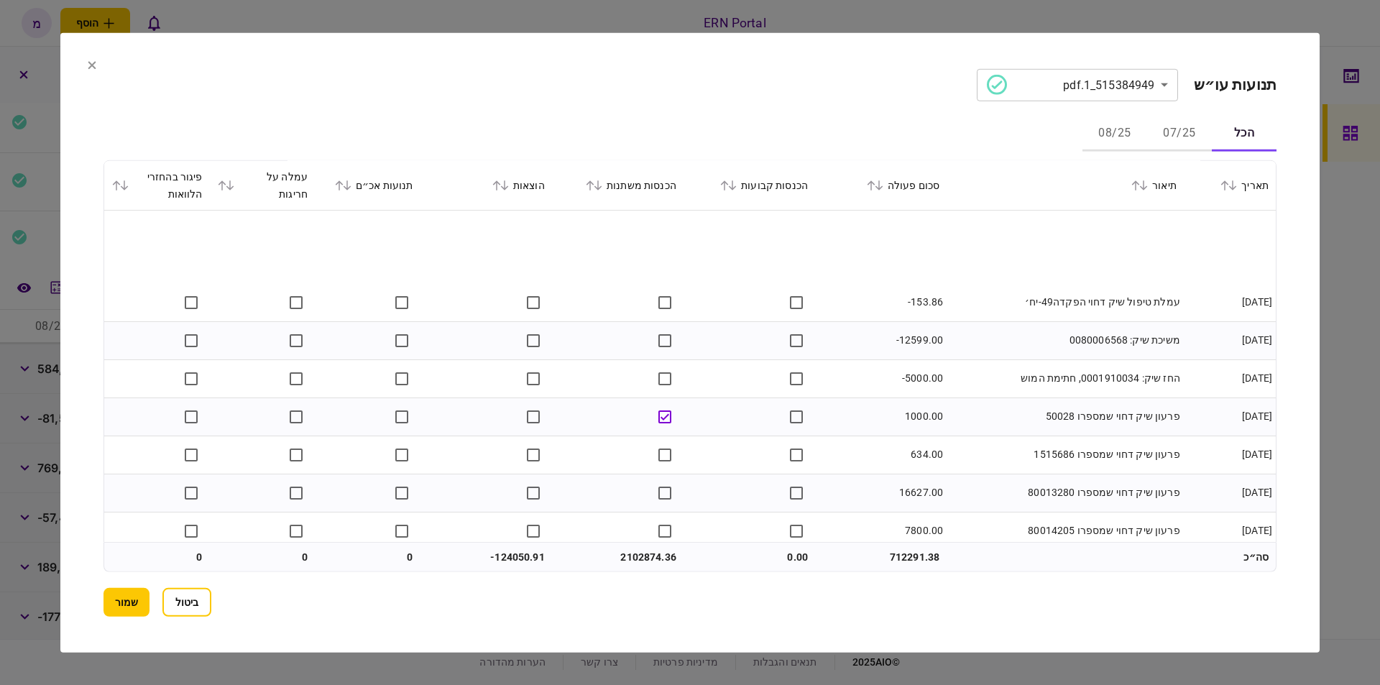
scroll to position [15431, 0]
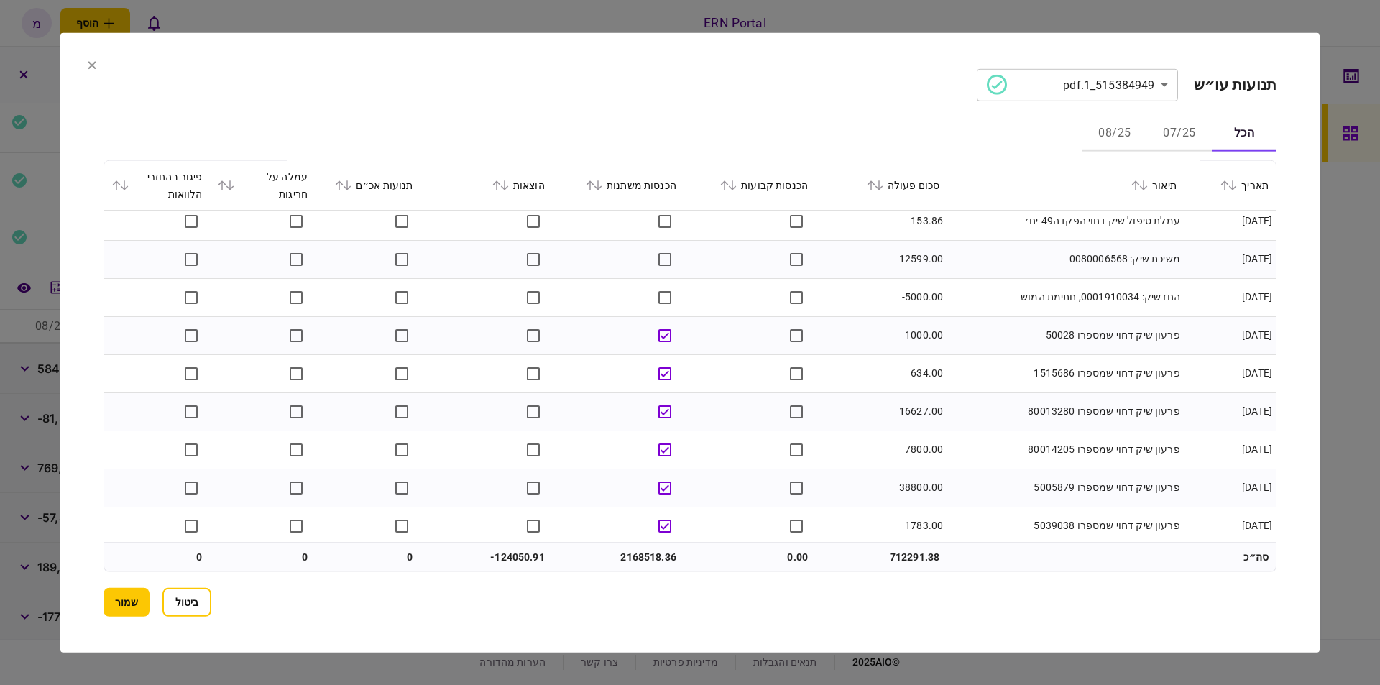
click at [619, 456] on td at bounding box center [617, 449] width 131 height 38
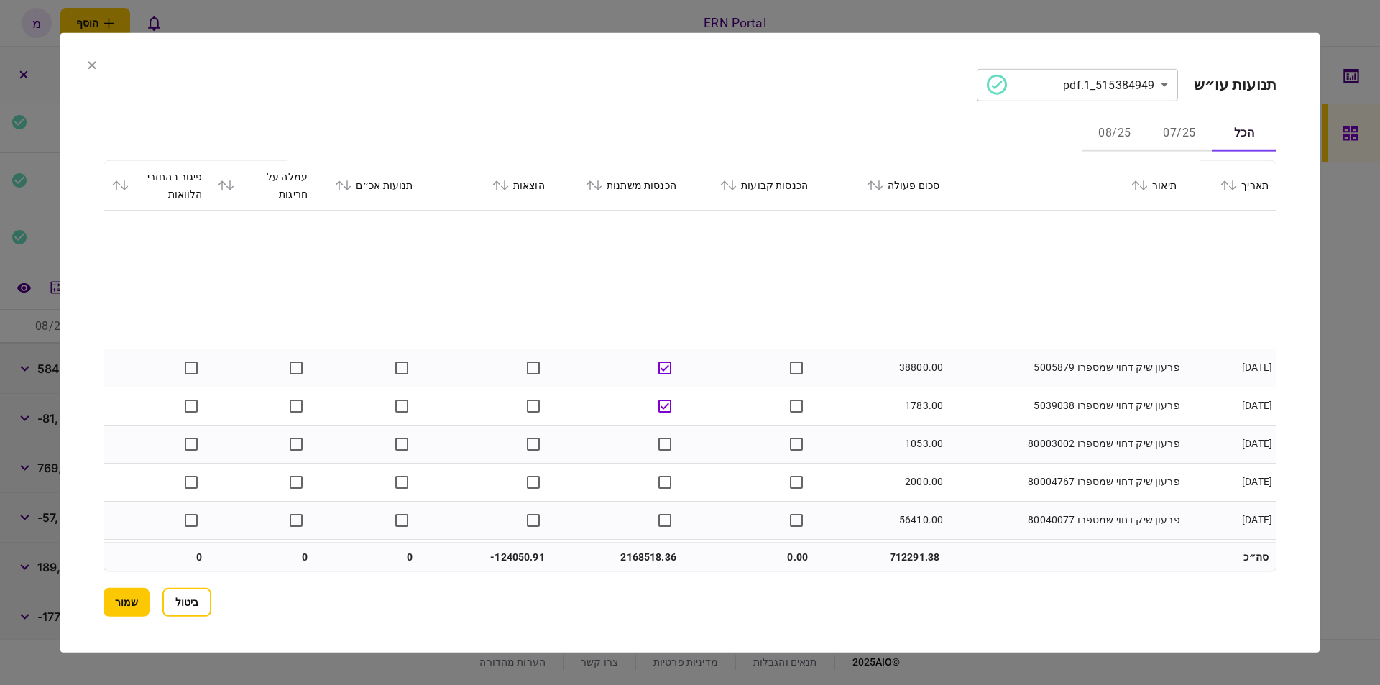
scroll to position [15714, 0]
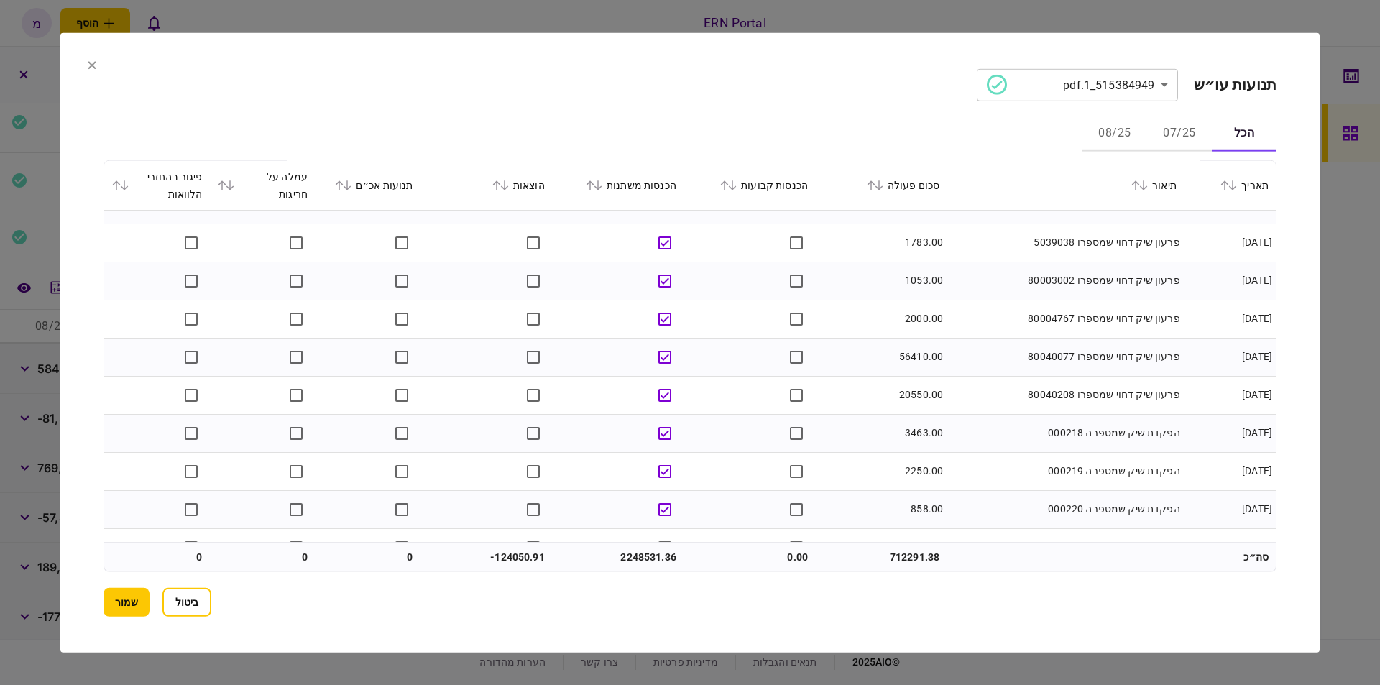
click at [620, 376] on td at bounding box center [617, 395] width 131 height 38
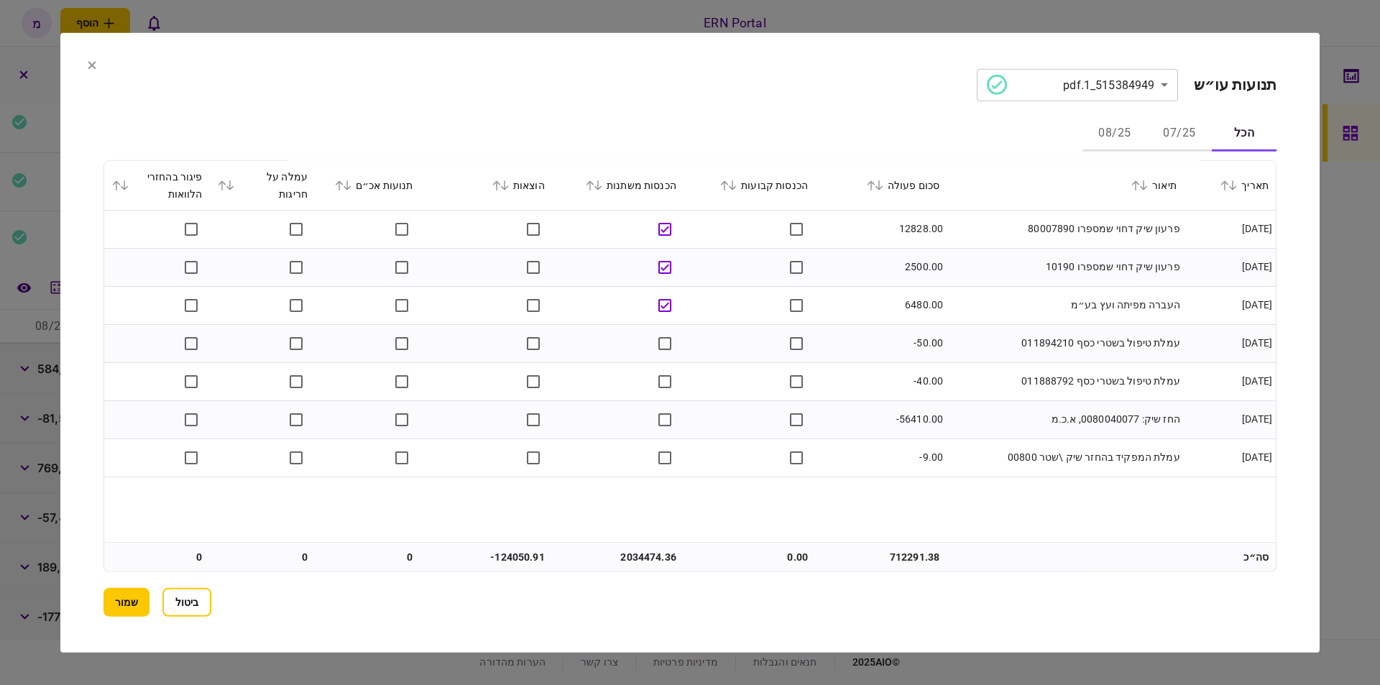
scroll to position [16341, 0]
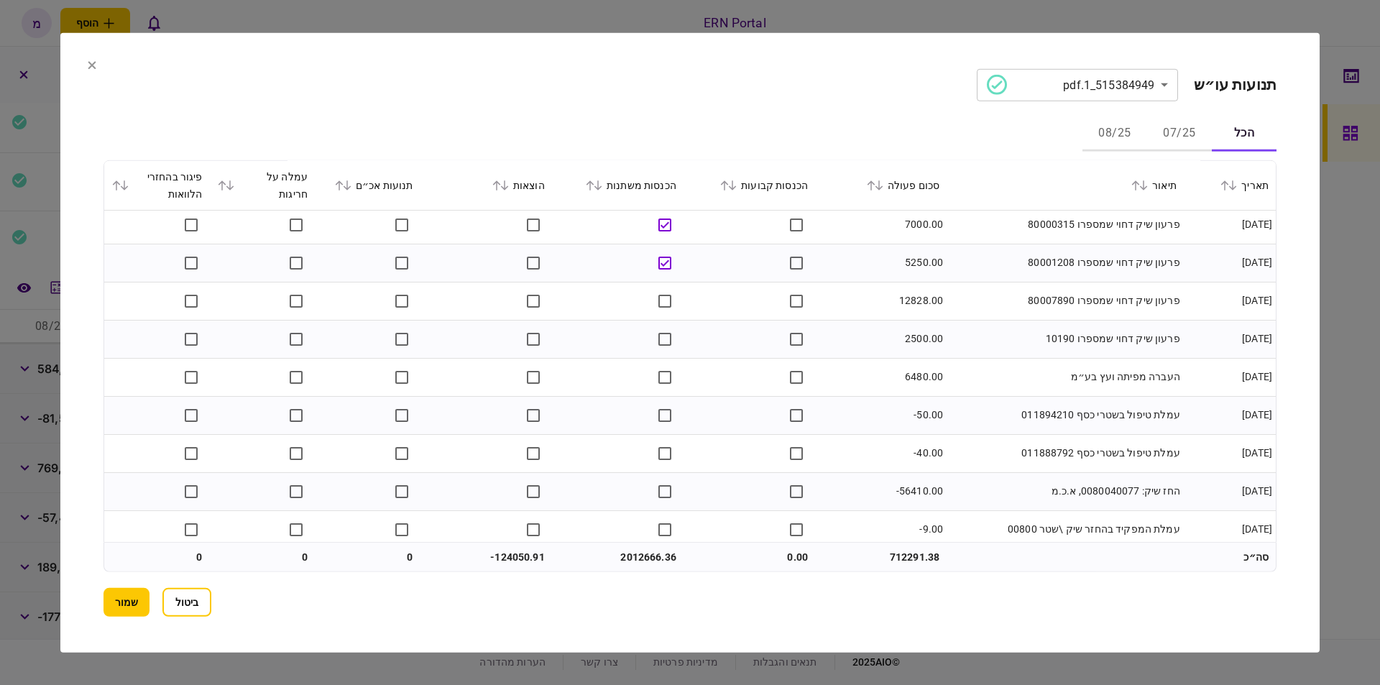
click at [668, 246] on td at bounding box center [617, 263] width 131 height 38
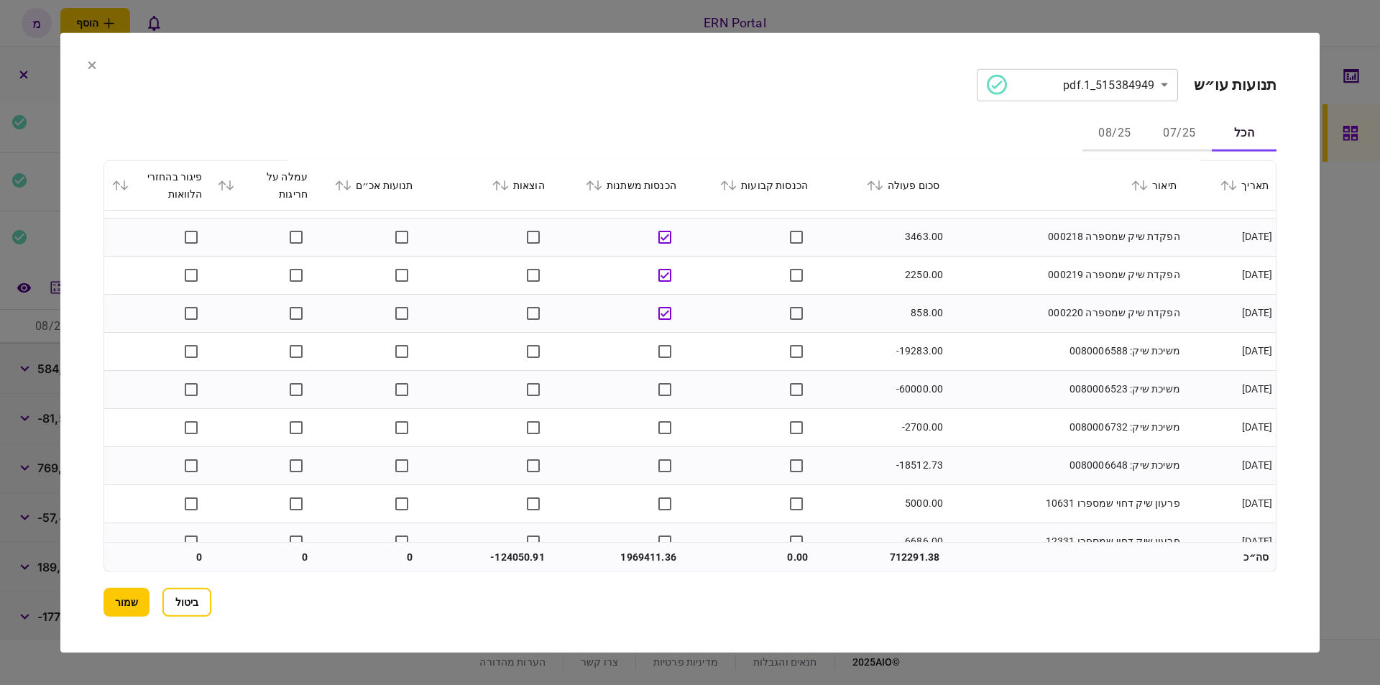
scroll to position [15767, 0]
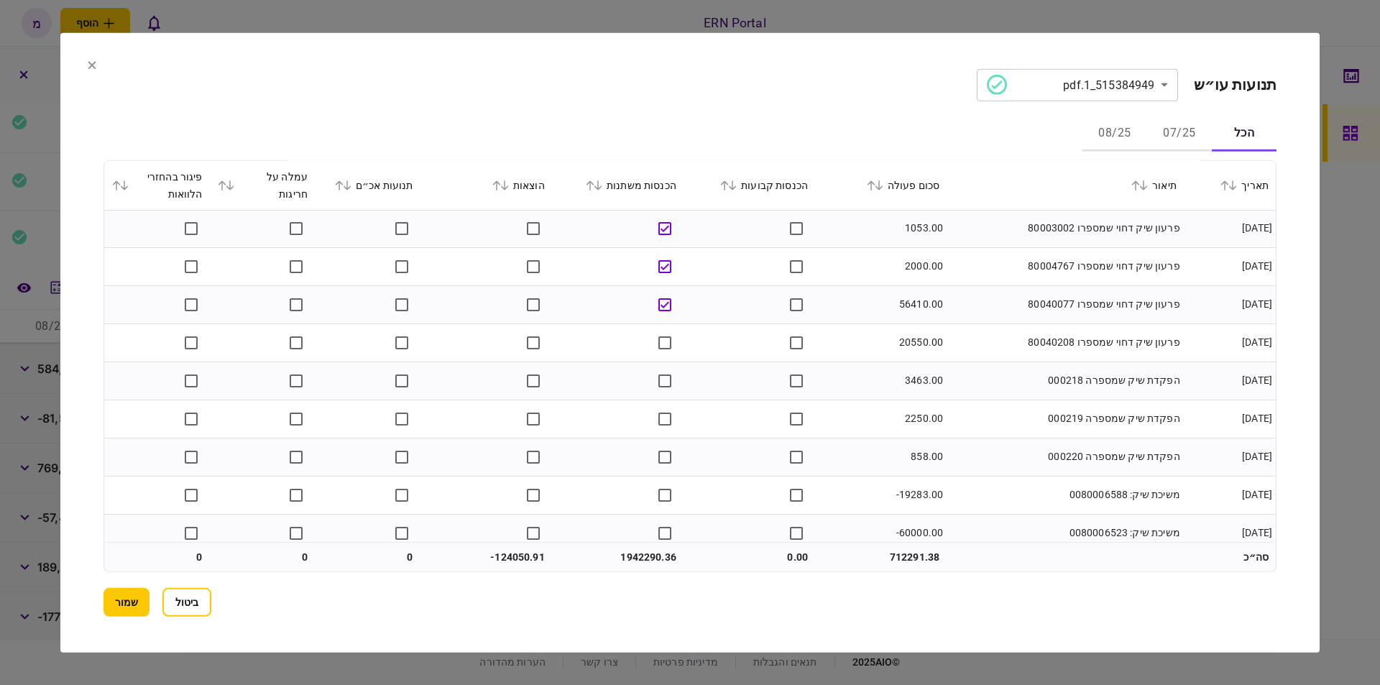
click at [672, 287] on td at bounding box center [617, 304] width 131 height 38
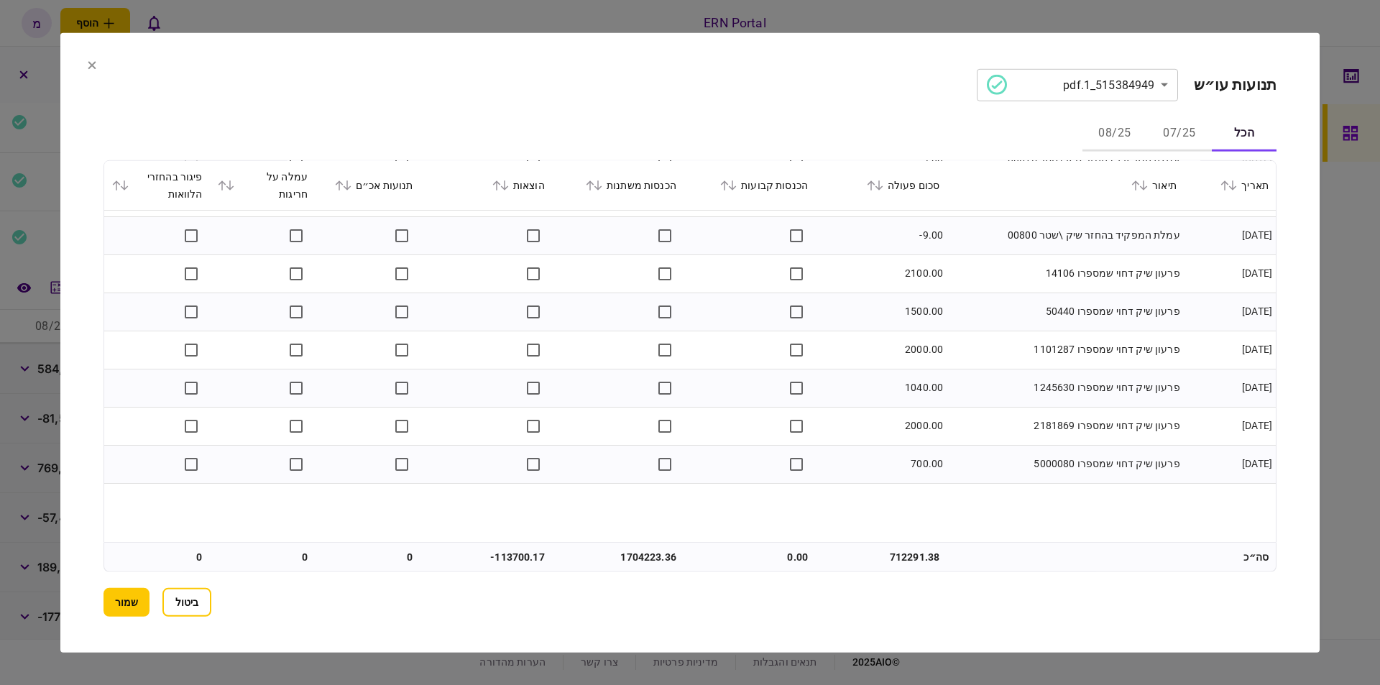
scroll to position [14545, 0]
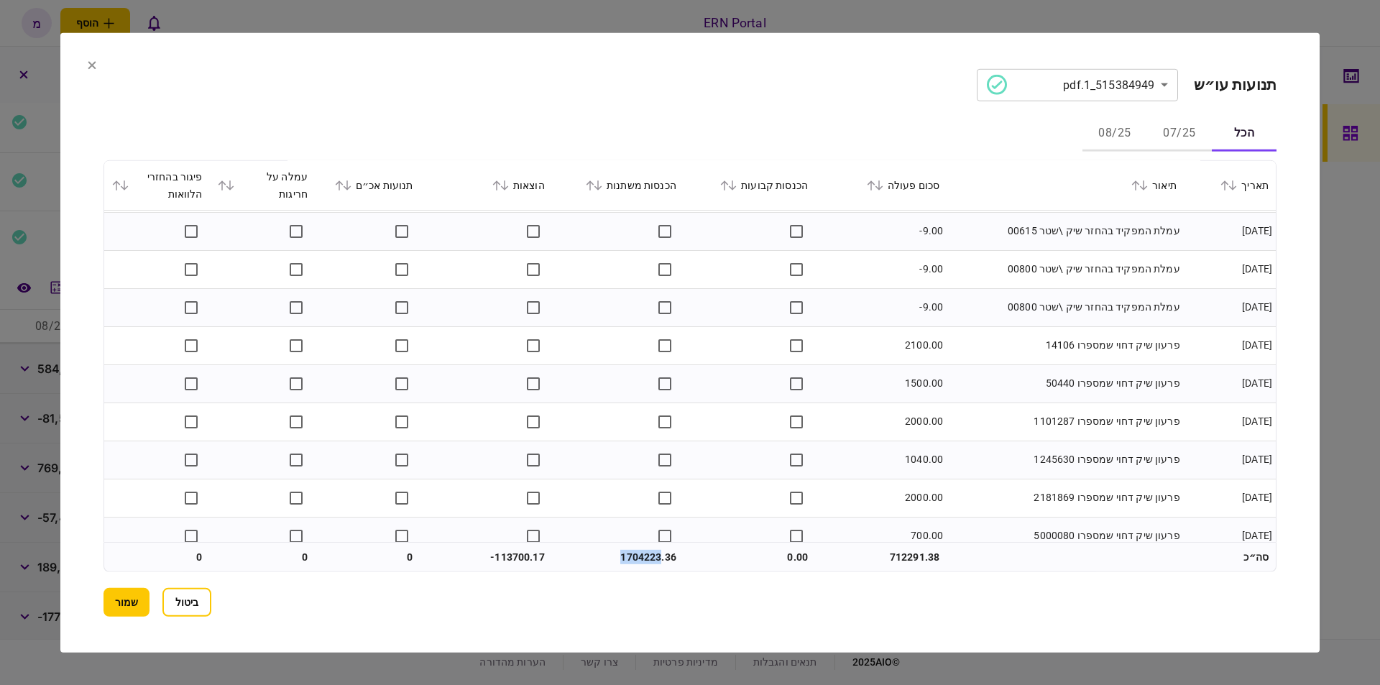
drag, startPoint x: 634, startPoint y: 555, endPoint x: 660, endPoint y: 552, distance: 26.1
click at [660, 552] on td "1704223.36" at bounding box center [617, 556] width 131 height 29
copy td "1704223"
click at [1178, 133] on button "07/25" at bounding box center [1179, 133] width 65 height 34
click at [92, 63] on icon at bounding box center [92, 64] width 9 height 9
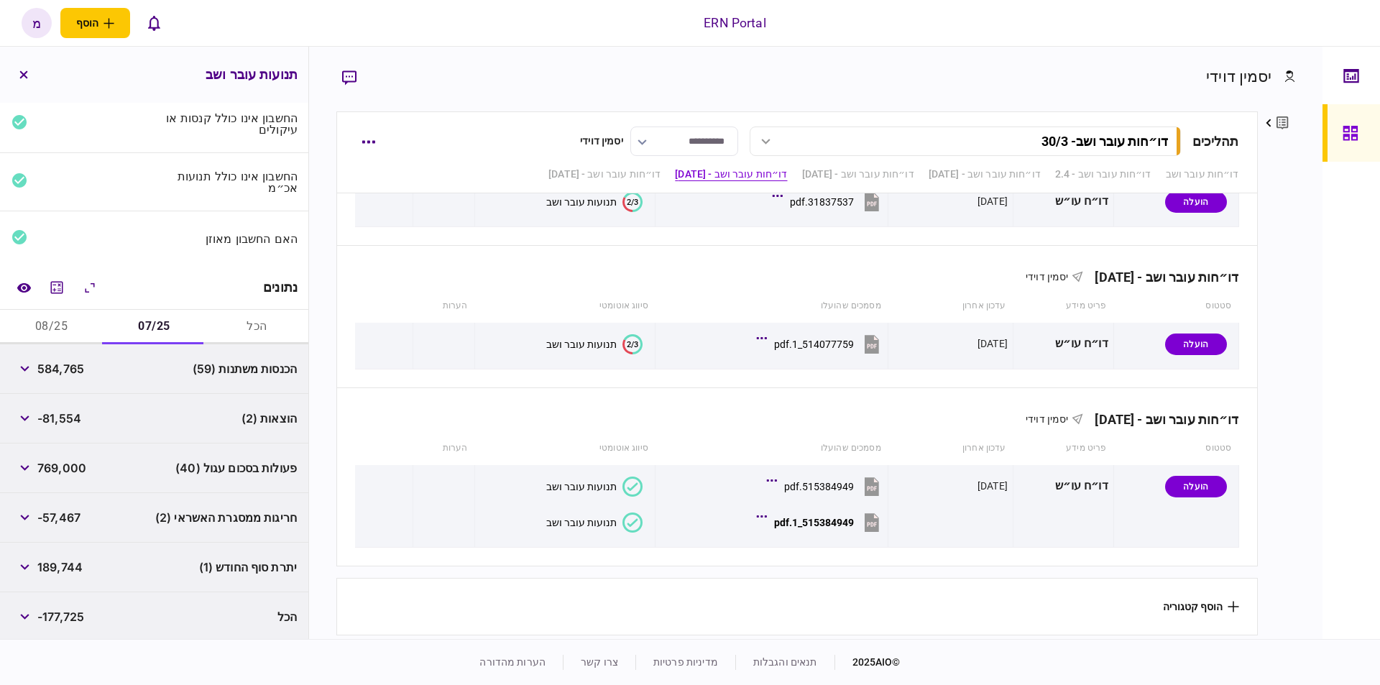
click at [137, 573] on div "יתרת סוף החודש (1) 189,744" at bounding box center [154, 567] width 308 height 50
click at [53, 325] on button "08/25" at bounding box center [51, 327] width 103 height 34
click at [57, 274] on button "מחשבון" at bounding box center [57, 287] width 26 height 26
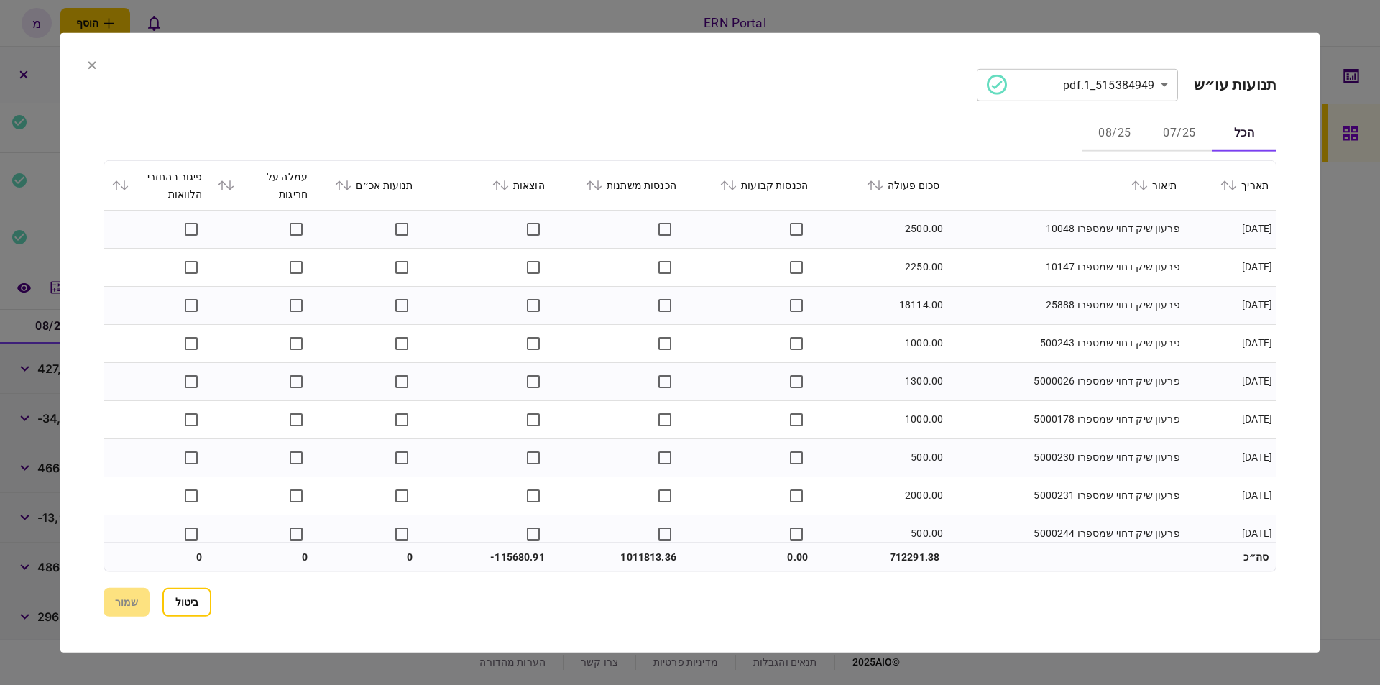
click at [1122, 121] on button "08/25" at bounding box center [1114, 133] width 65 height 34
click at [667, 320] on td at bounding box center [617, 305] width 131 height 38
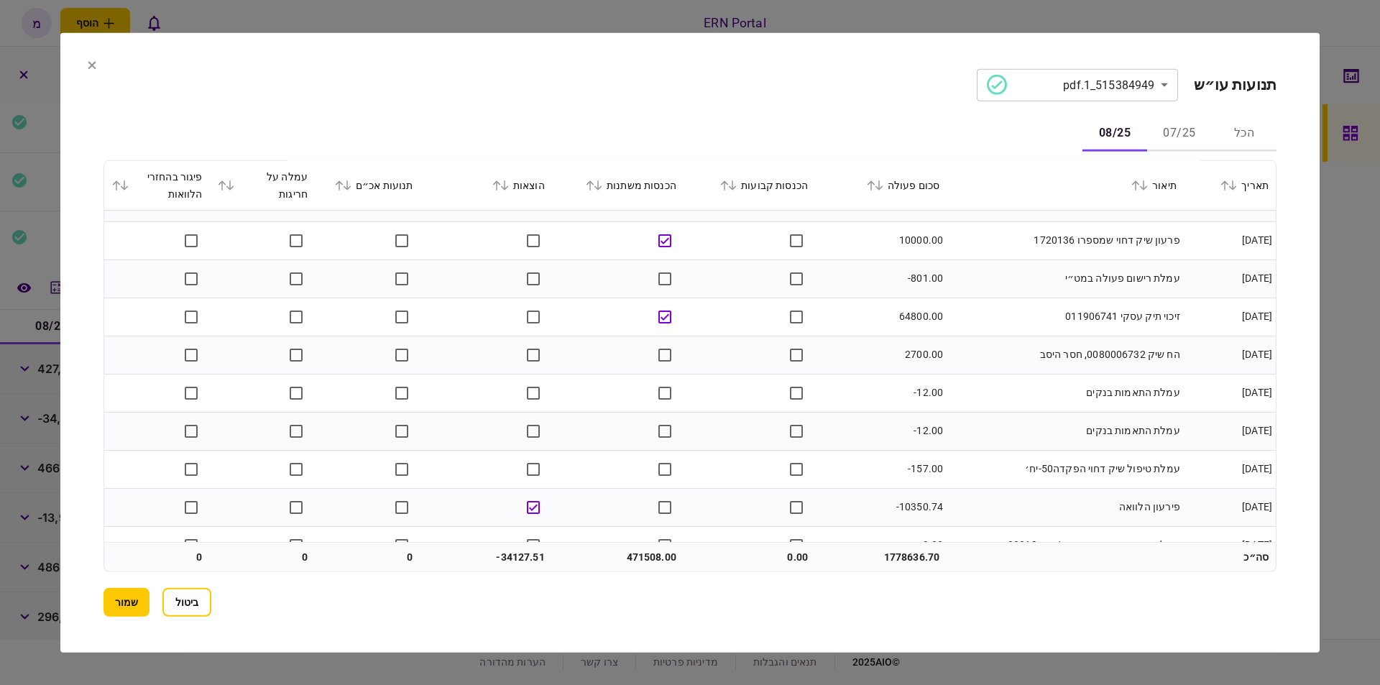
scroll to position [489, 0]
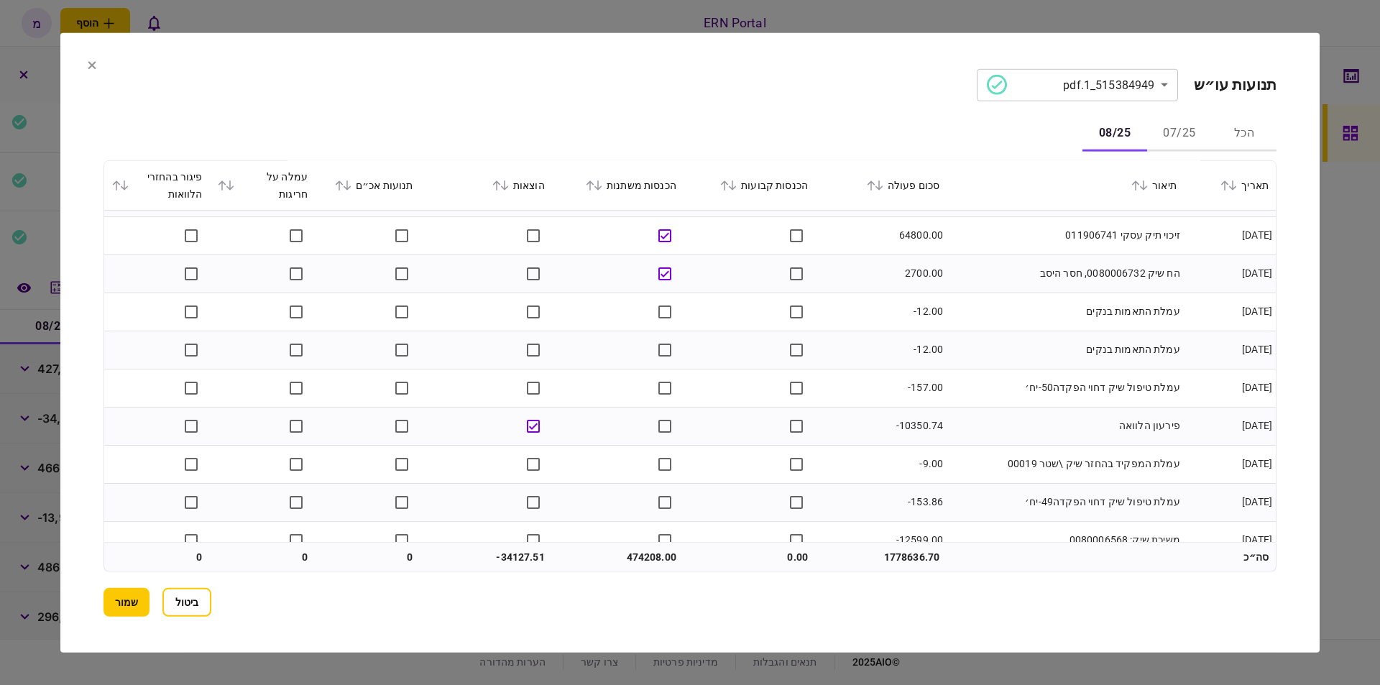
click at [854, 391] on td "-157.00" at bounding box center [880, 388] width 131 height 38
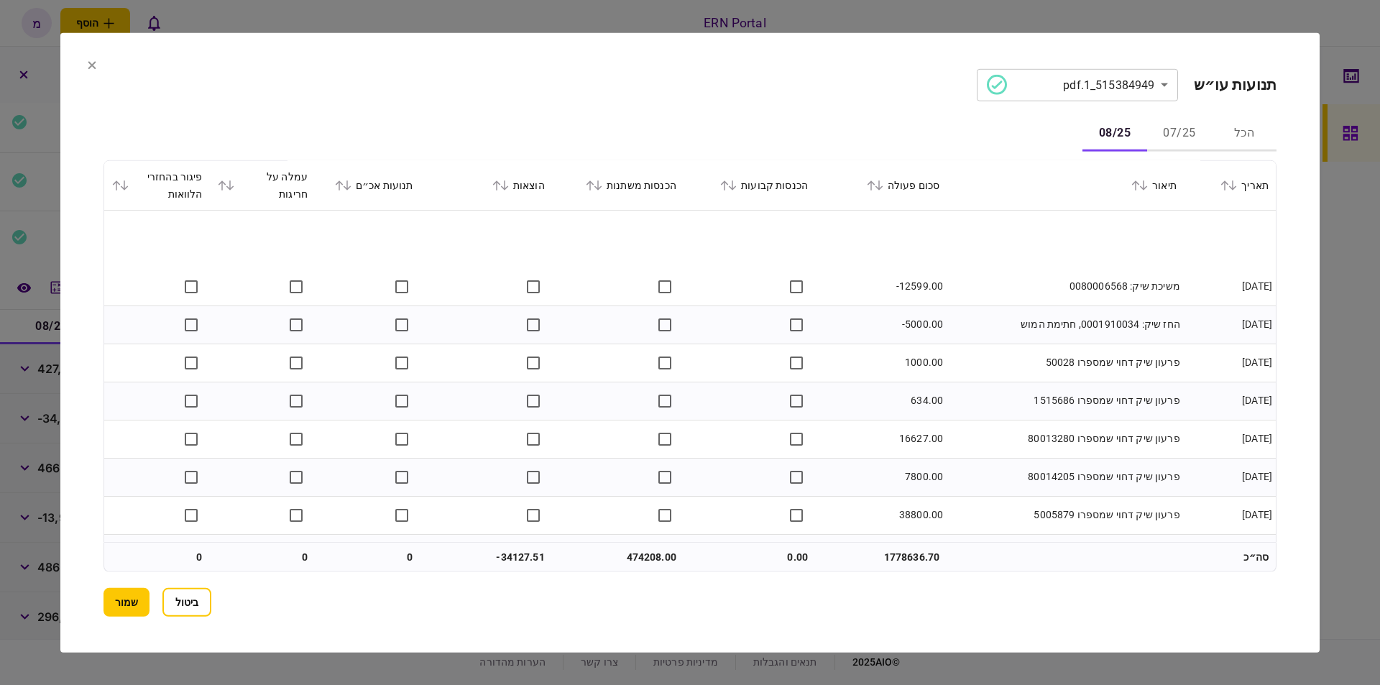
scroll to position [824, 0]
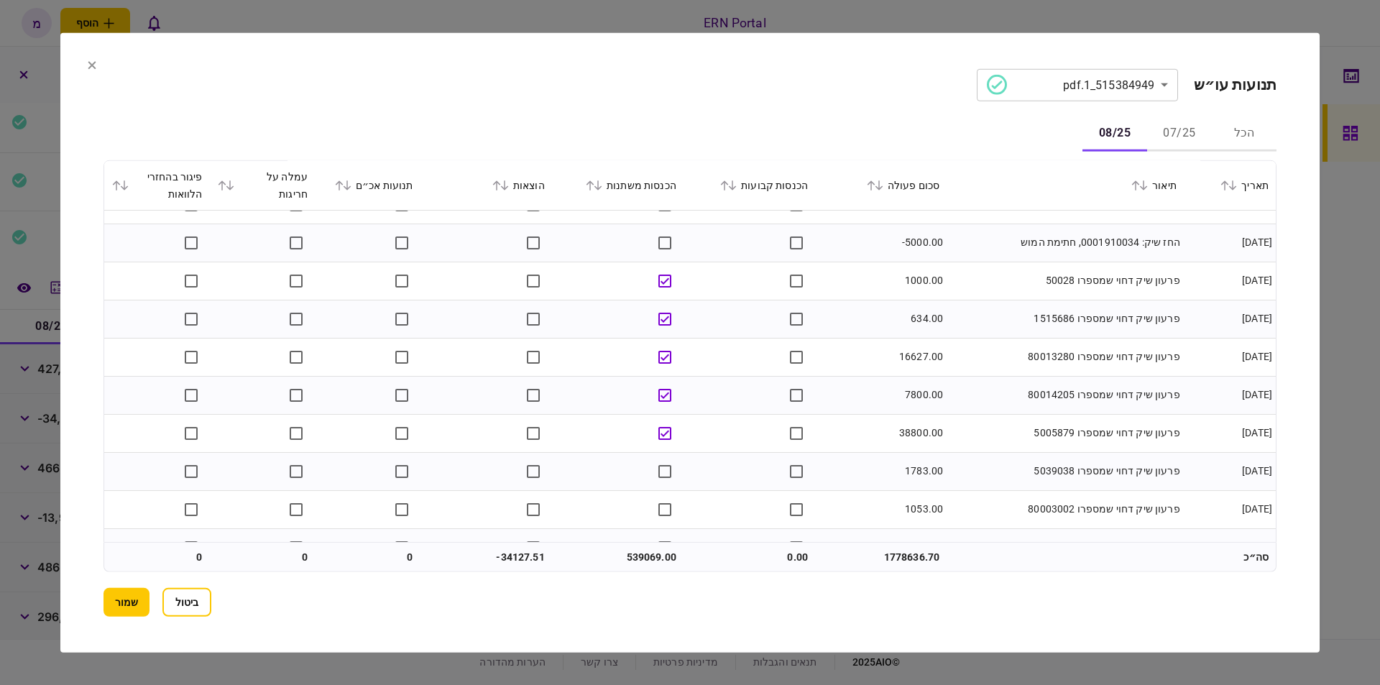
click at [665, 448] on td at bounding box center [617, 433] width 131 height 38
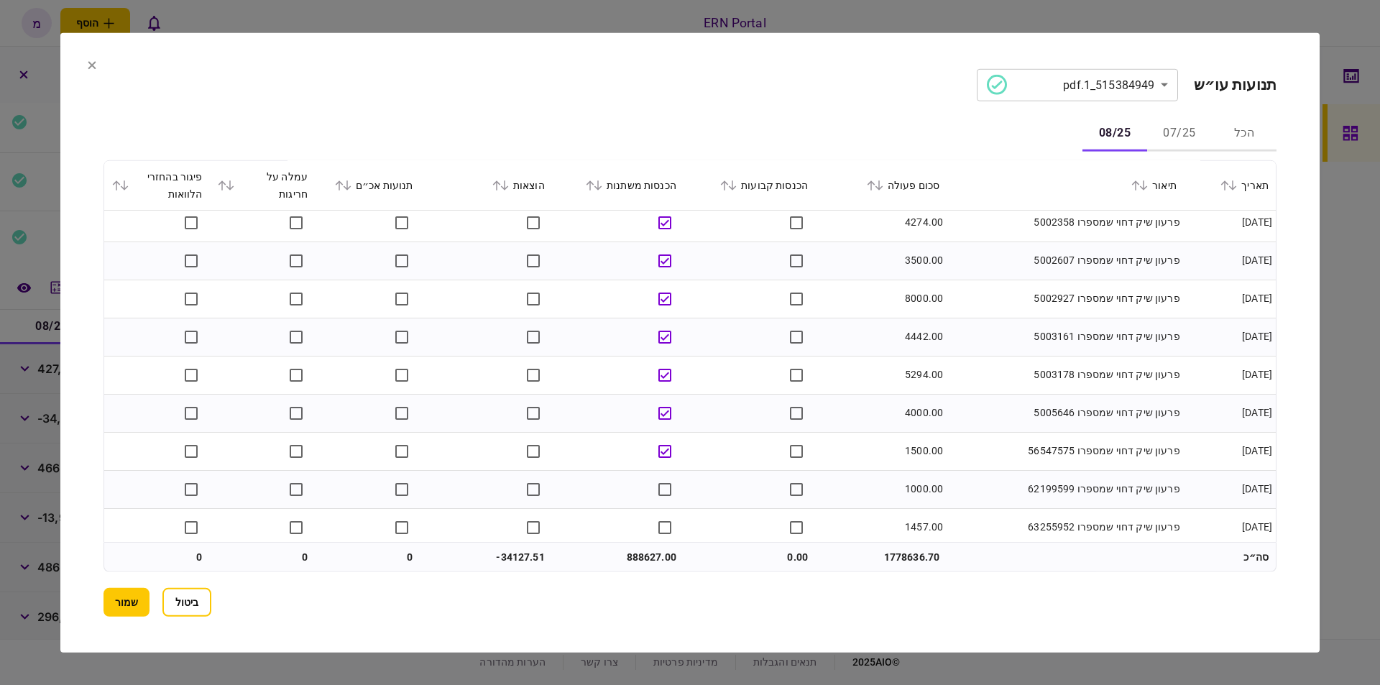
scroll to position [4162, 0]
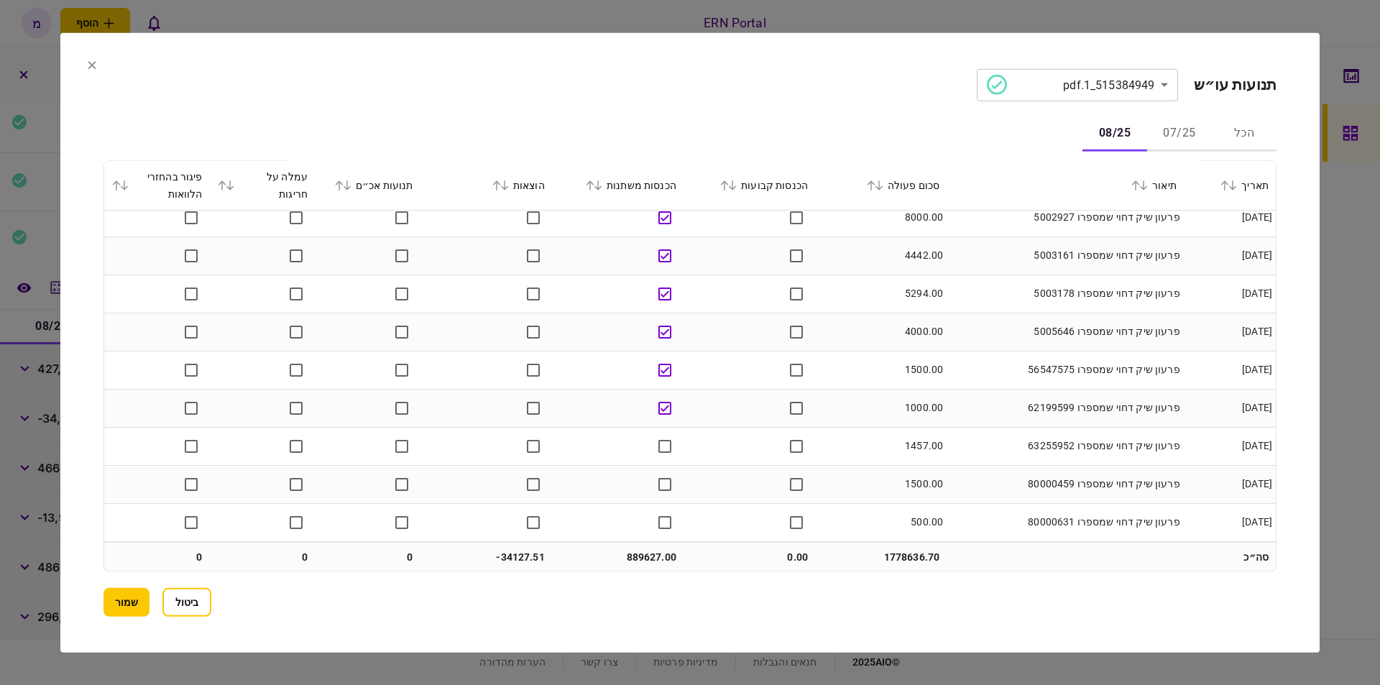
click at [649, 456] on td at bounding box center [617, 446] width 131 height 38
click at [664, 506] on td at bounding box center [617, 522] width 131 height 38
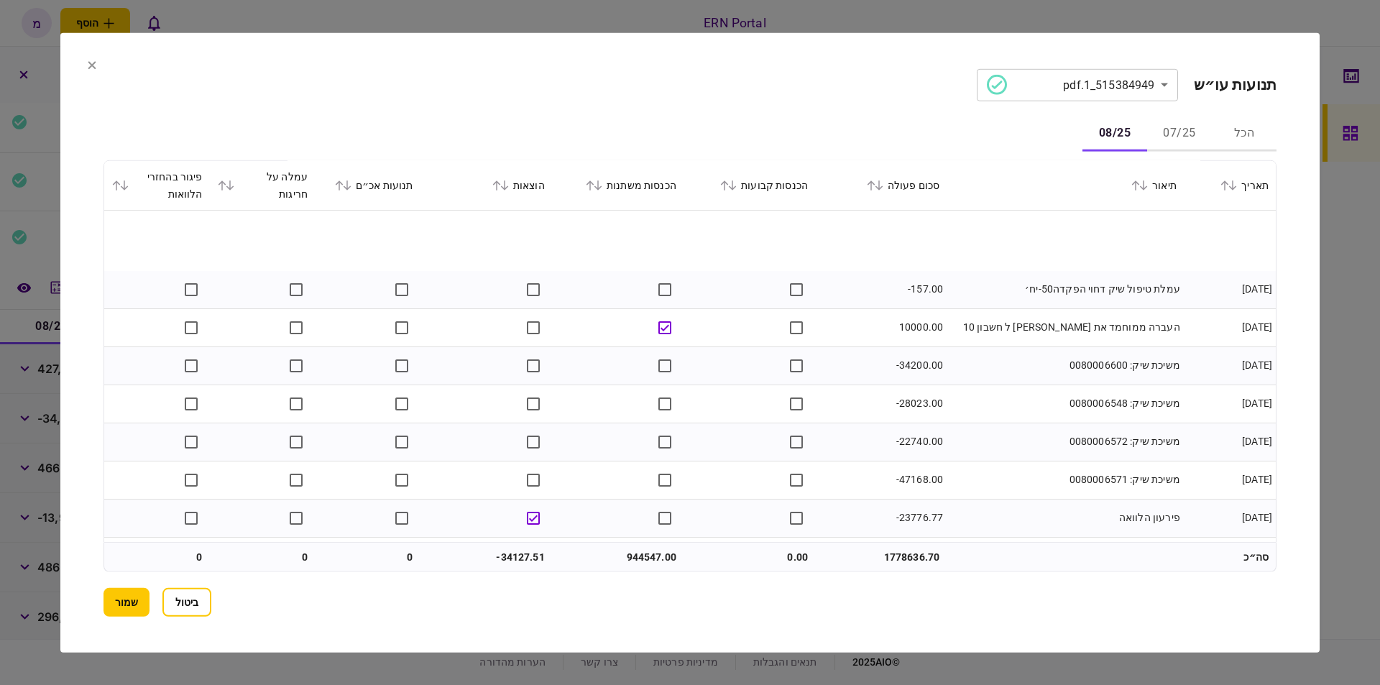
scroll to position [4895, 0]
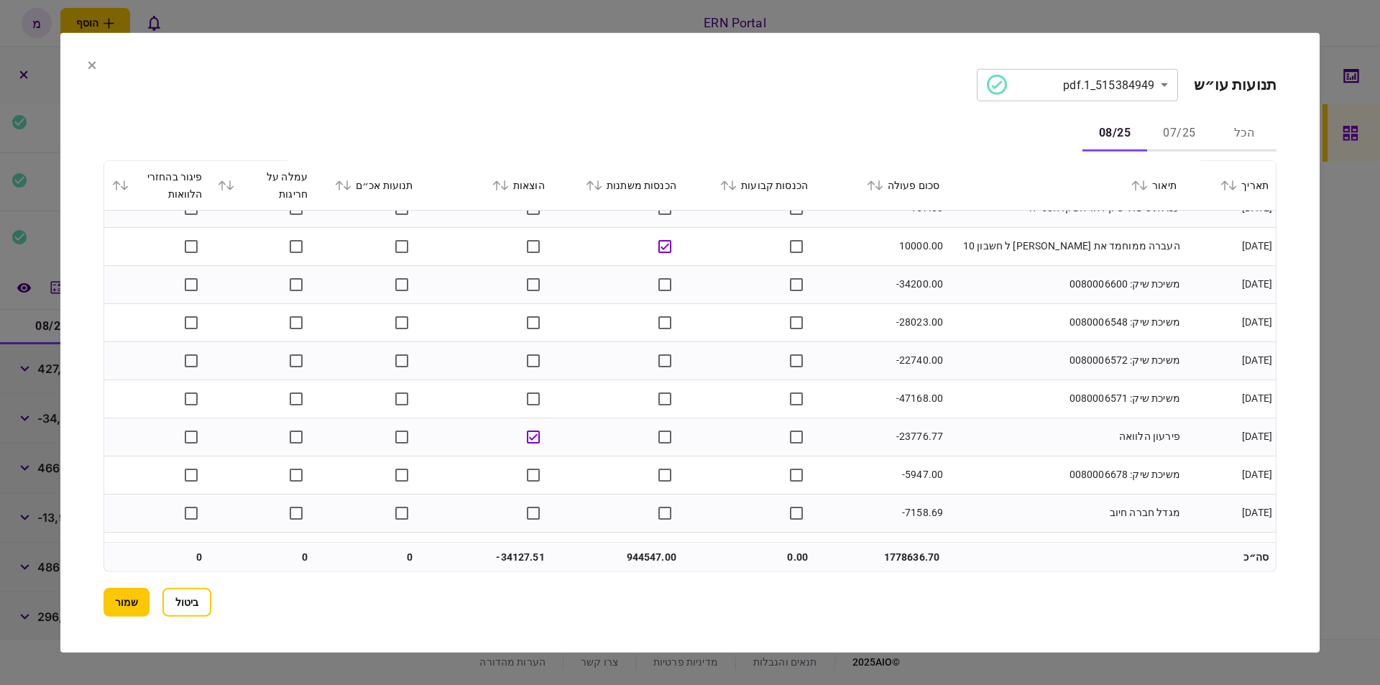
click at [716, 438] on td at bounding box center [748, 436] width 131 height 38
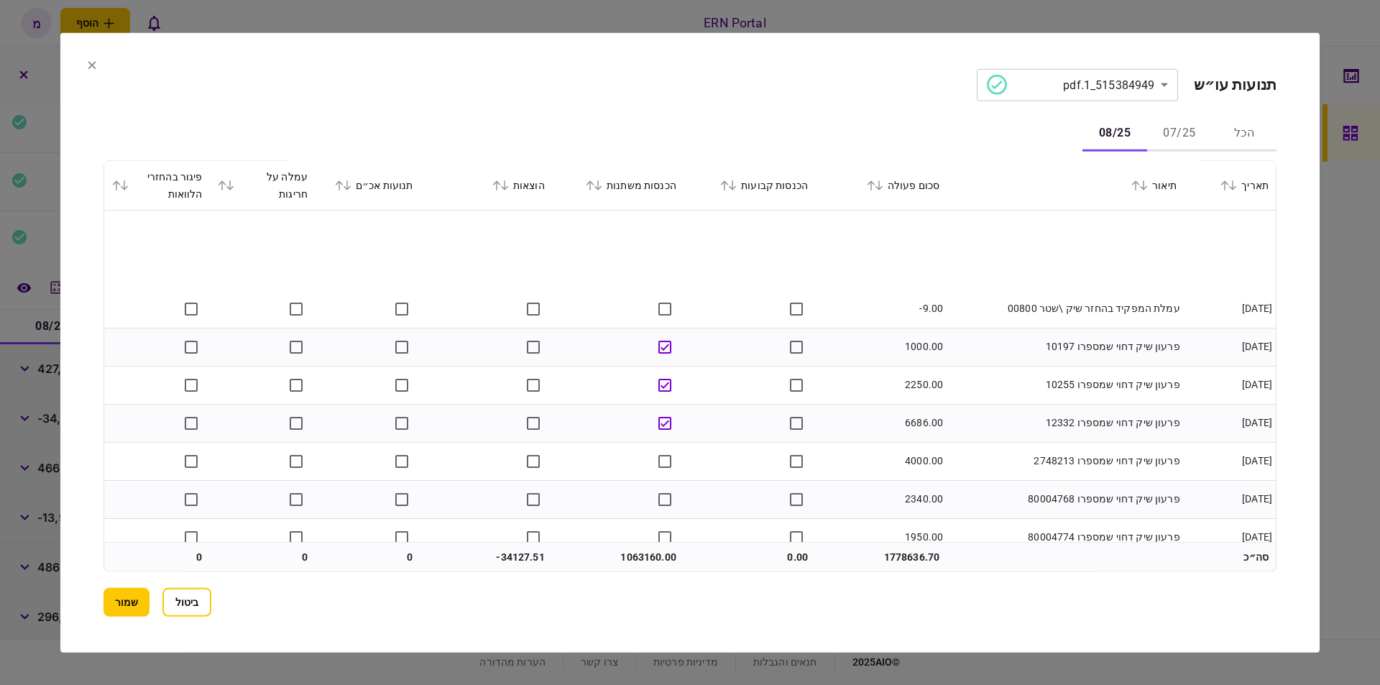
scroll to position [6361, 0]
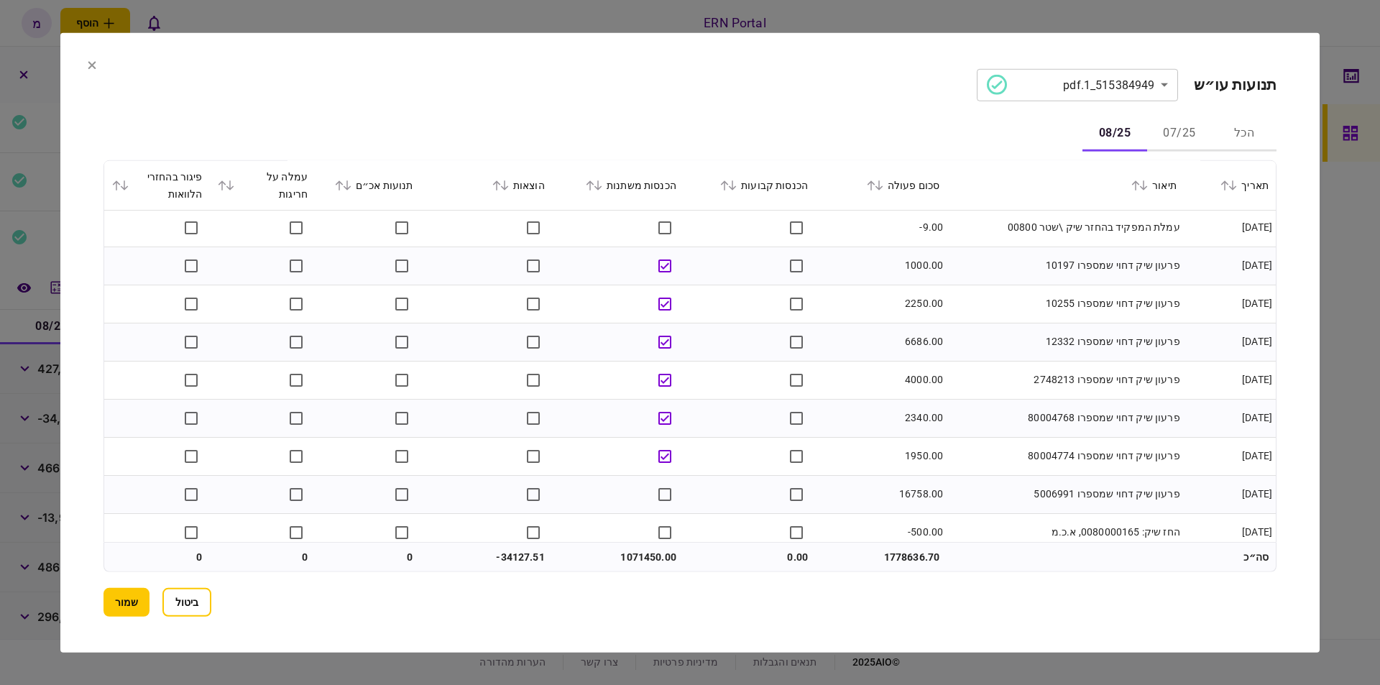
click at [688, 515] on td at bounding box center [748, 532] width 131 height 38
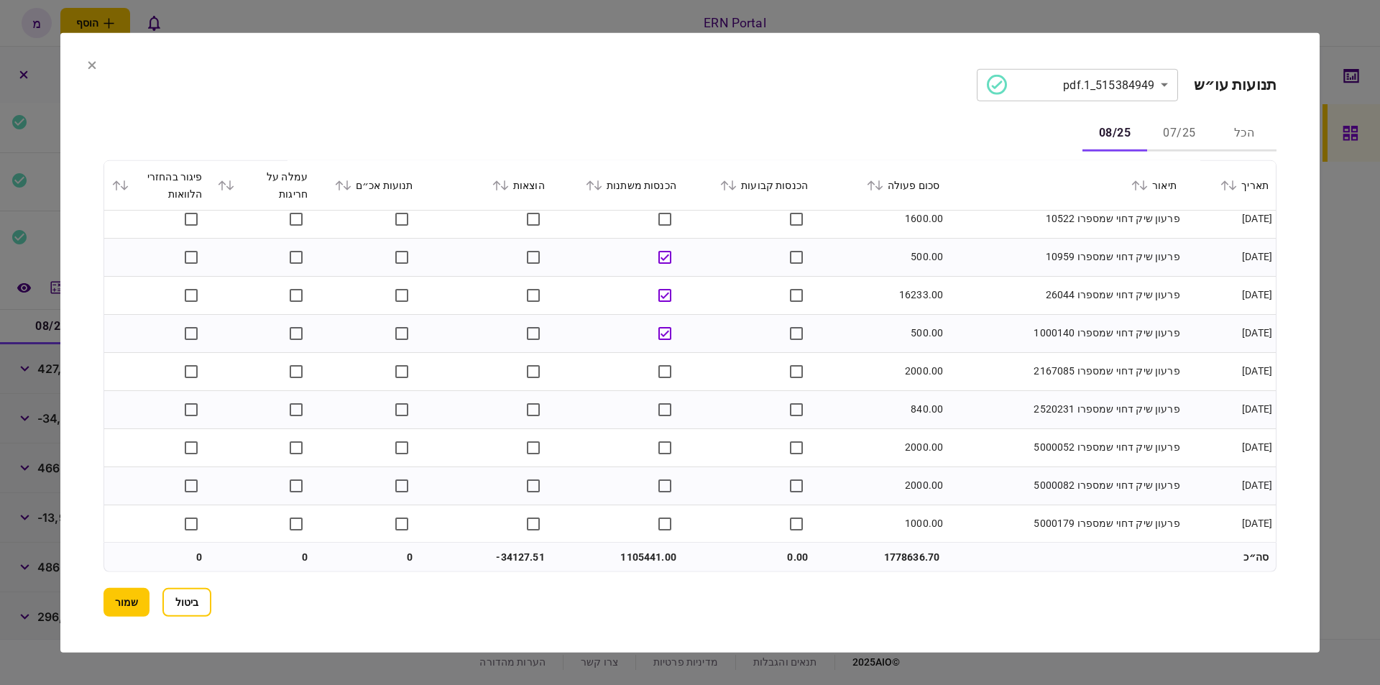
scroll to position [7746, 0]
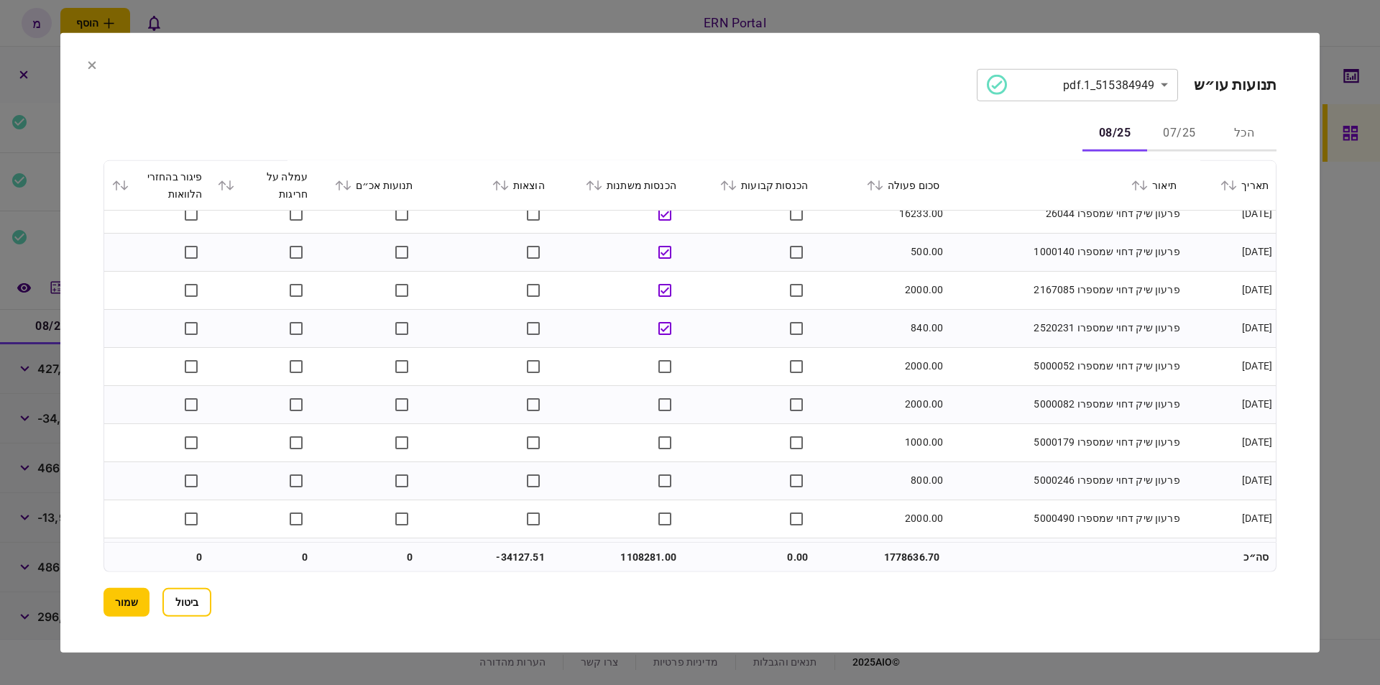
click at [672, 350] on td at bounding box center [617, 366] width 131 height 38
click at [666, 386] on td at bounding box center [617, 404] width 131 height 38
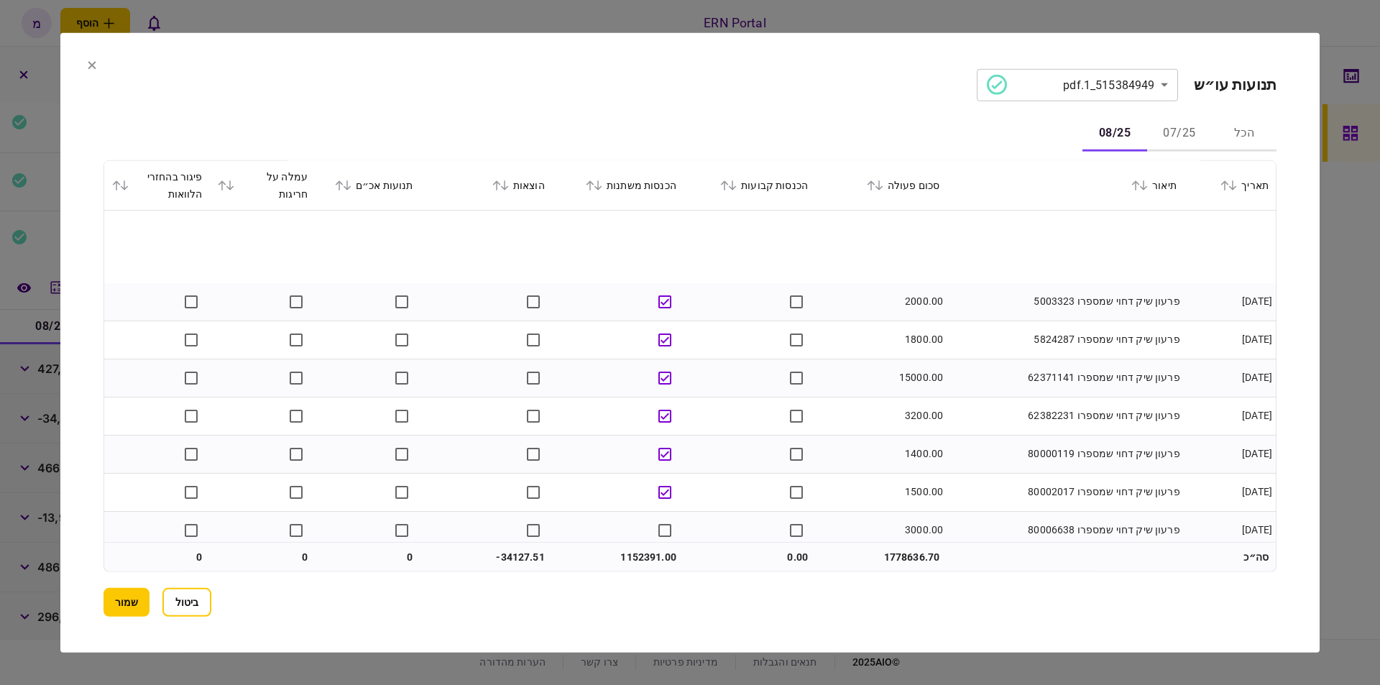
scroll to position [8234, 0]
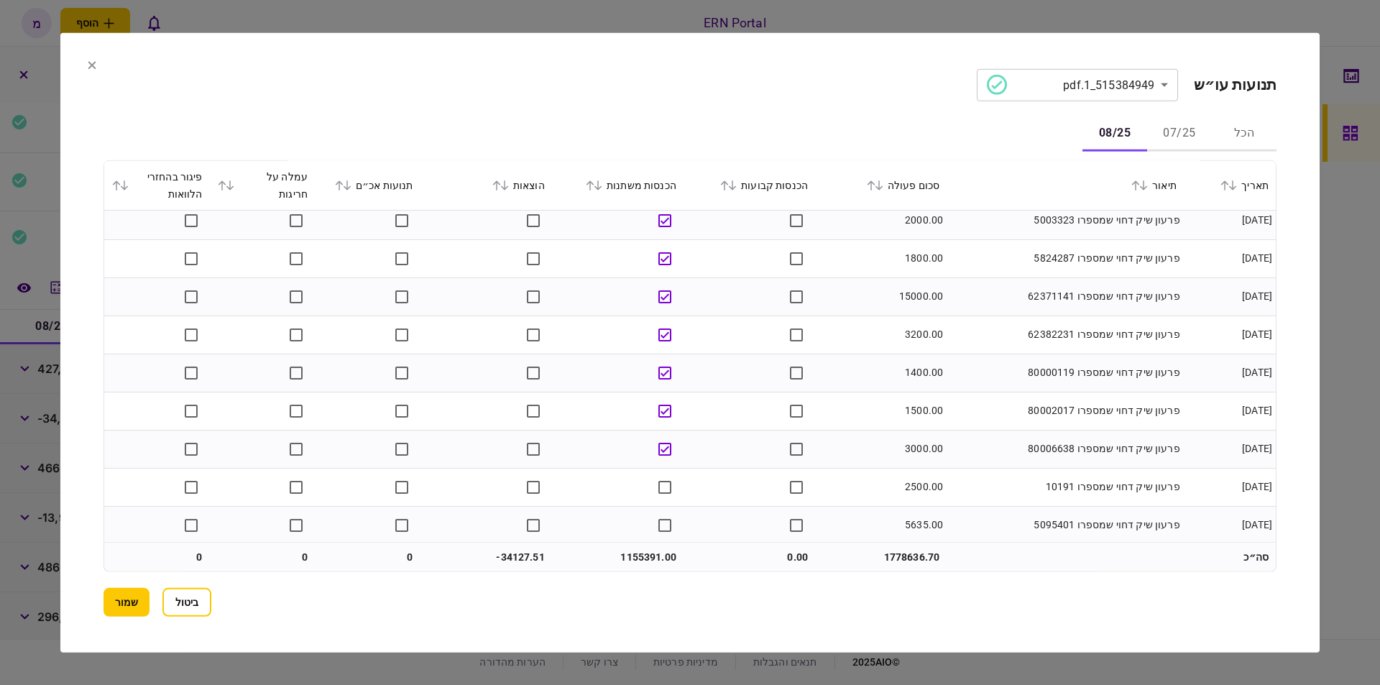
click at [683, 504] on td at bounding box center [617, 487] width 131 height 38
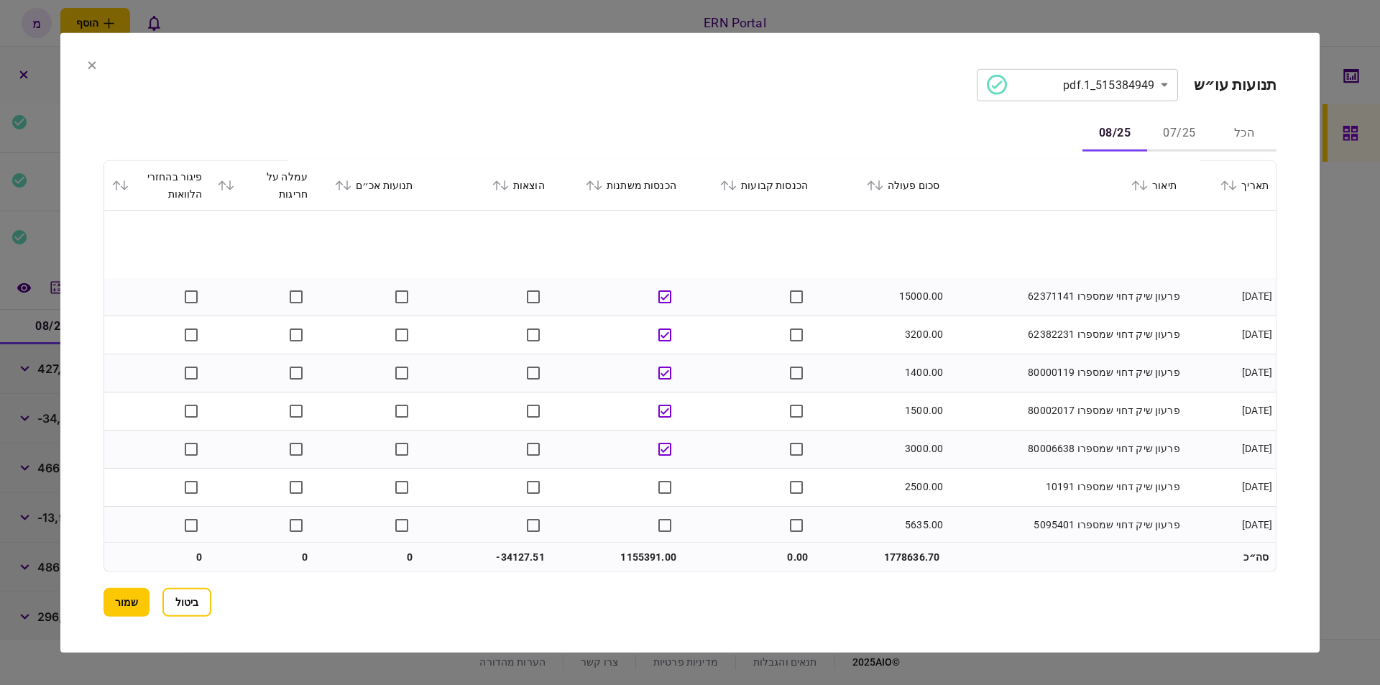
scroll to position [8315, 0]
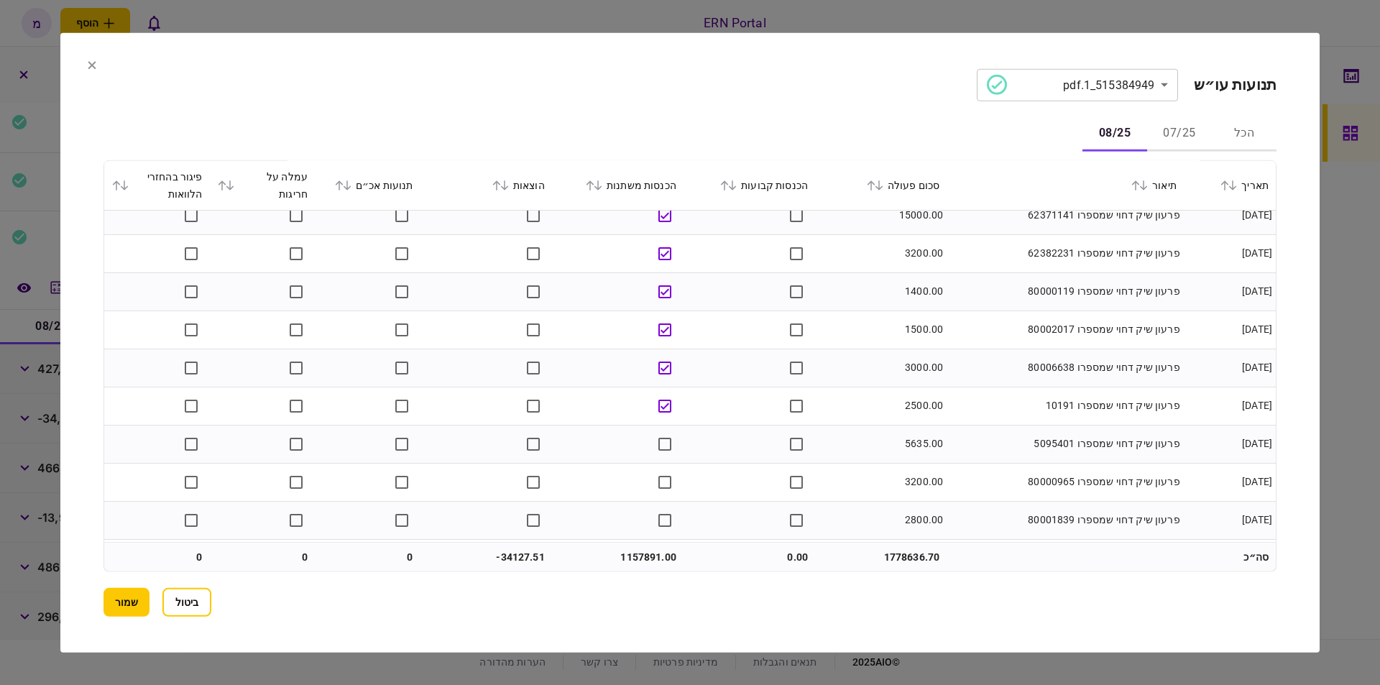
click at [762, 390] on td at bounding box center [748, 406] width 131 height 38
drag, startPoint x: 623, startPoint y: 556, endPoint x: 662, endPoint y: 568, distance: 41.2
click at [662, 568] on td "1350419.00" at bounding box center [617, 556] width 131 height 29
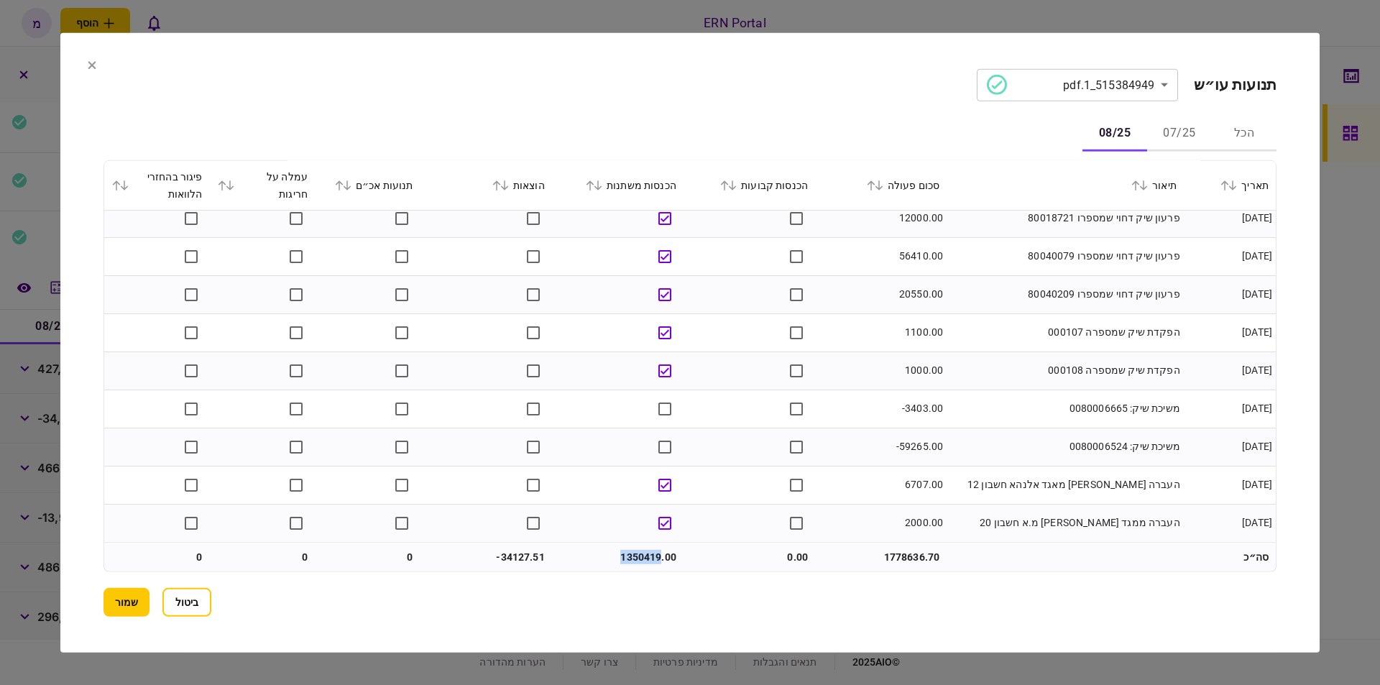
copy td "1350419"
click at [102, 600] on section "**********" at bounding box center [689, 341] width 1259 height 619
click at [116, 600] on button "שמור" at bounding box center [126, 602] width 46 height 29
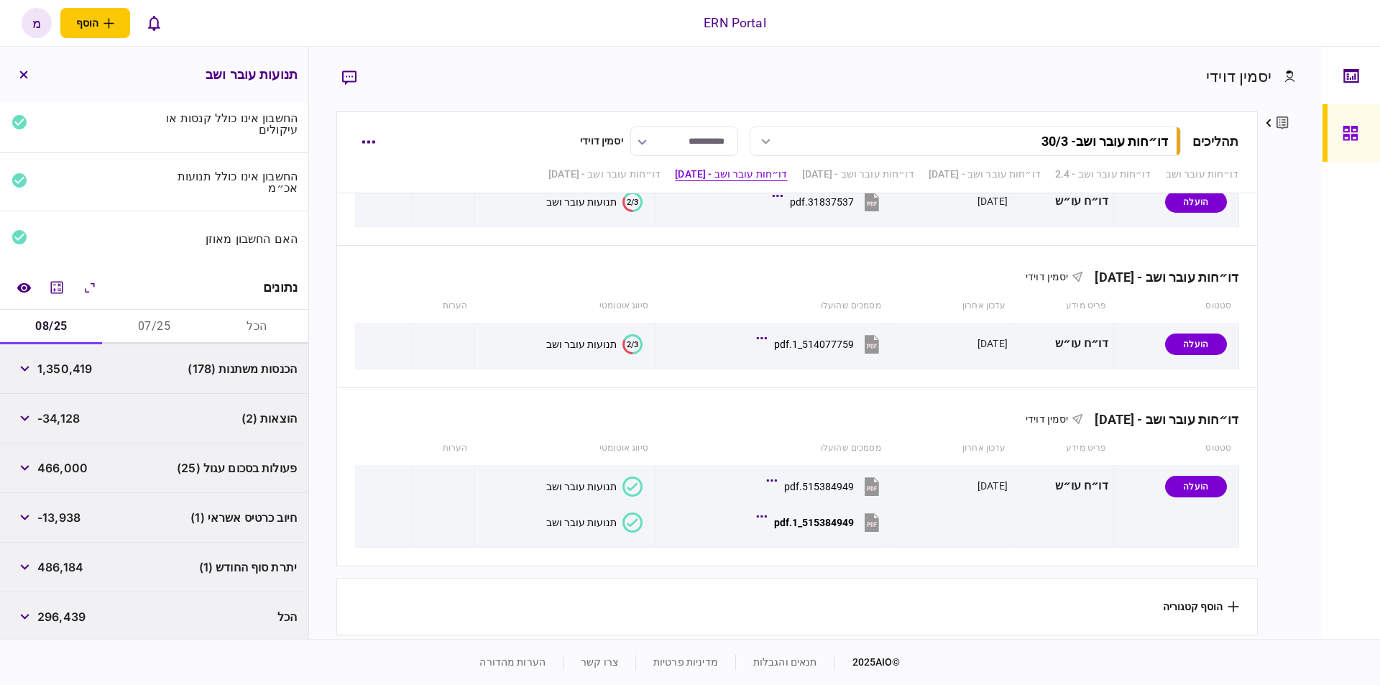
click at [239, 558] on span "יתרת סוף החודש (1)" at bounding box center [248, 566] width 98 height 17
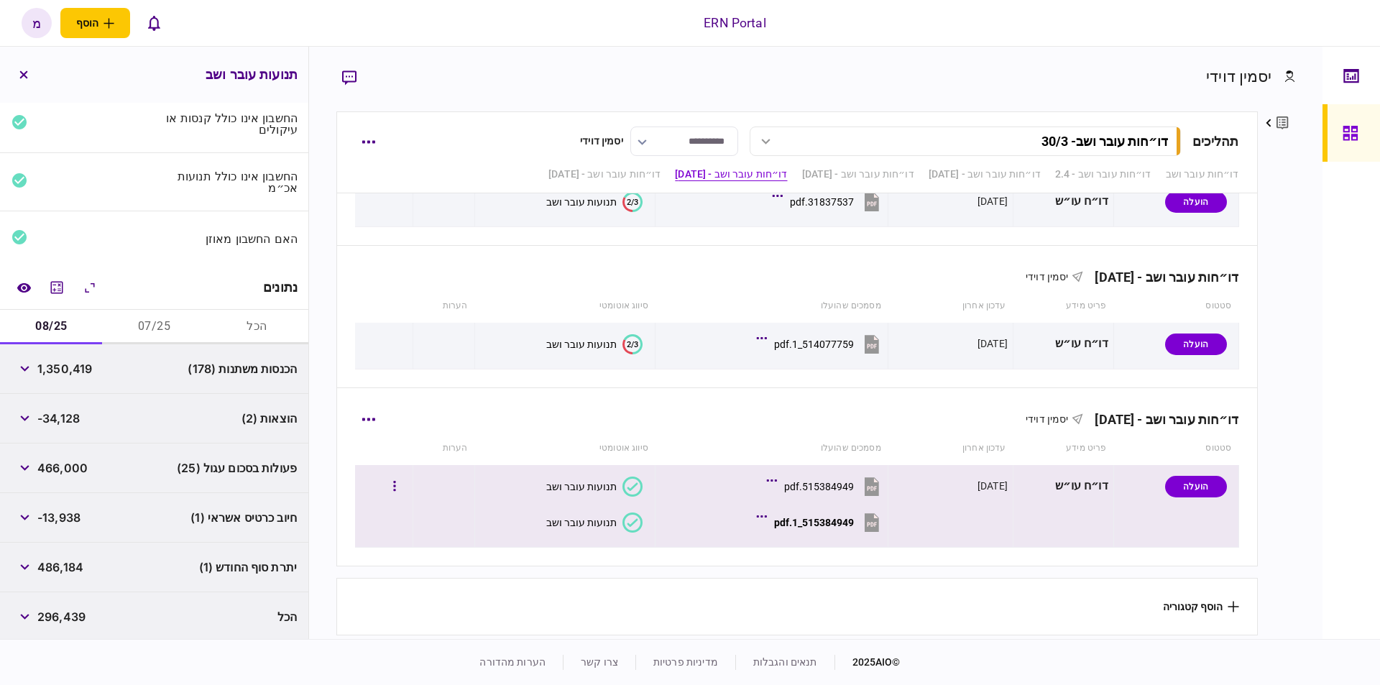
click at [632, 477] on icon at bounding box center [632, 486] width 20 height 20
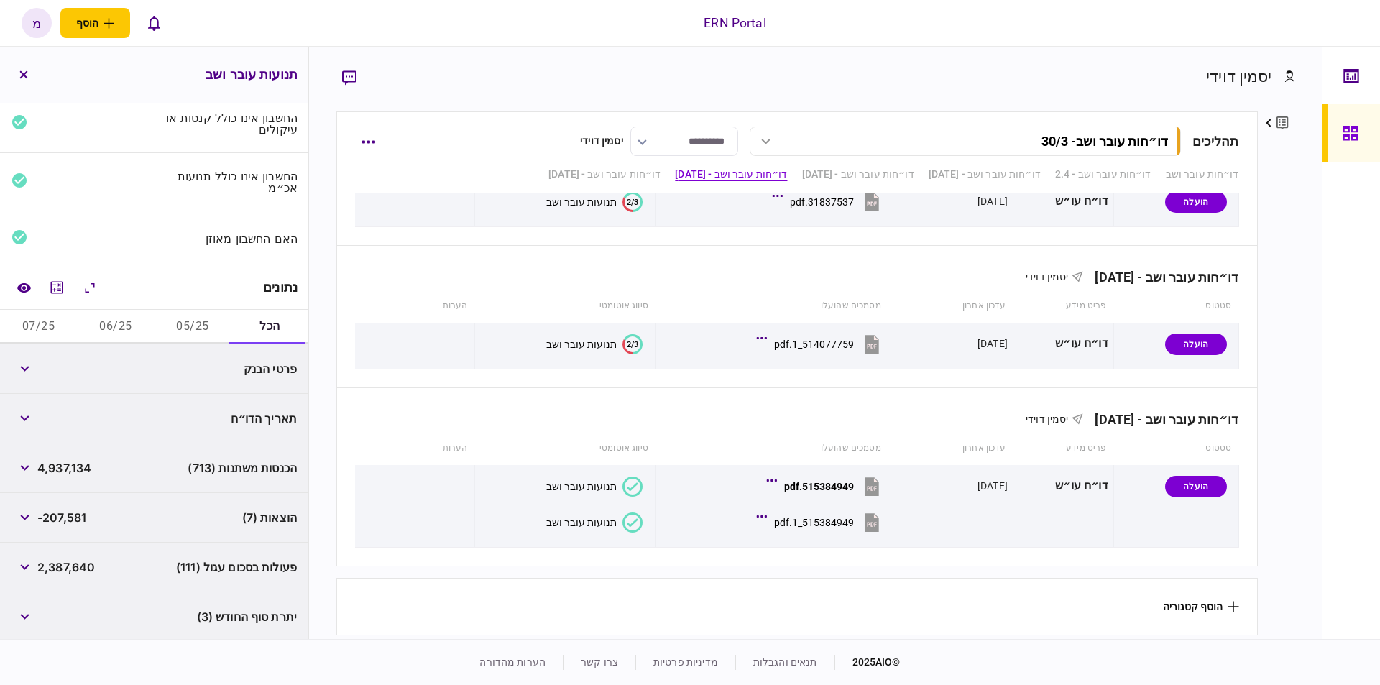
click at [117, 313] on button "06/25" at bounding box center [115, 327] width 77 height 34
click at [28, 415] on icon "button" at bounding box center [24, 418] width 9 height 6
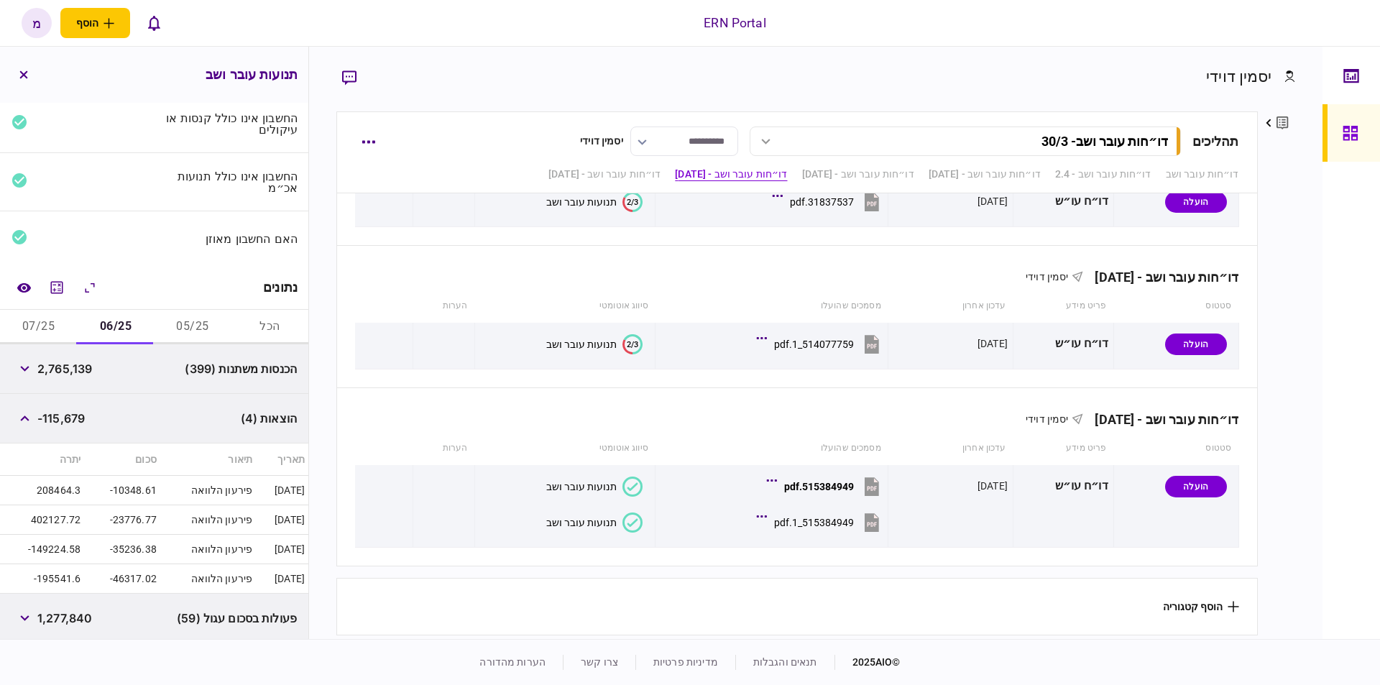
drag, startPoint x: 21, startPoint y: 367, endPoint x: 253, endPoint y: 307, distance: 239.8
click at [21, 367] on button "button" at bounding box center [24, 369] width 26 height 26
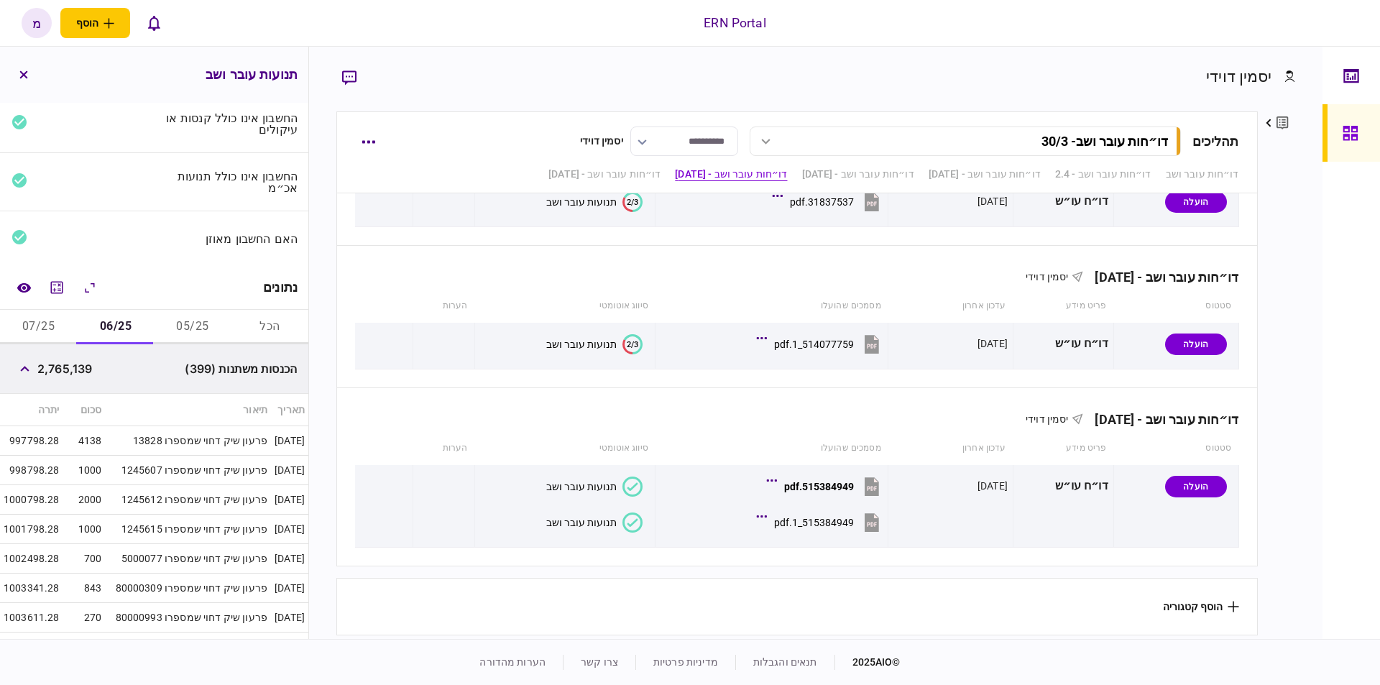
click at [251, 318] on button "הכל" at bounding box center [269, 327] width 77 height 34
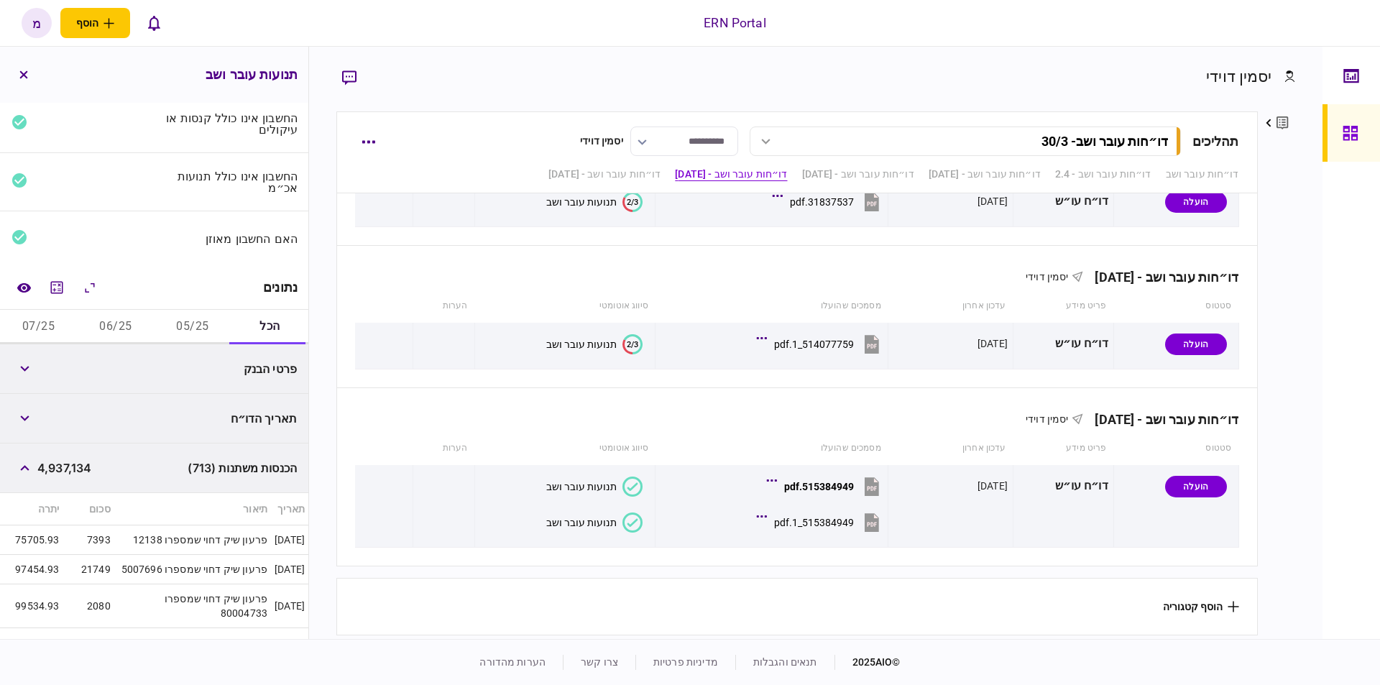
scroll to position [0, 0]
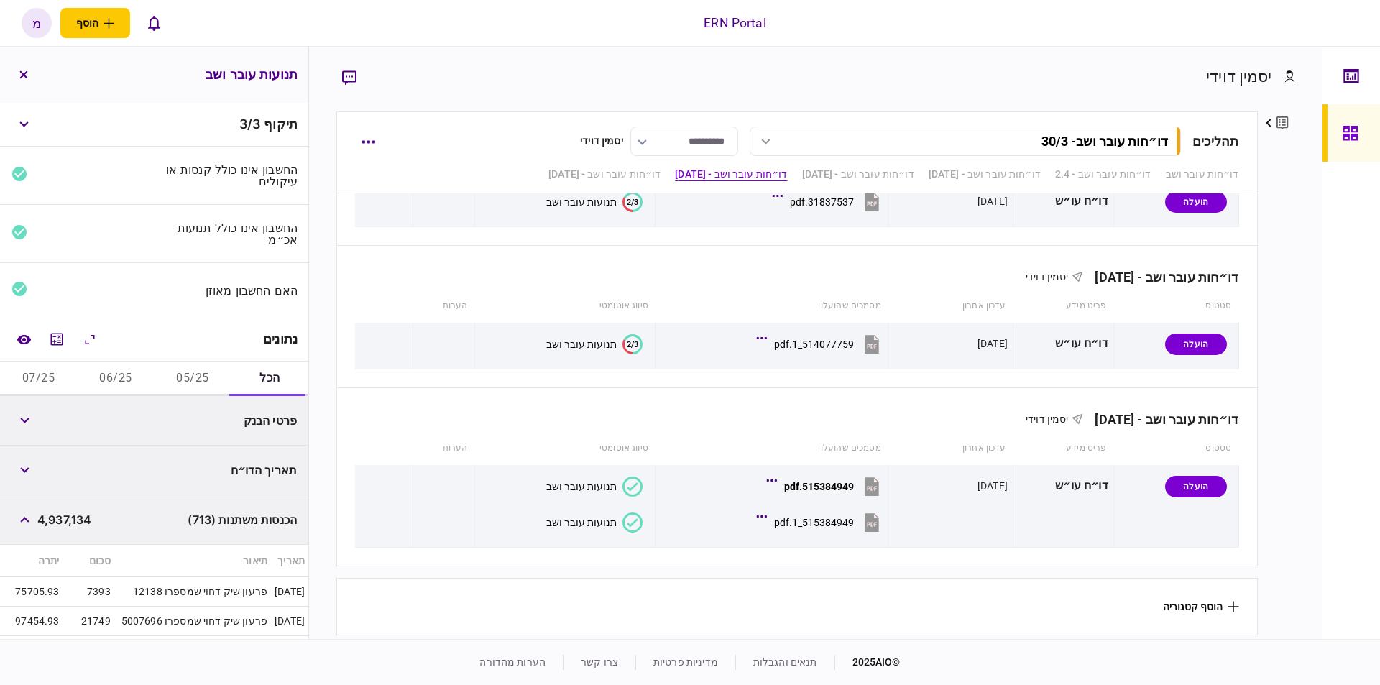
click at [269, 369] on button "הכל" at bounding box center [269, 378] width 77 height 34
click at [255, 422] on div "פרטי הבנק" at bounding box center [228, 420] width 137 height 11
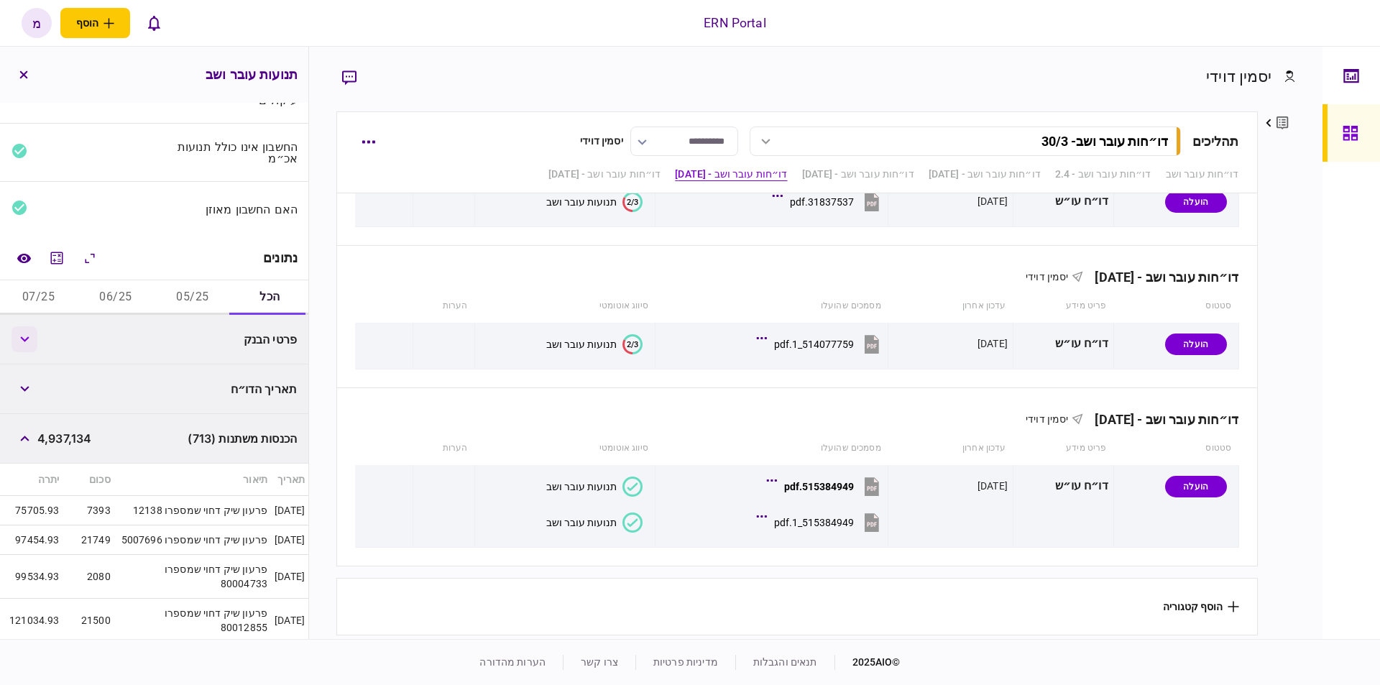
click at [26, 341] on button "button" at bounding box center [24, 339] width 26 height 26
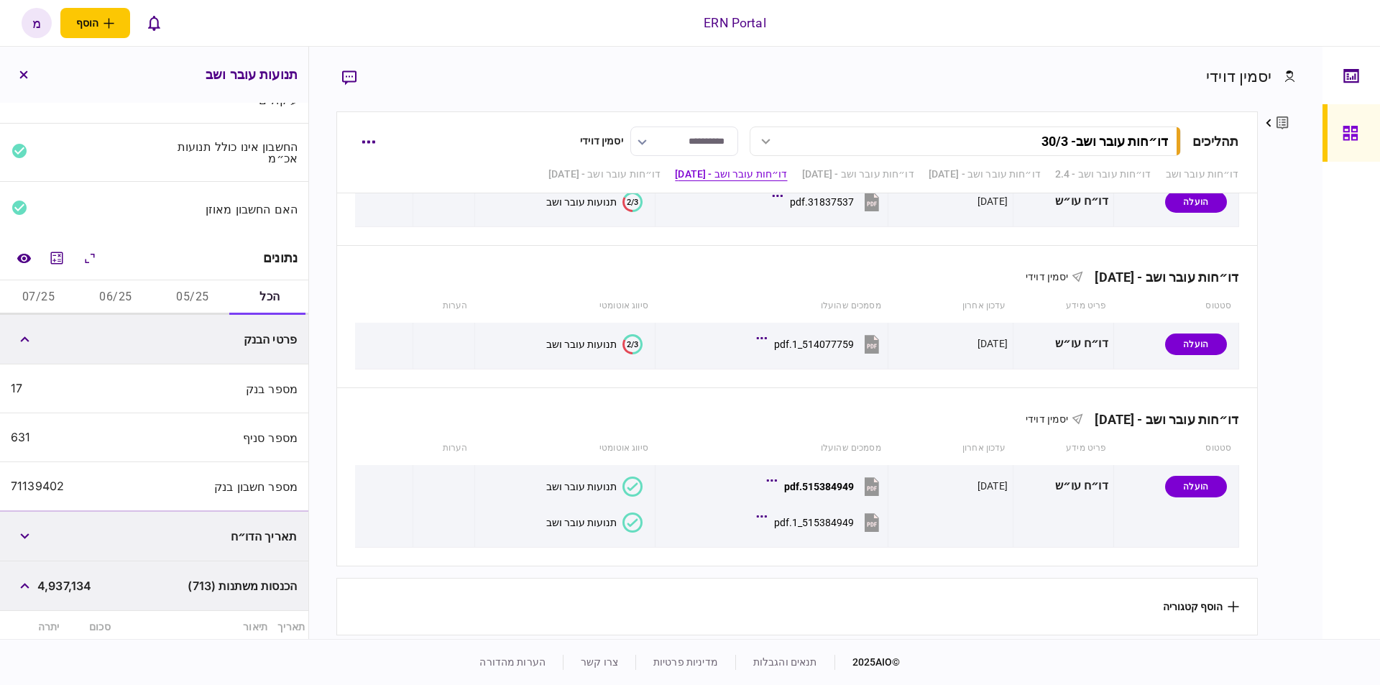
click at [22, 483] on div "71139402" at bounding box center [37, 486] width 53 height 14
copy div "71139402"
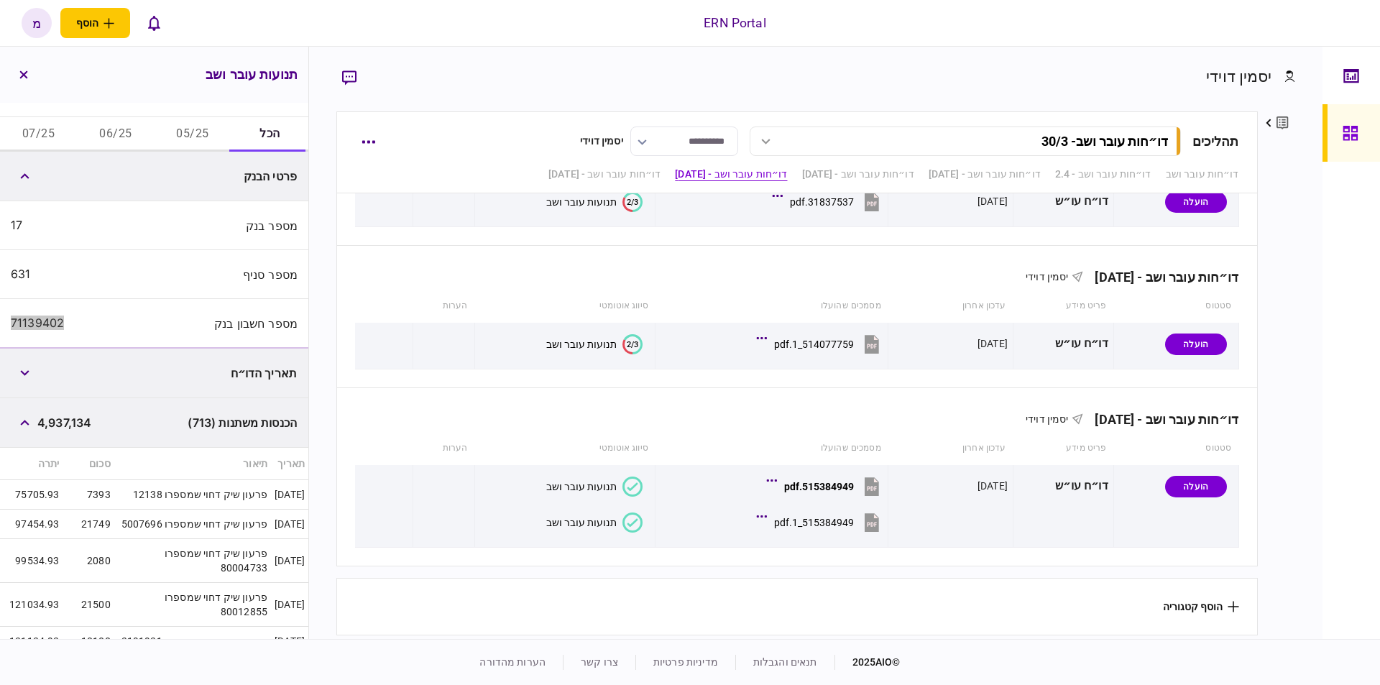
scroll to position [101, 0]
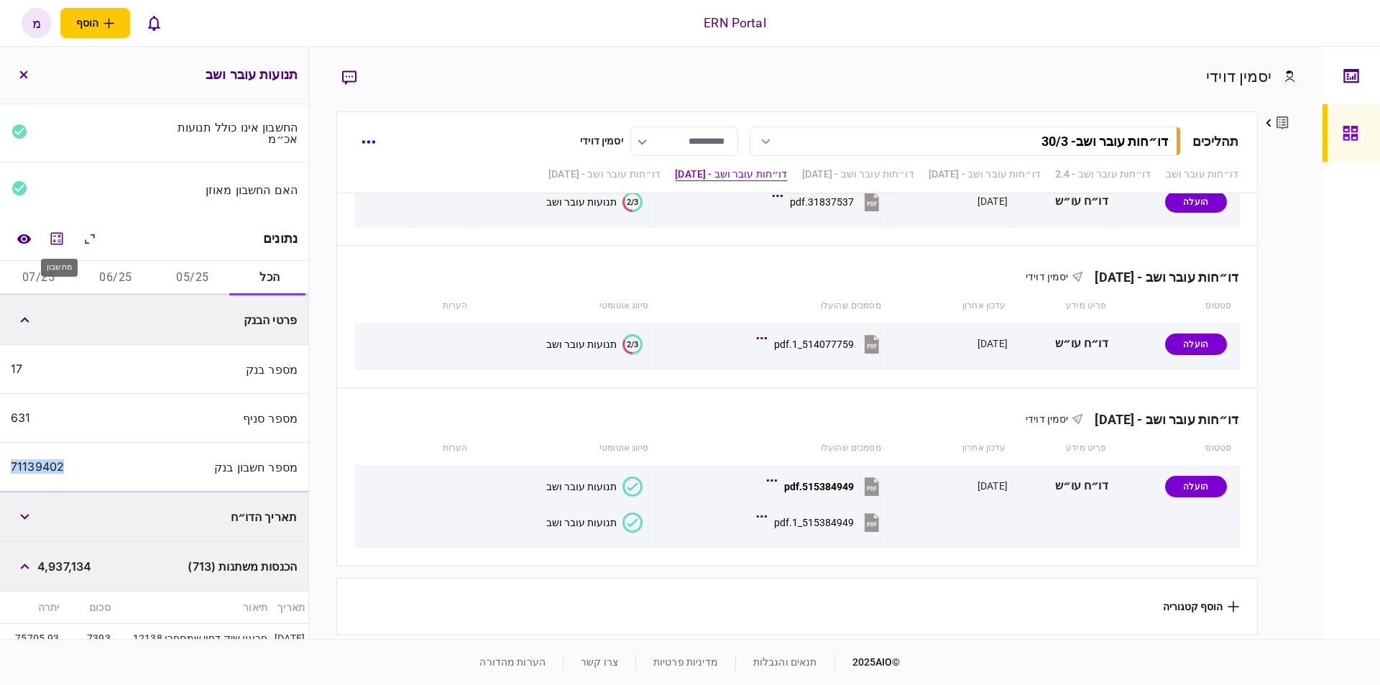
drag, startPoint x: 58, startPoint y: 237, endPoint x: 73, endPoint y: 270, distance: 36.0
click at [58, 237] on icon "מחשבון" at bounding box center [56, 238] width 17 height 17
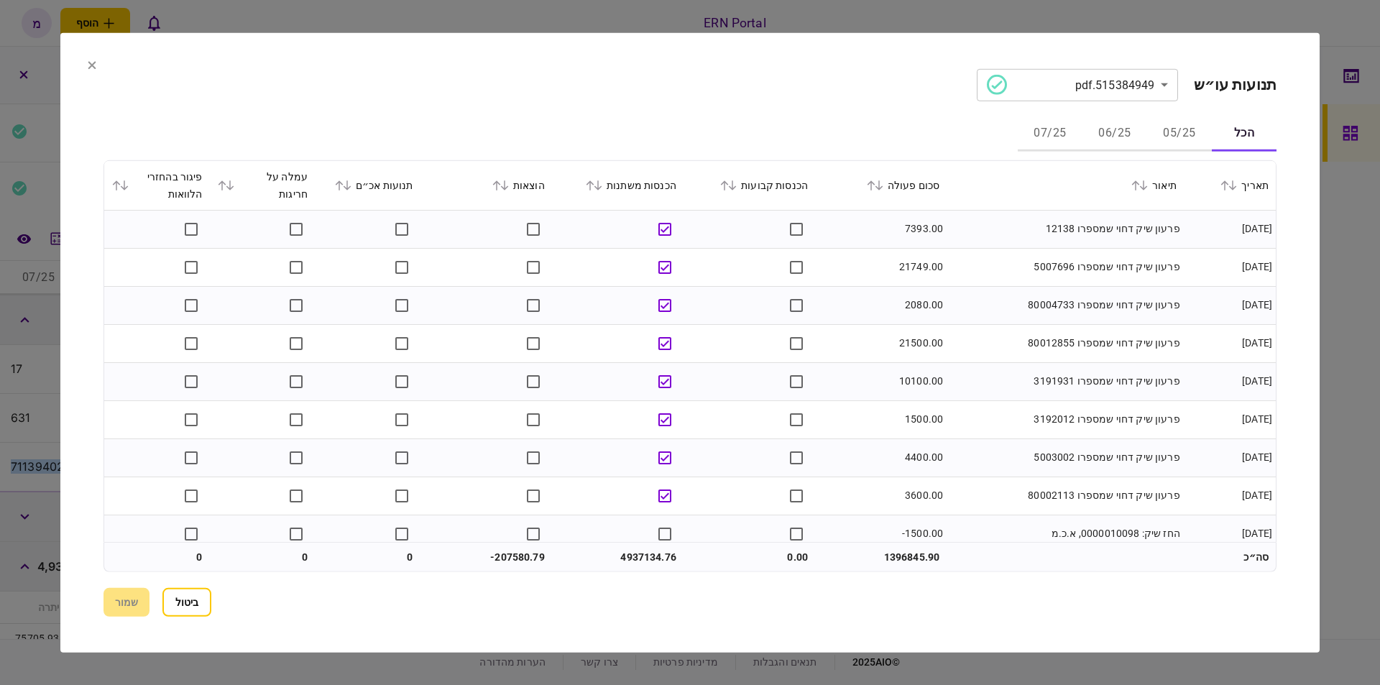
click at [88, 68] on icon at bounding box center [92, 65] width 8 height 8
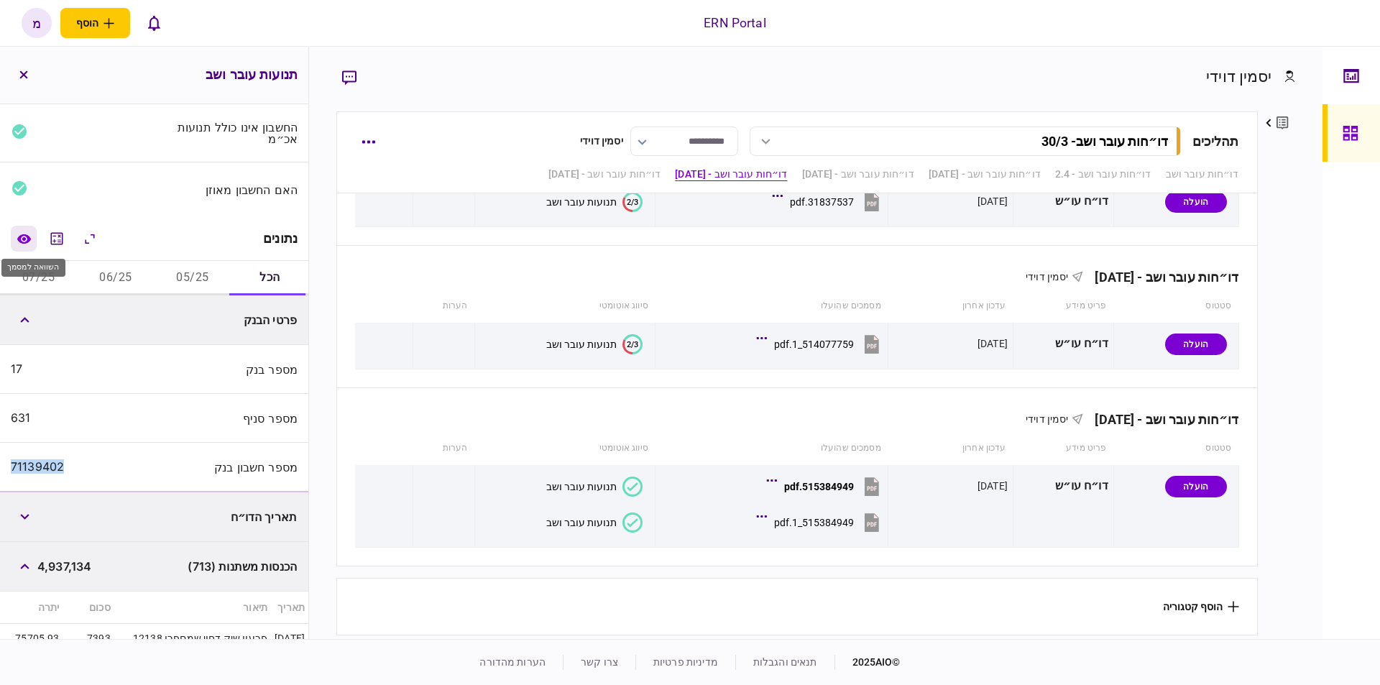
click at [28, 244] on button "השוואה למסמך" at bounding box center [24, 239] width 26 height 26
